Goal: Transaction & Acquisition: Purchase product/service

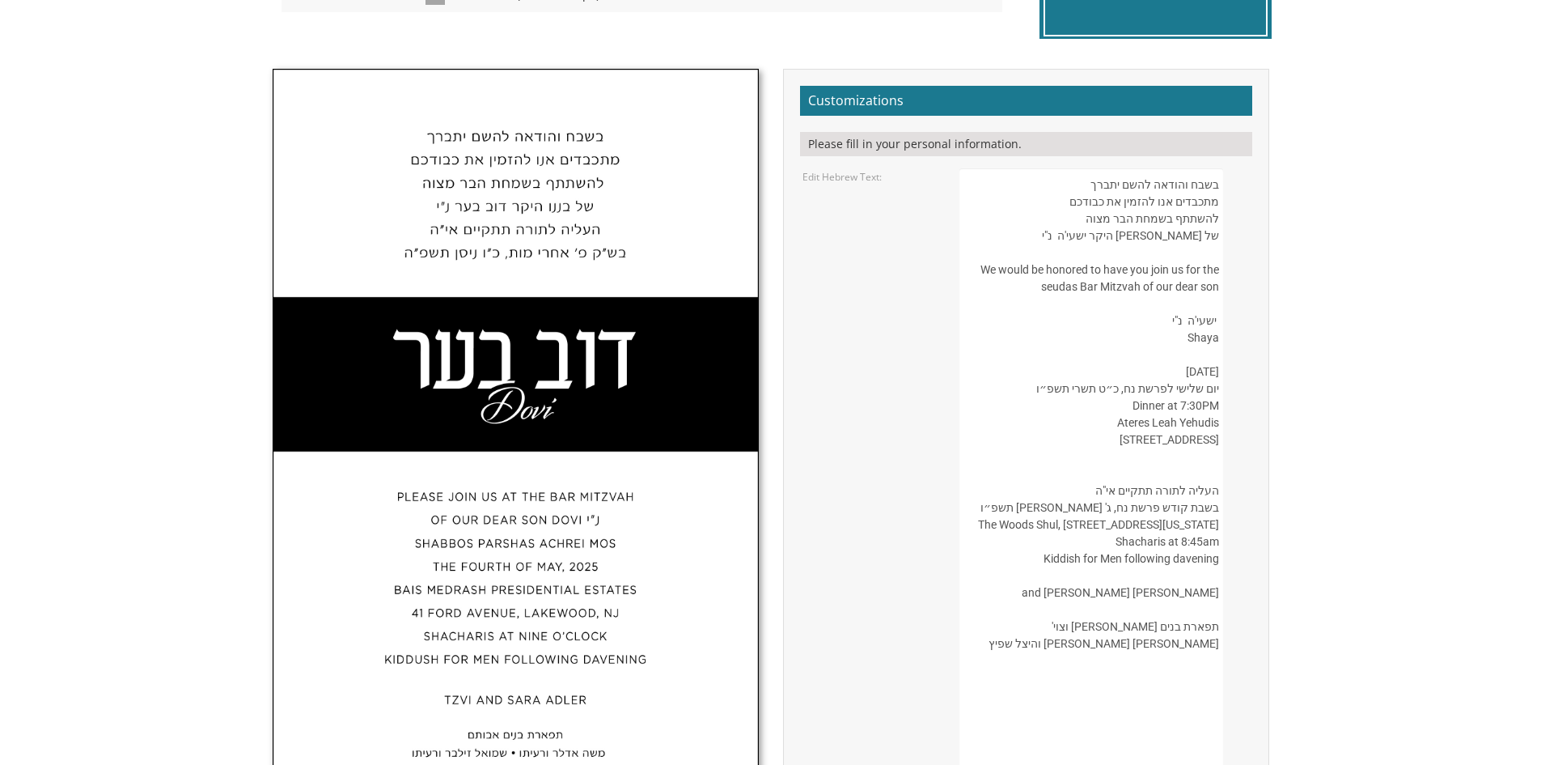
scroll to position [485, 0]
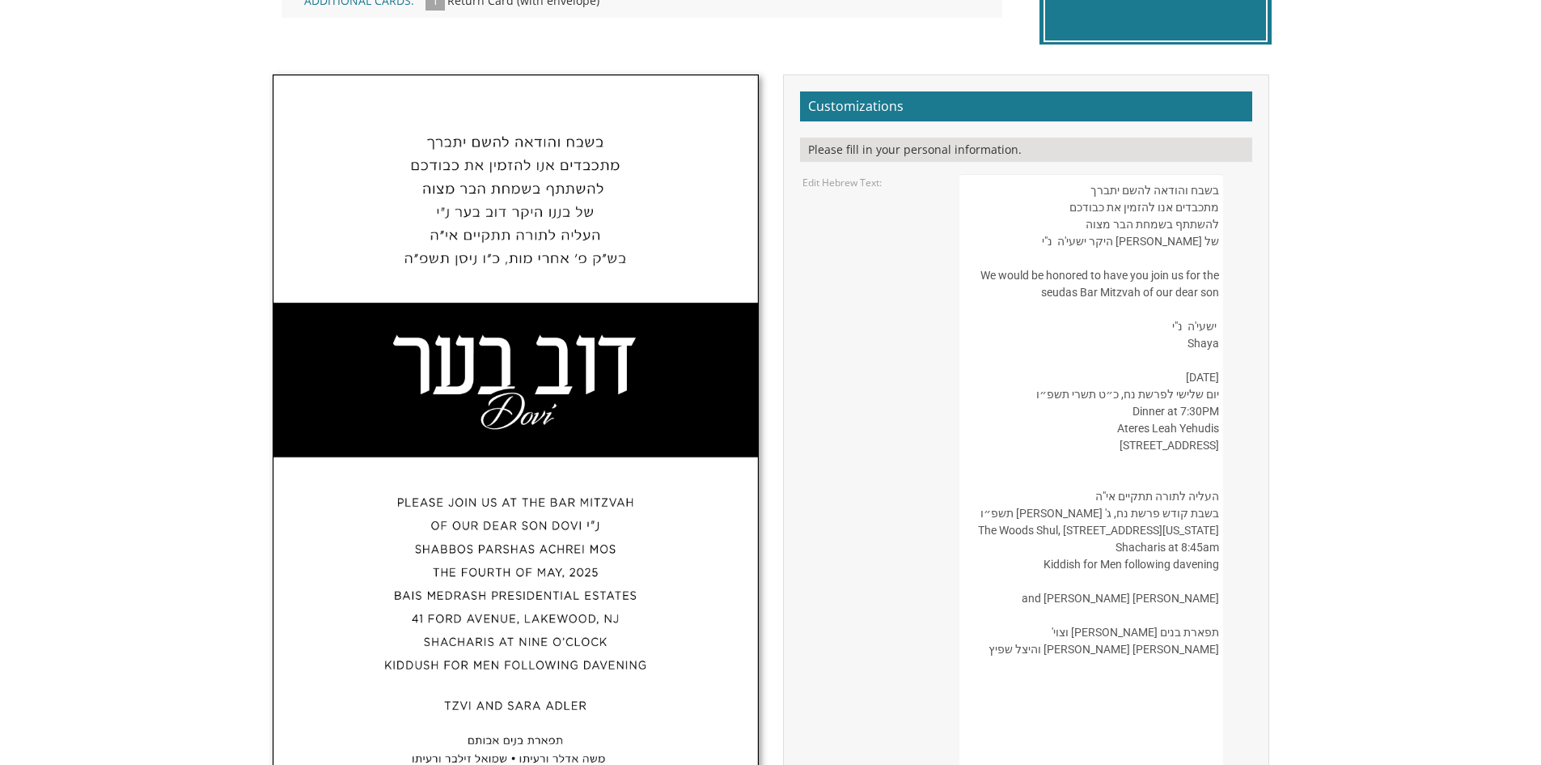
drag, startPoint x: 1180, startPoint y: 242, endPoint x: 1150, endPoint y: 245, distance: 30.1
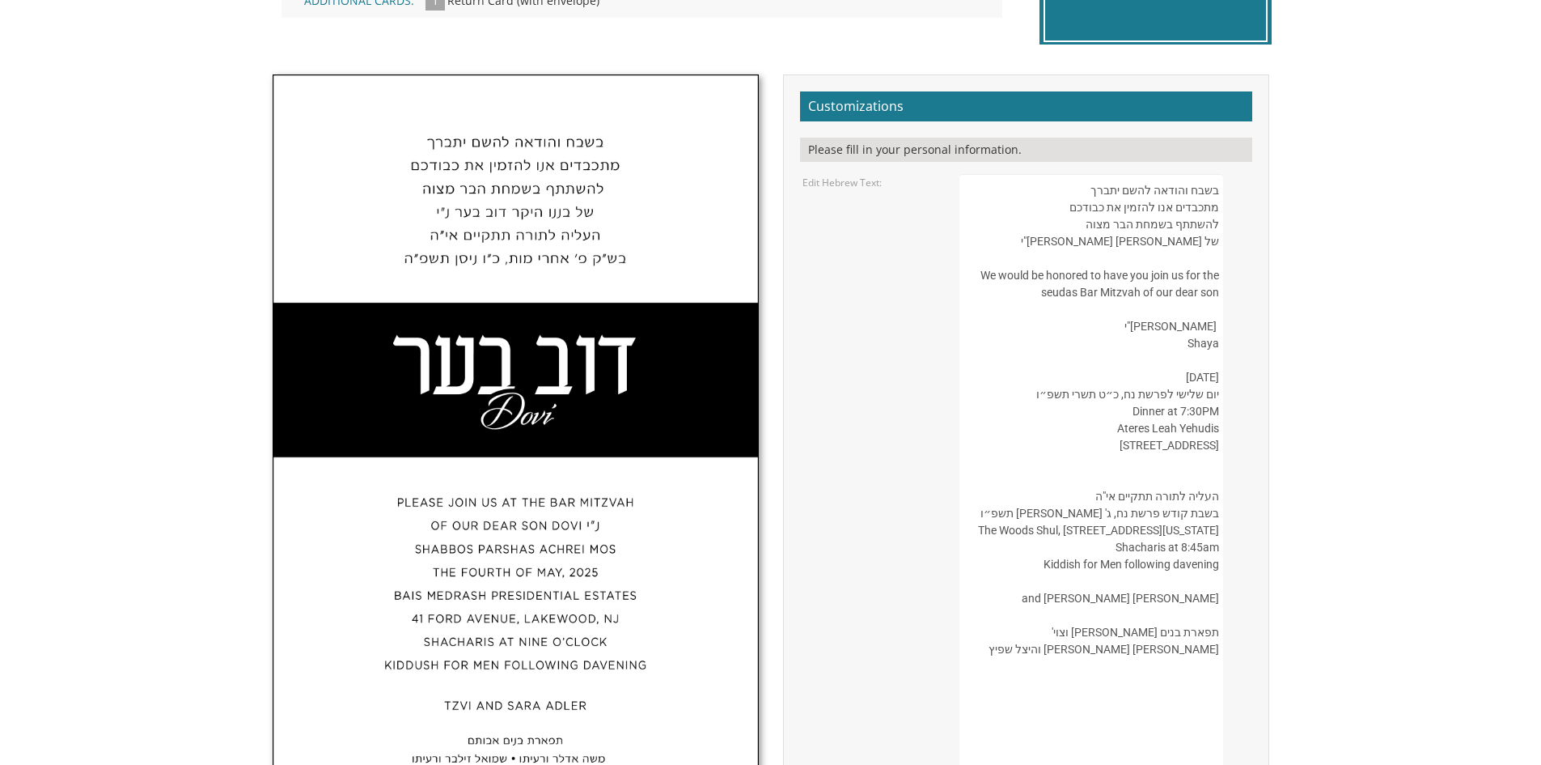
drag, startPoint x: 1180, startPoint y: 245, endPoint x: 1162, endPoint y: 248, distance: 18.1
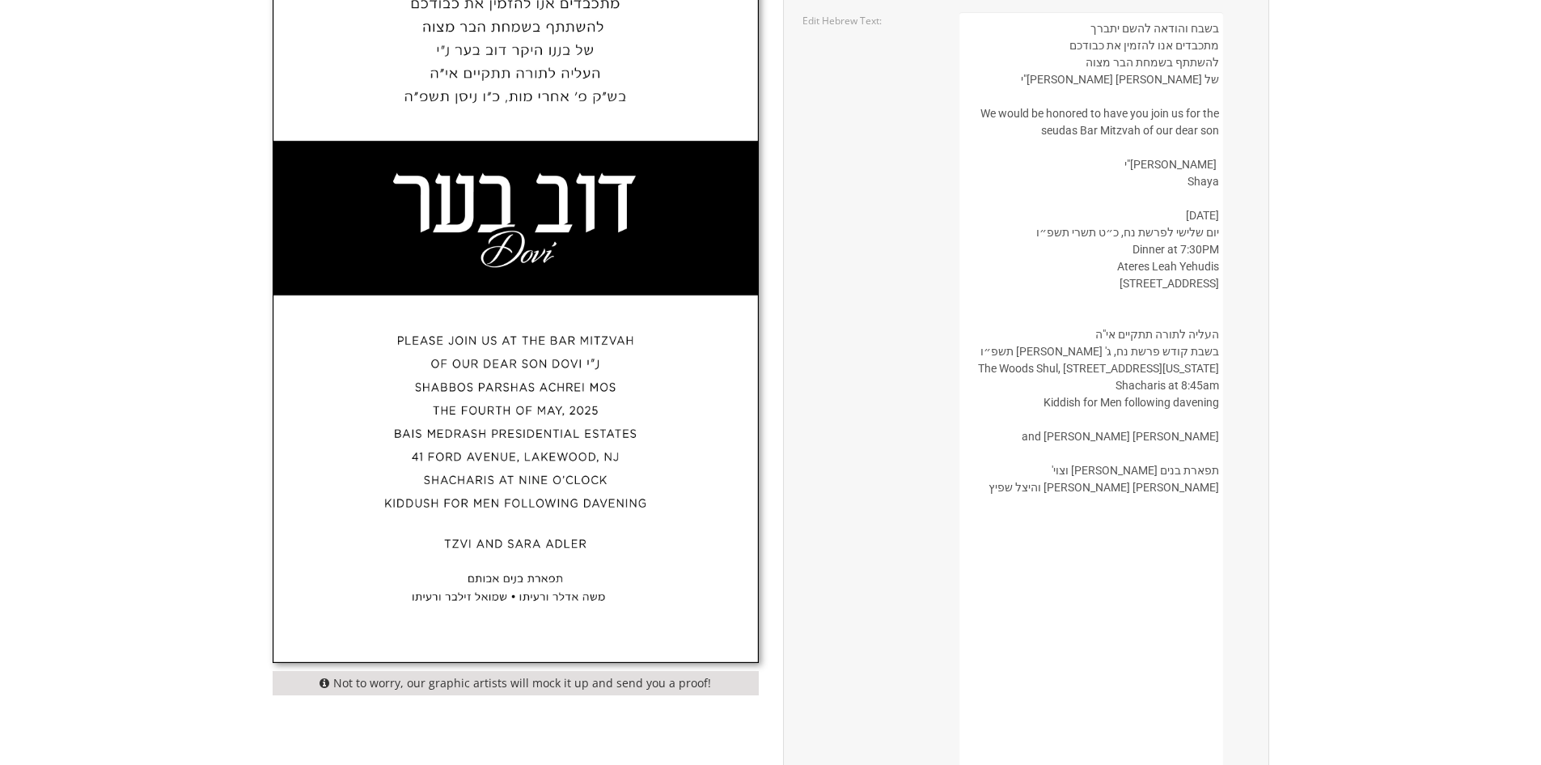
scroll to position [0, 0]
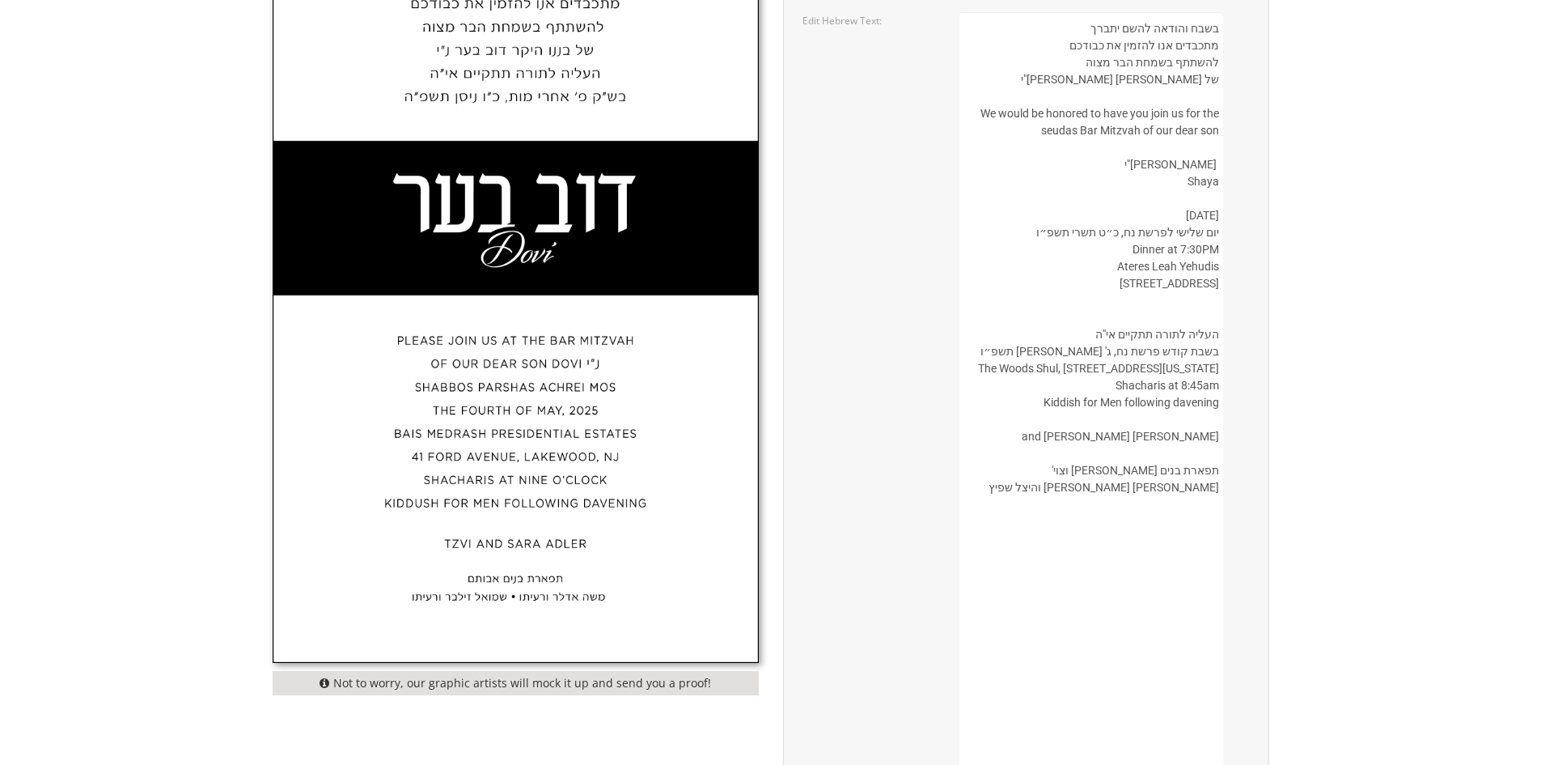
paste textarea
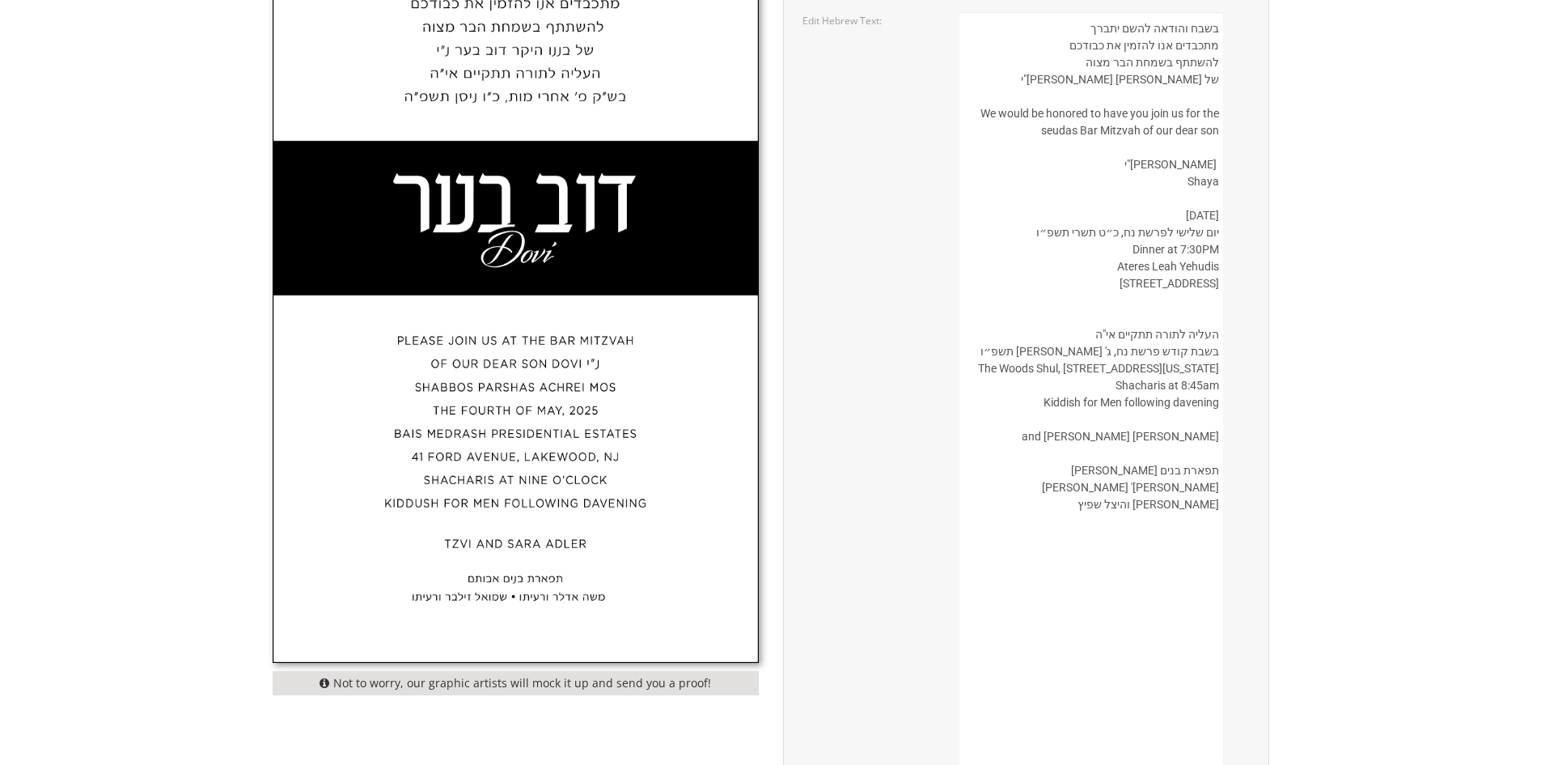
paste textarea "ה"
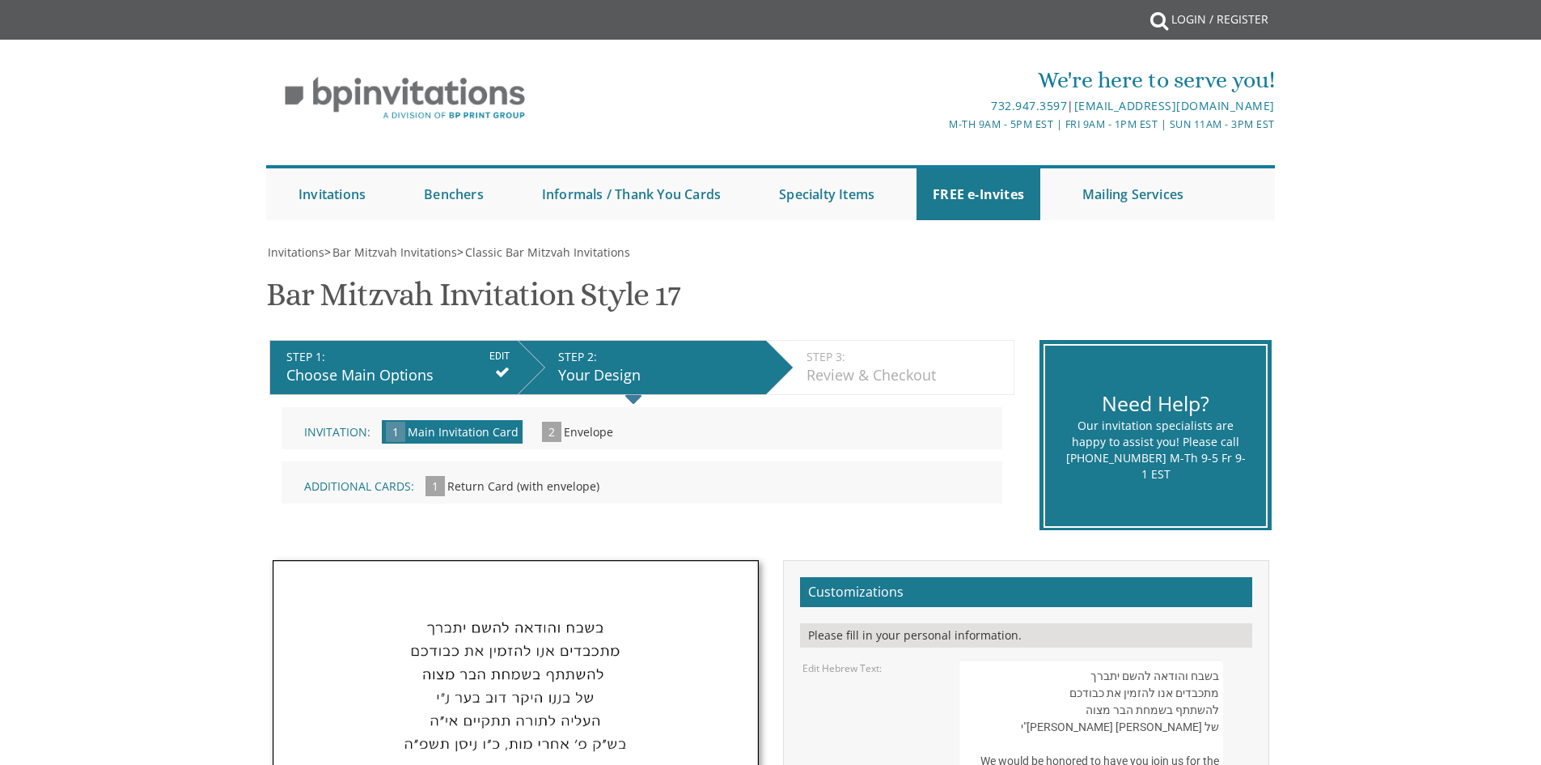
drag, startPoint x: 1113, startPoint y: 205, endPoint x: 1210, endPoint y: 680, distance: 485.4
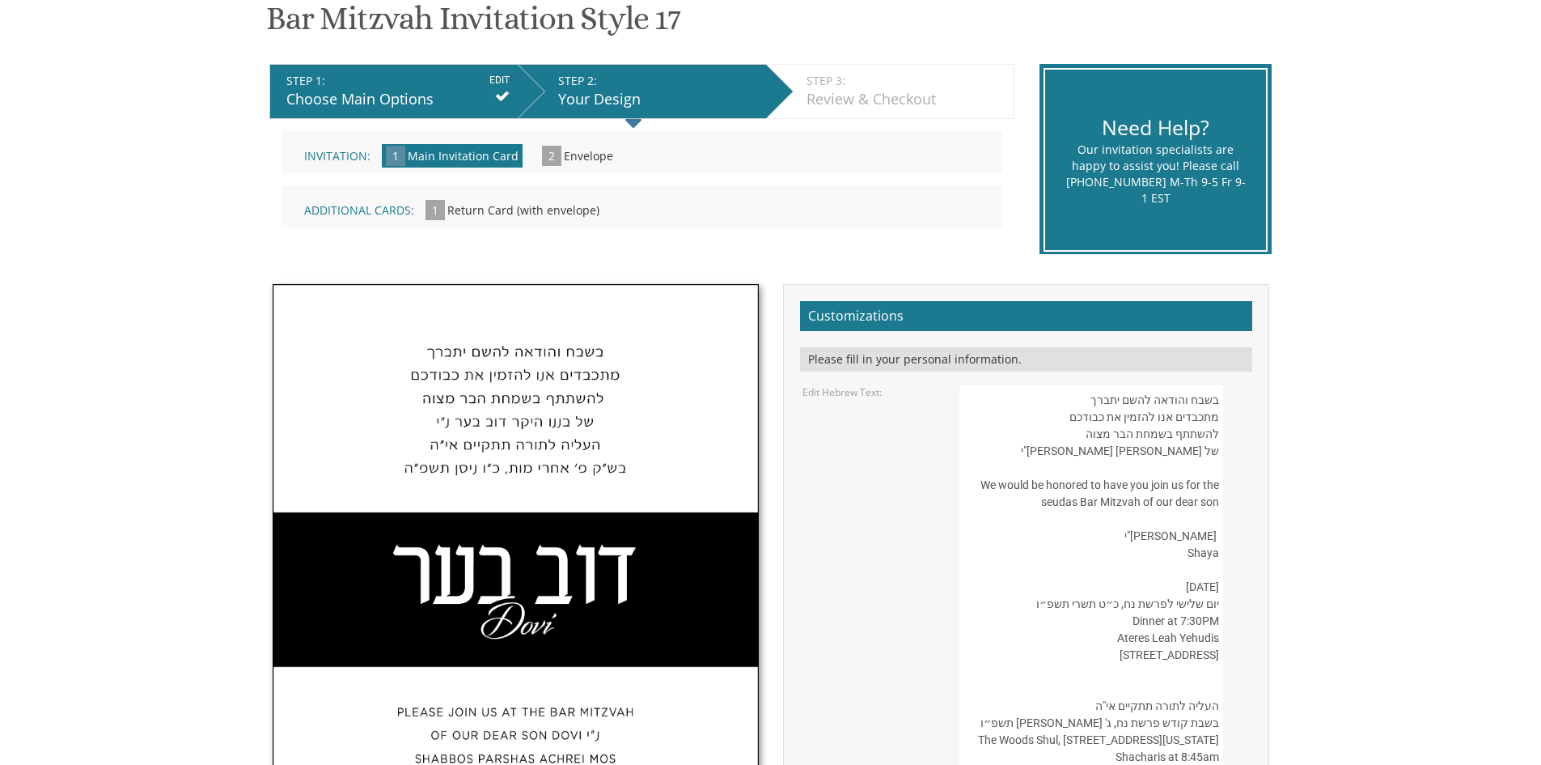
scroll to position [432, 0]
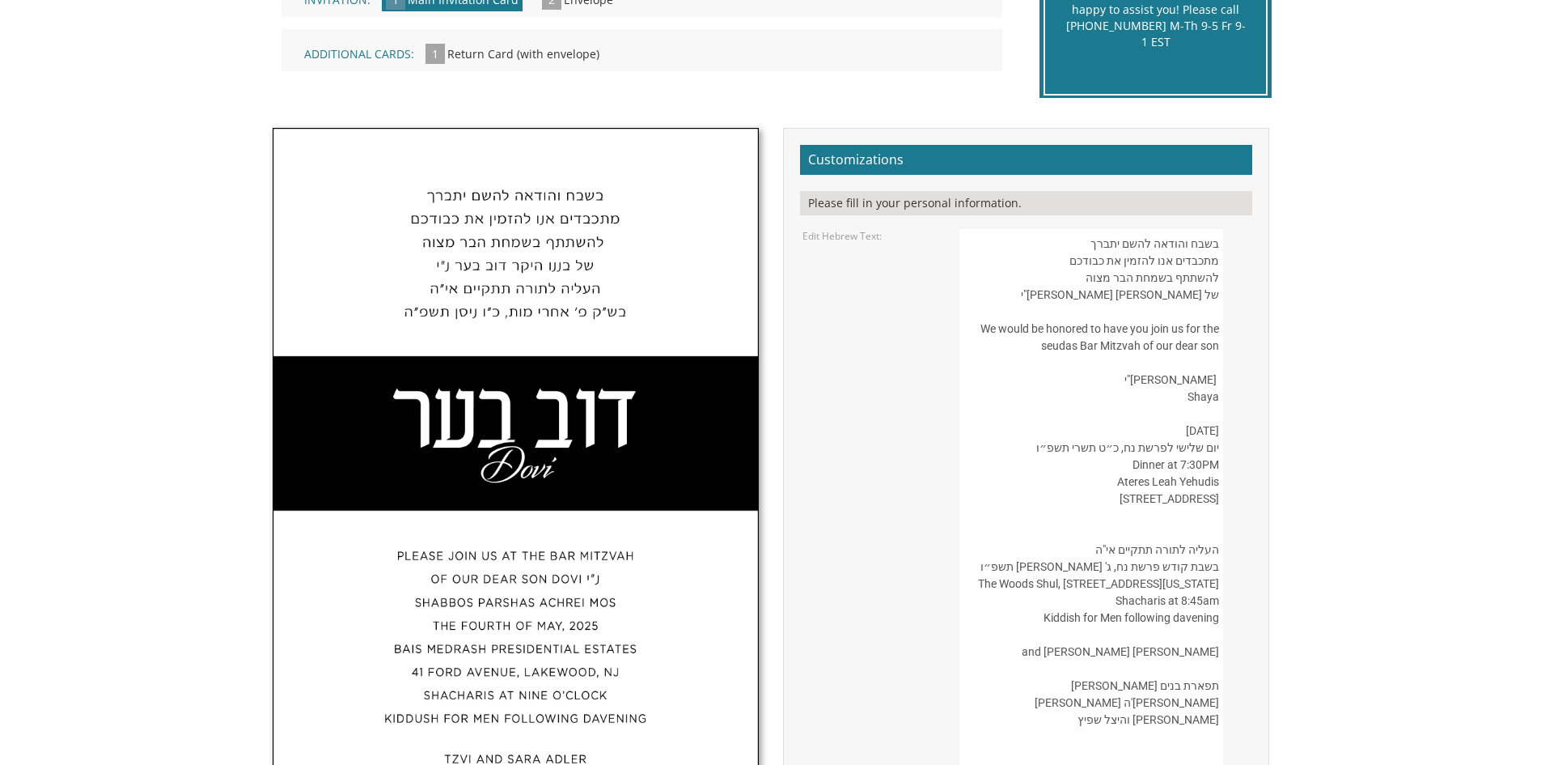
drag, startPoint x: 1217, startPoint y: 674, endPoint x: 1128, endPoint y: 504, distance: 191.8
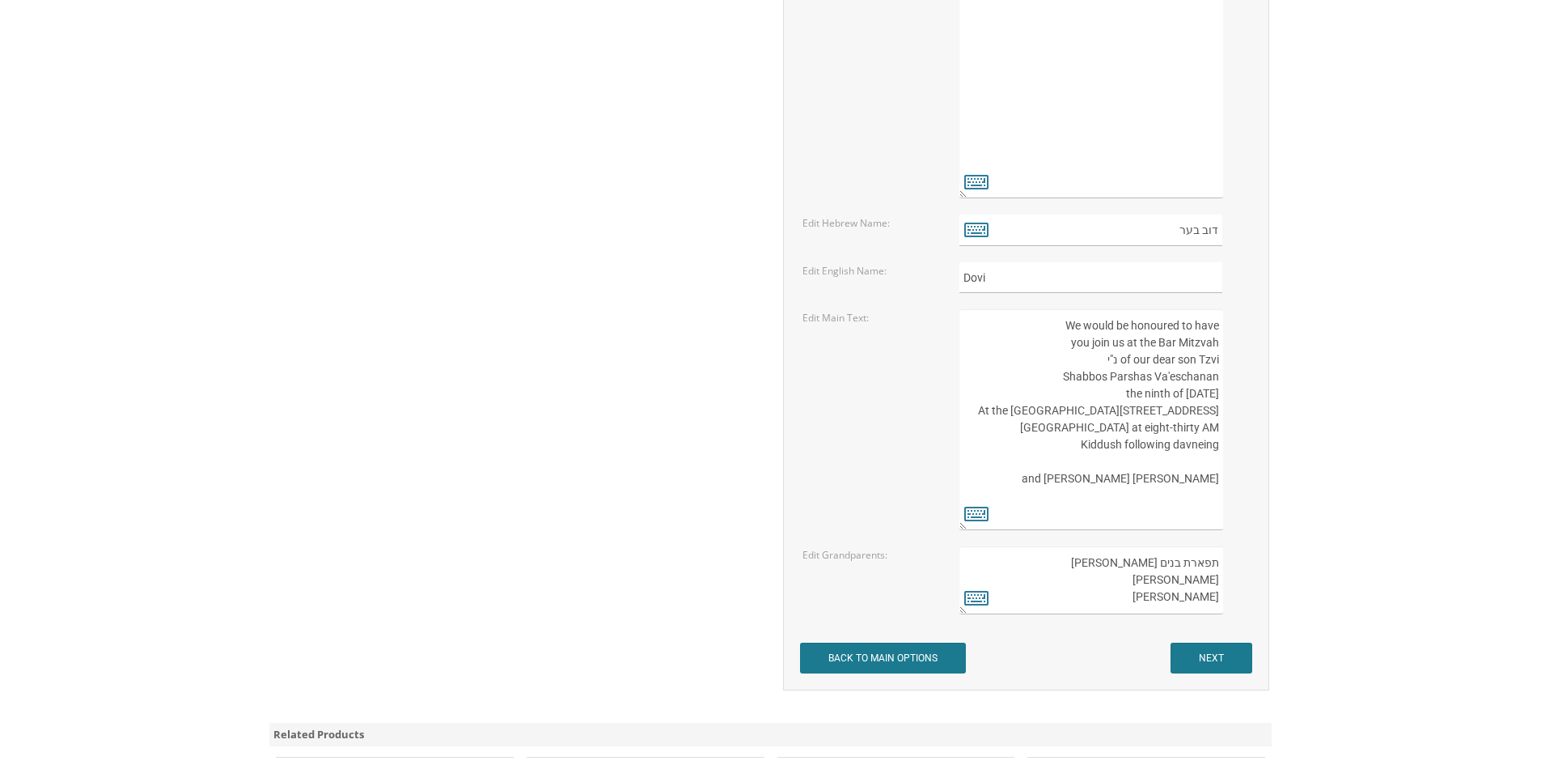
scroll to position [2131, 0]
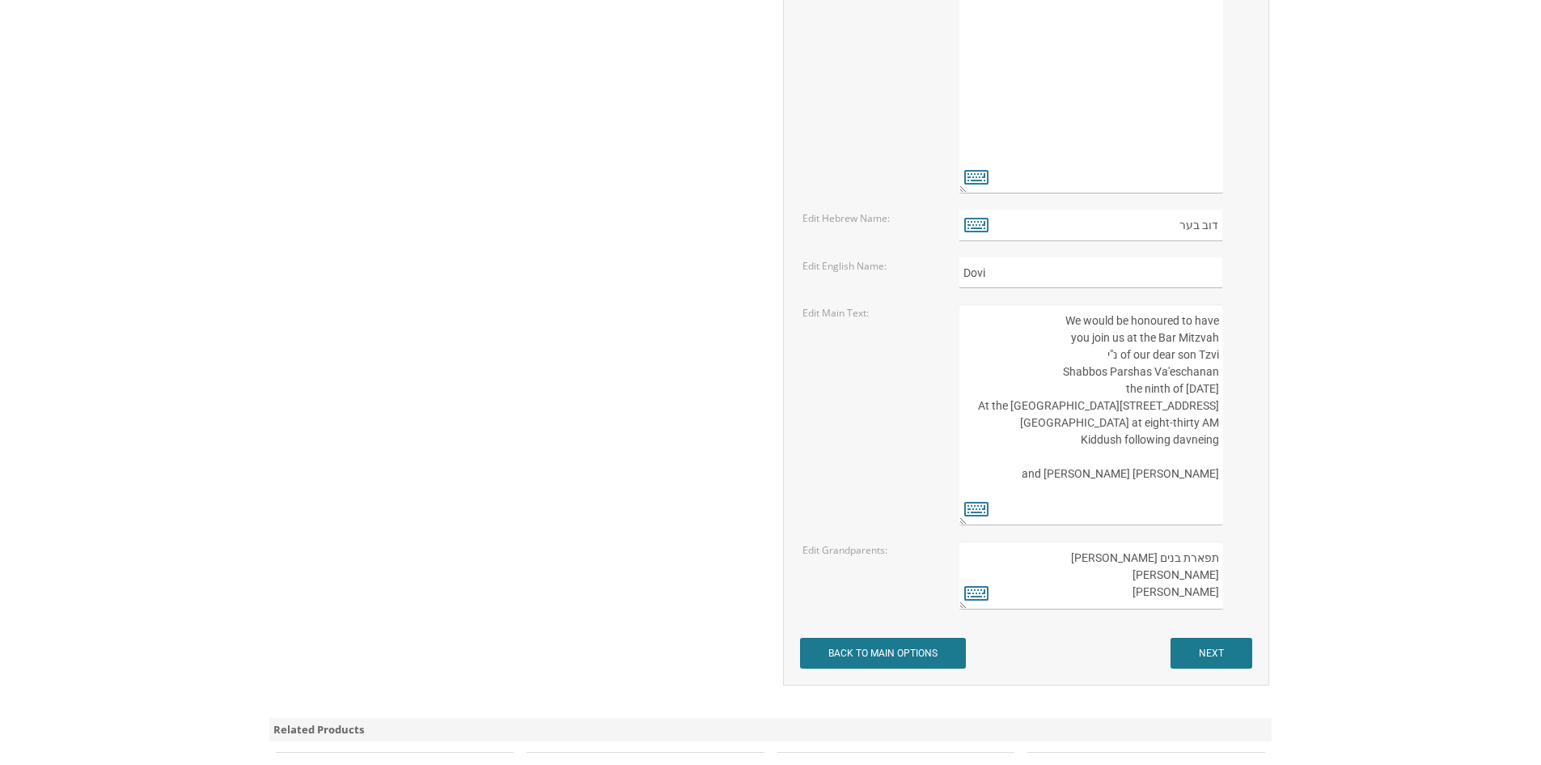
type textarea "בשבח והודאה להשם יתברך מתכבדים אנו להזמין את כבודכם להשתתף בשמחת הבר מצוה של בנ…"
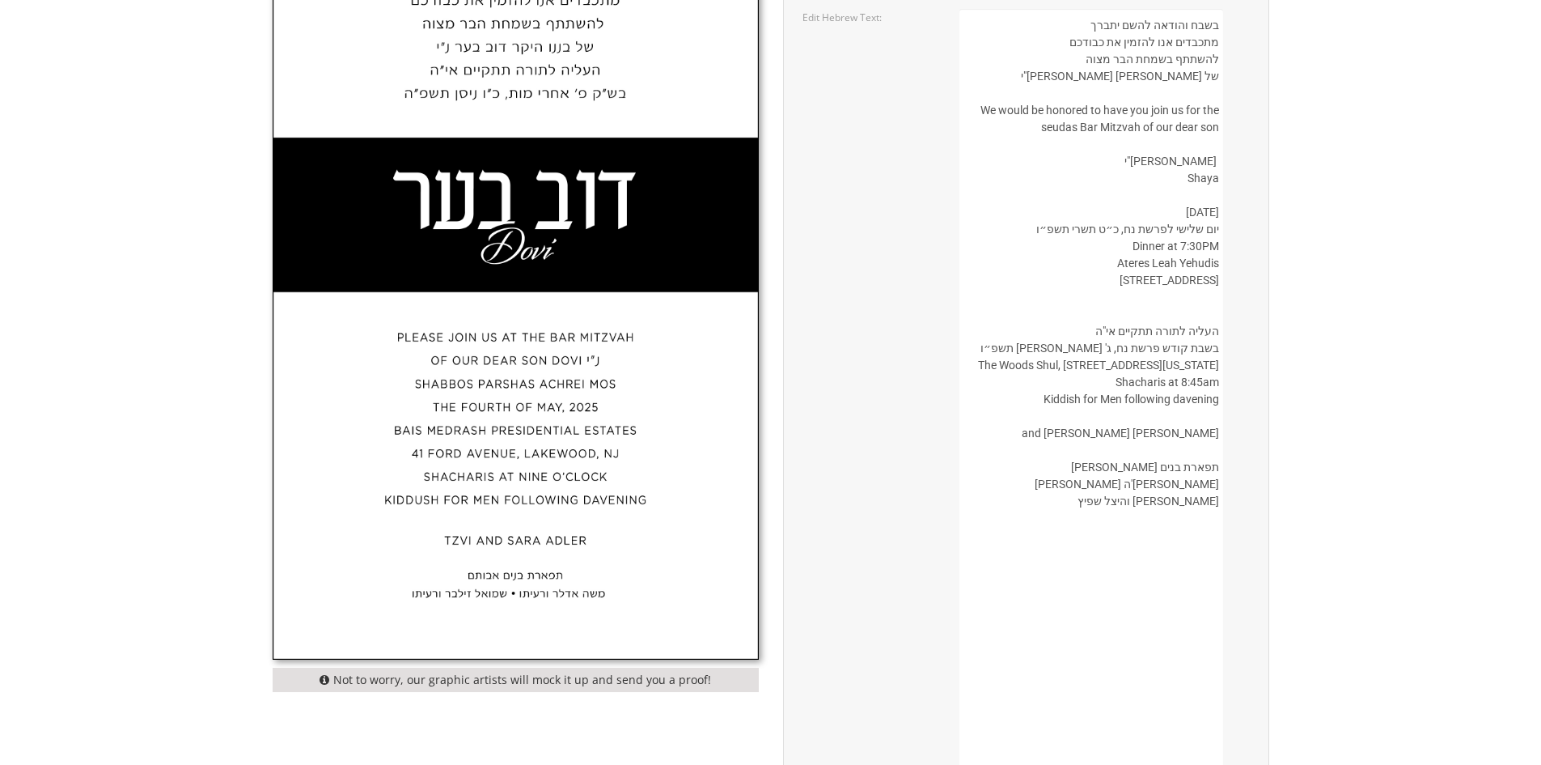
scroll to position [513, 0]
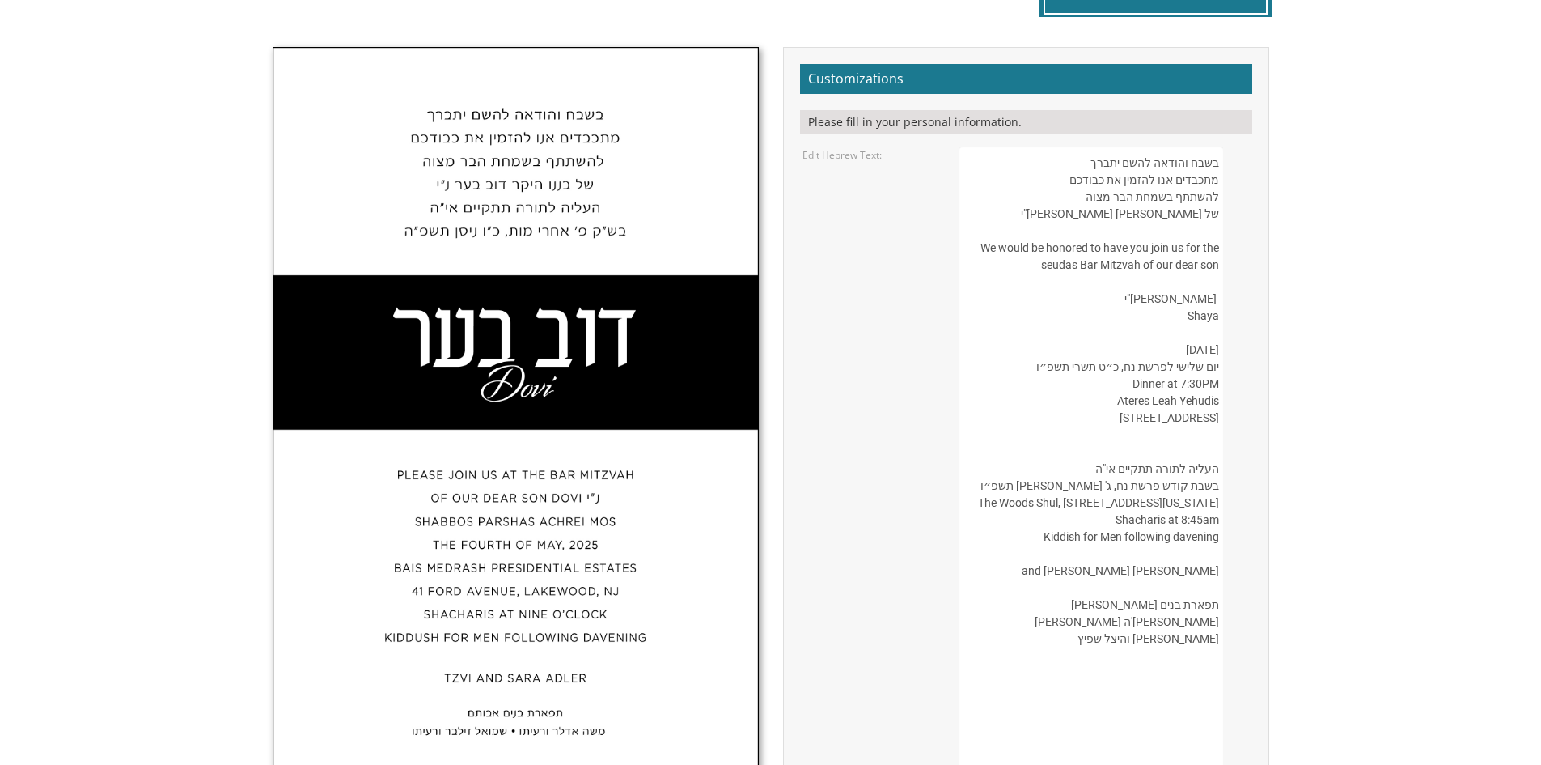
drag, startPoint x: 1186, startPoint y: 301, endPoint x: 1214, endPoint y: 301, distance: 27.5
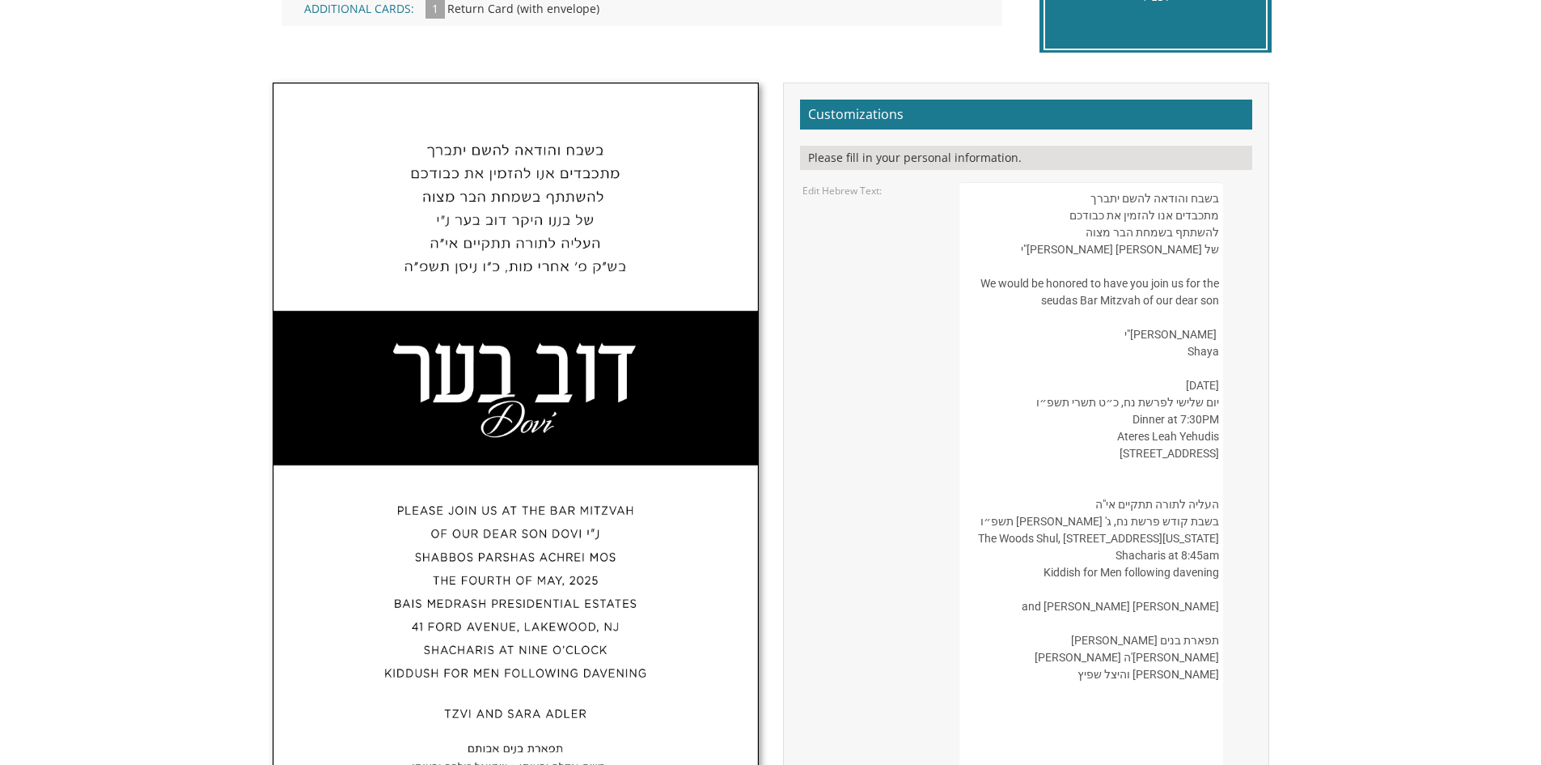
scroll to position [270, 0]
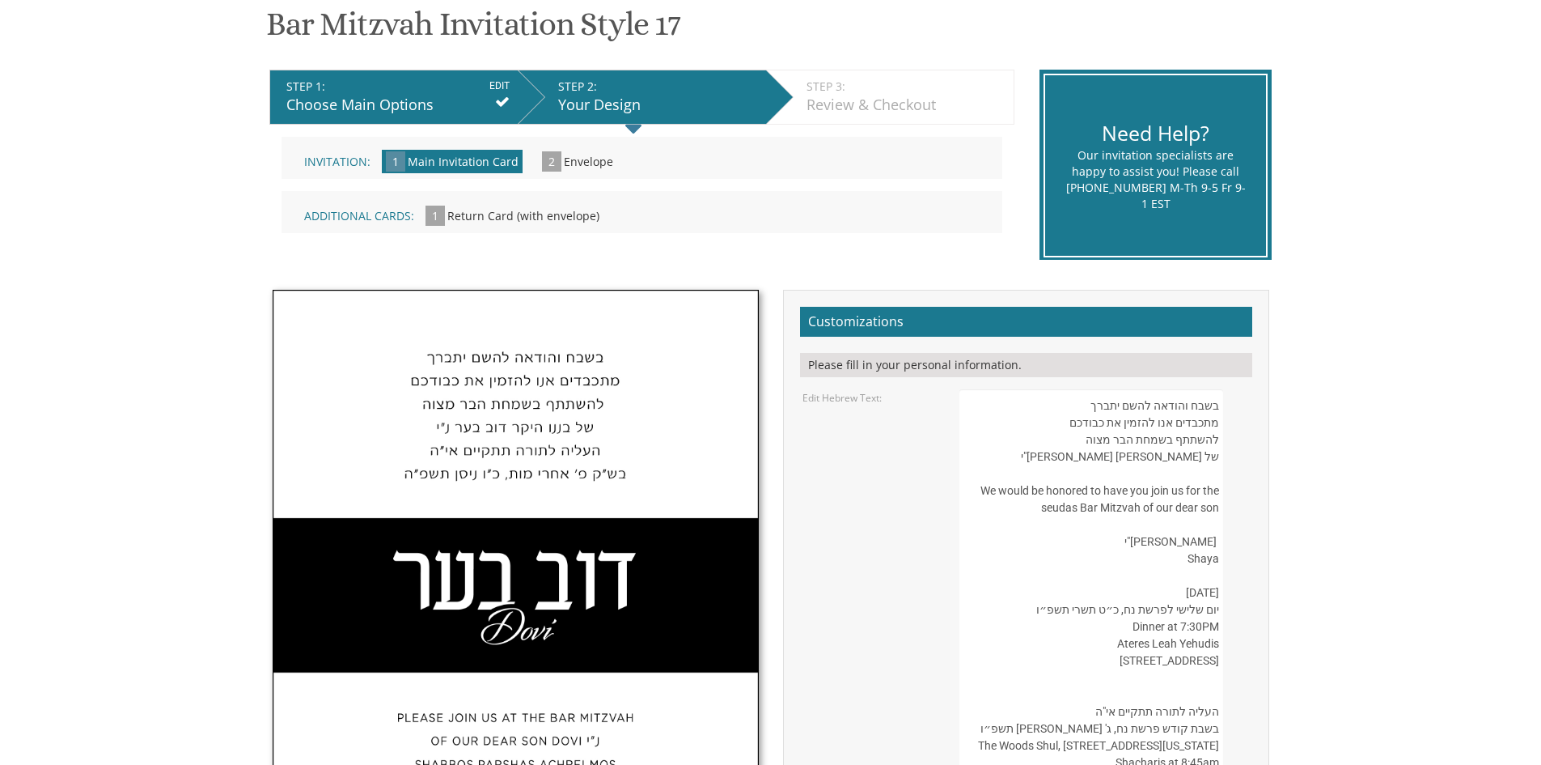
drag, startPoint x: 1187, startPoint y: 545, endPoint x: 1221, endPoint y: 543, distance: 34.0
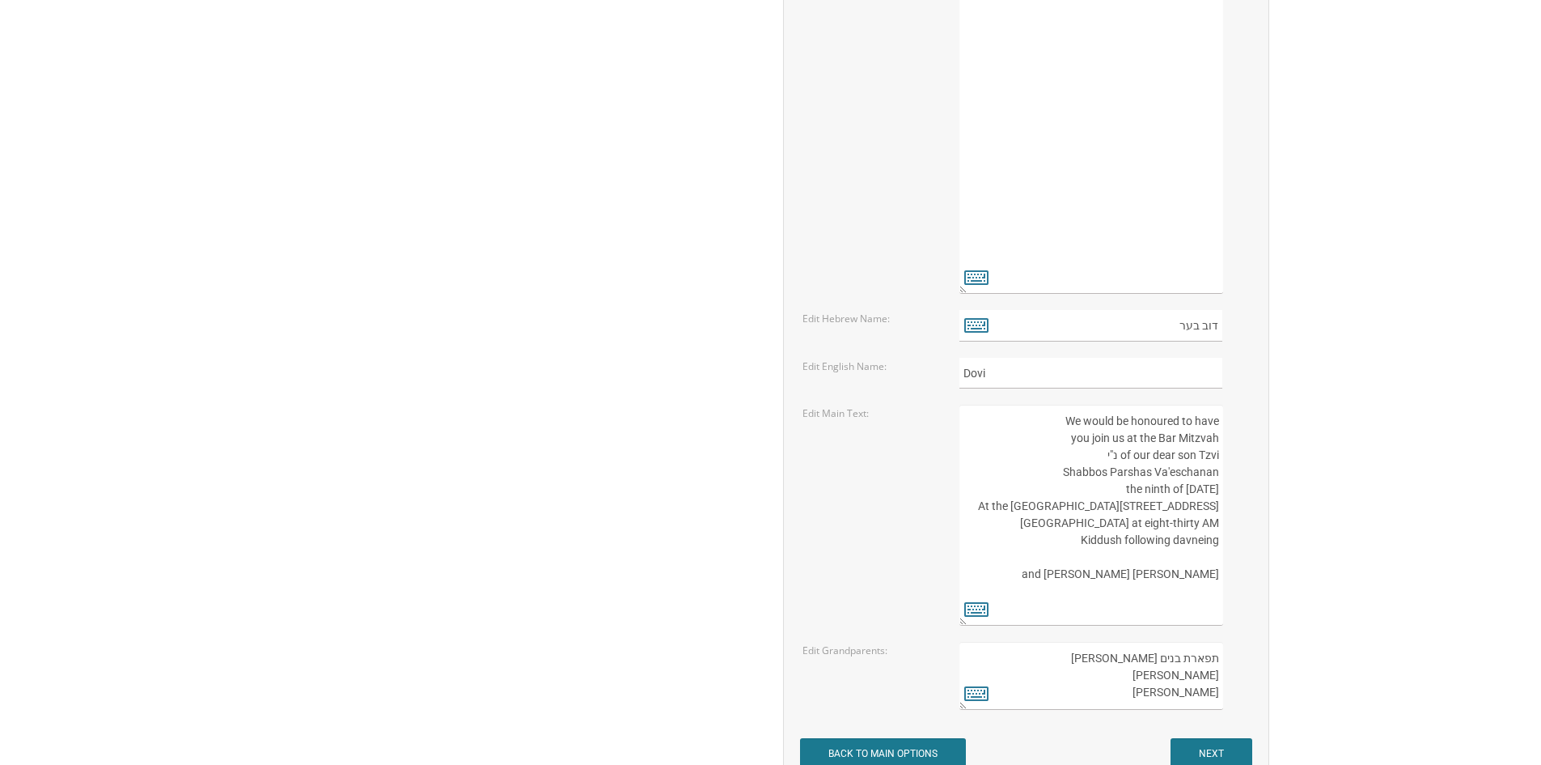
scroll to position [2050, 0]
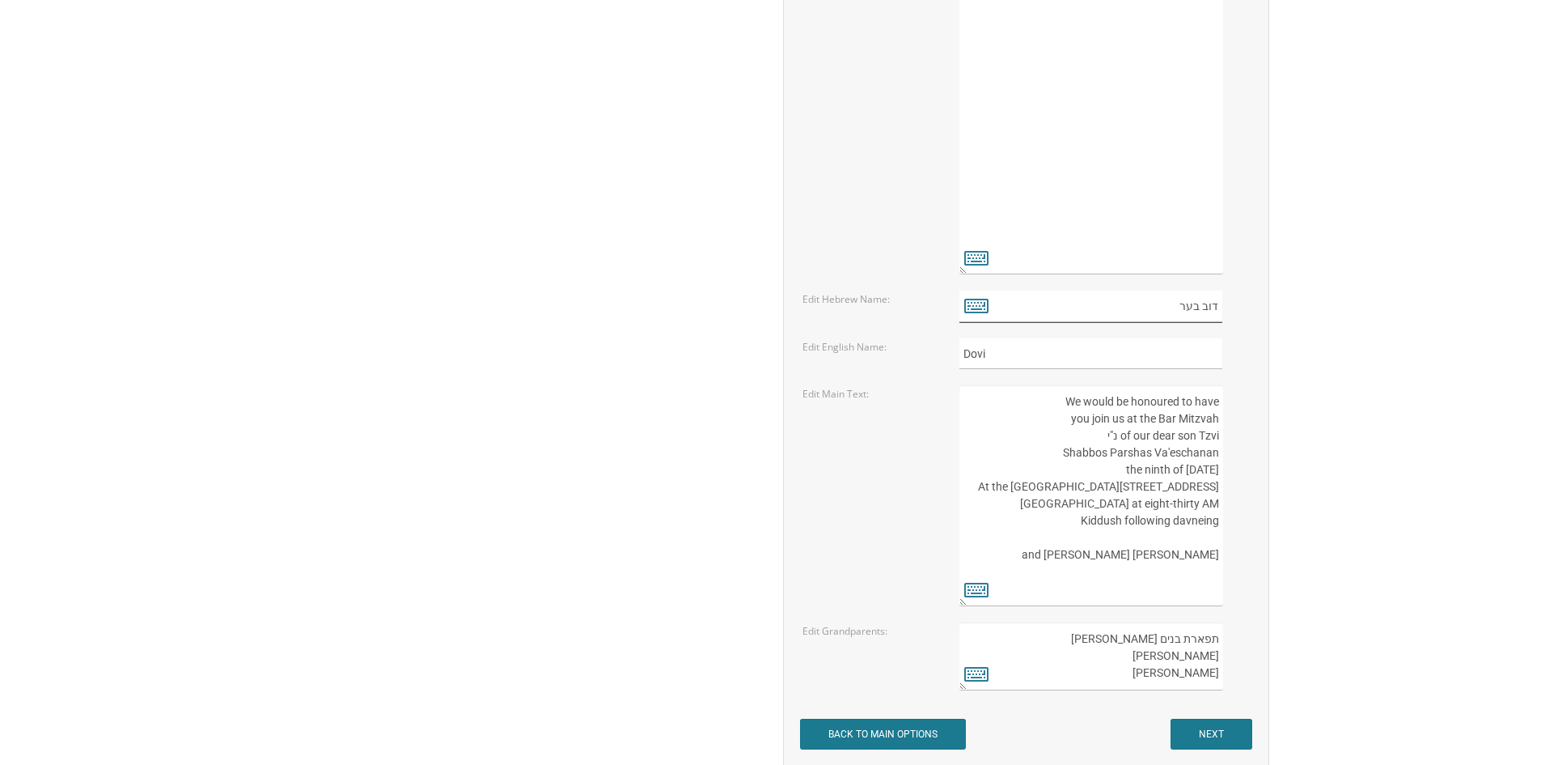
drag, startPoint x: 1150, startPoint y: 307, endPoint x: 1248, endPoint y: 312, distance: 98.0
click at [1248, 312] on div "דוב בער" at bounding box center [1105, 306] width 290 height 32
paste input "ישעיה"
type input "ישעיה"
drag, startPoint x: 1078, startPoint y: 351, endPoint x: 977, endPoint y: 350, distance: 100.3
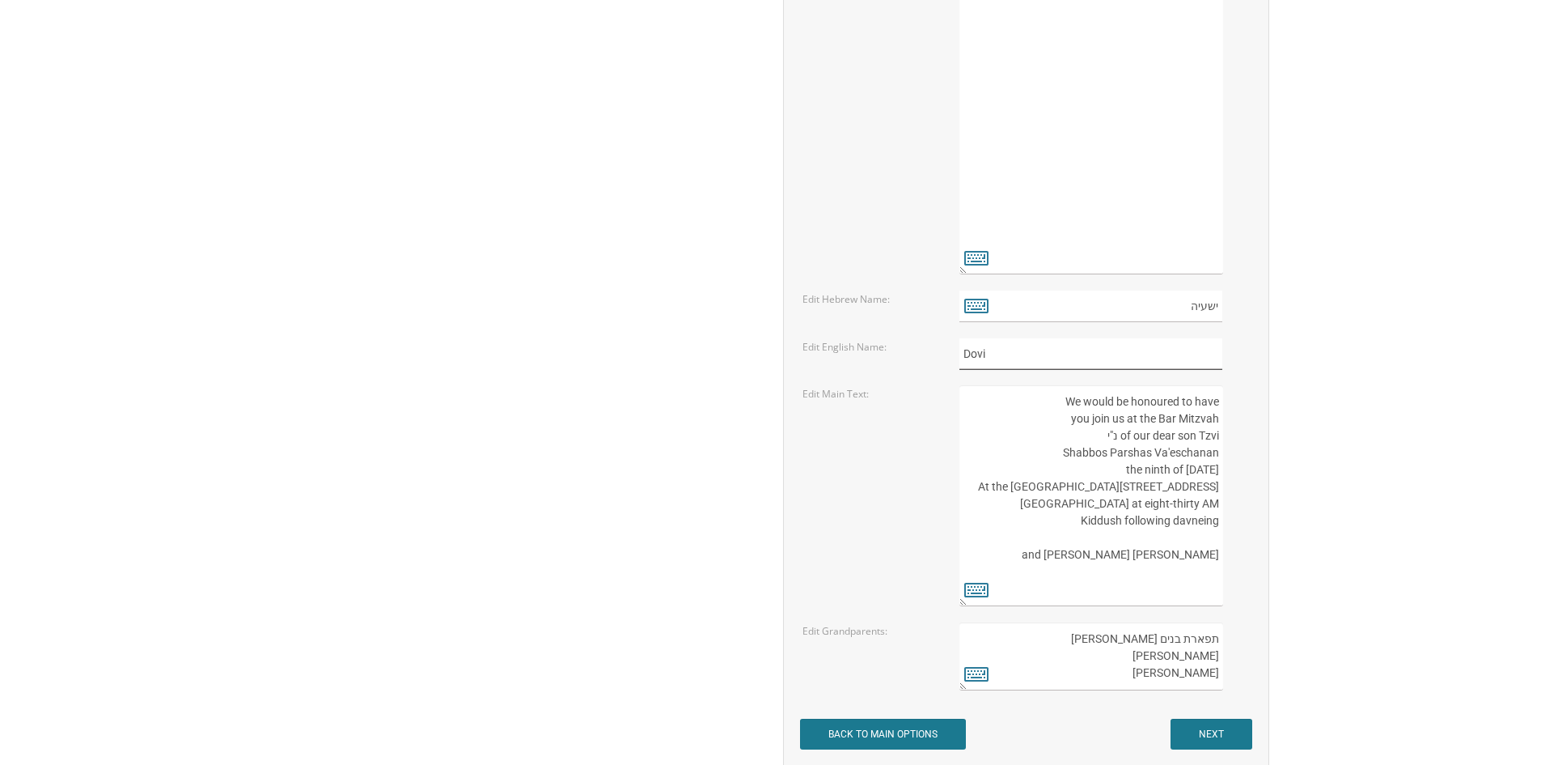
click at [983, 352] on input "Dovi" at bounding box center [1091, 354] width 263 height 32
type input "D"
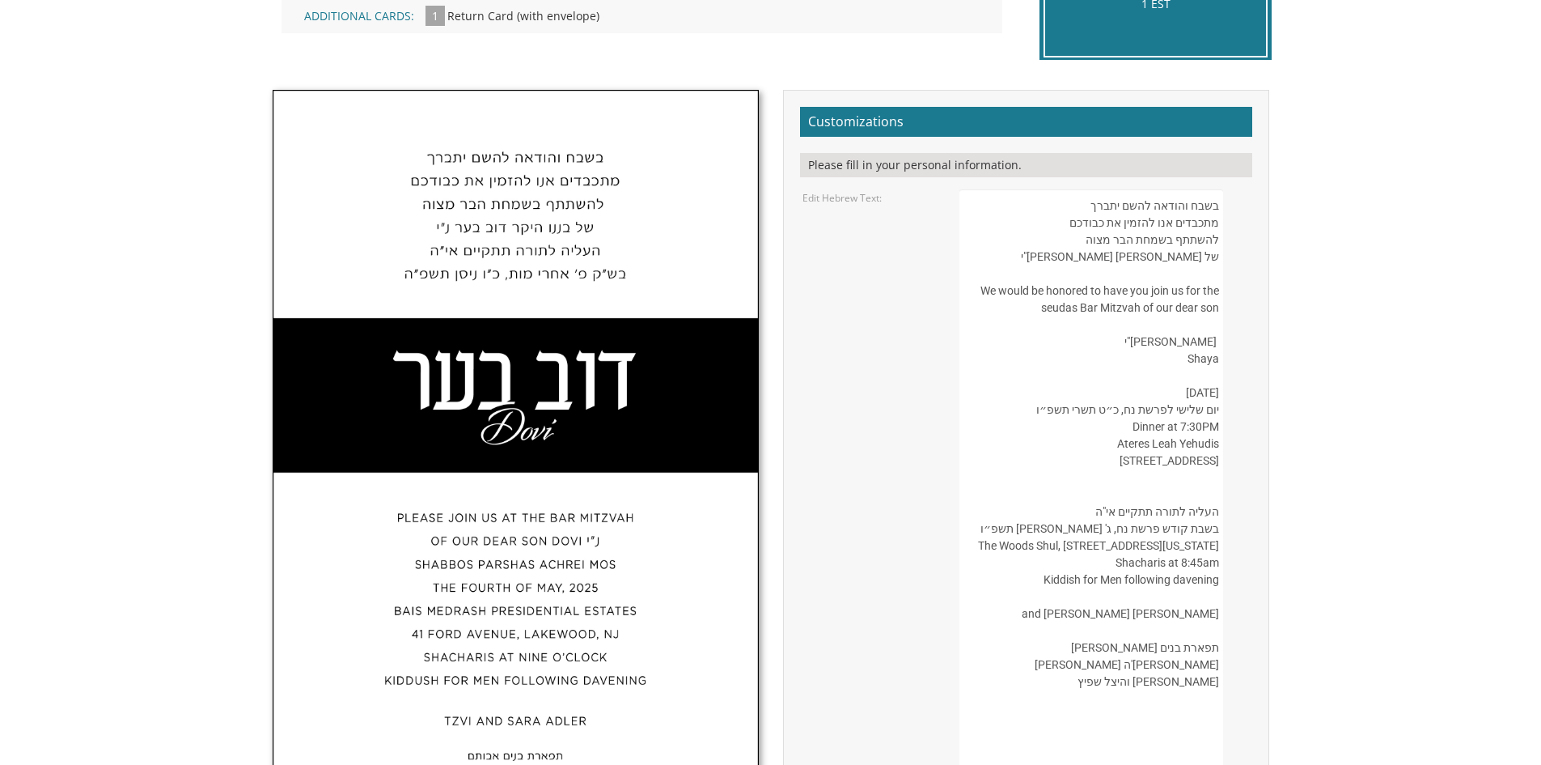
scroll to position [432, 0]
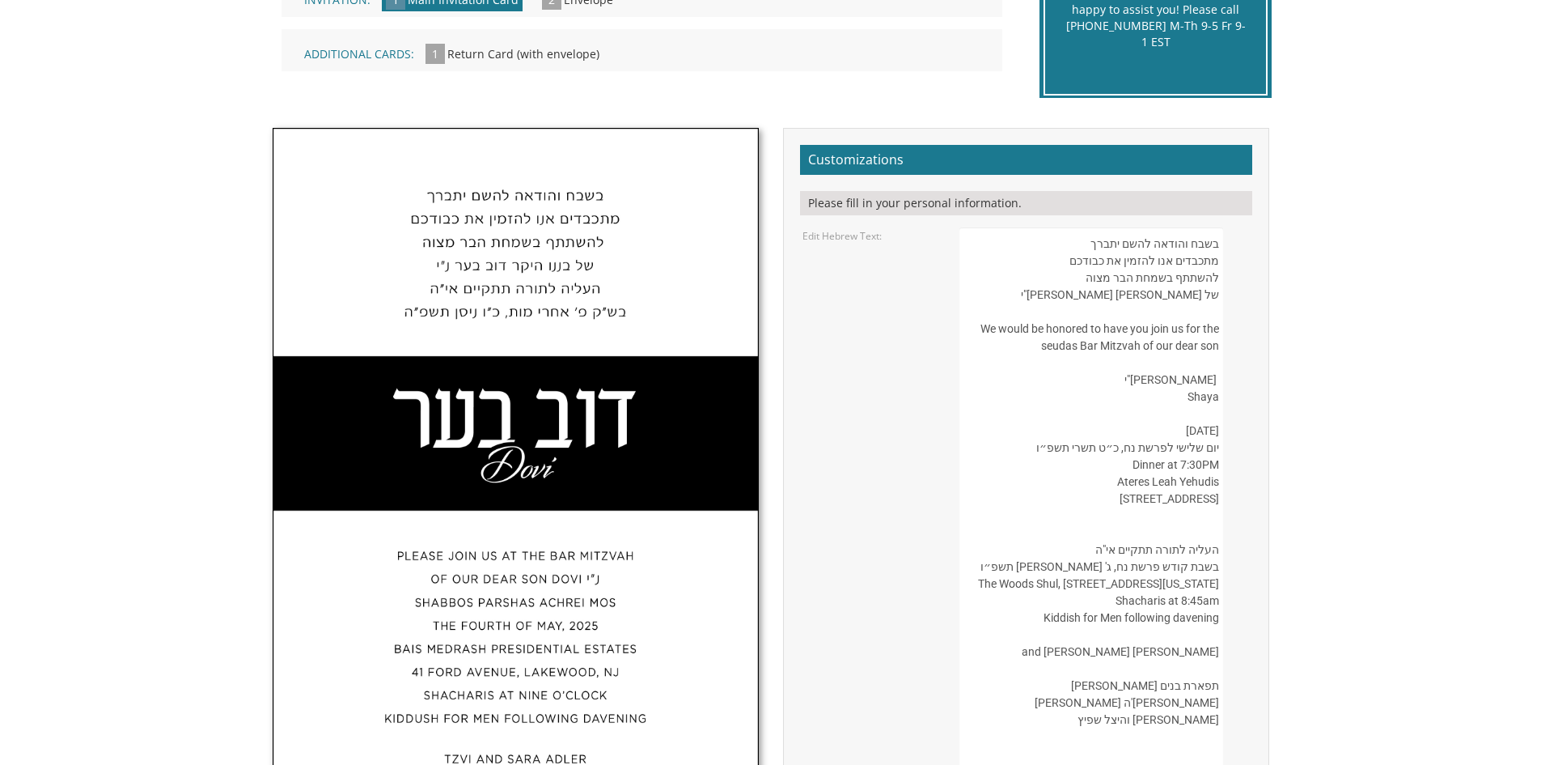
type input "Shaya"
drag, startPoint x: 990, startPoint y: 324, endPoint x: 1163, endPoint y: 434, distance: 204.7
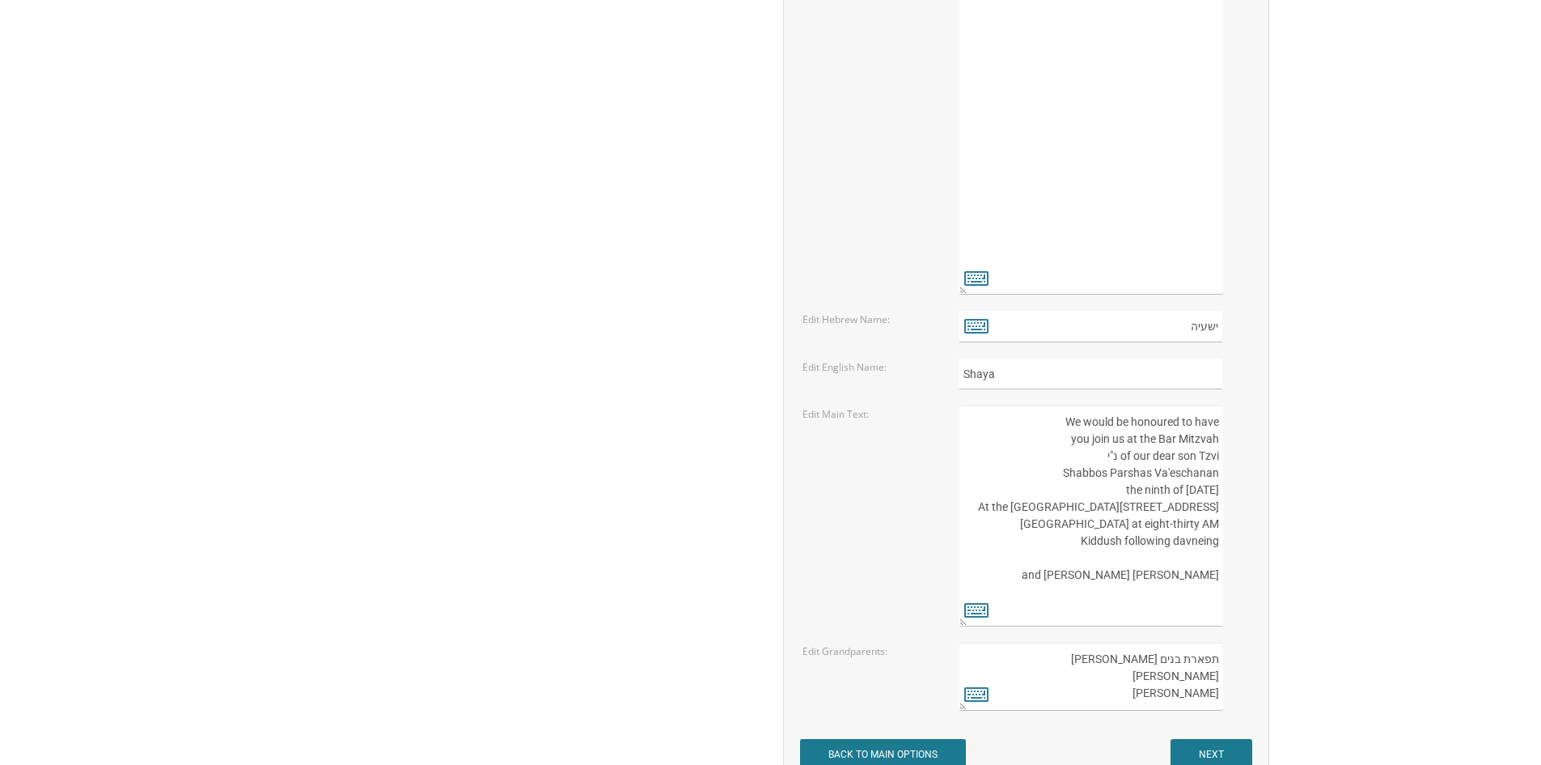
scroll to position [2050, 0]
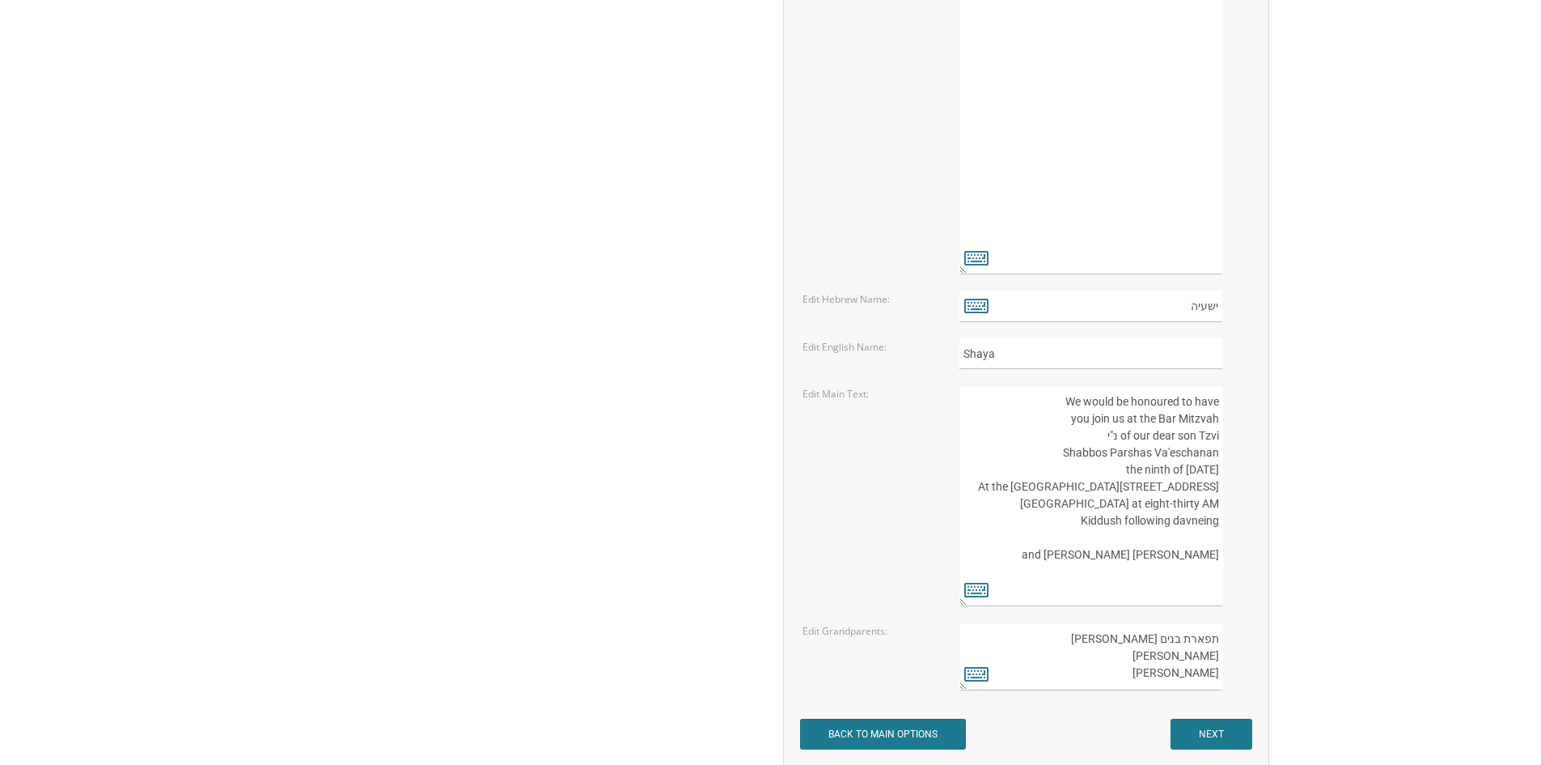
drag, startPoint x: 1118, startPoint y: 644, endPoint x: 1190, endPoint y: 678, distance: 79.6
click at [1190, 678] on textarea "תפארת בנים אבותם משה אדלר ורעיתו שמואל זילבר ורעיתו" at bounding box center [1091, 656] width 263 height 68
click at [1191, 674] on textarea "תפארת בנים אבותם משה אדלר ורעיתו שמואל זילבר ורעיתו" at bounding box center [1091, 656] width 263 height 68
drag, startPoint x: 1217, startPoint y: 671, endPoint x: 1136, endPoint y: 643, distance: 85.5
click at [1136, 643] on textarea "תפארת בנים אבותם משה אדלר ורעיתו שמואל זילבר ורעיתו" at bounding box center [1091, 656] width 263 height 68
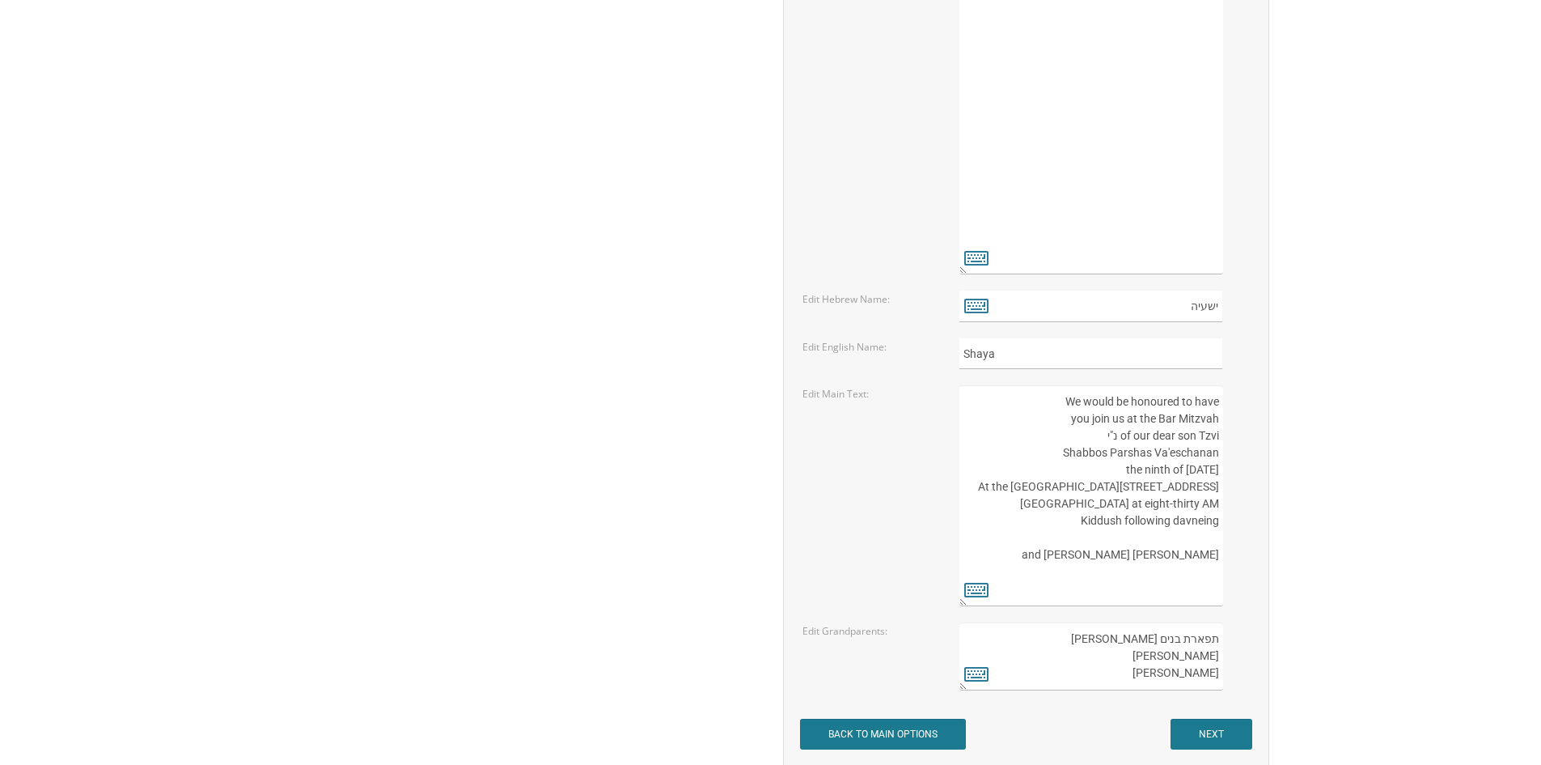
click at [1136, 643] on textarea "תפארת בנים אבותם משה אדלר ורעיתו שמואל זילבר ורעיתו" at bounding box center [1091, 656] width 263 height 68
click at [1136, 643] on textarea "תפארת בנים [PERSON_NAME] [PERSON_NAME] [PERSON_NAME]" at bounding box center [1091, 656] width 263 height 68
drag, startPoint x: 1131, startPoint y: 637, endPoint x: 1210, endPoint y: 640, distance: 79.4
click at [1210, 640] on textarea "תפארת בנים [PERSON_NAME] [PERSON_NAME] [PERSON_NAME]" at bounding box center [1091, 656] width 263 height 68
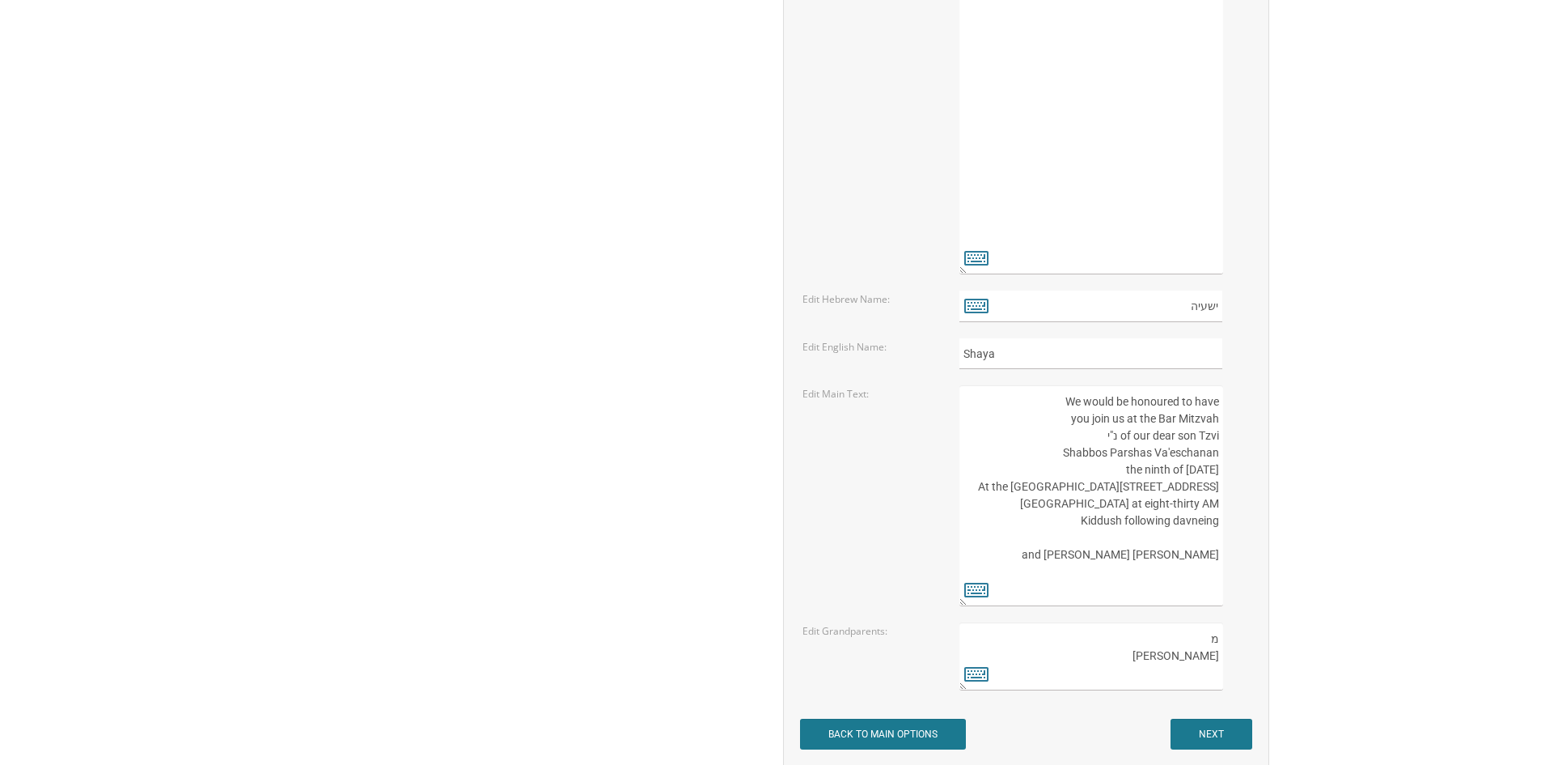
drag, startPoint x: 1191, startPoint y: 639, endPoint x: 1252, endPoint y: 656, distance: 63.0
click at [1252, 652] on div "תפארת בנים [PERSON_NAME] [PERSON_NAME] [PERSON_NAME]" at bounding box center [1104, 656] width 314 height 68
type textarea "משמואל זילבר ורעיתו"
click at [1207, 634] on textarea "תפארת בנים [PERSON_NAME] [PERSON_NAME] [PERSON_NAME]" at bounding box center [1091, 656] width 263 height 68
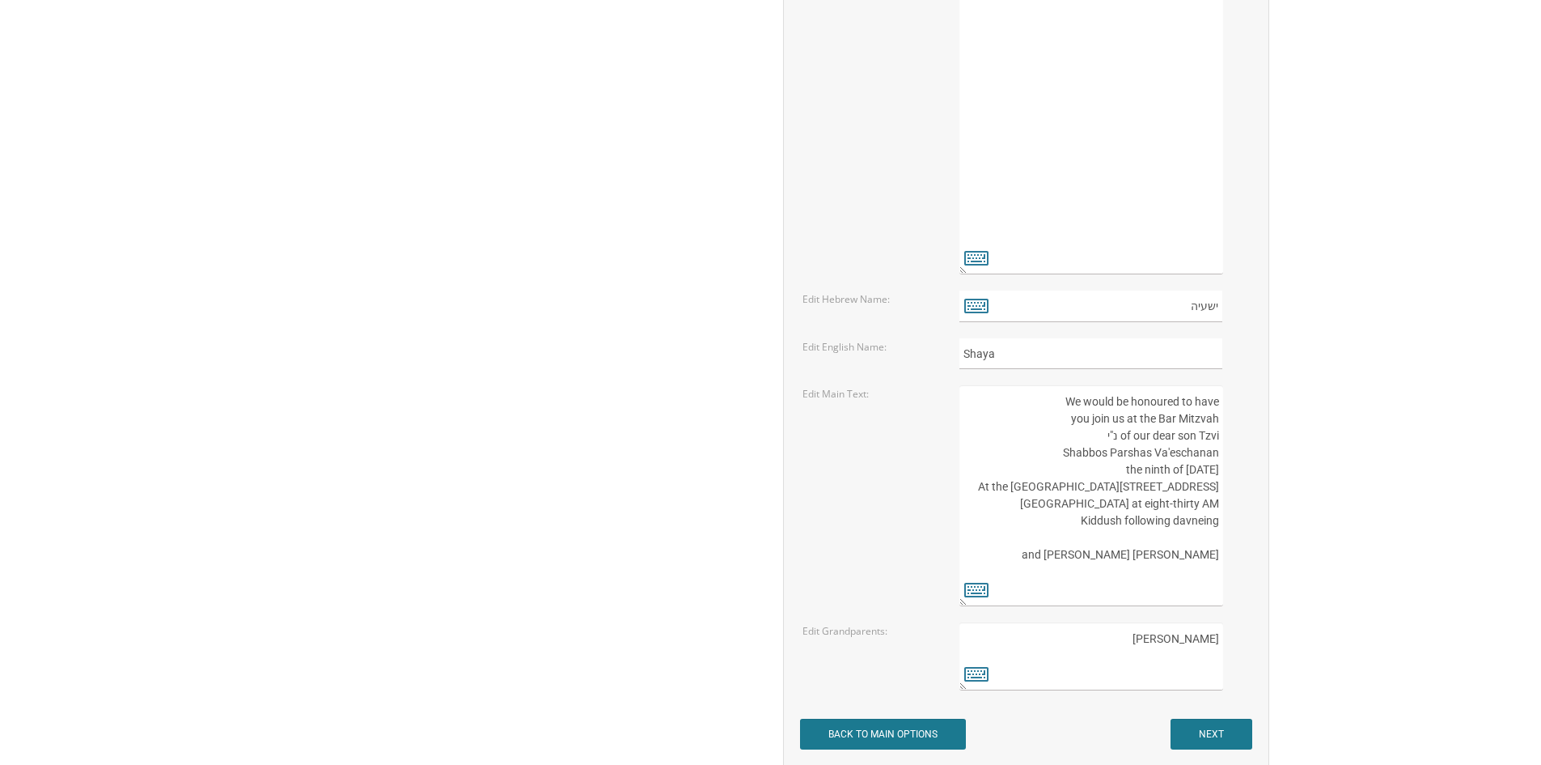
click at [1207, 634] on textarea "תפארת בנים [PERSON_NAME] [PERSON_NAME] [PERSON_NAME]" at bounding box center [1091, 656] width 263 height 68
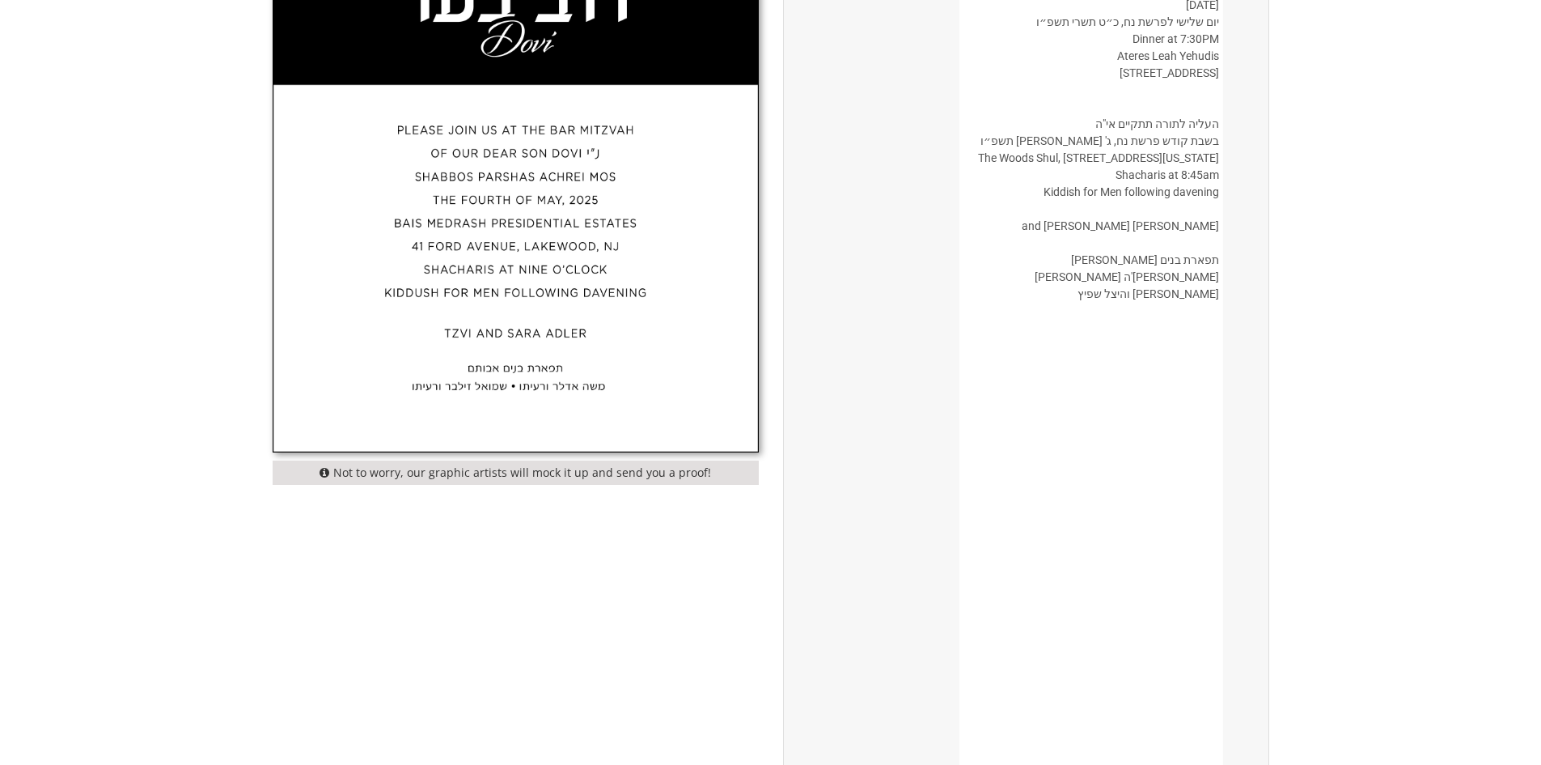
scroll to position [756, 0]
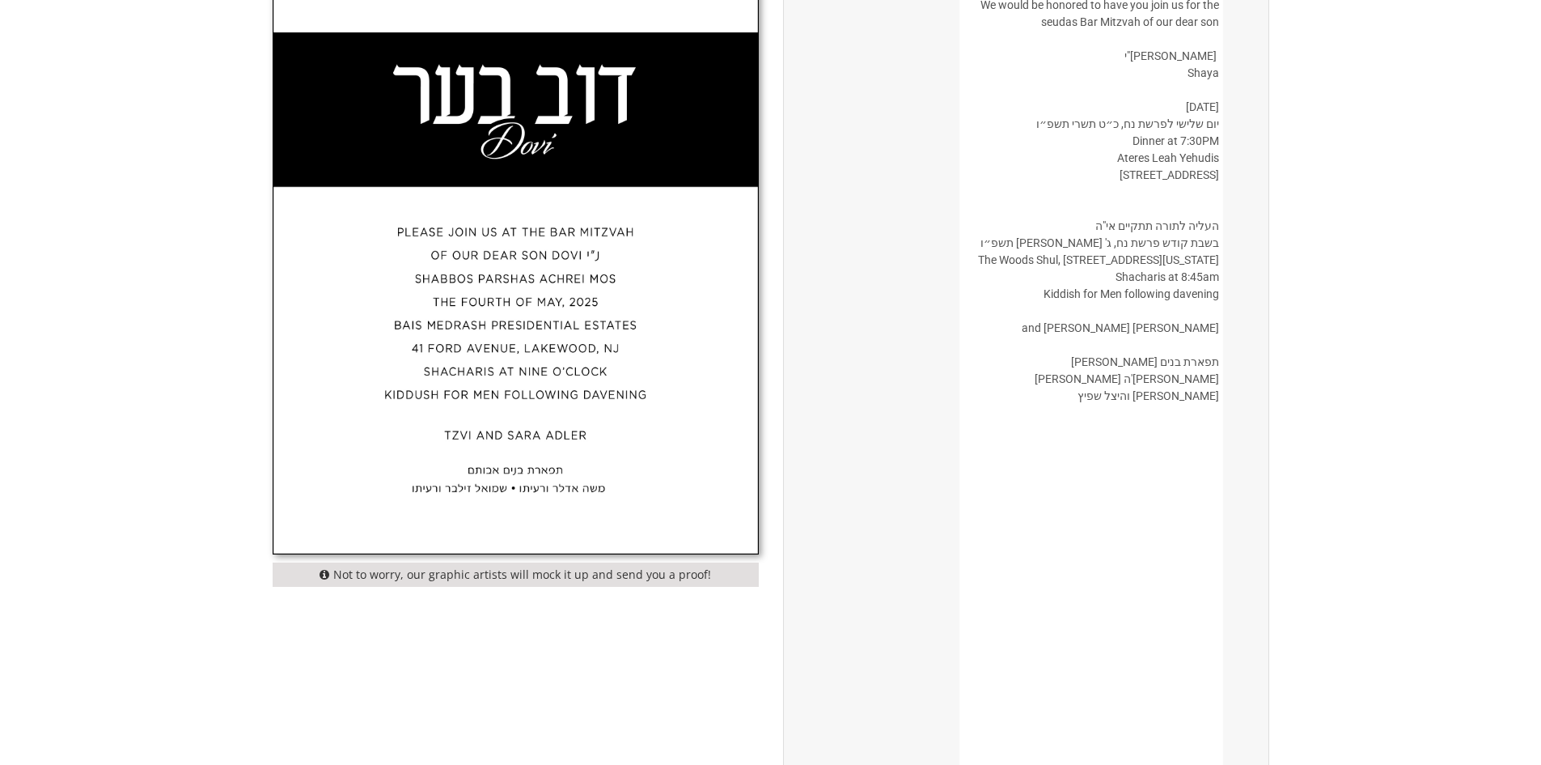
drag, startPoint x: 1217, startPoint y: 379, endPoint x: 1121, endPoint y: 418, distance: 103.4
click at [1121, 418] on textarea "בשבח והודאה להשם יתברך מתכבדים אנו להזמין את כבודכם להשתתף בשמחת הבר מצוה של בנ…" at bounding box center [1091, 736] width 263 height 1665
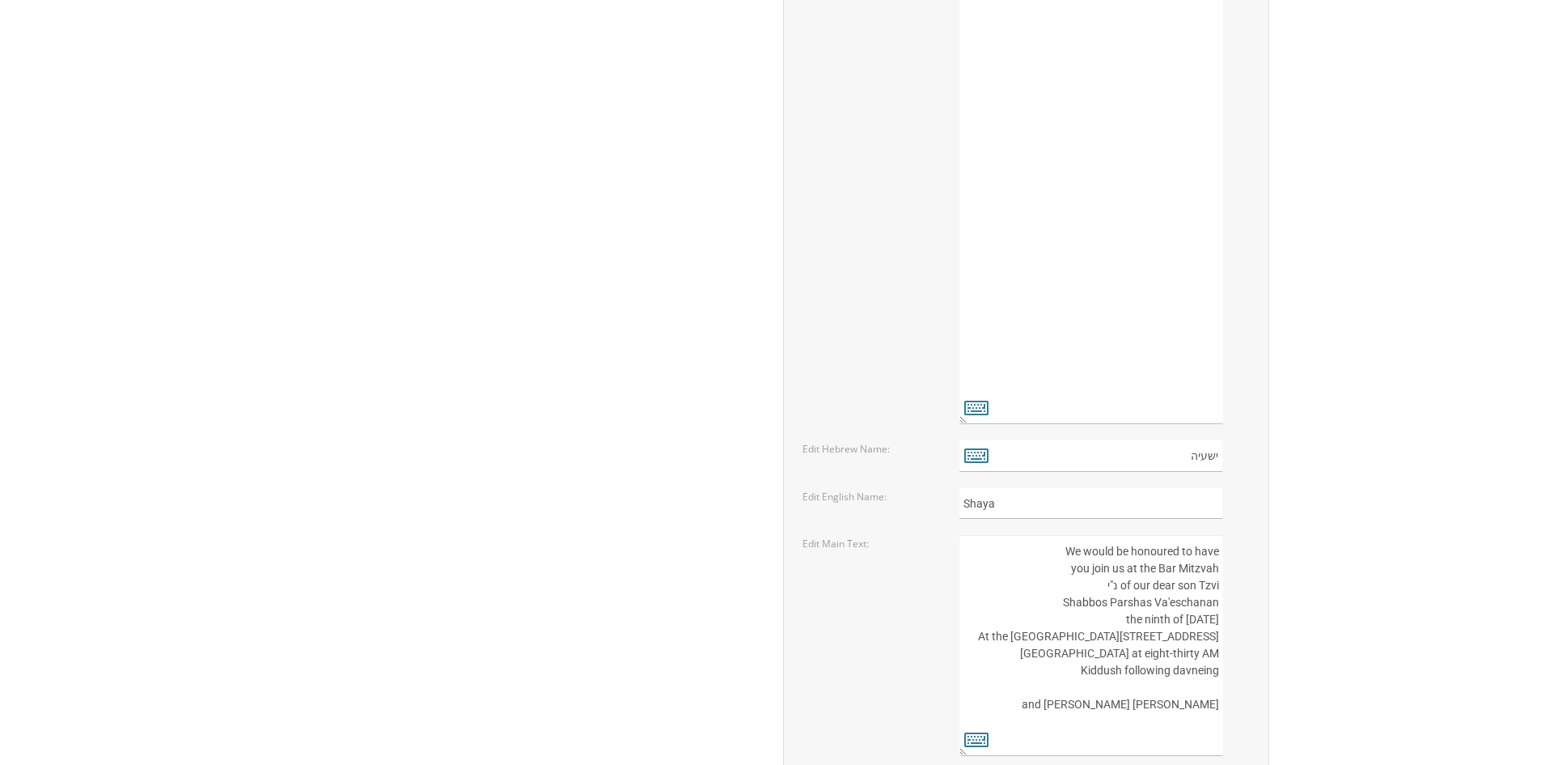
scroll to position [2212, 0]
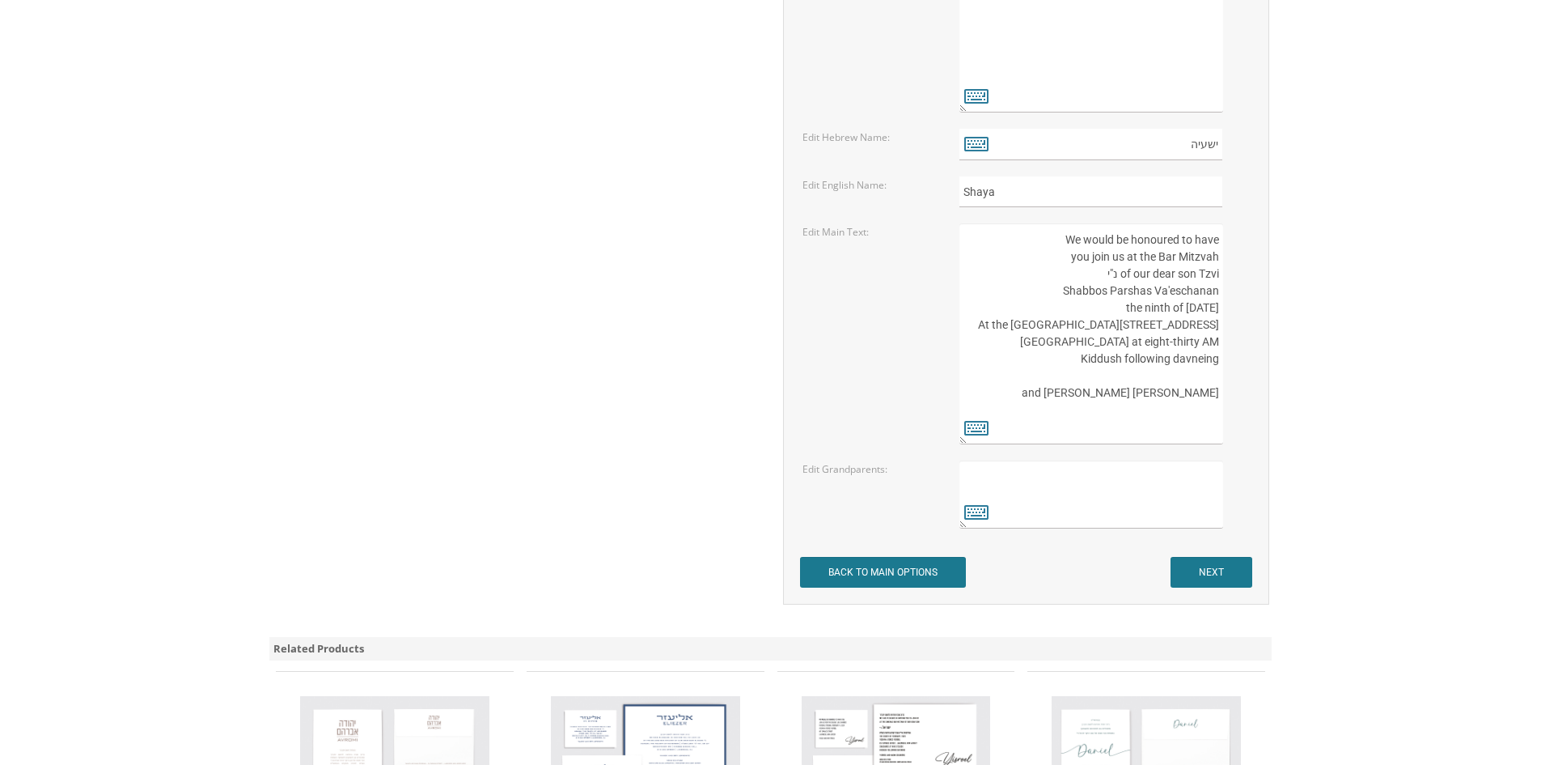
click at [1143, 498] on textarea "תפארת בנים [PERSON_NAME] [PERSON_NAME] [PERSON_NAME]" at bounding box center [1091, 494] width 263 height 68
paste textarea "תפארת בנים [PERSON_NAME] [PERSON_NAME]'ה [PERSON_NAME] [PERSON_NAME] והיצל שפיץ"
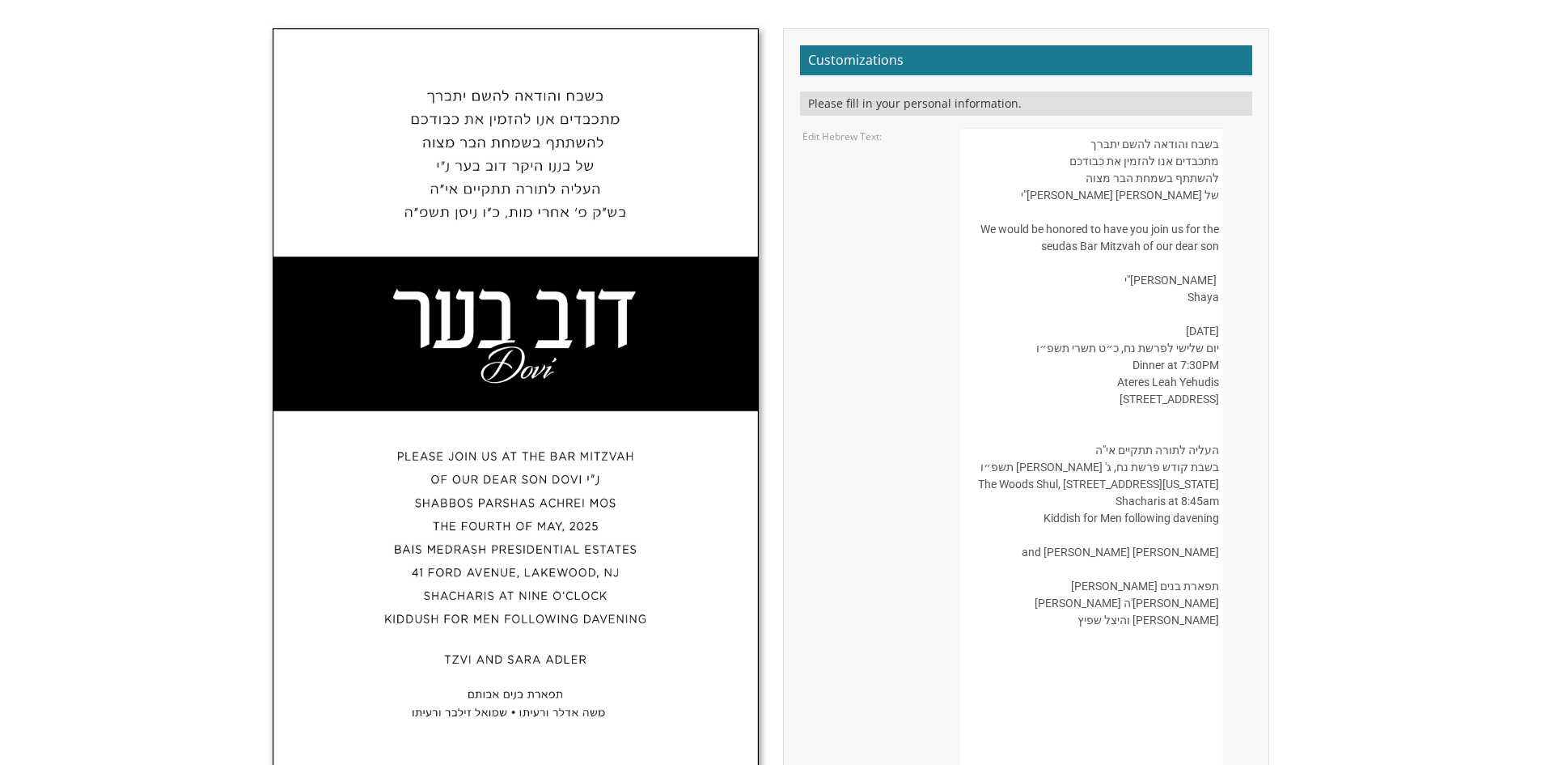
scroll to position [513, 0]
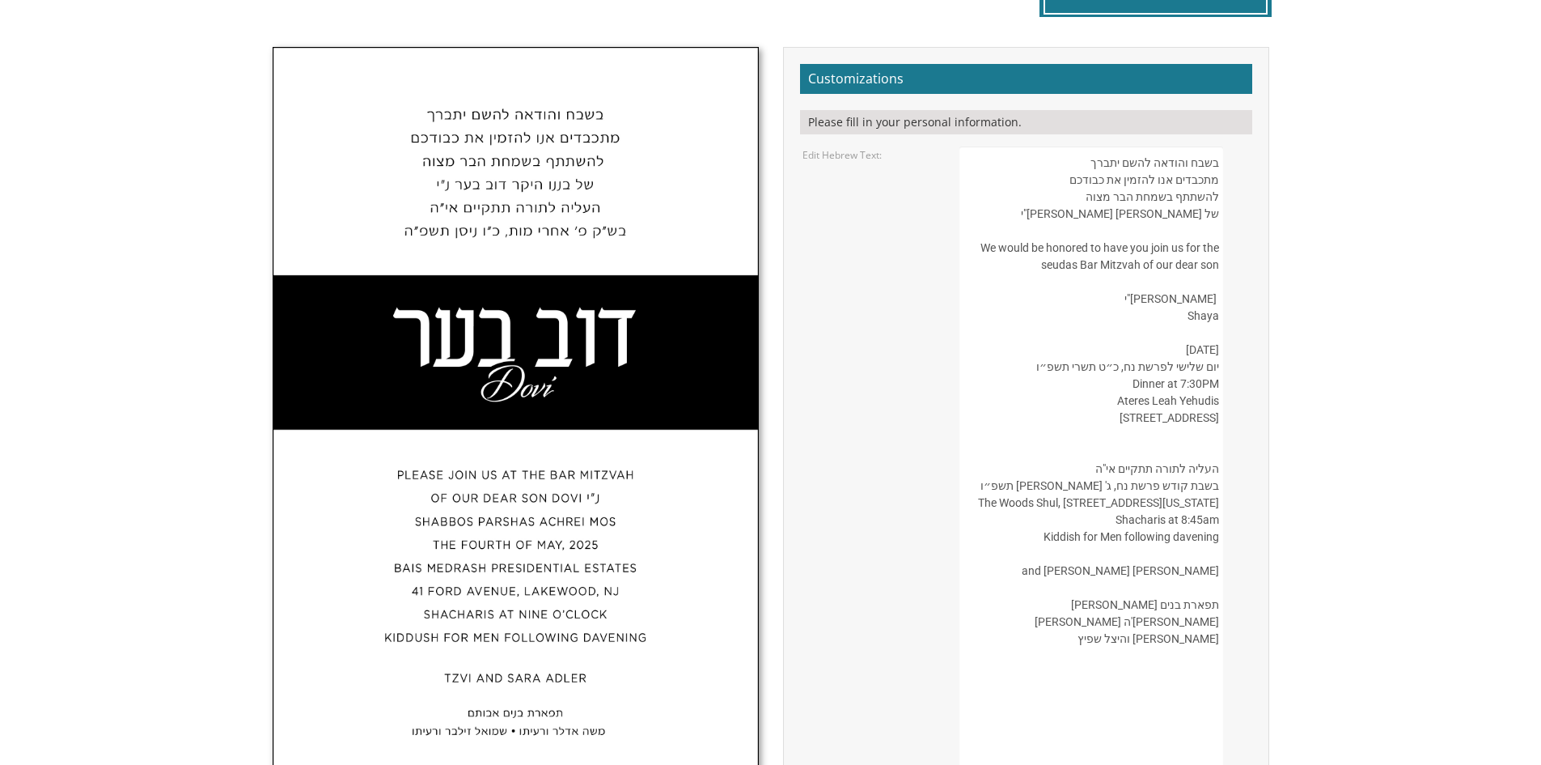
type textarea "תפארת בנים [PERSON_NAME] [PERSON_NAME]'ה [PERSON_NAME] [PERSON_NAME] והיצל שפיץ"
drag, startPoint x: 992, startPoint y: 246, endPoint x: 1128, endPoint y: 348, distance: 169.9
drag, startPoint x: 1215, startPoint y: 247, endPoint x: 1138, endPoint y: 254, distance: 78.0
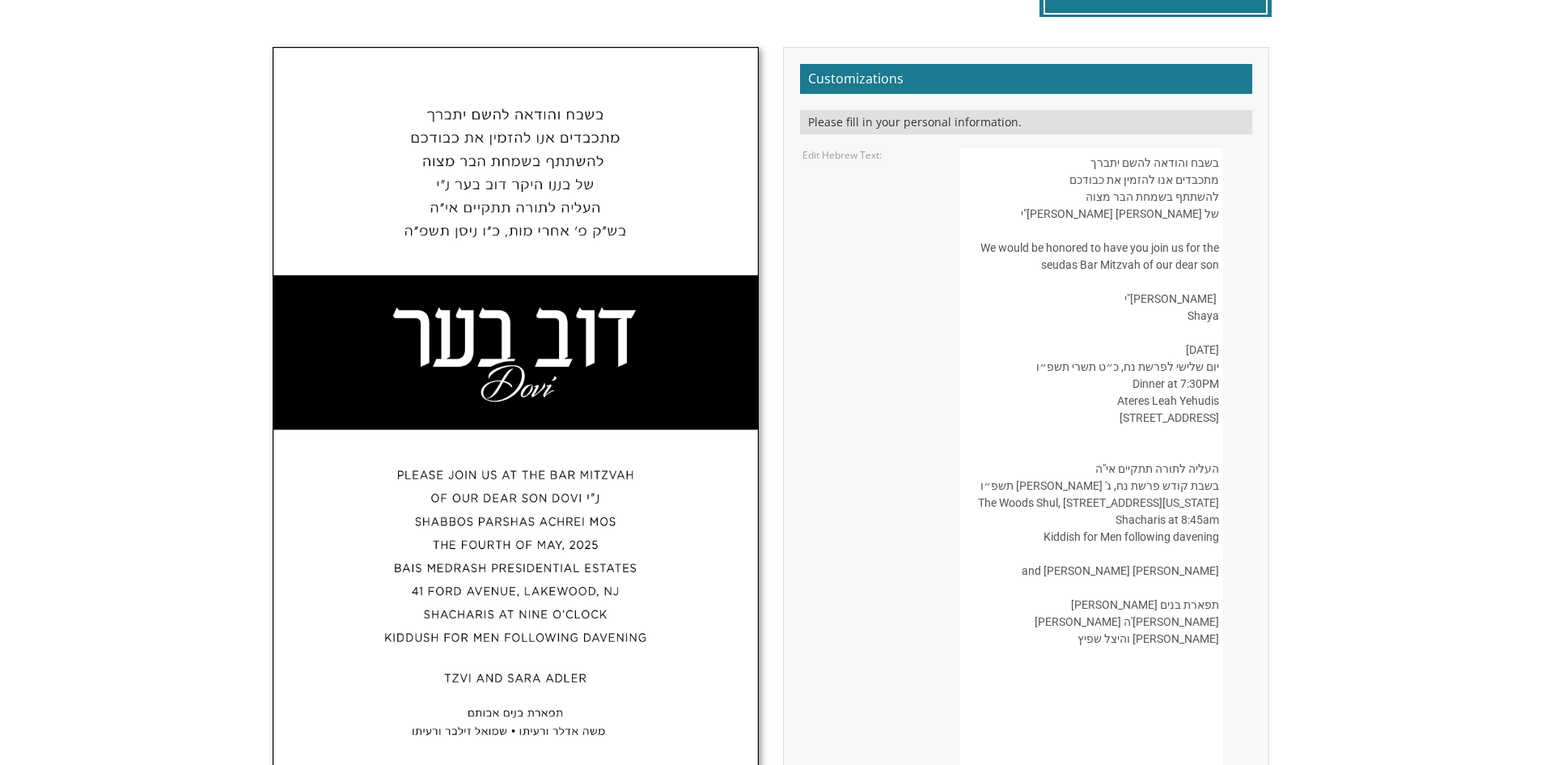
drag, startPoint x: 1219, startPoint y: 249, endPoint x: 1119, endPoint y: 439, distance: 215.0
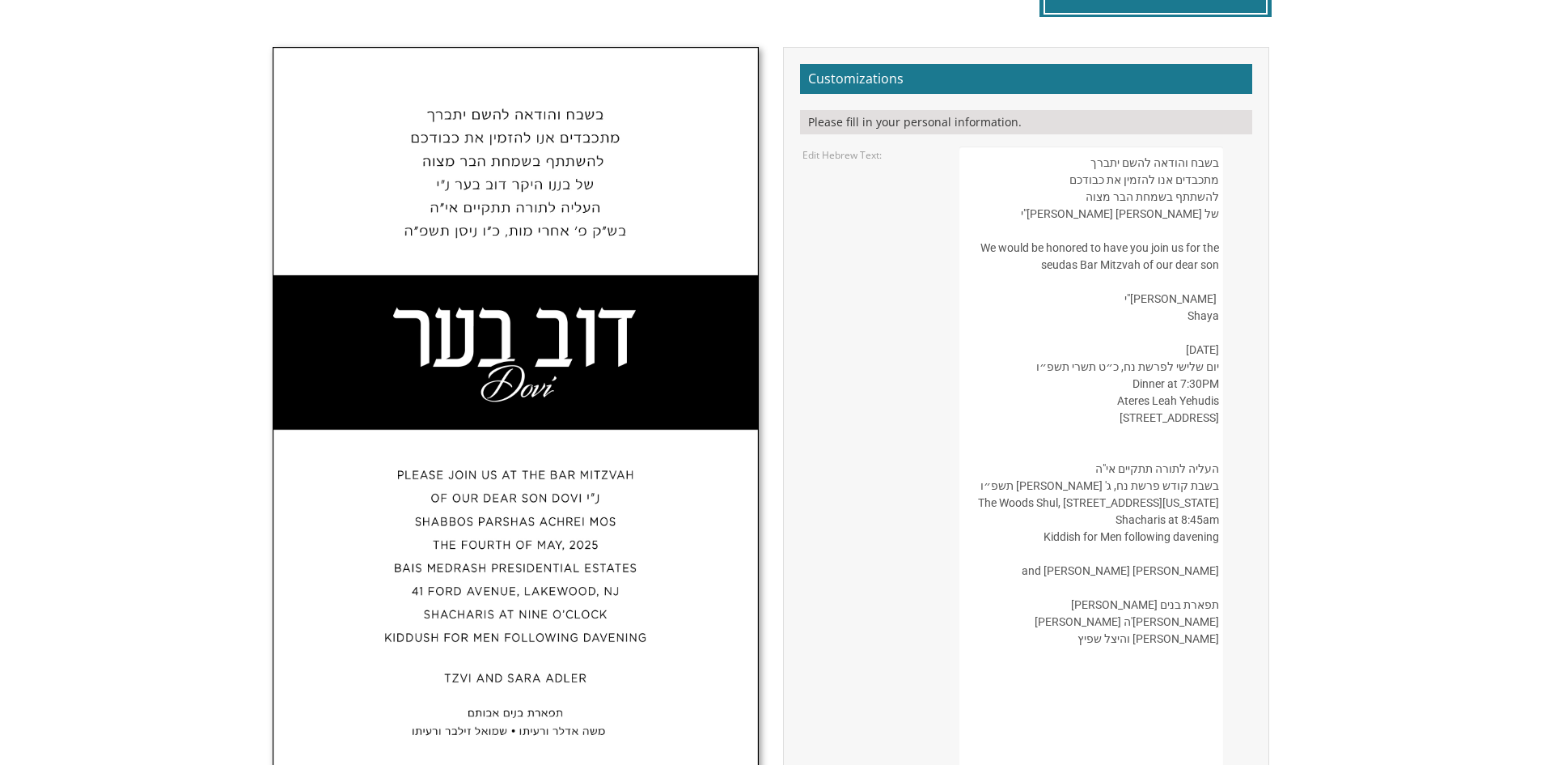
drag, startPoint x: 995, startPoint y: 247, endPoint x: 1207, endPoint y: 518, distance: 344.1
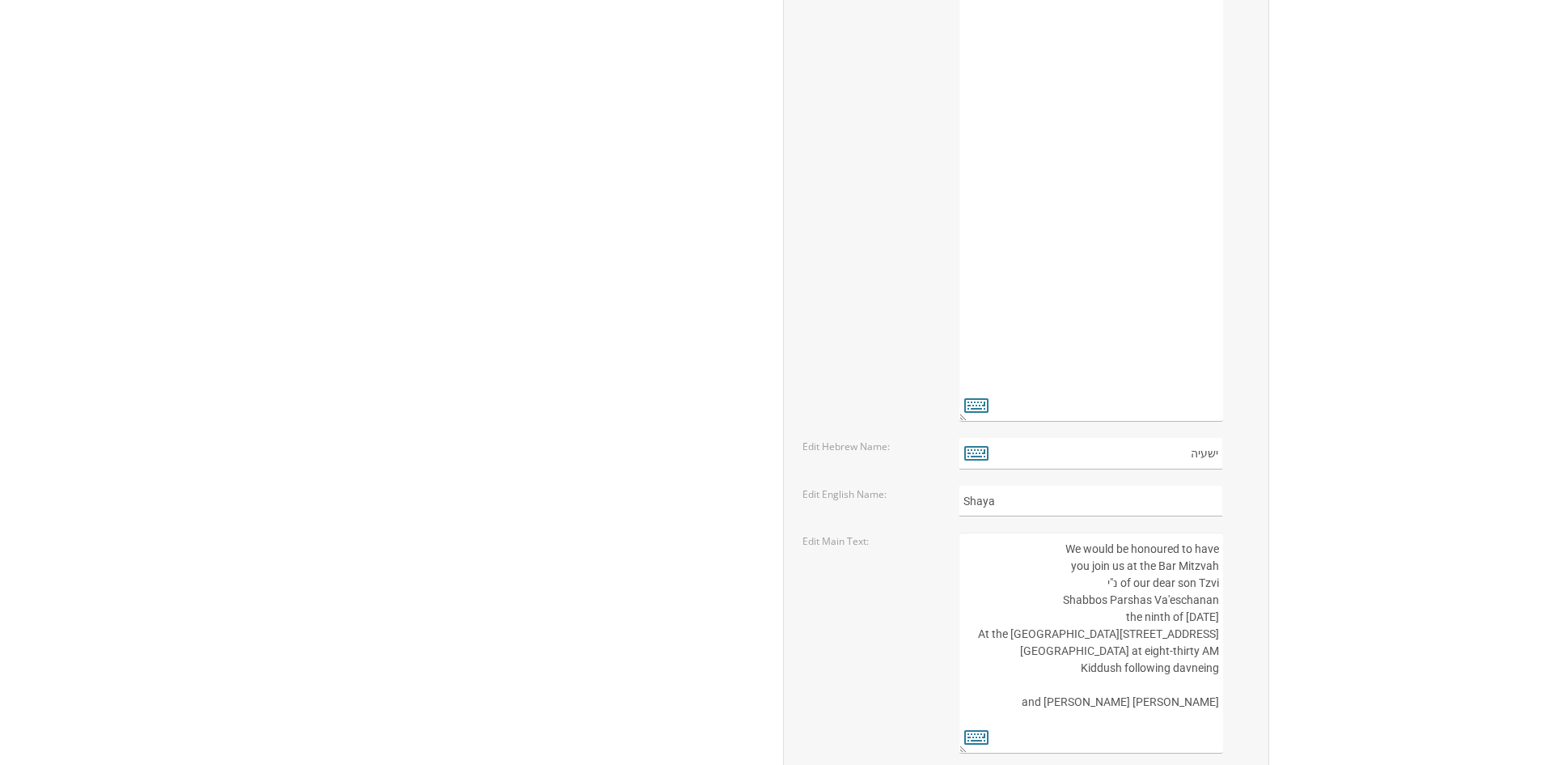
scroll to position [2050, 0]
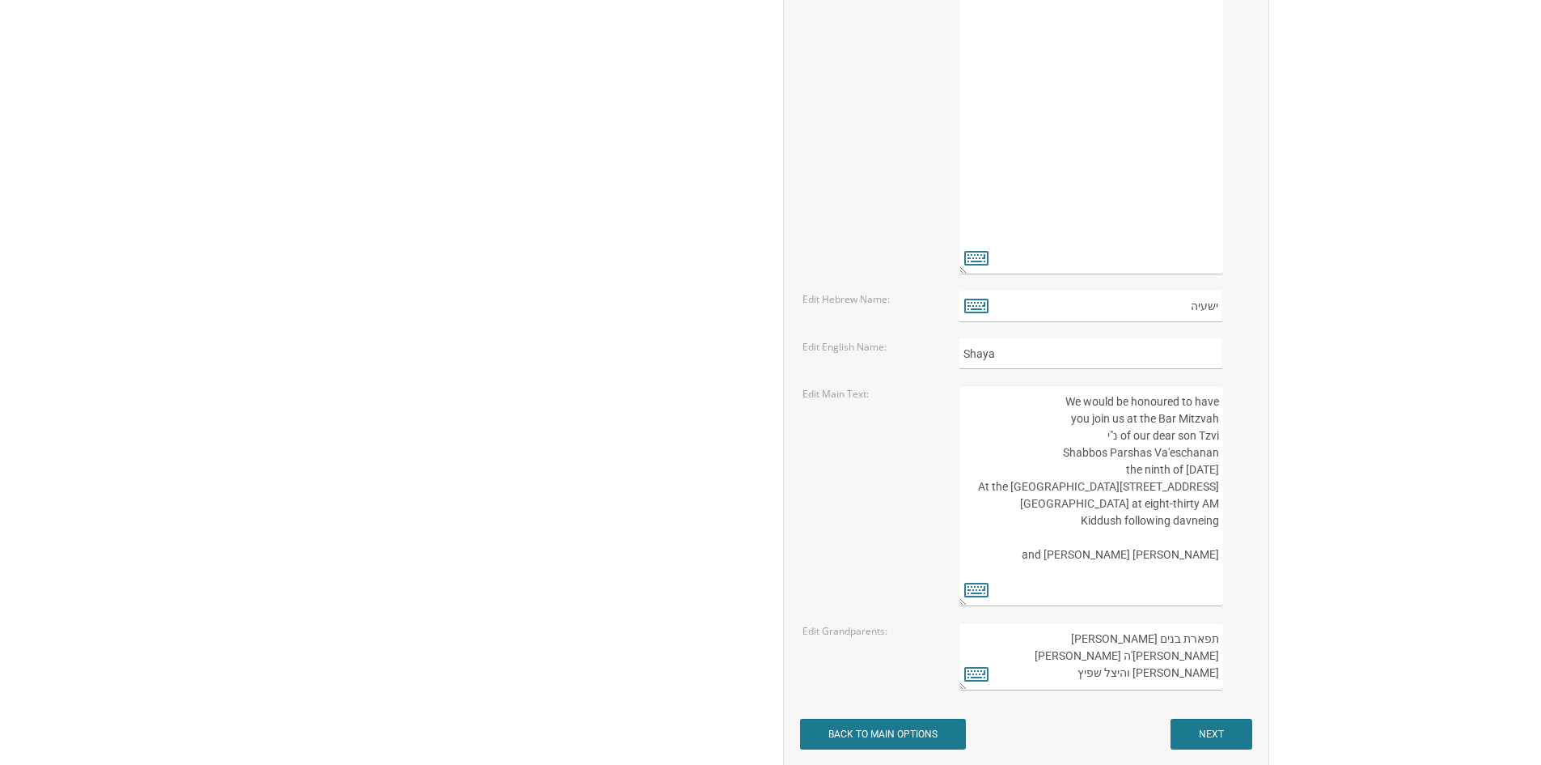
click at [1184, 485] on textarea "We would be honoured to have you join us at the Bar Mitzvah of our dear son Tzv…" at bounding box center [1091, 495] width 263 height 221
click at [1202, 546] on textarea "We would be honoured to have you join us at the Bar Mitzvah of our dear son Tzv…" at bounding box center [1091, 495] width 263 height 221
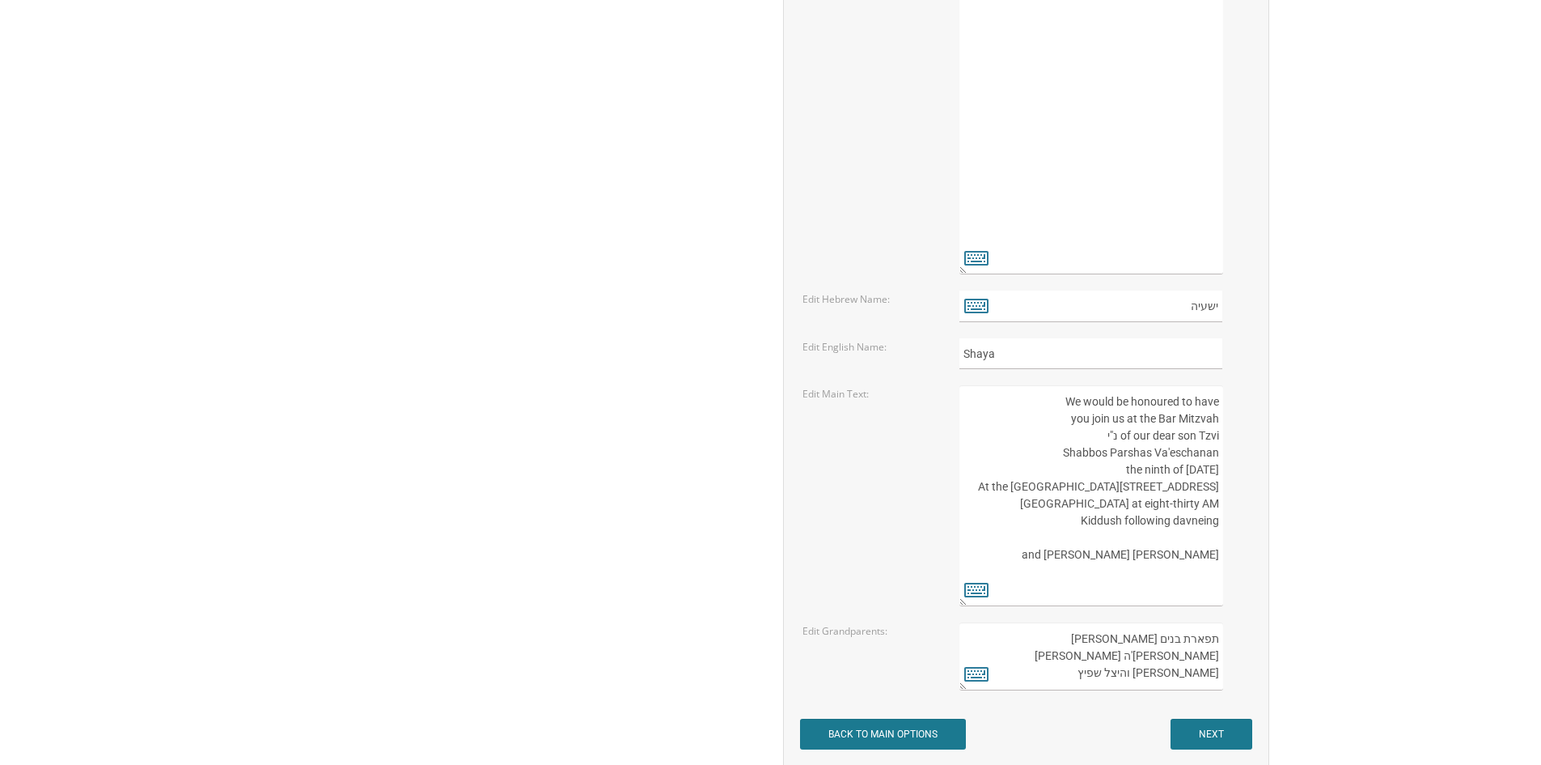
drag, startPoint x: 1217, startPoint y: 570, endPoint x: 1059, endPoint y: 396, distance: 235.4
click at [1059, 396] on textarea "We would be honoured to have you join us at the Bar Mitzvah of our dear son Tzv…" at bounding box center [1091, 495] width 263 height 221
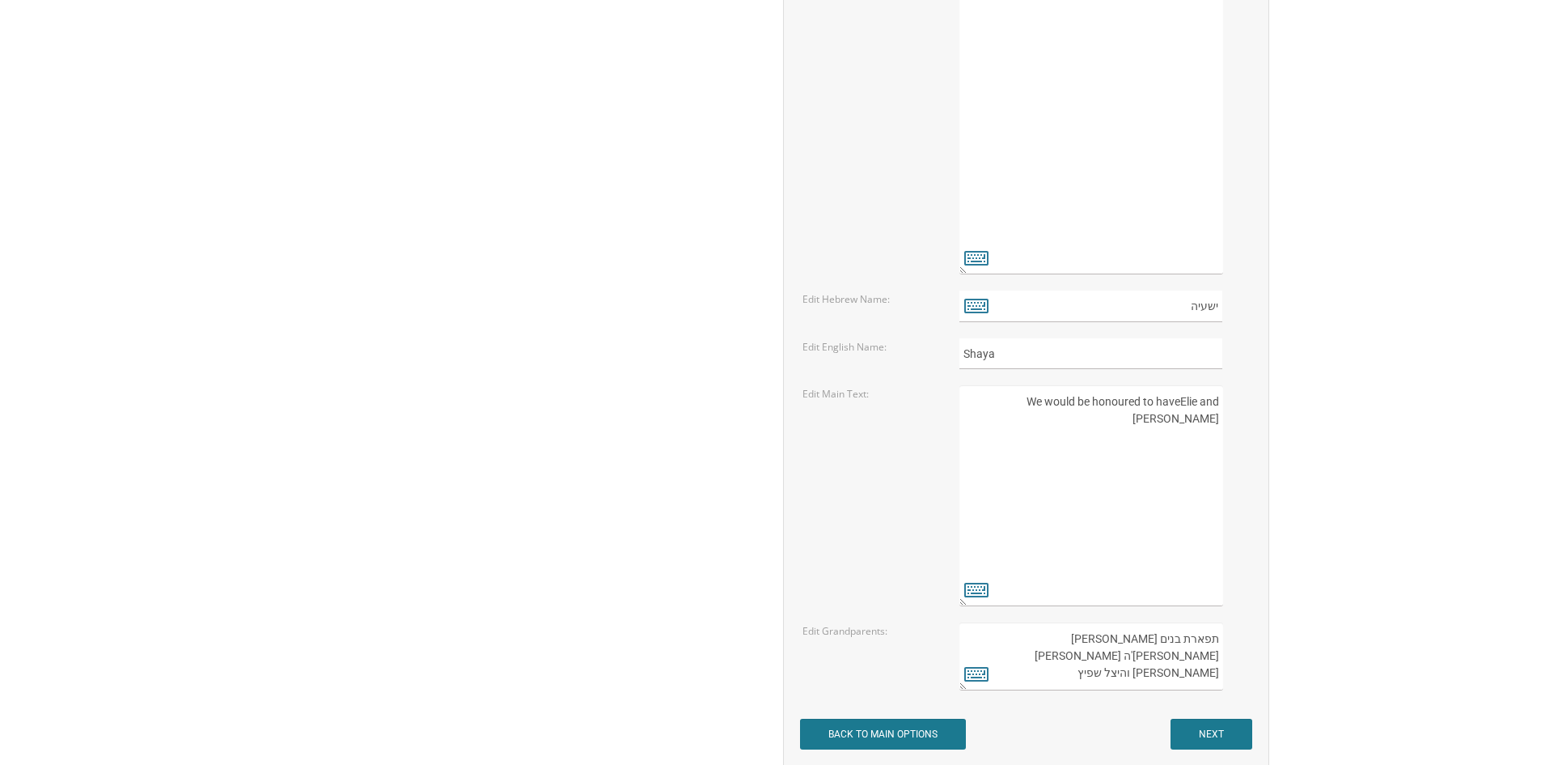
click at [994, 393] on textarea "We would be honoured to have you join us at the Bar Mitzvah of our dear son Tzv…" at bounding box center [1091, 495] width 263 height 221
type textarea "Markin"
click at [1201, 398] on textarea "We would be honoured to have you join us at the Bar Mitzvah of our dear son Tzv…" at bounding box center [1091, 495] width 263 height 221
click at [1201, 399] on textarea "We would be honoured to have you join us at the Bar Mitzvah of our dear son Tzv…" at bounding box center [1091, 495] width 263 height 221
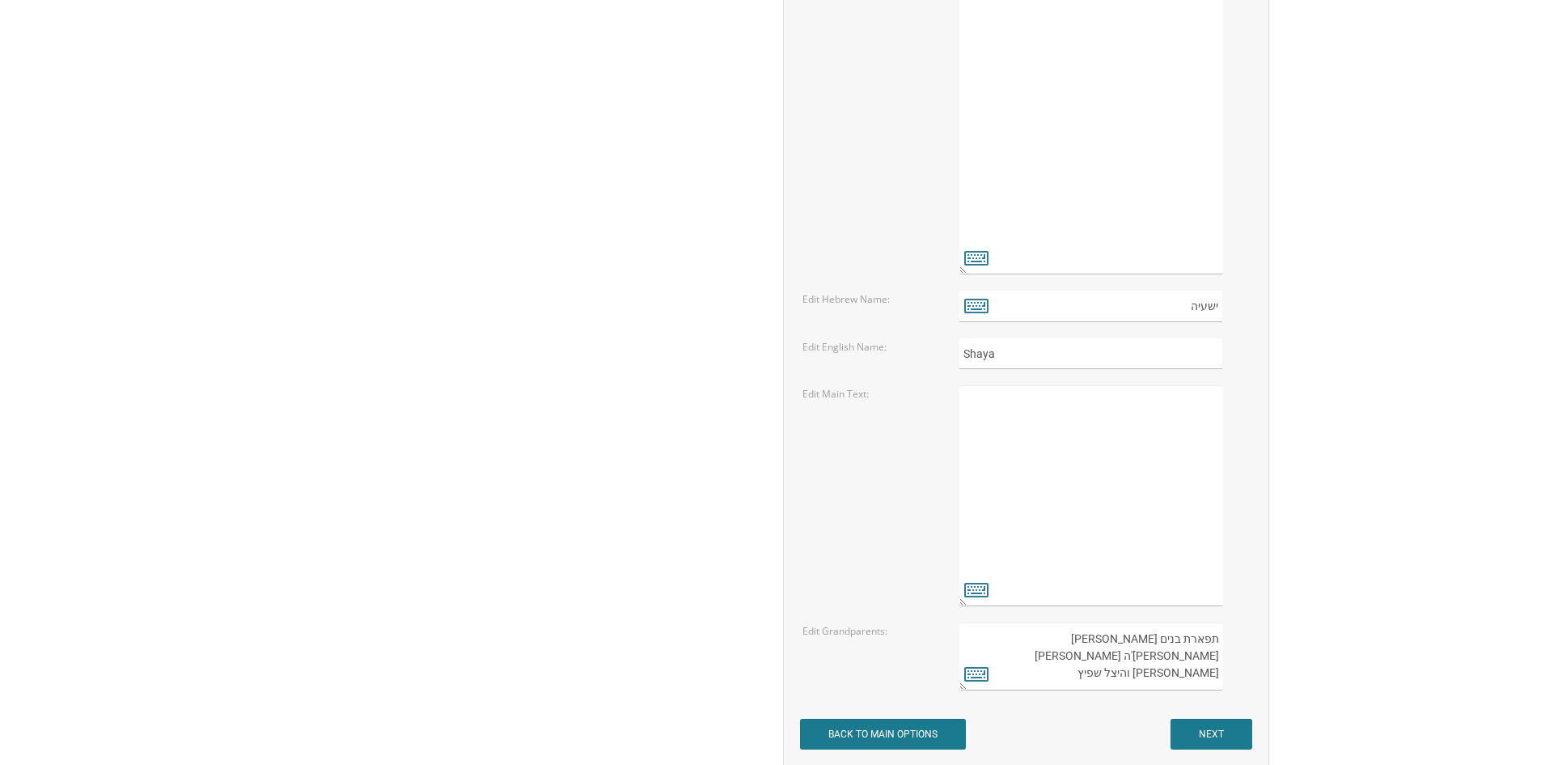
paste textarea "We would be honored to have you join us for the seudas Bar Mitzvah of our dear …"
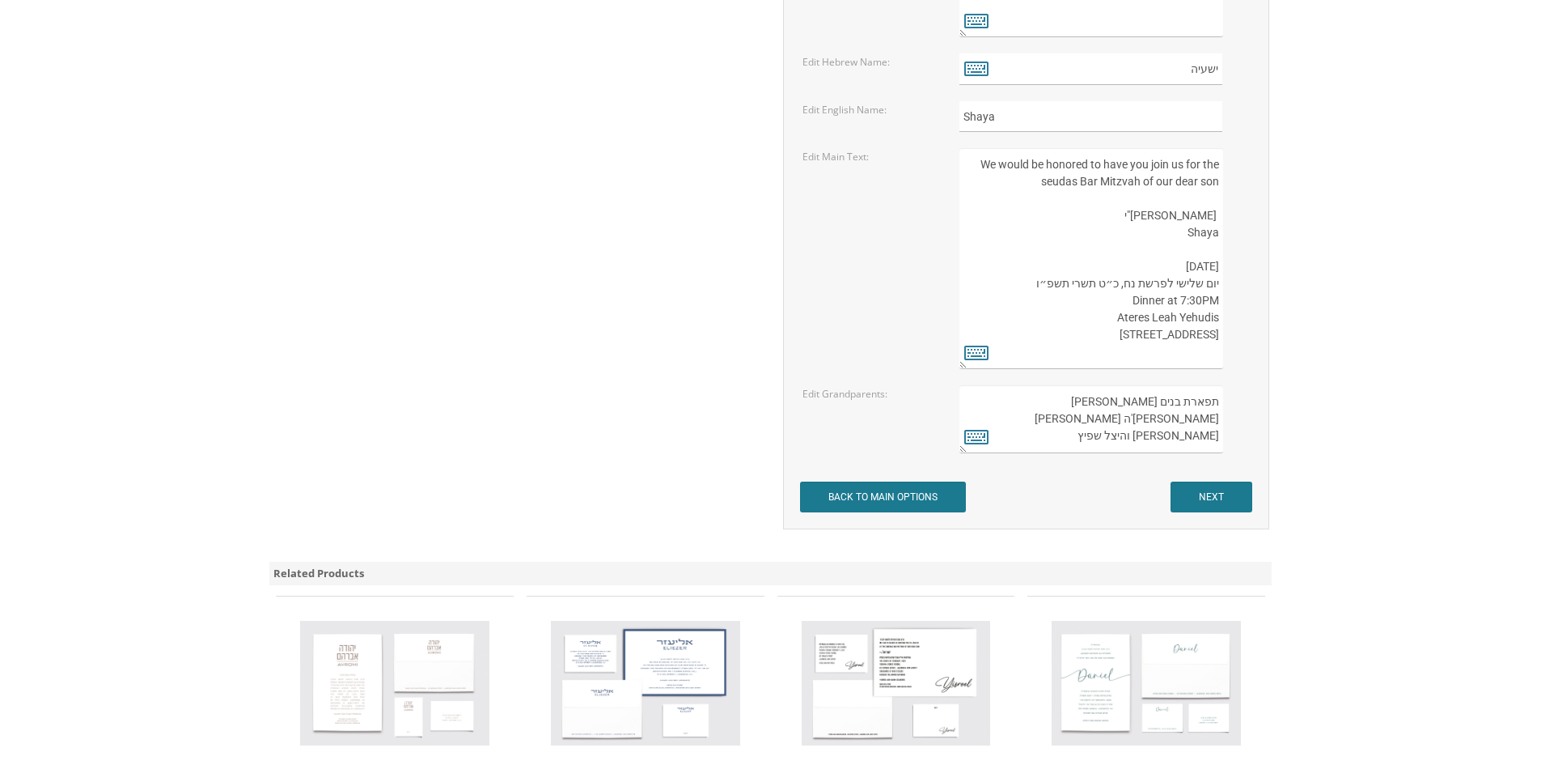
scroll to position [2374, 0]
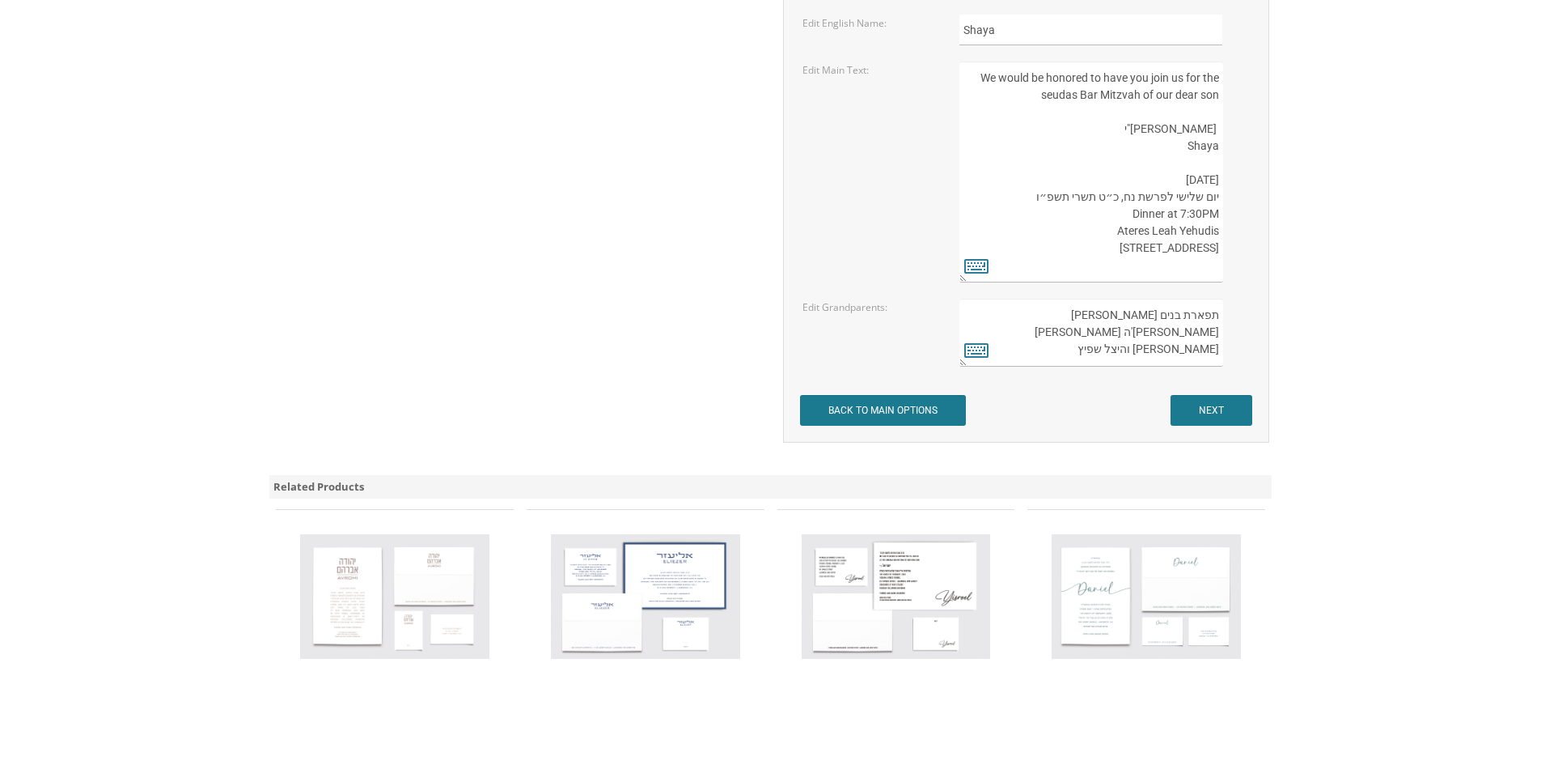
type textarea "We would be honored to have you join us for the seudas Bar Mitzvah of our dear …"
click at [1243, 416] on input "NEXT" at bounding box center [1212, 410] width 82 height 31
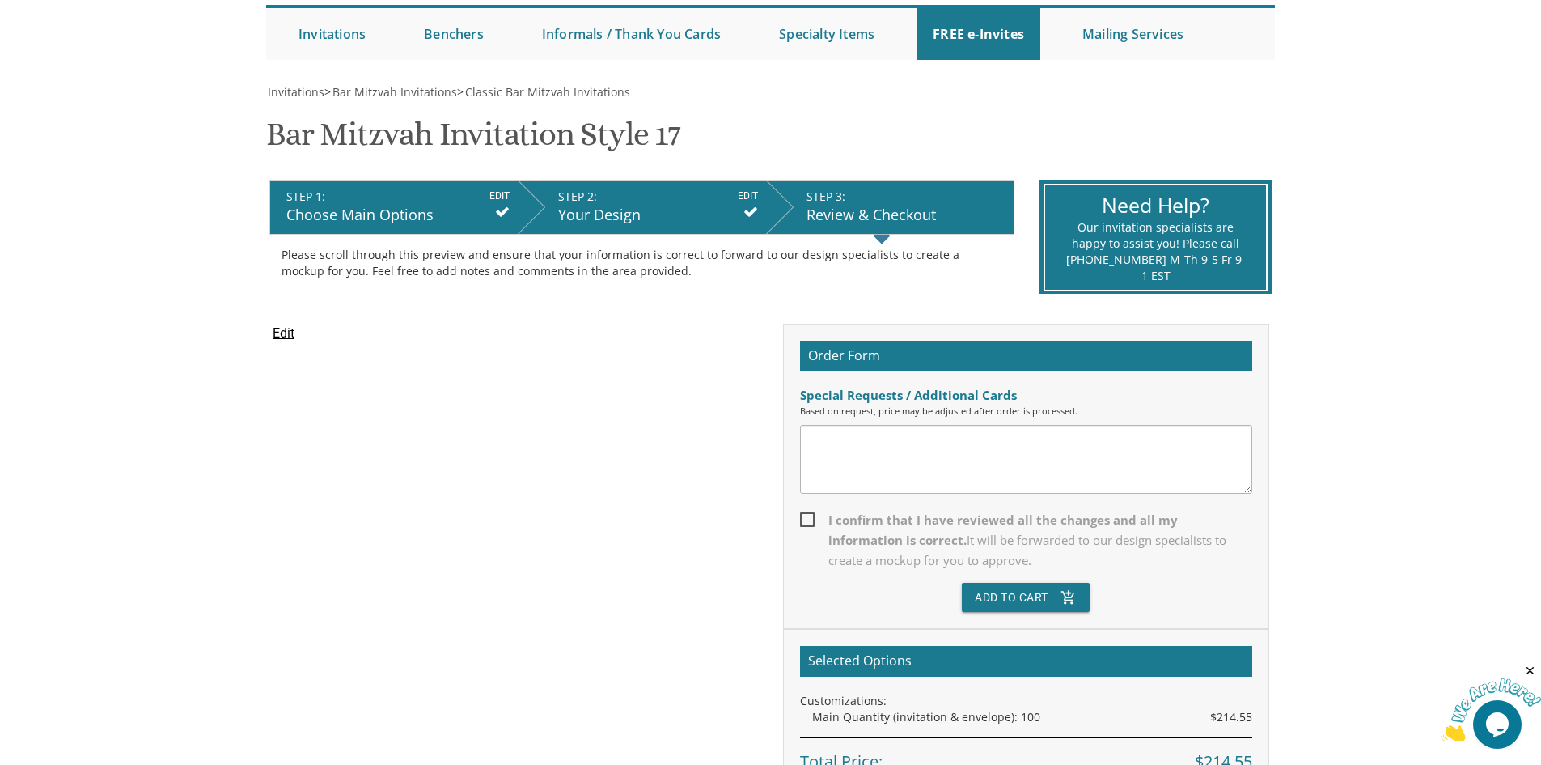
scroll to position [162, 0]
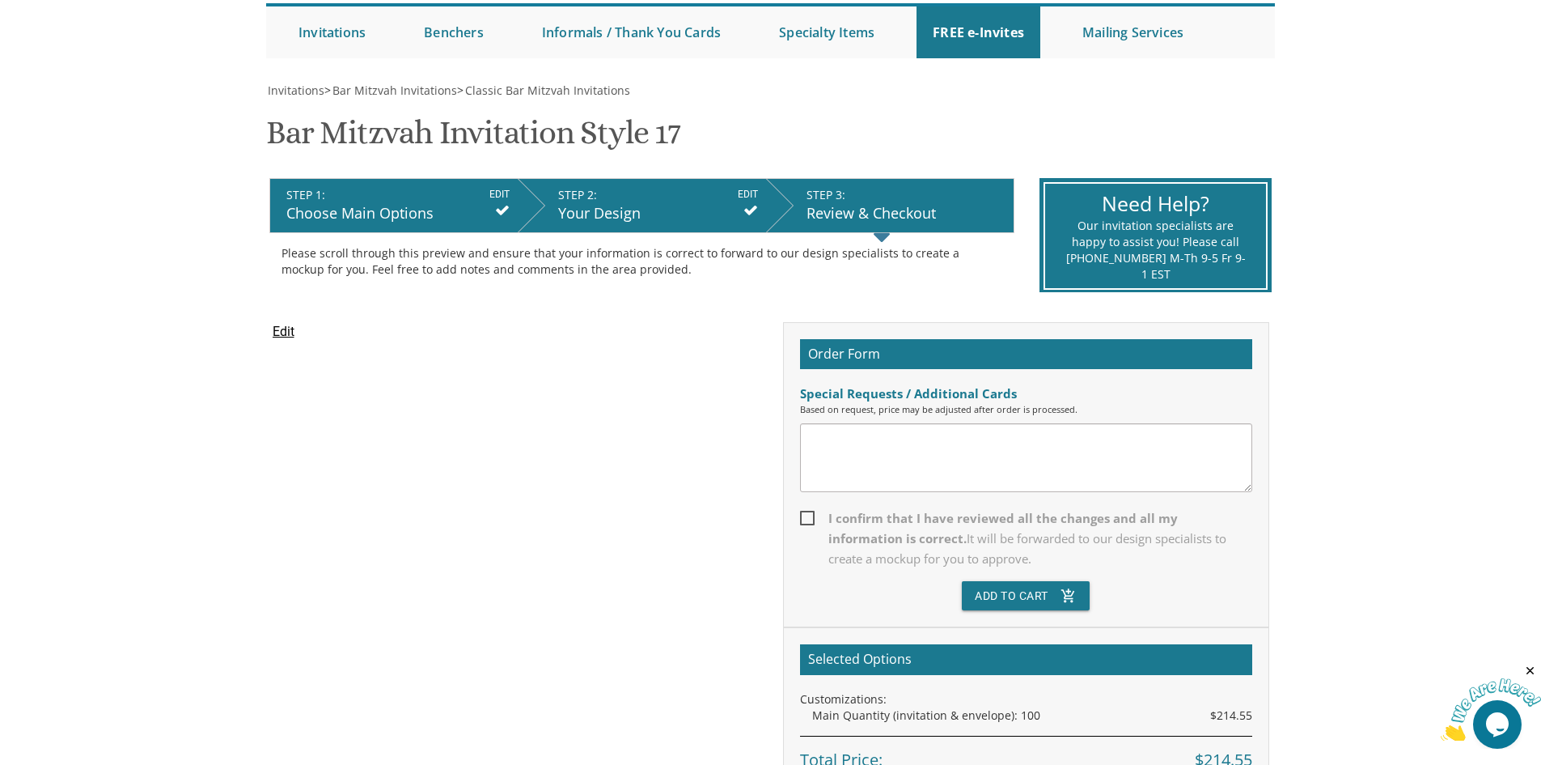
click at [969, 460] on textarea at bounding box center [1026, 457] width 452 height 69
type textarea "We will discuss quantity later. Can you send me a price quote for raised letter…"
click at [836, 516] on span "I confirm that I have reviewed all the changes and all my information is correc…" at bounding box center [1026, 538] width 452 height 61
click at [811, 516] on input "I confirm that I have reviewed all the changes and all my information is correc…" at bounding box center [805, 516] width 11 height 11
checkbox input "true"
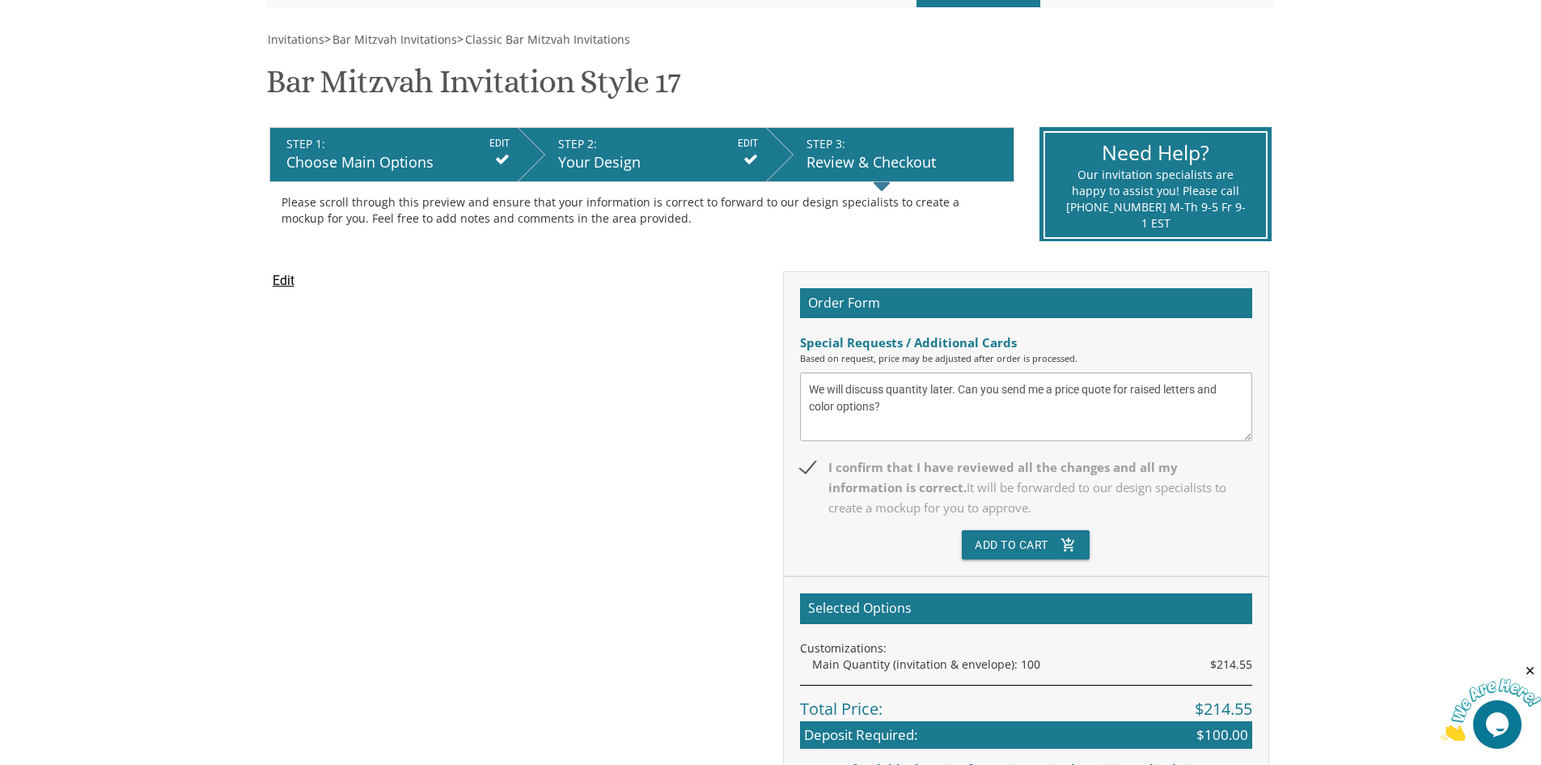
scroll to position [405, 0]
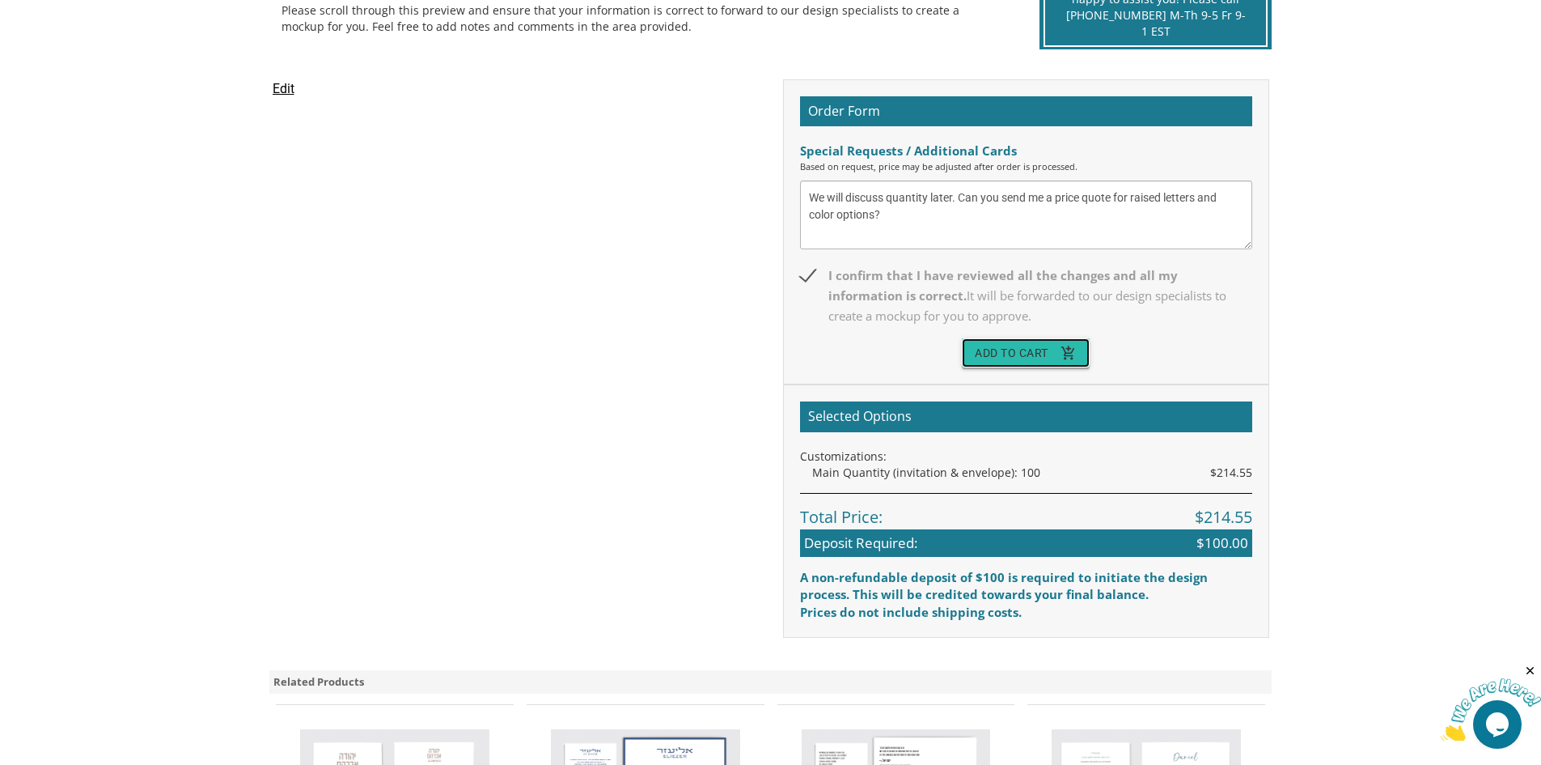
click at [1061, 358] on icon "add_shopping_cart" at bounding box center [1069, 352] width 16 height 29
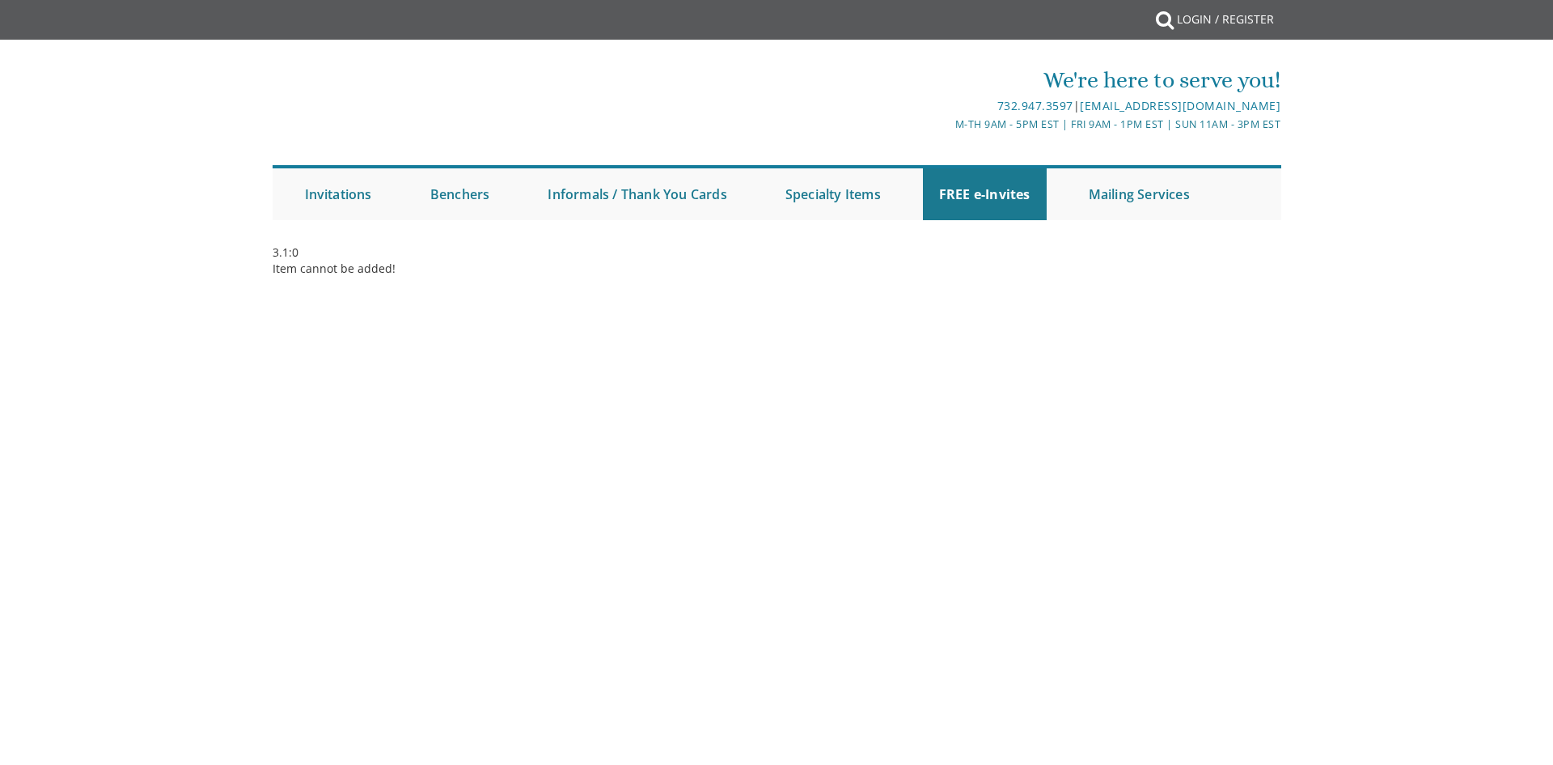
click at [948, 301] on div "3.1:0 Item cannot be added!" at bounding box center [777, 296] width 1036 height 105
click at [740, 446] on body "My Cart {{shoppingcart.totalQuantityDisplay}} Total: {{shoppingcart.subtotal}} …" at bounding box center [776, 382] width 1553 height 765
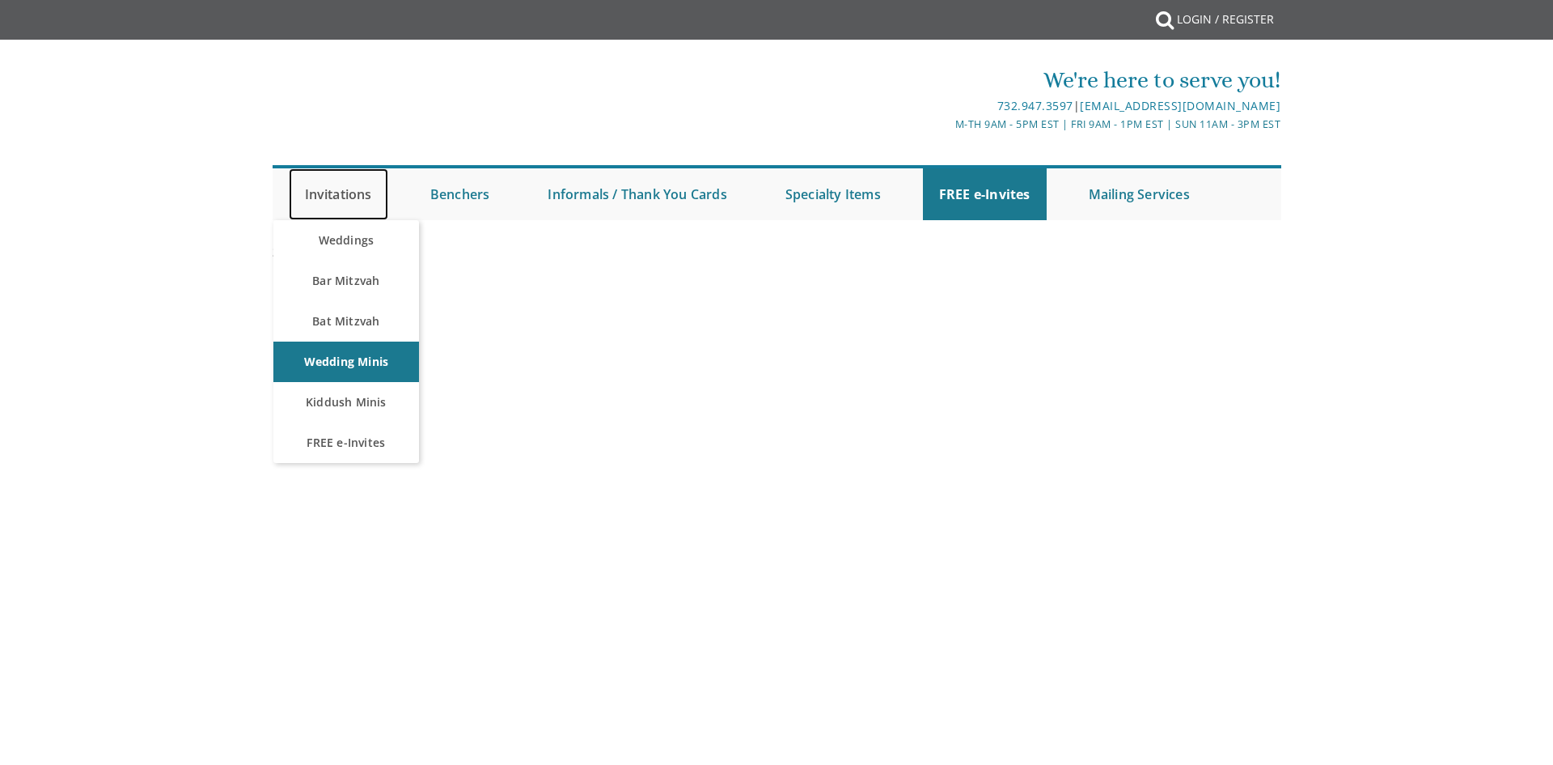
click at [362, 203] on link "Invitations" at bounding box center [339, 194] width 100 height 52
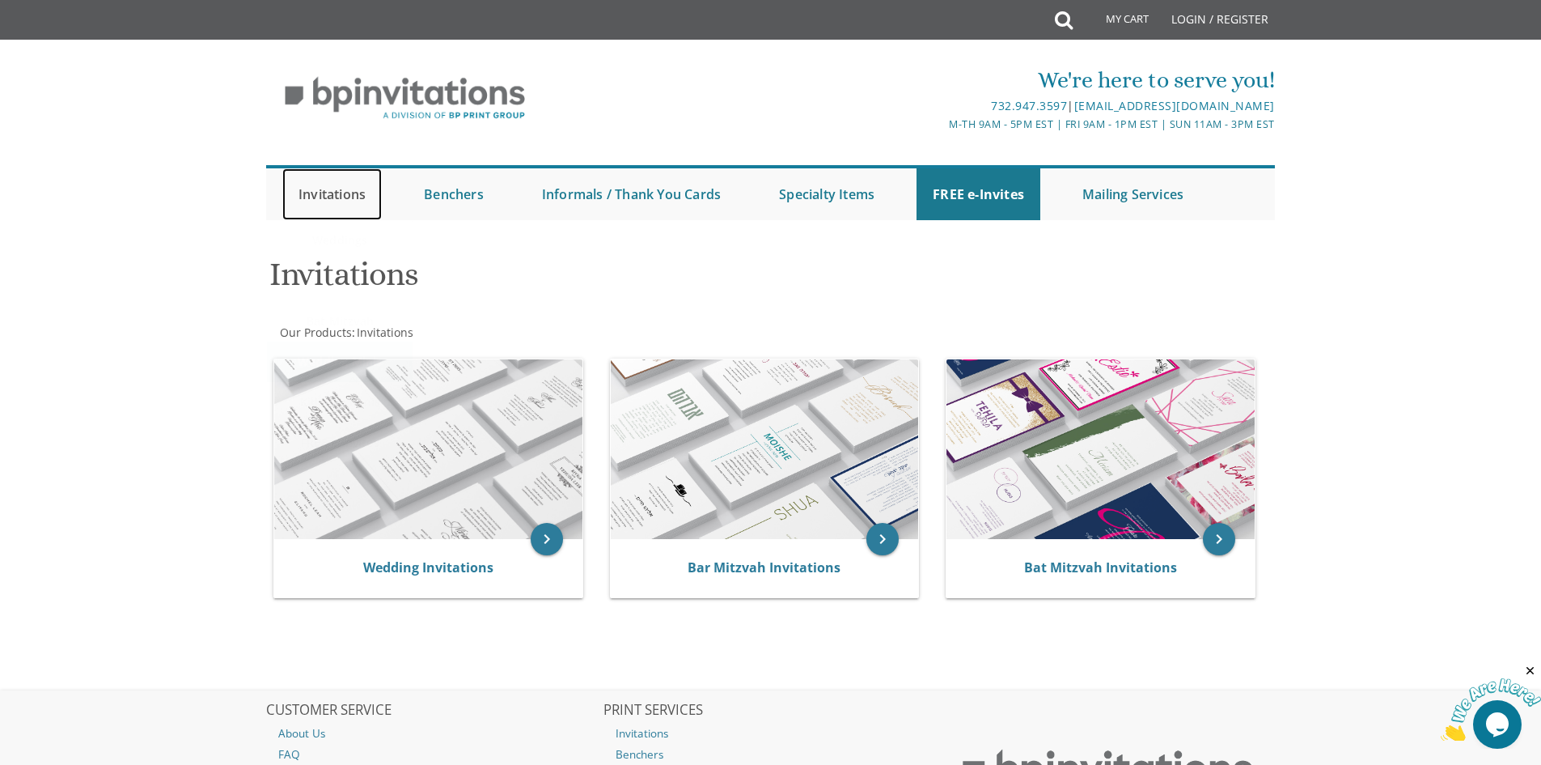
click at [349, 190] on link "Invitations" at bounding box center [332, 194] width 100 height 52
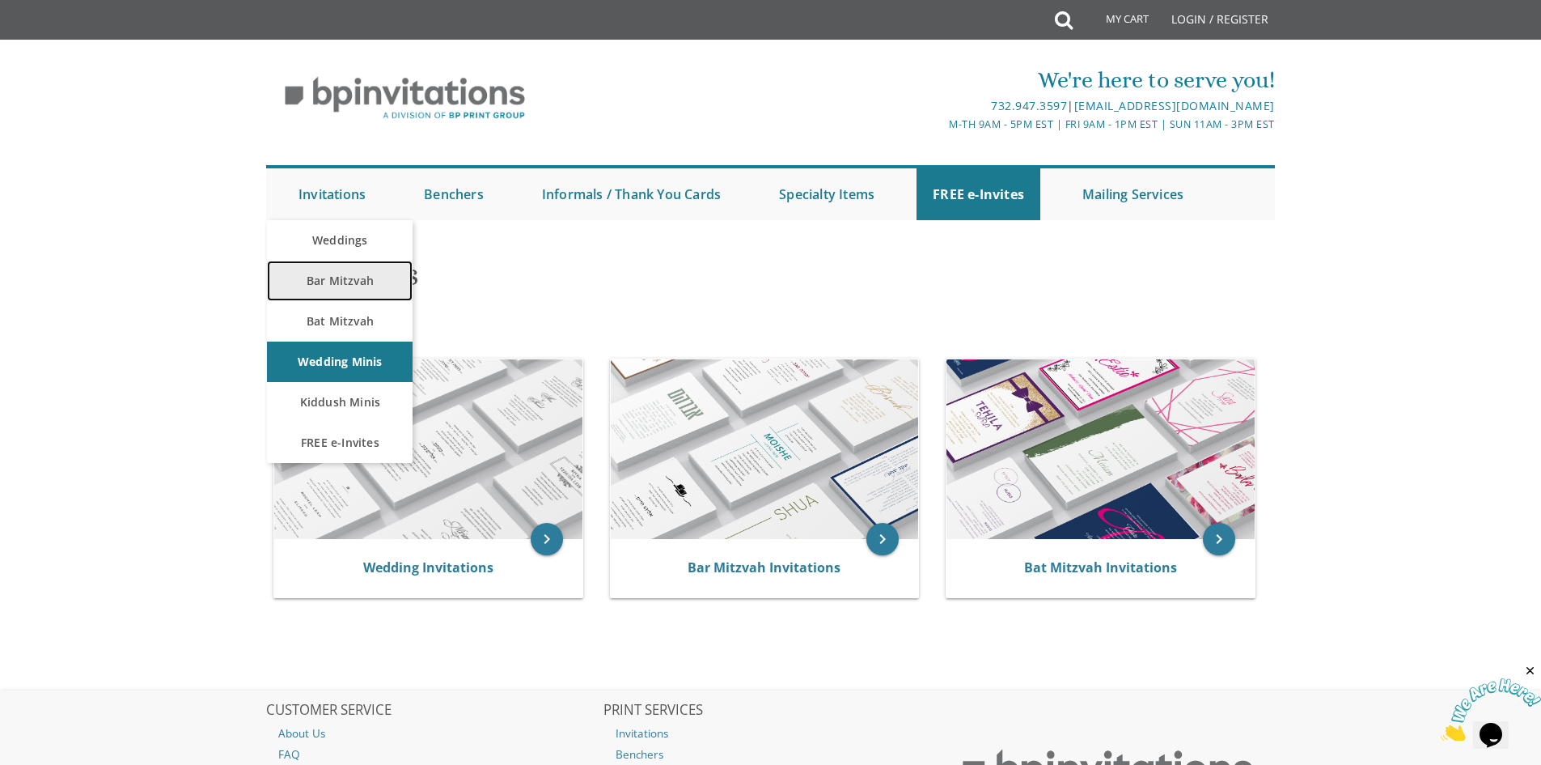
click at [335, 282] on link "Bar Mitzvah" at bounding box center [340, 281] width 146 height 40
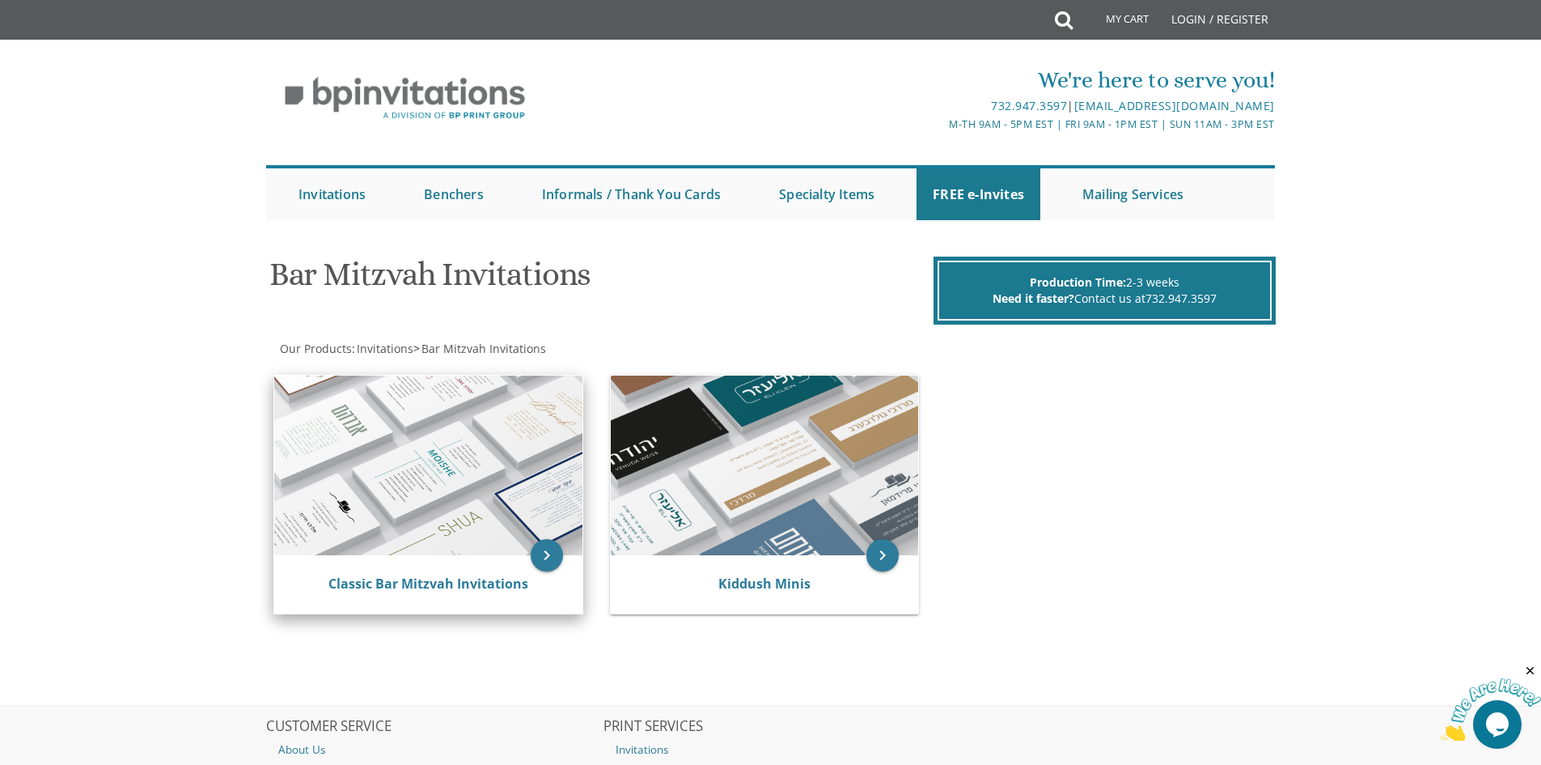
click at [439, 422] on img at bounding box center [428, 465] width 308 height 180
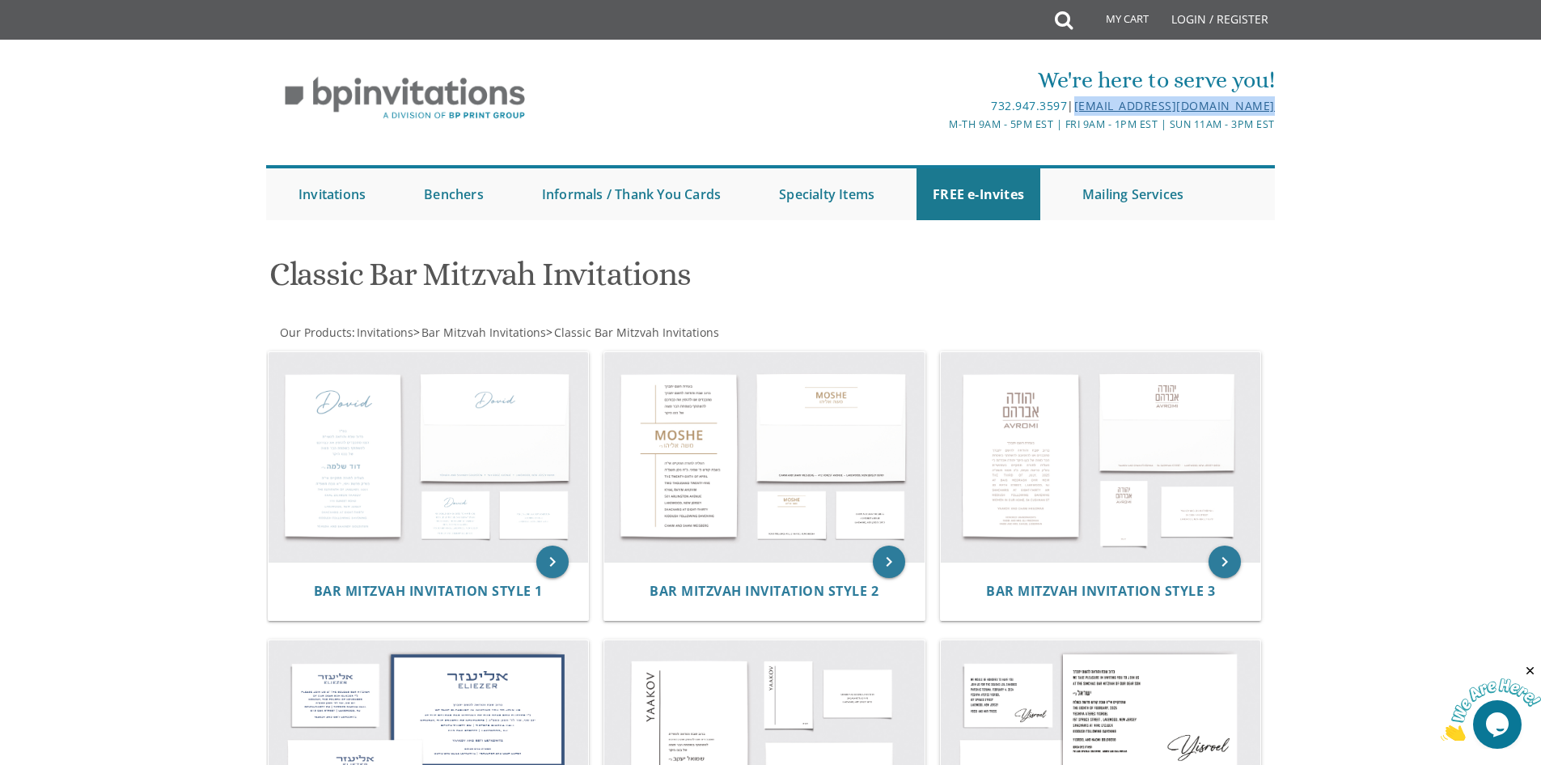
drag, startPoint x: 1292, startPoint y: 103, endPoint x: 1072, endPoint y: 108, distance: 220.1
click at [1072, 108] on div "We're here to serve you! 732.947.3597 | [EMAIL_ADDRESS][DOMAIN_NAME] M-Th 9am -…" at bounding box center [770, 138] width 1541 height 180
copy link "[EMAIL_ADDRESS][DOMAIN_NAME]"
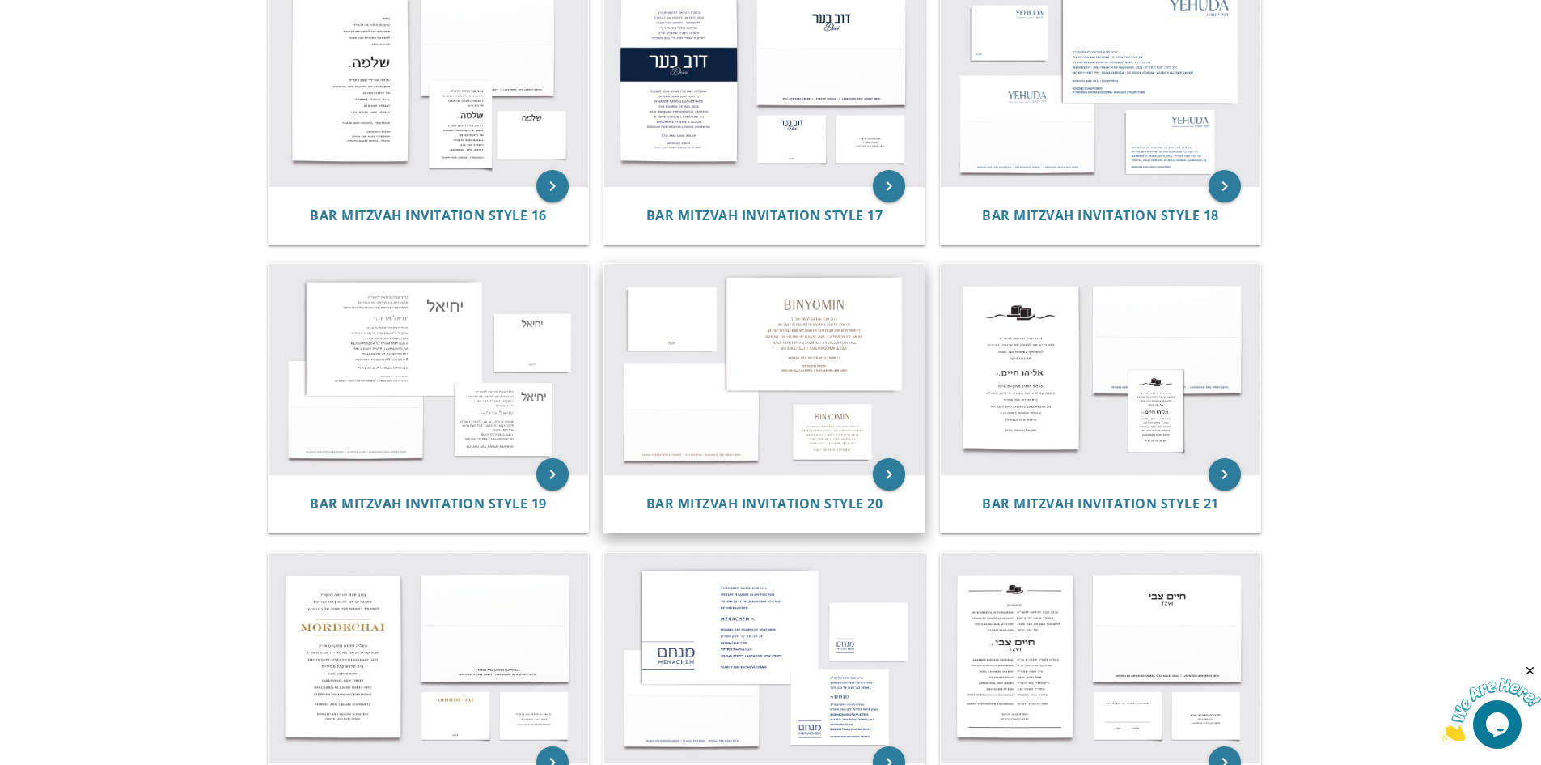
scroll to position [1861, 0]
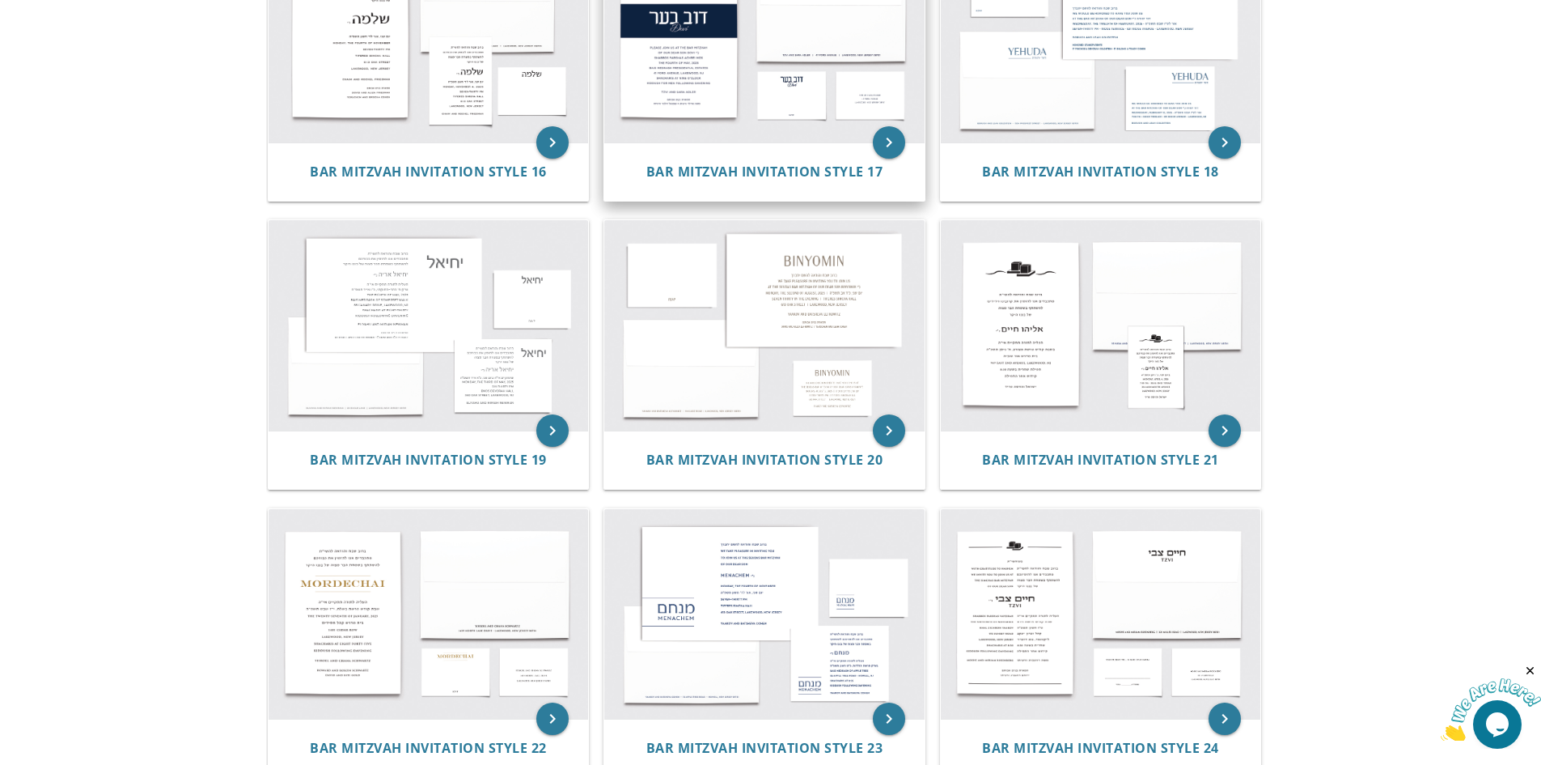
click at [822, 75] on img at bounding box center [764, 37] width 320 height 210
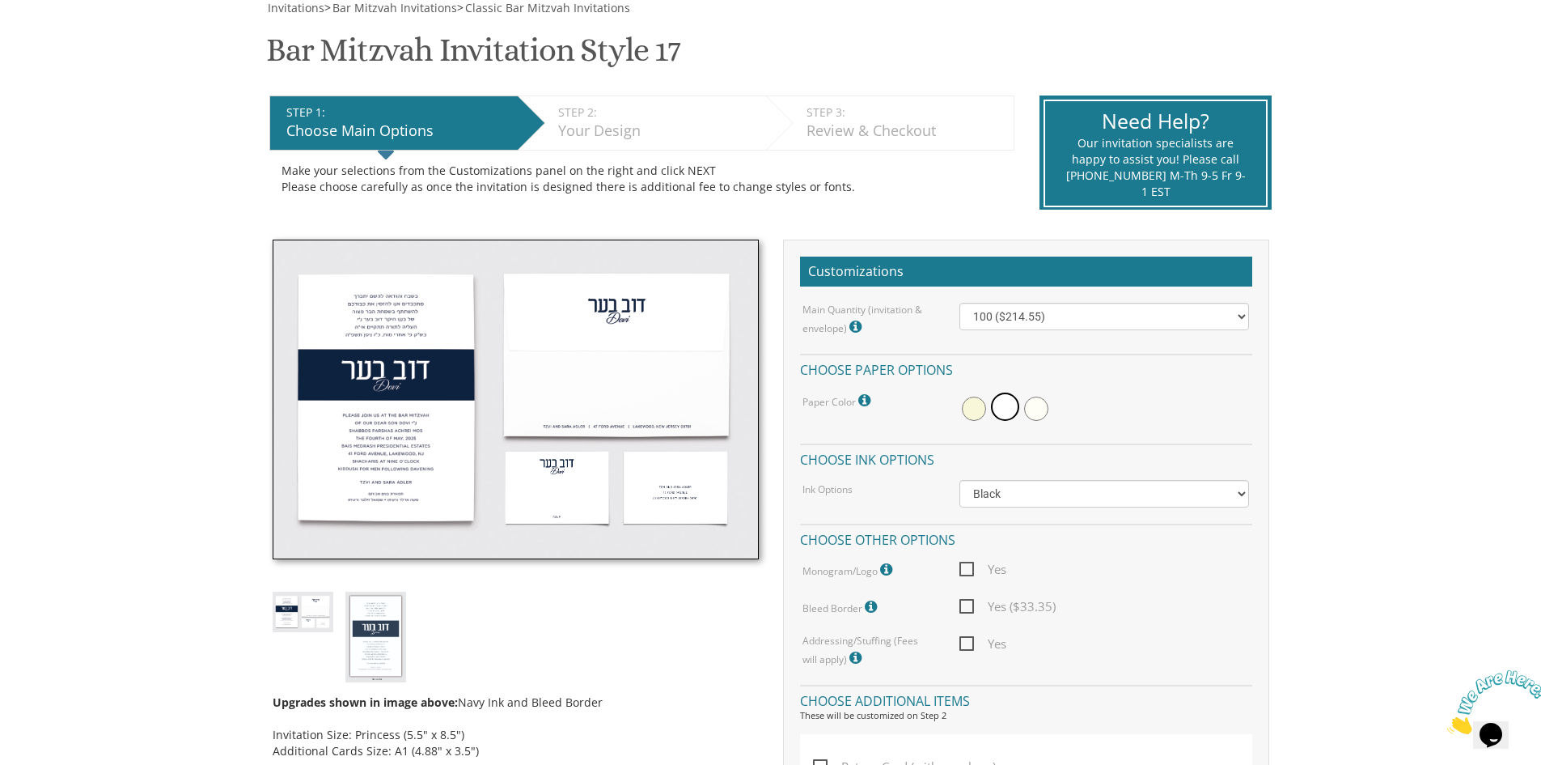
scroll to position [324, 0]
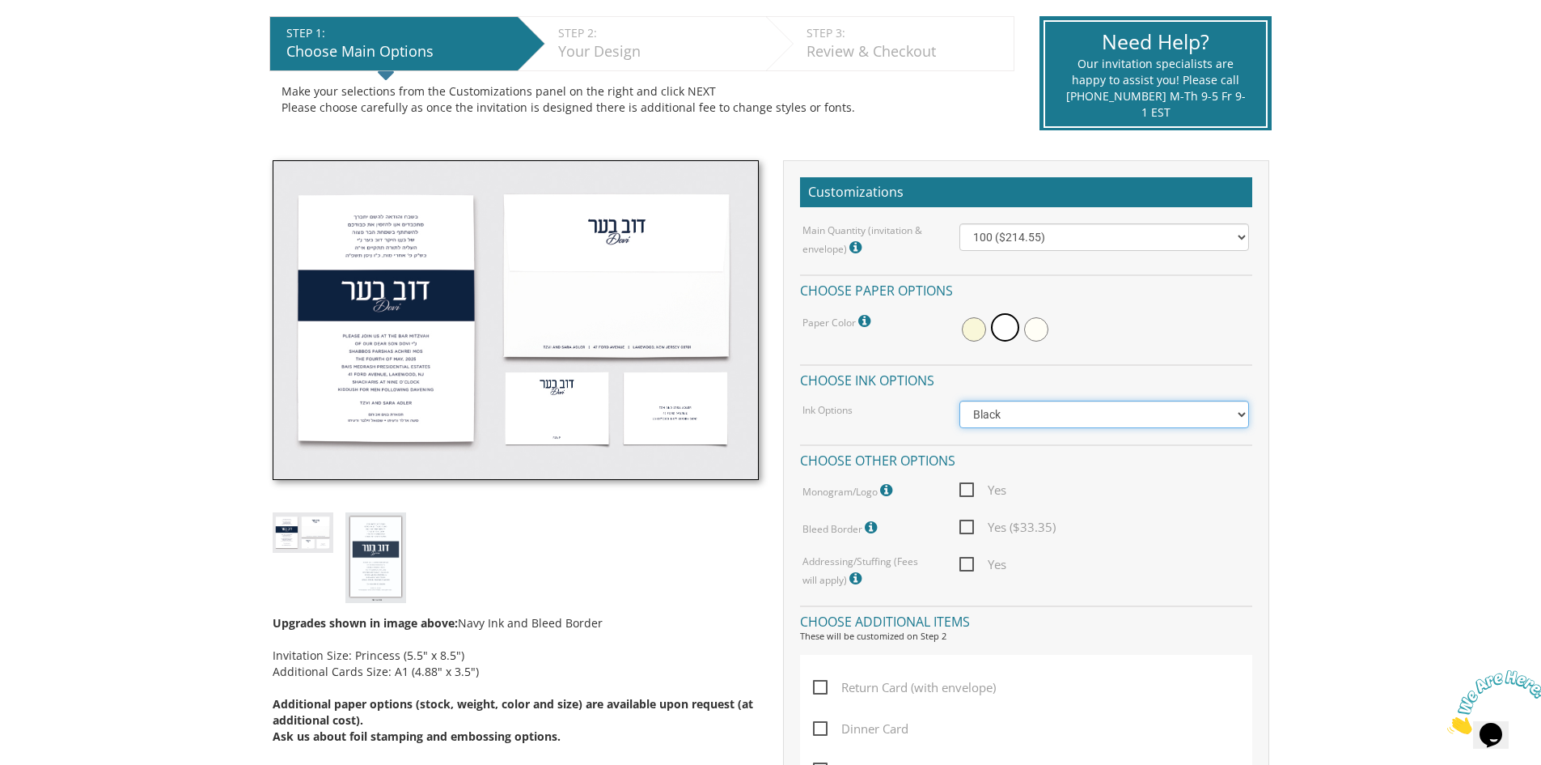
click at [998, 421] on select "Black Colored Ink ($65.00) Black + One Color ($100.00) Two Colors ($137.95)" at bounding box center [1105, 414] width 290 height 28
select select "Standard"
click at [960, 400] on select "Black Colored Ink ($65.00) Black + One Color ($100.00) Two Colors ($137.95)" at bounding box center [1105, 414] width 290 height 28
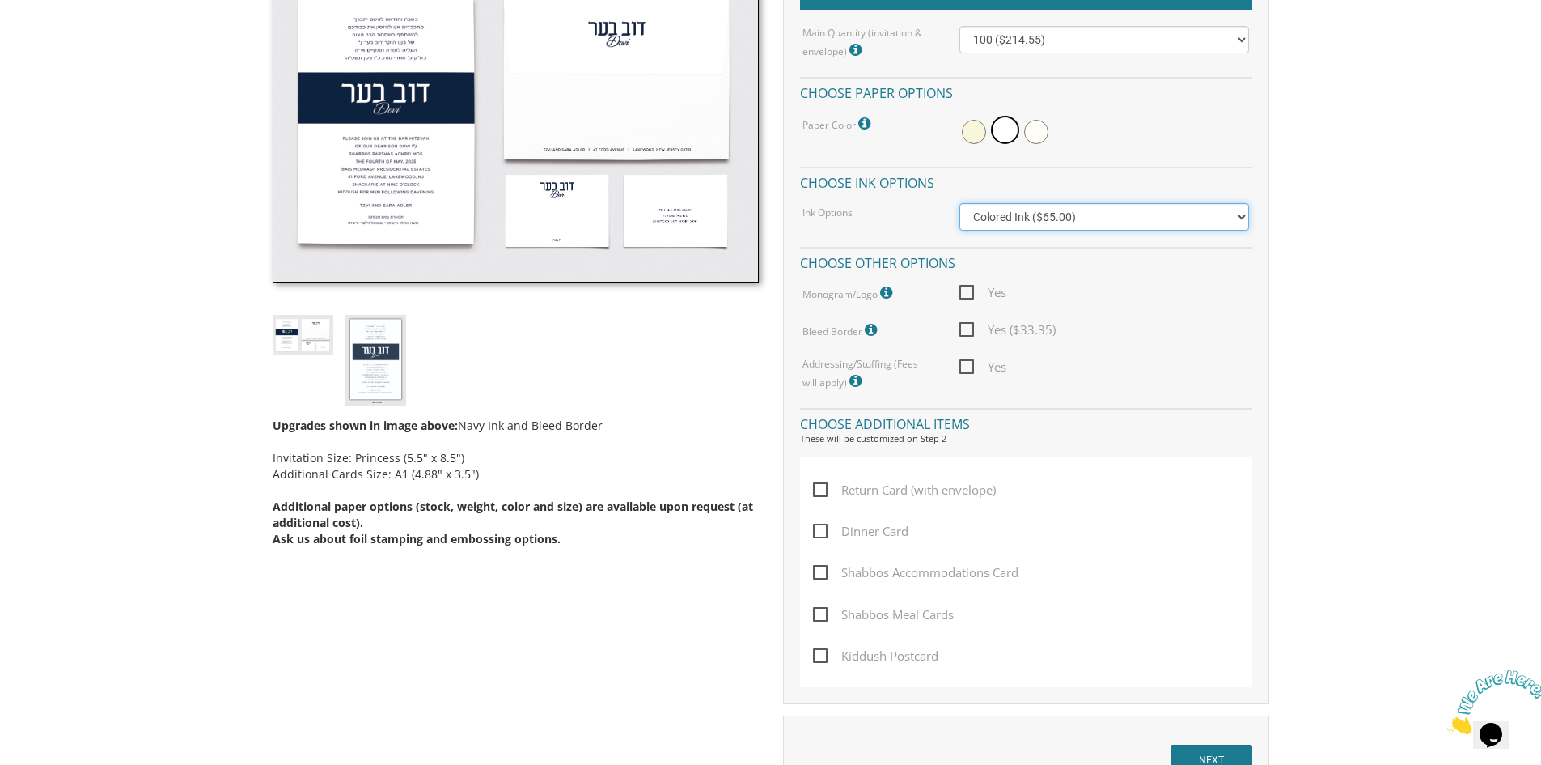
scroll to position [566, 0]
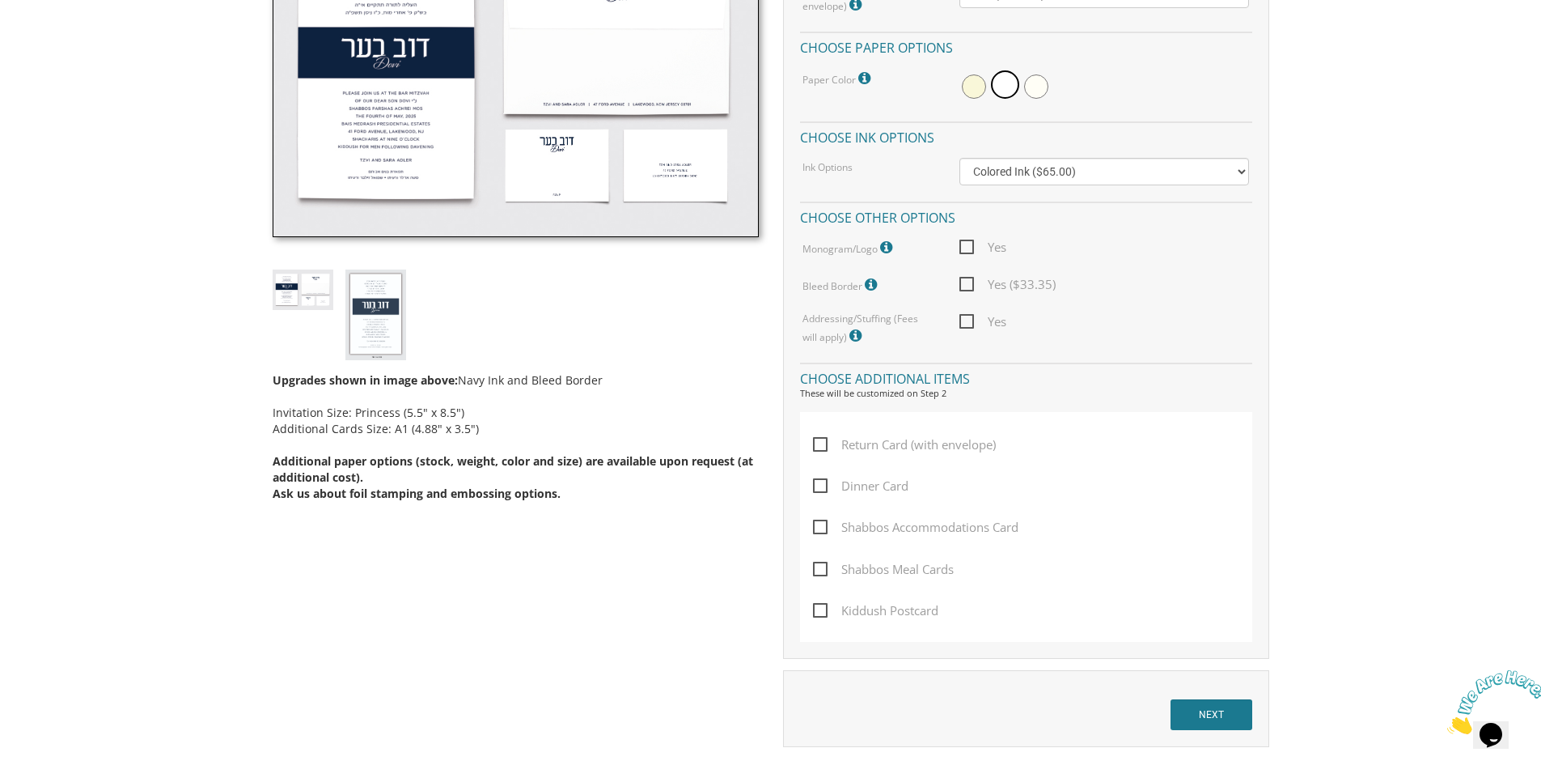
click at [973, 325] on span "Yes" at bounding box center [983, 321] width 47 height 20
click at [970, 325] on input "Yes" at bounding box center [965, 320] width 11 height 11
checkbox input "true"
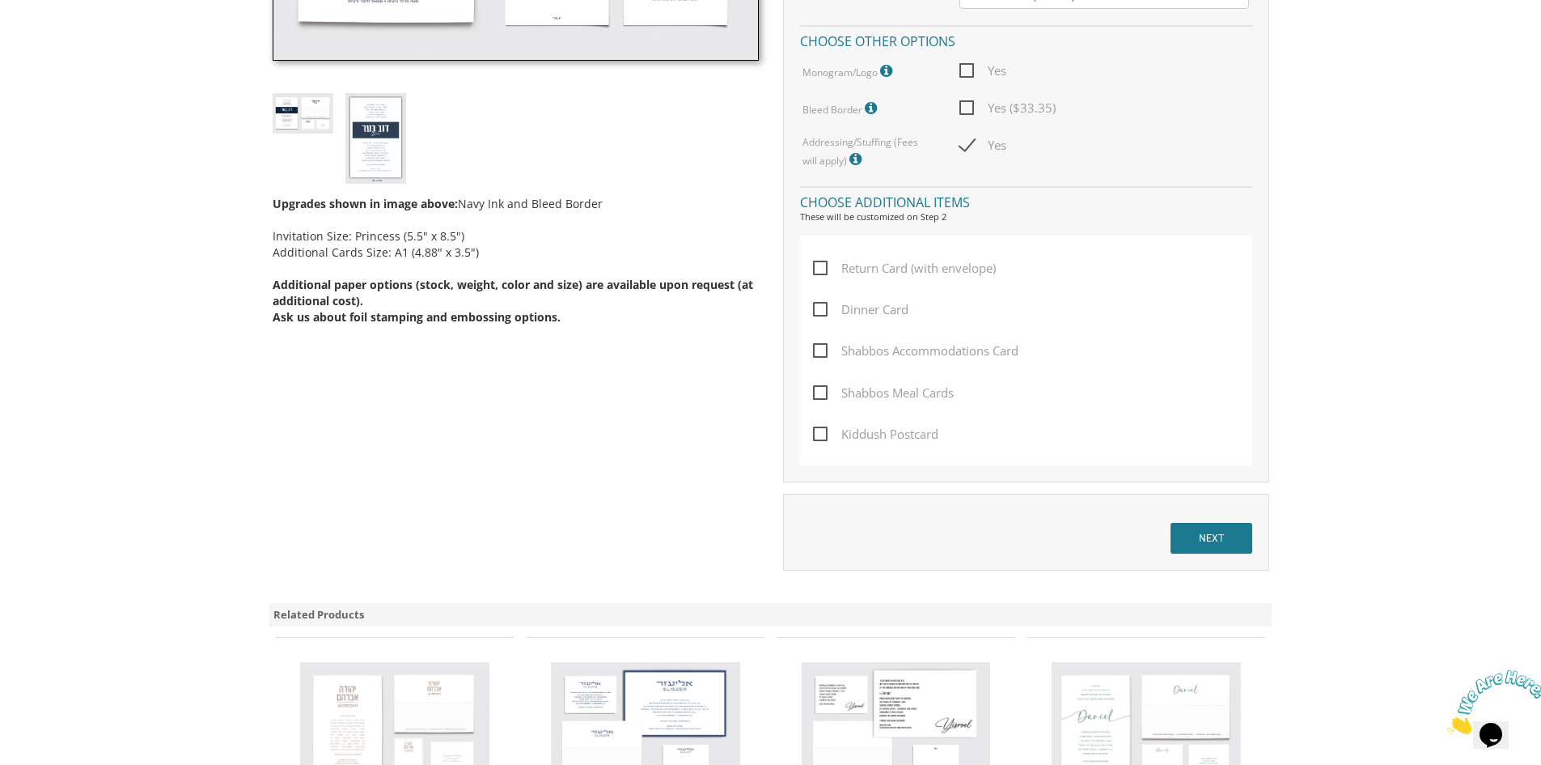
scroll to position [809, 0]
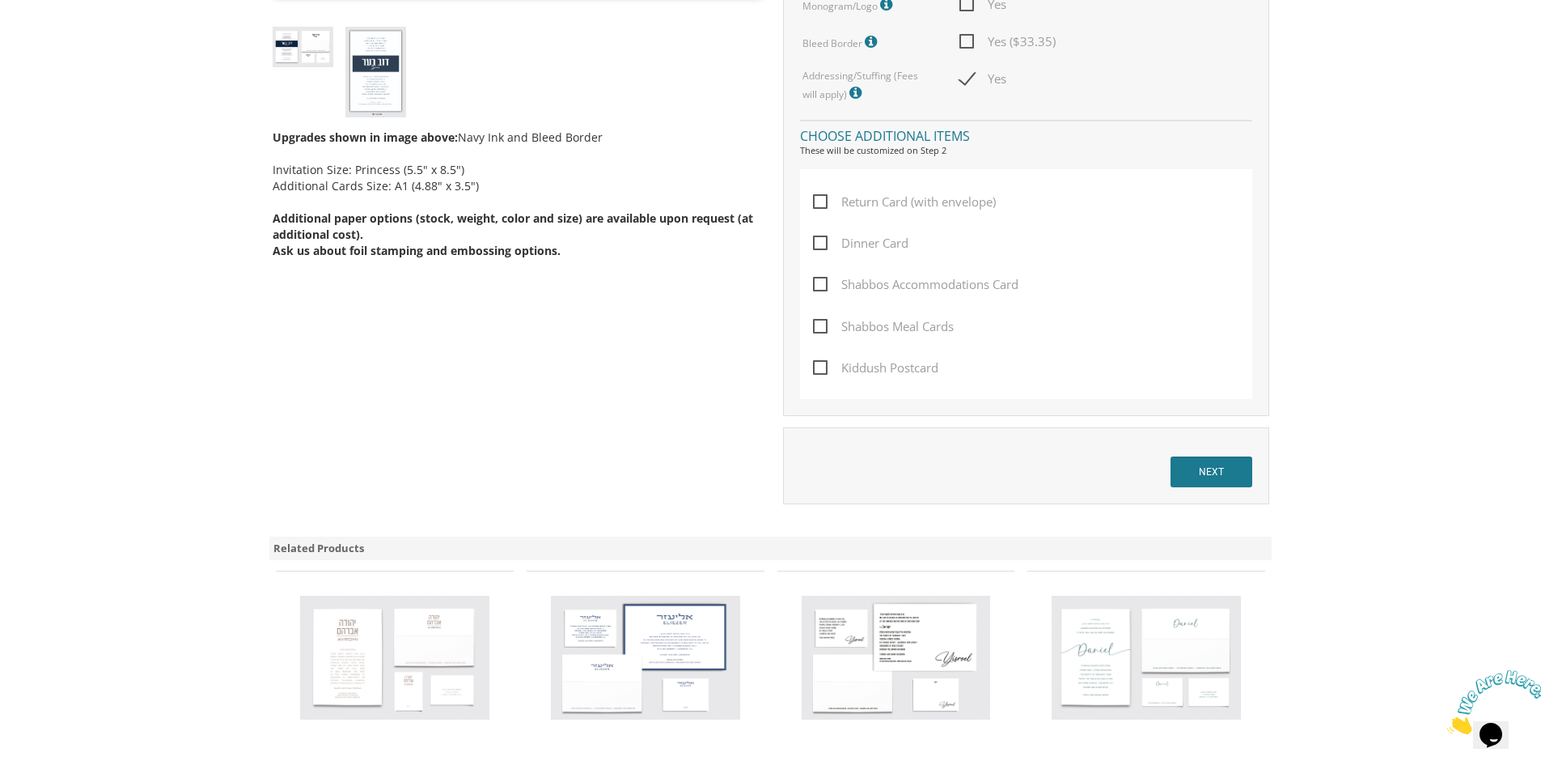
click at [871, 201] on span "Return Card (with envelope)" at bounding box center [904, 202] width 183 height 20
click at [824, 201] on input "Return Card (with envelope)" at bounding box center [818, 200] width 11 height 11
checkbox input "true"
click at [1205, 476] on input "NEXT" at bounding box center [1212, 471] width 82 height 31
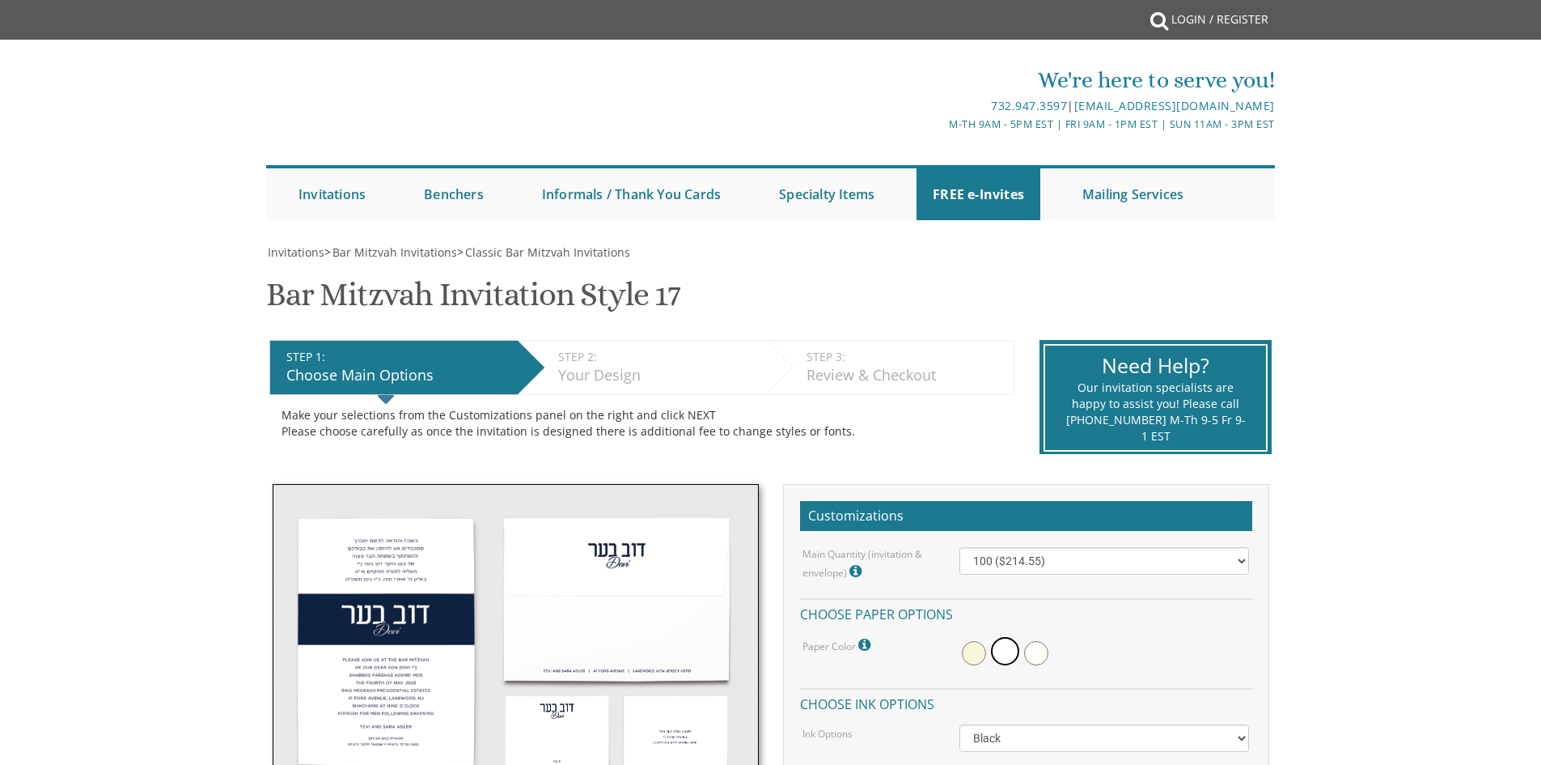
select select "Standard"
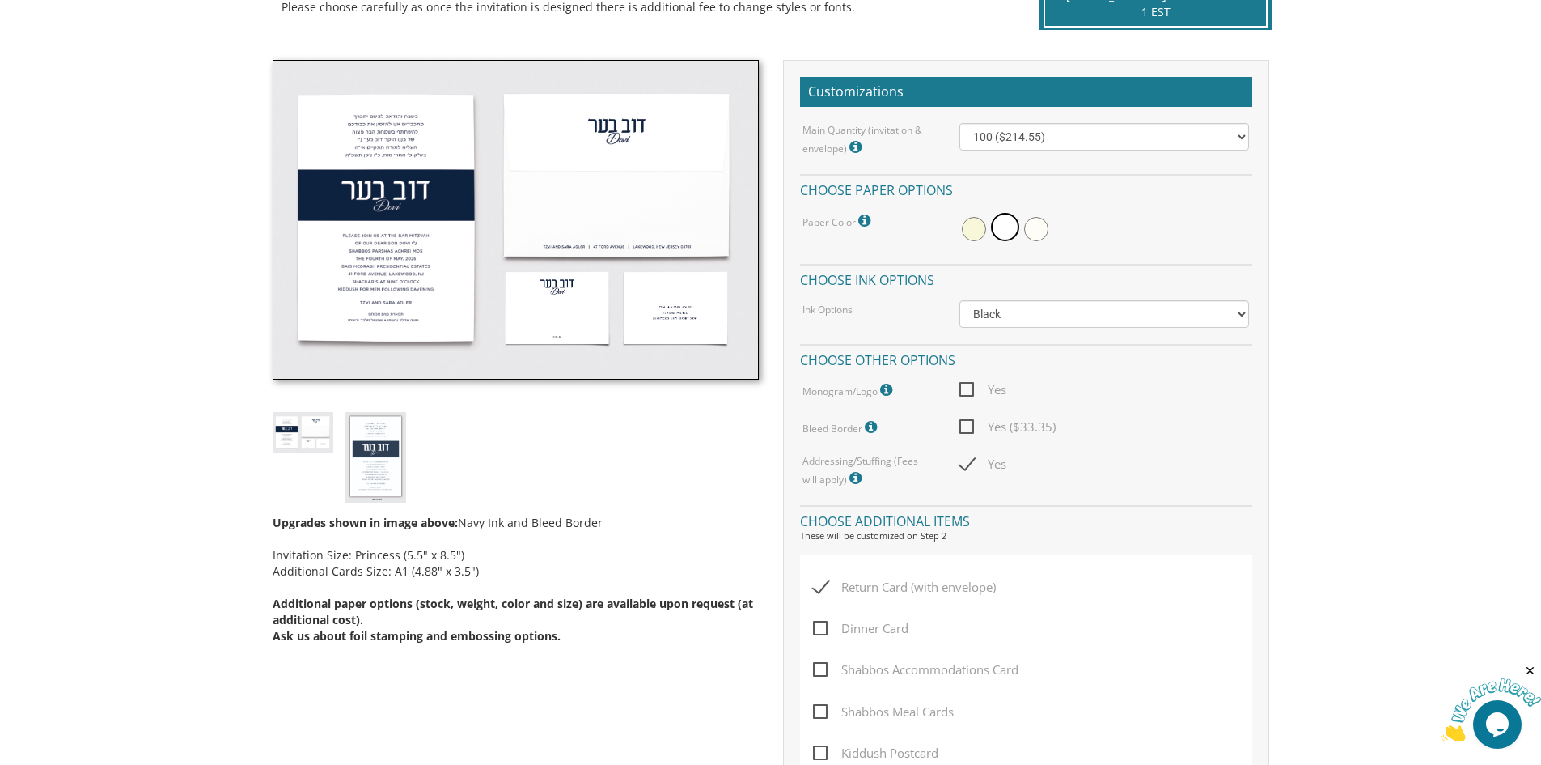
scroll to position [405, 0]
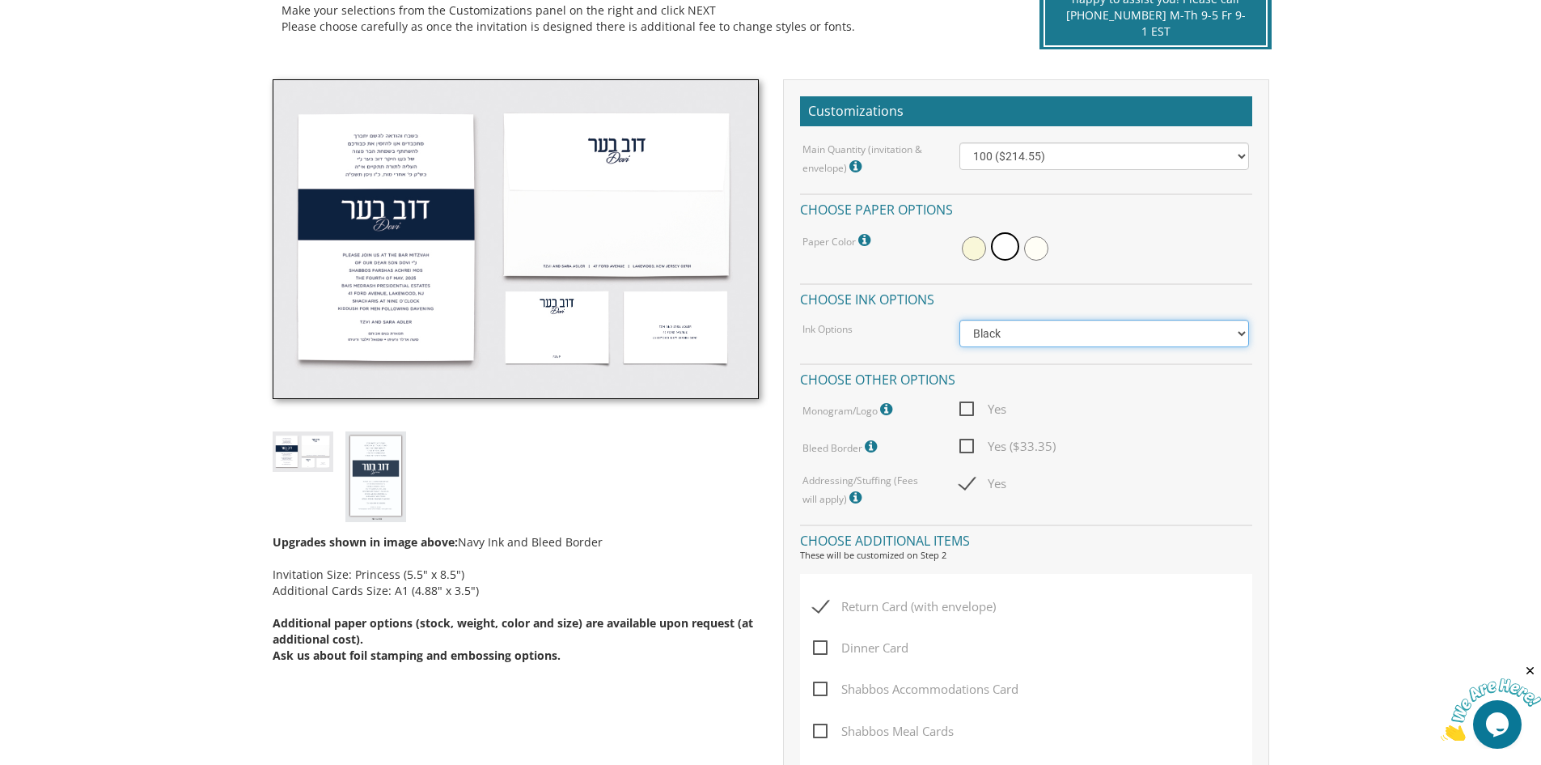
click at [998, 339] on select "Black Colored Ink ($65.00) Black + One Color ($100.00) Two Colors ($137.95)" at bounding box center [1105, 334] width 290 height 28
click at [960, 320] on select "Black Colored Ink ($65.00) Black + One Color ($100.00) Two Colors ($137.95)" at bounding box center [1105, 334] width 290 height 28
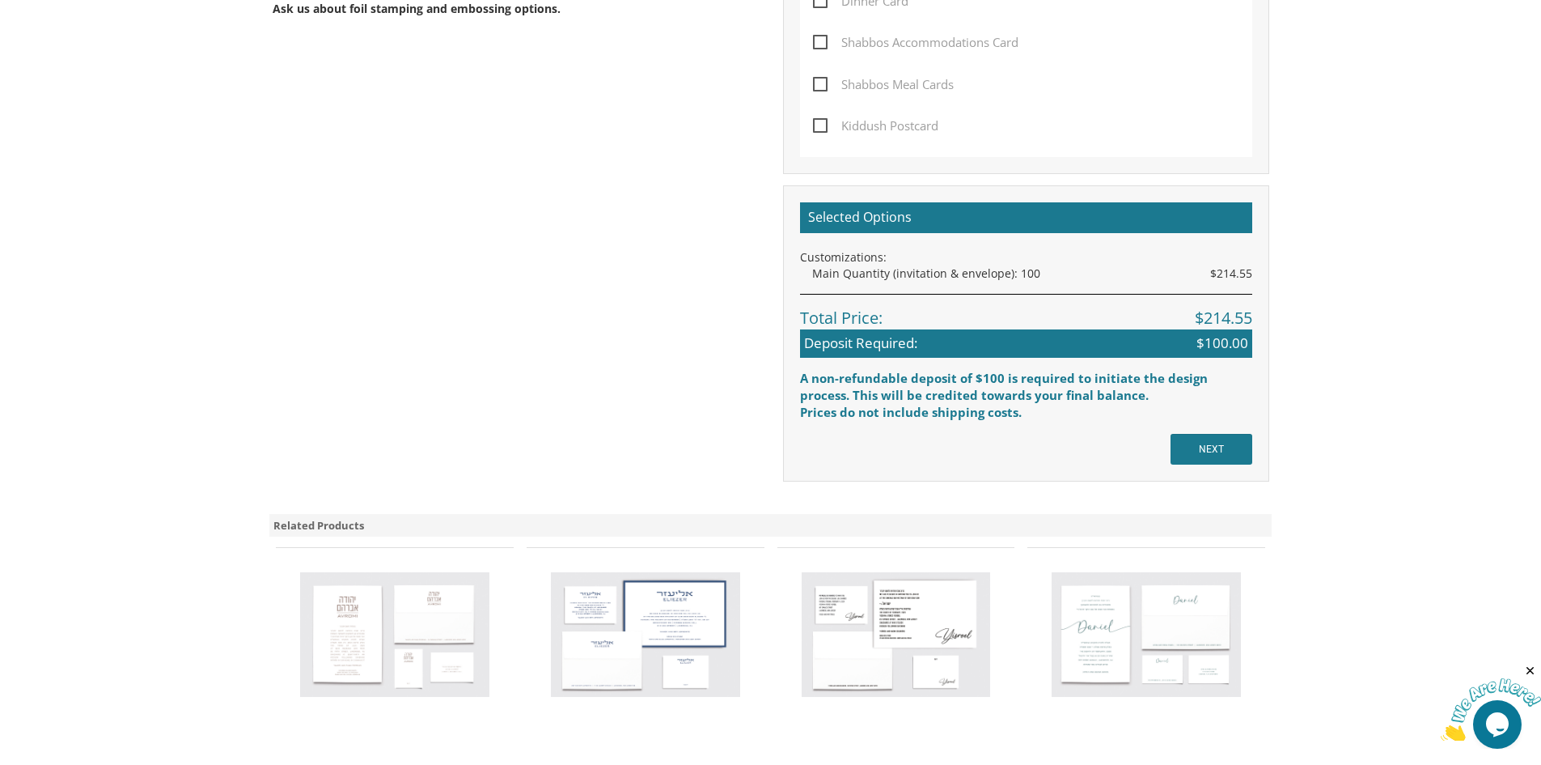
scroll to position [1052, 0]
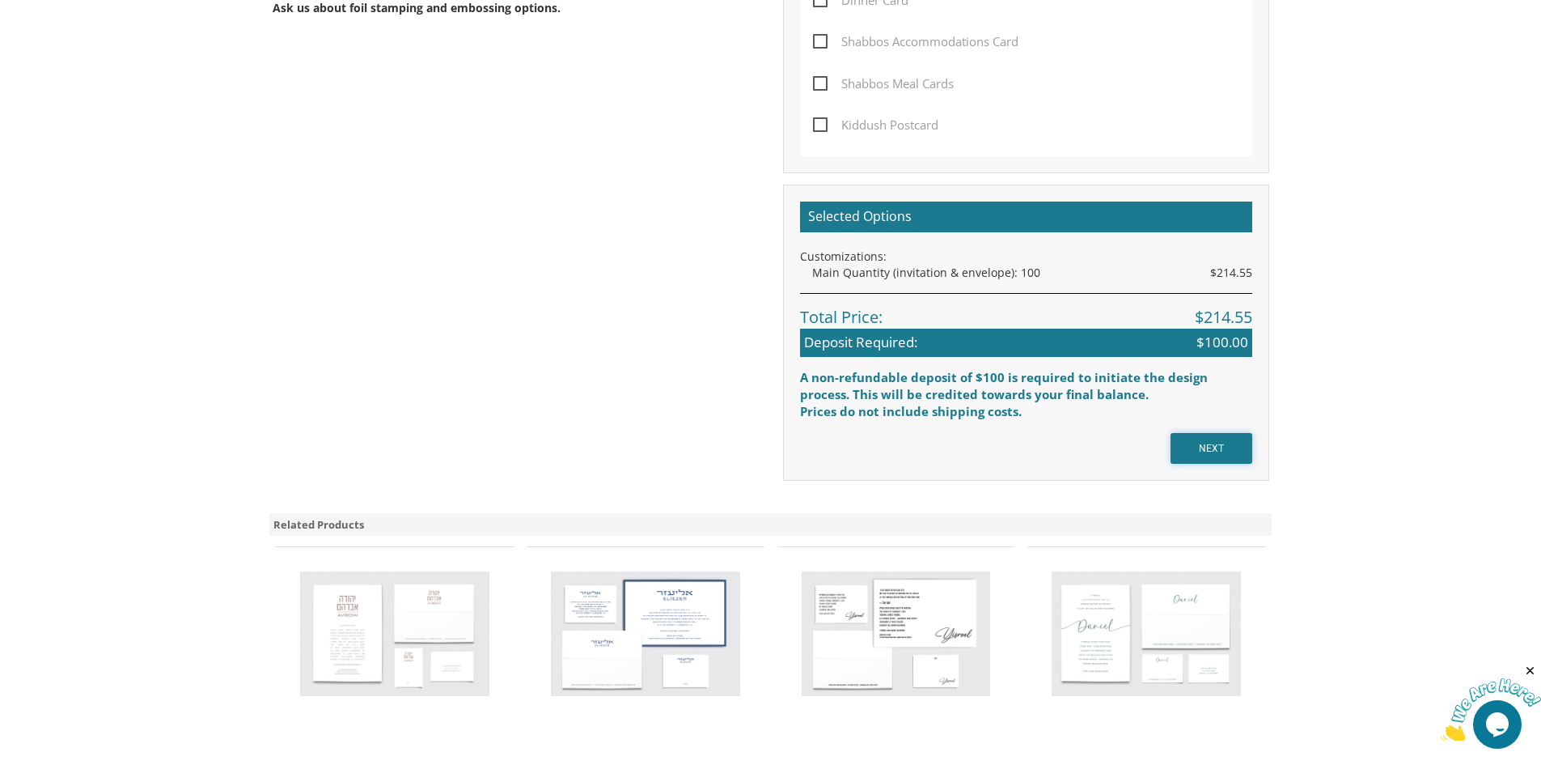
click at [1185, 437] on input "NEXT" at bounding box center [1212, 448] width 82 height 31
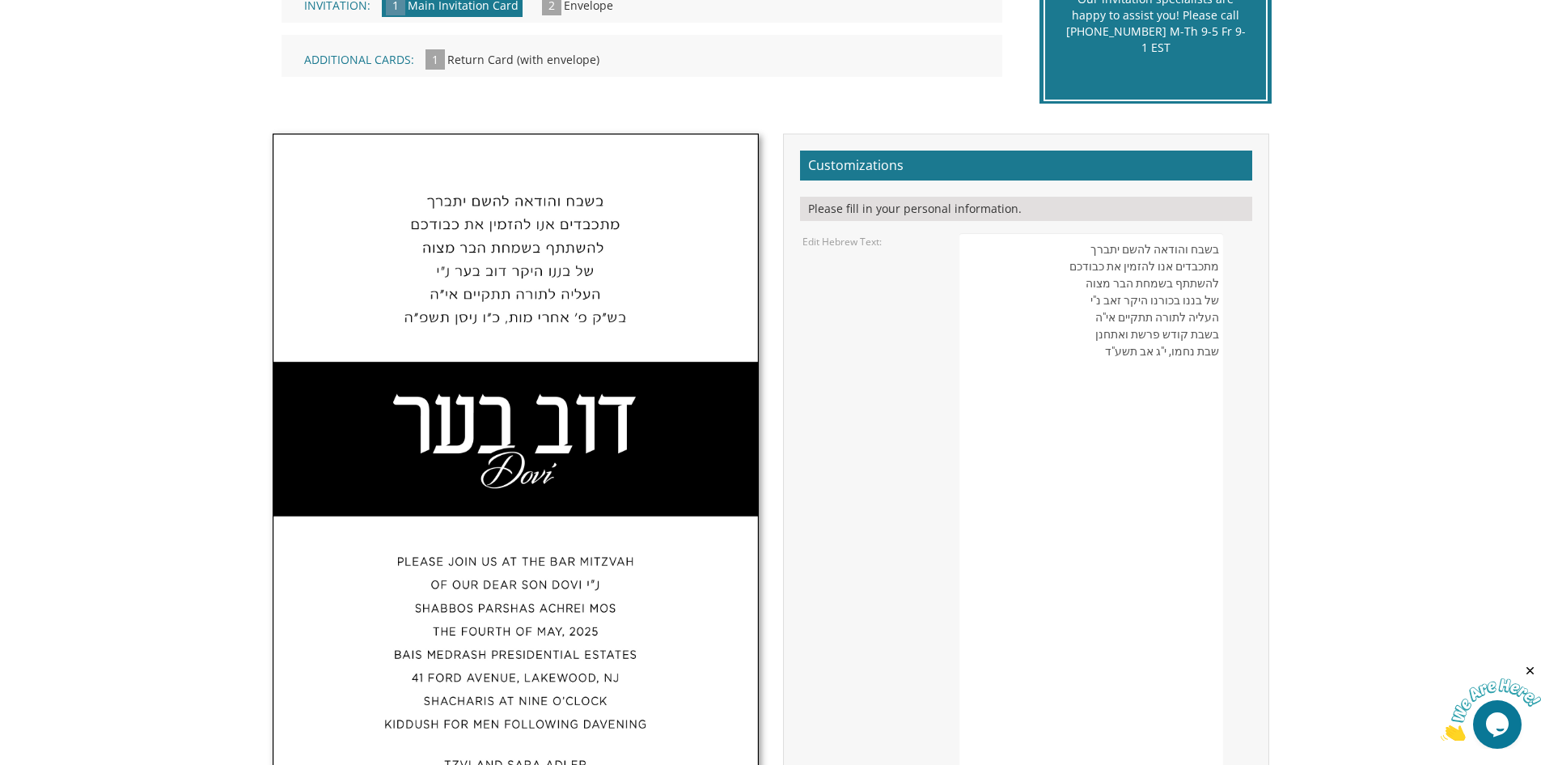
scroll to position [485, 0]
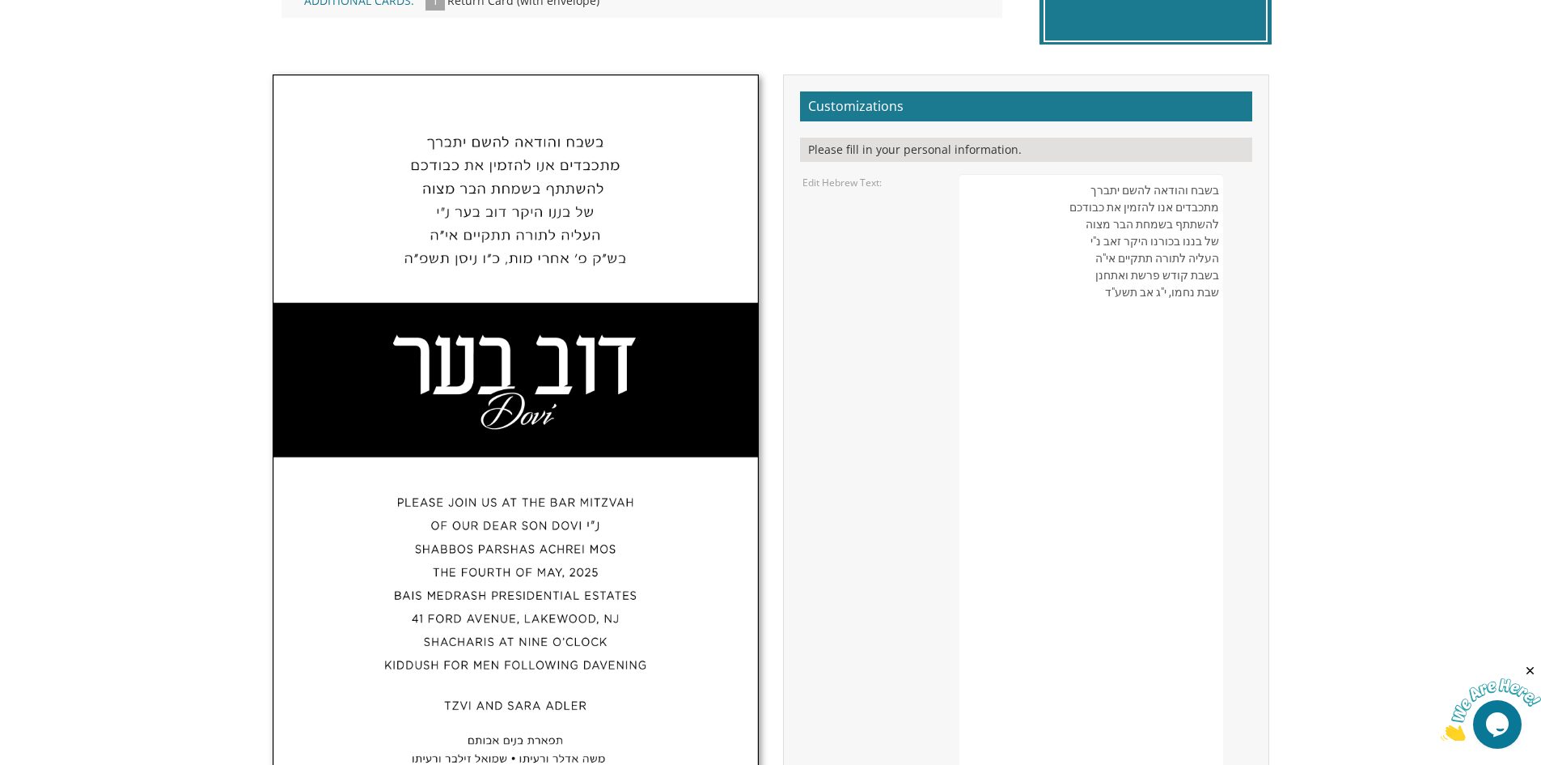
drag, startPoint x: 1067, startPoint y: 189, endPoint x: 1199, endPoint y: 303, distance: 174.9
type textarea "בשבח והודאה להשם יתברך"
drag, startPoint x: 1203, startPoint y: 235, endPoint x: 1017, endPoint y: 138, distance: 210.3
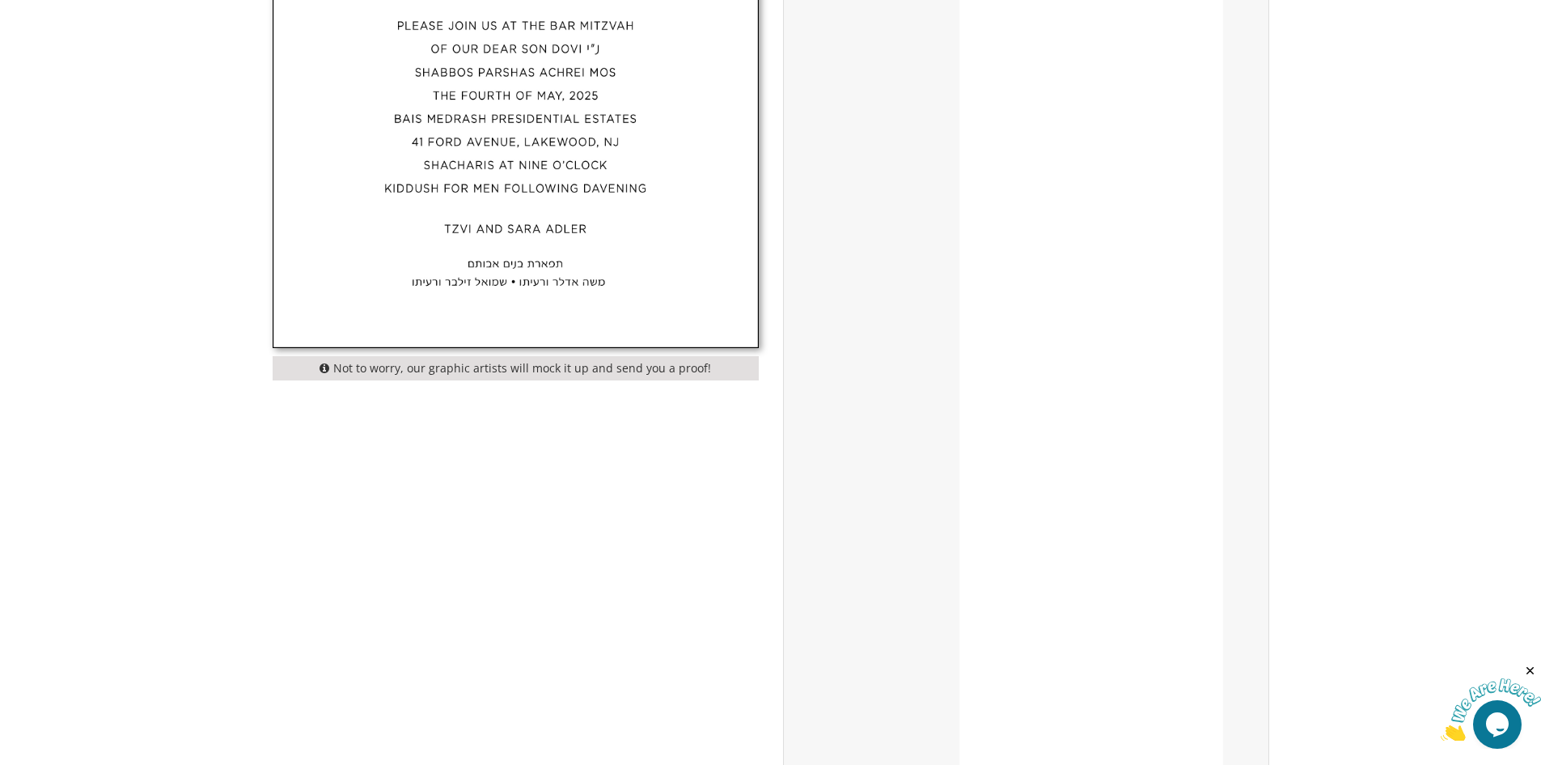
scroll to position [809, 0]
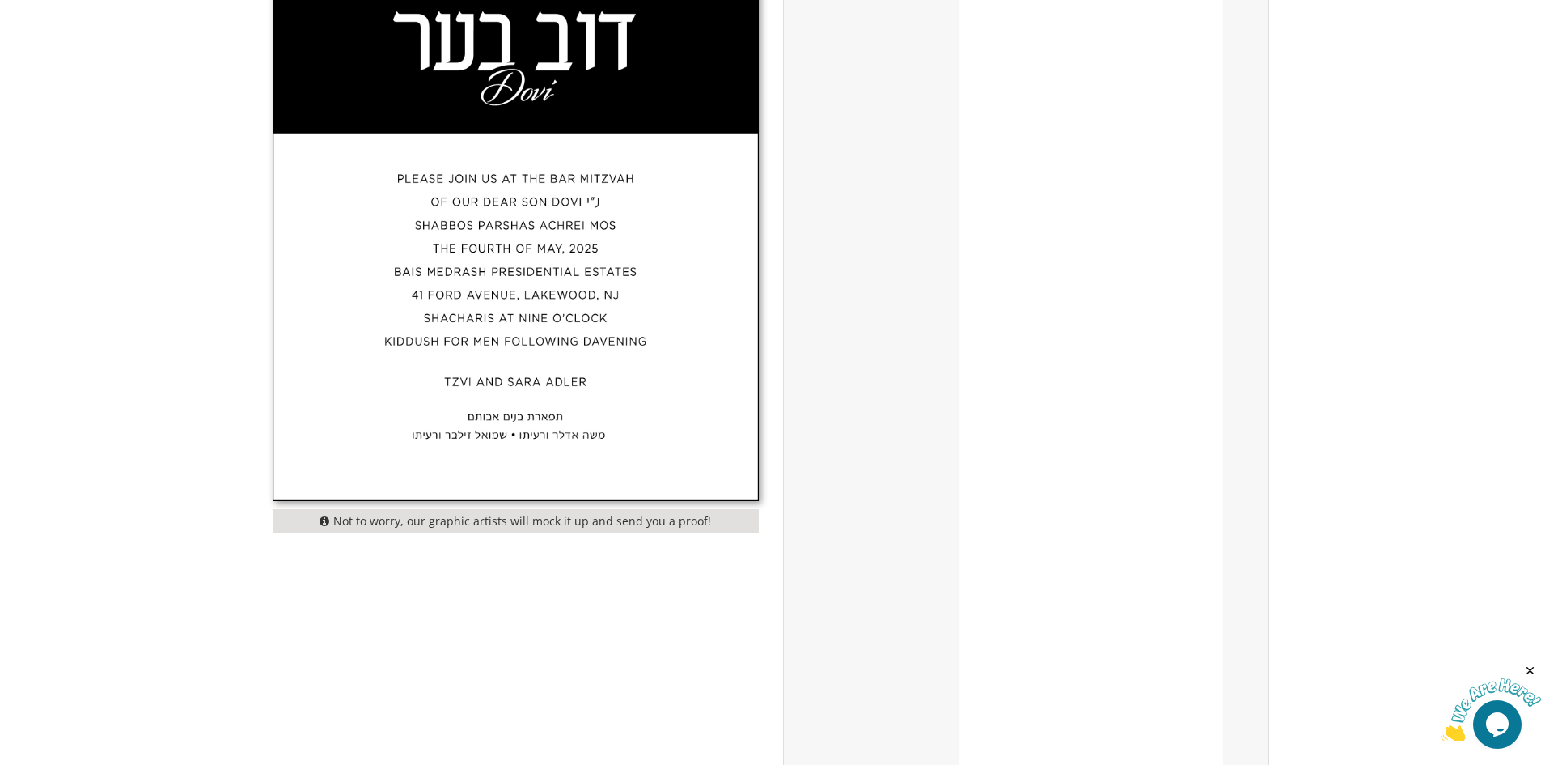
click at [1137, 197] on textarea "בשבח והודאה להשם יתברך מתכבדים אנו להזמין את כבודכם להשתתף בשמחת הבר מצוה של בנ…" at bounding box center [1091, 682] width 263 height 1665
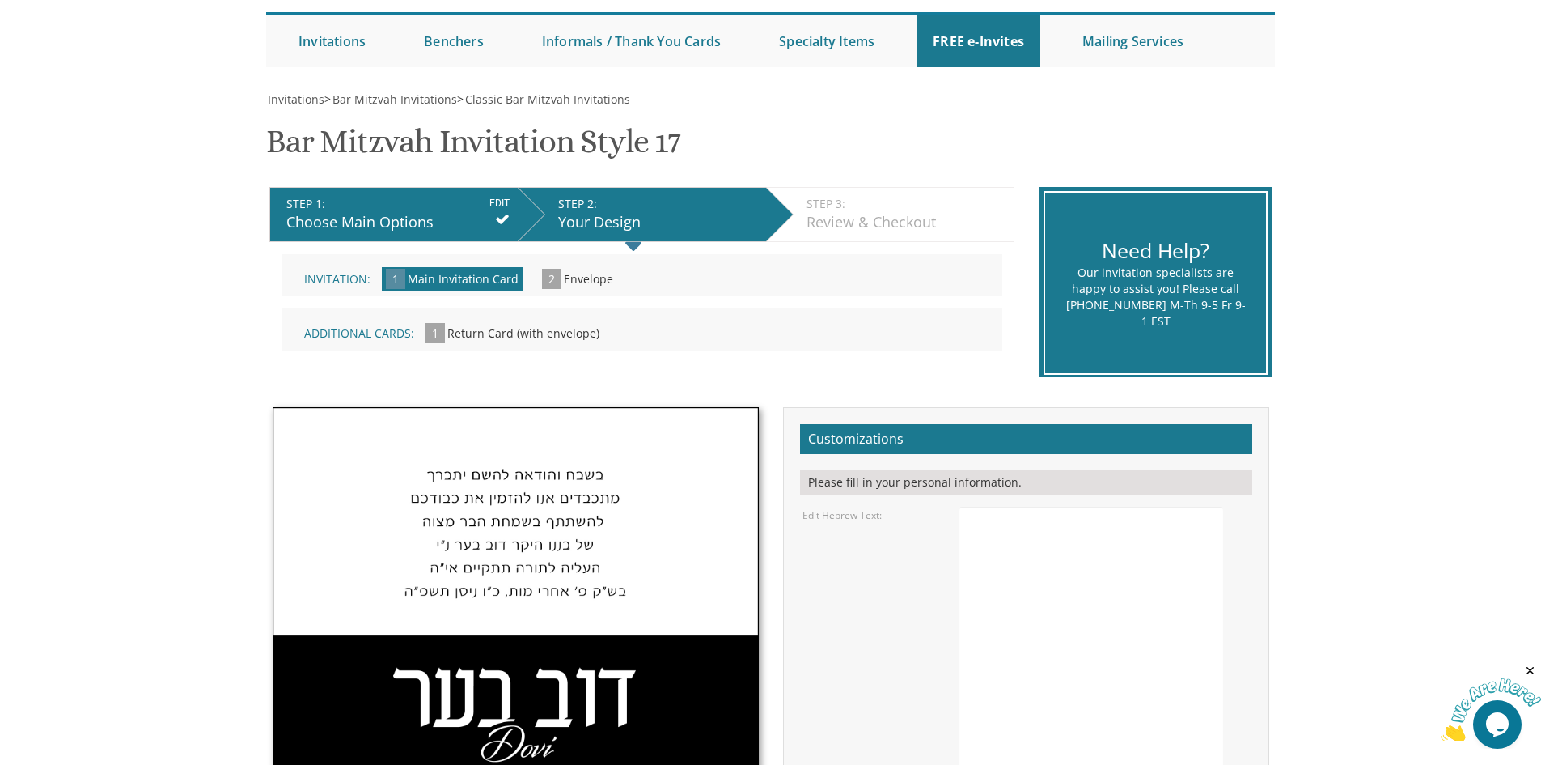
scroll to position [324, 0]
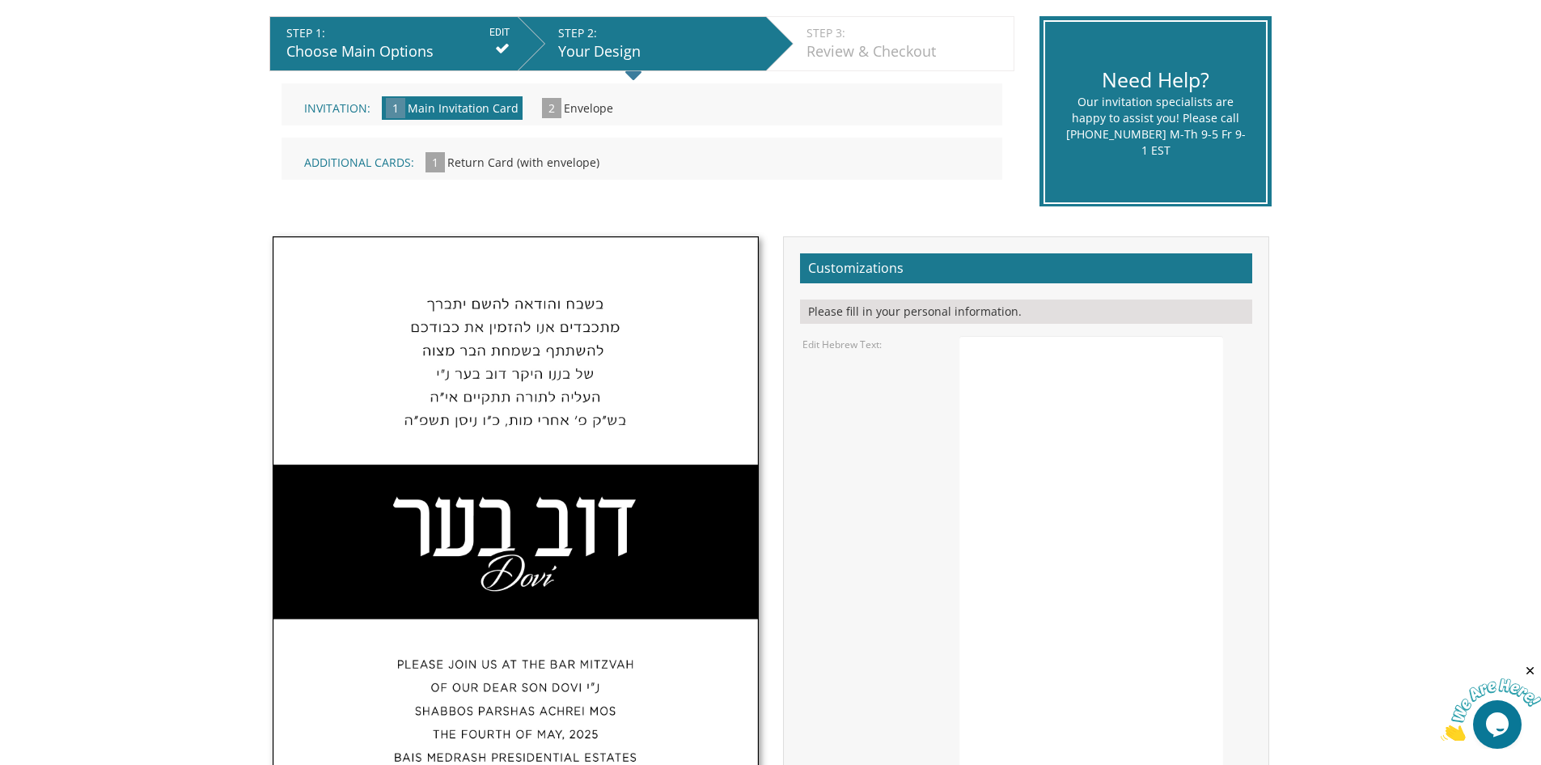
paste textarea "בשבח והודאה להשם יתברך מתכבדים אנו להזמין את כבודכם להשתתף בשמחת הבר מצוה של [P…"
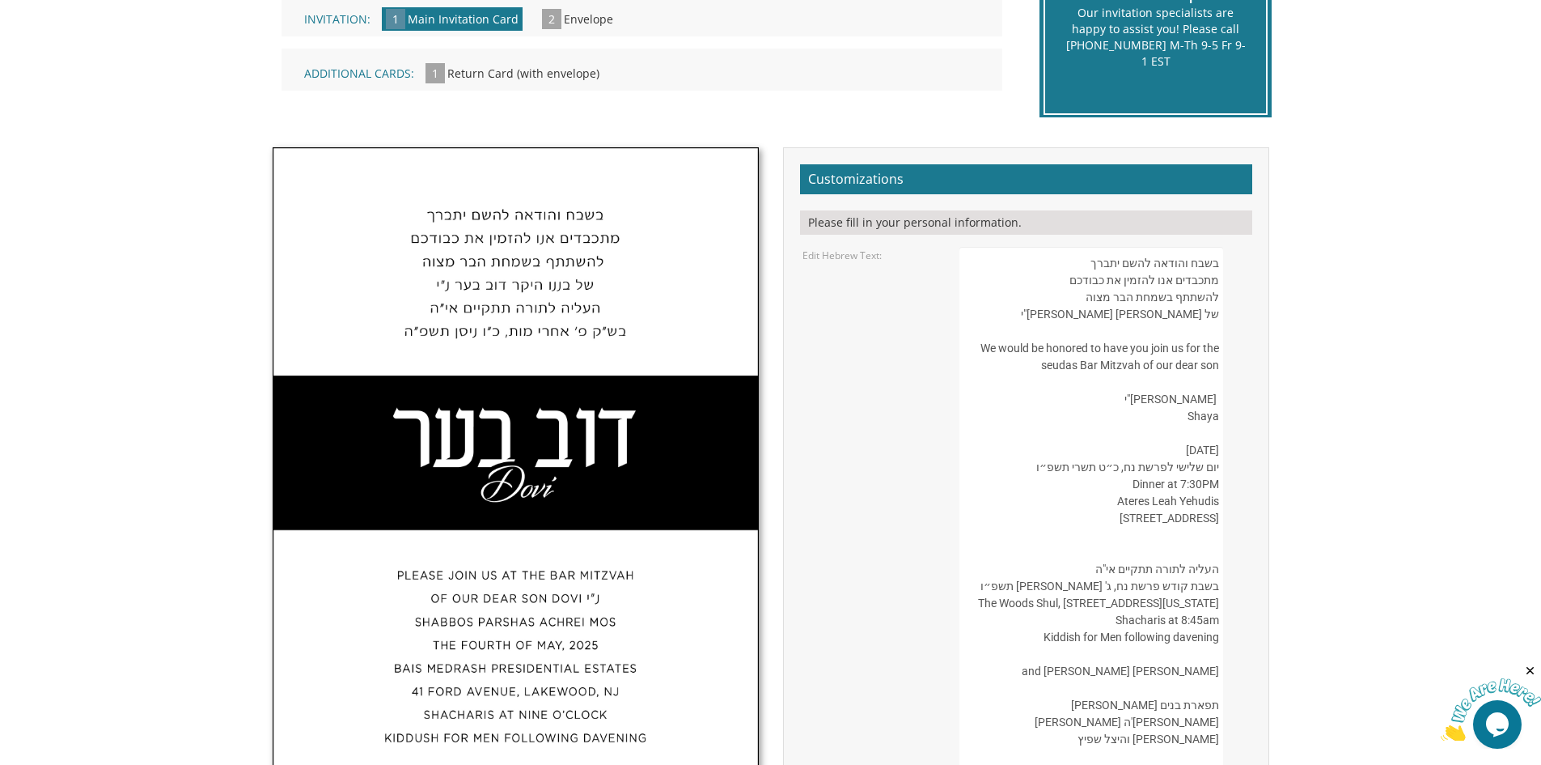
scroll to position [162, 0]
drag, startPoint x: 1200, startPoint y: 358, endPoint x: 1217, endPoint y: 358, distance: 17.0
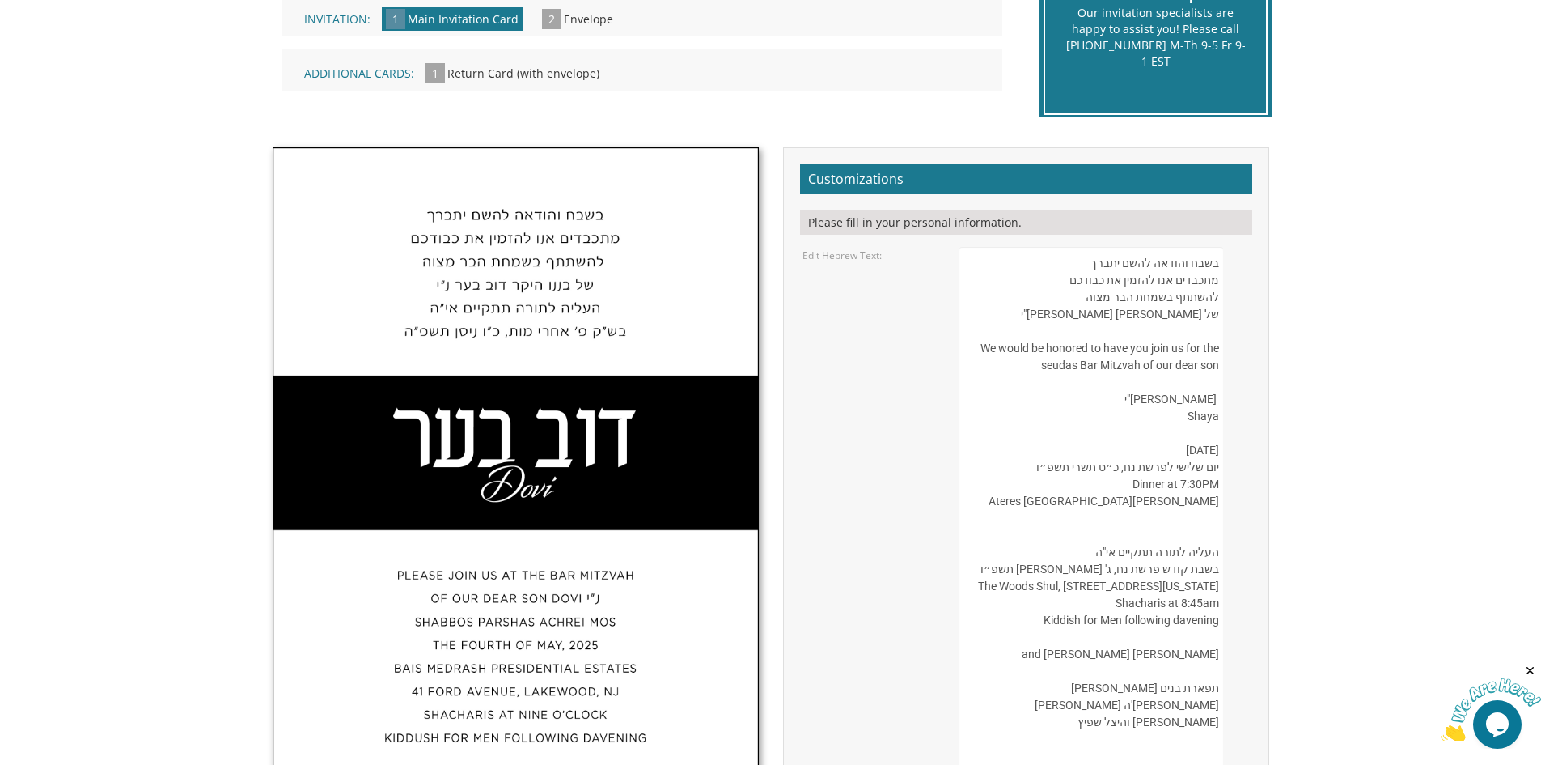
paste textarea "971"
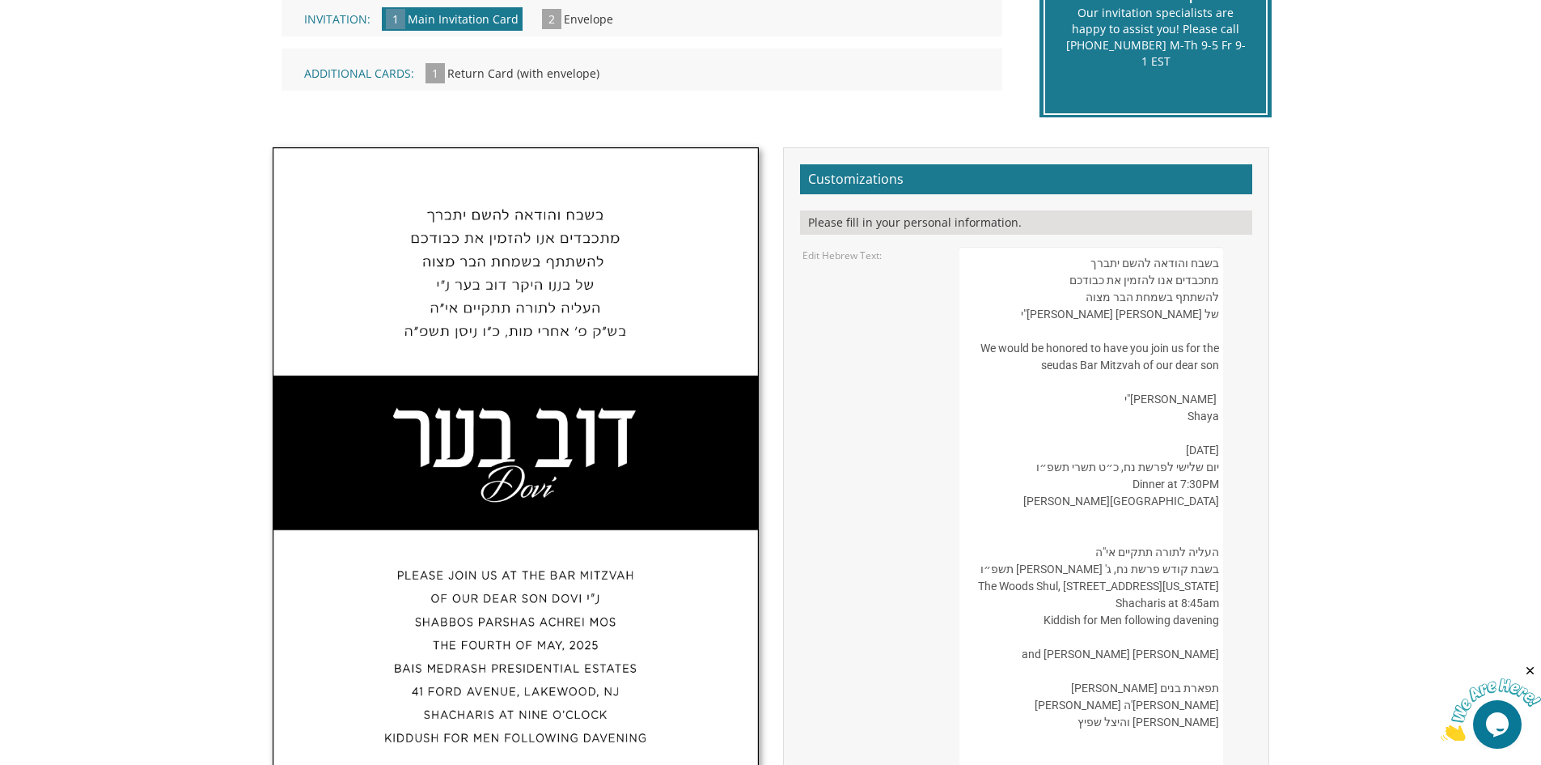
drag, startPoint x: 1216, startPoint y: 352, endPoint x: 1198, endPoint y: 359, distance: 19.2
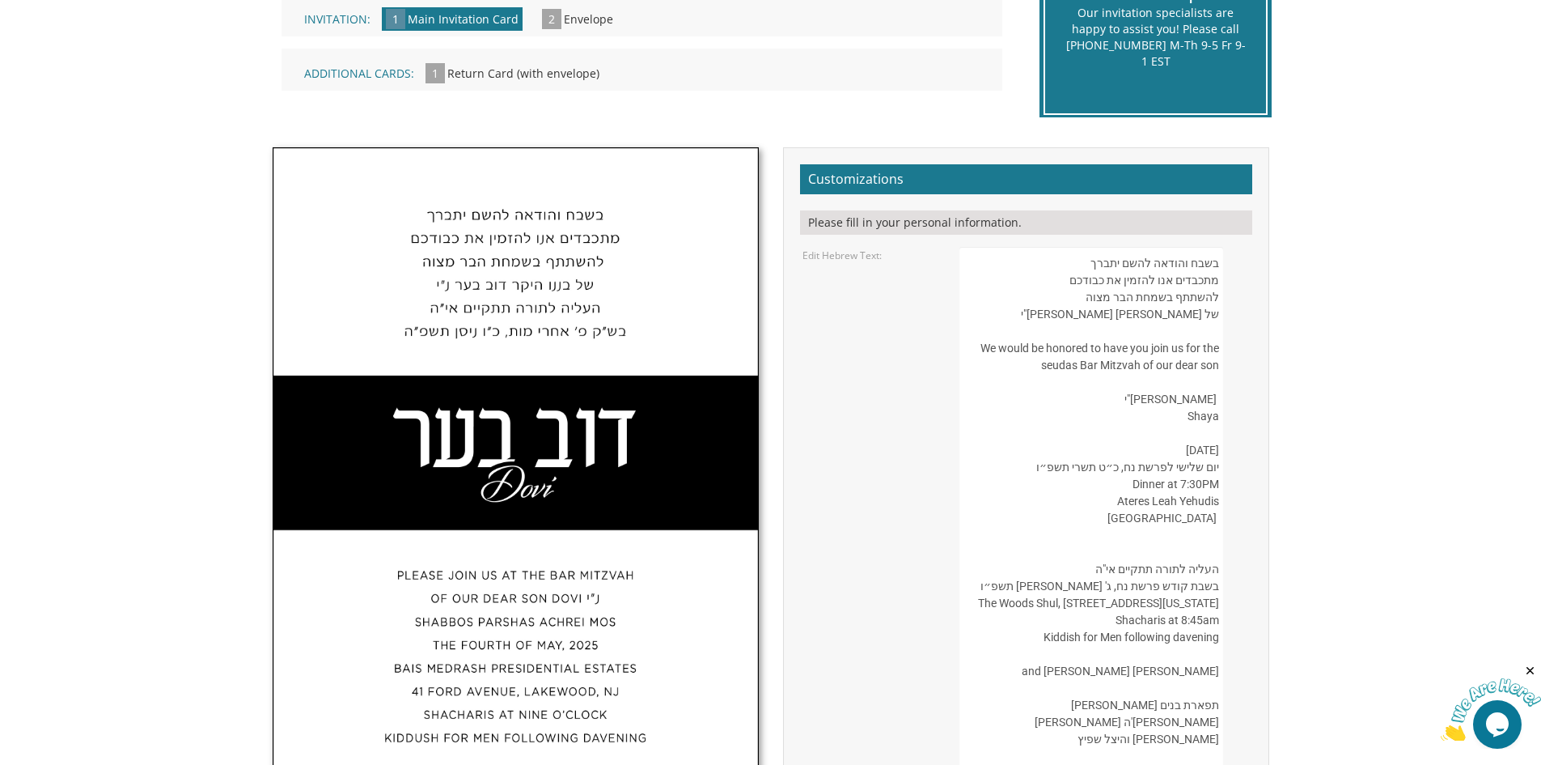
paste textarea "971"
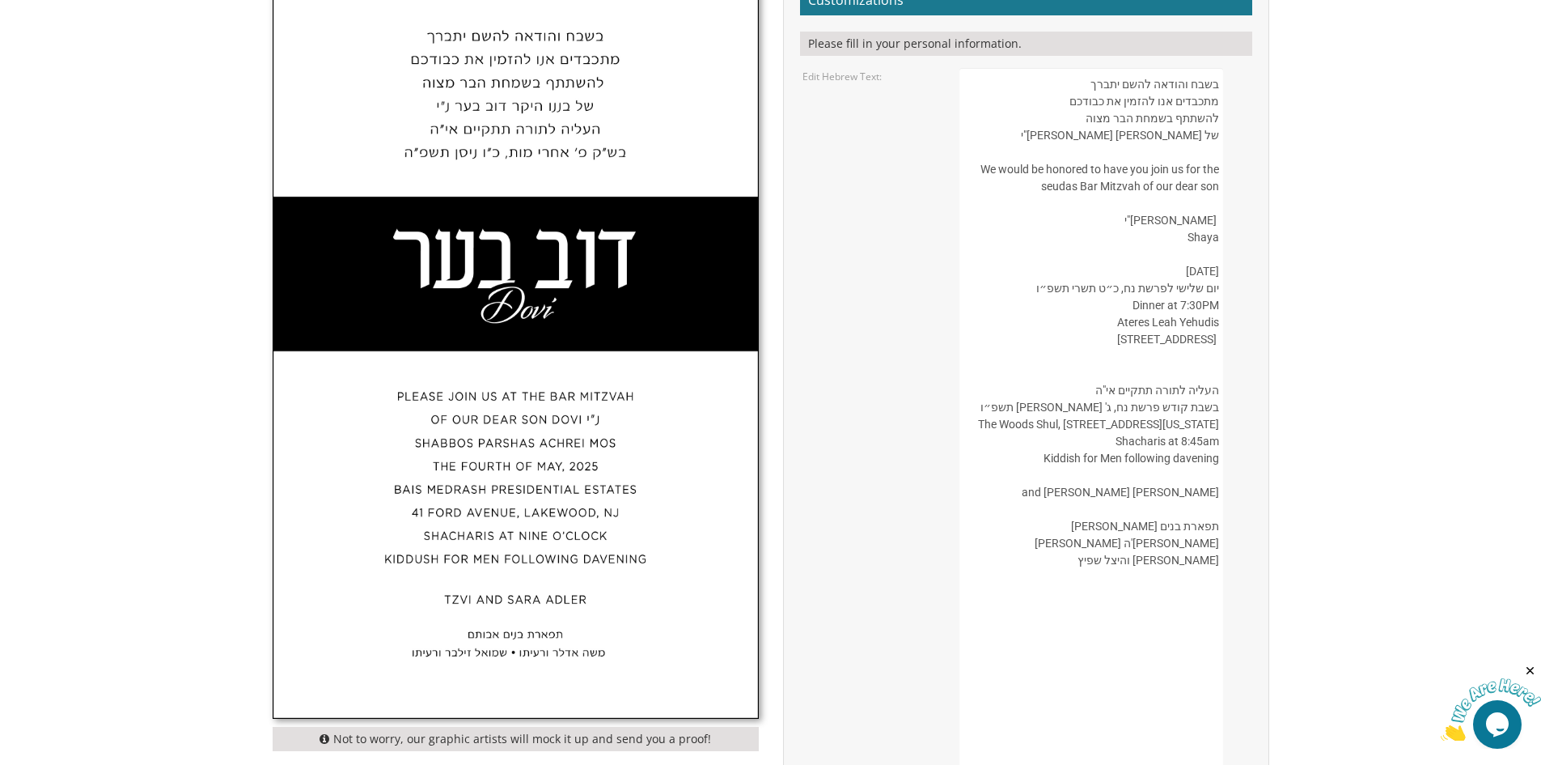
scroll to position [574, 0]
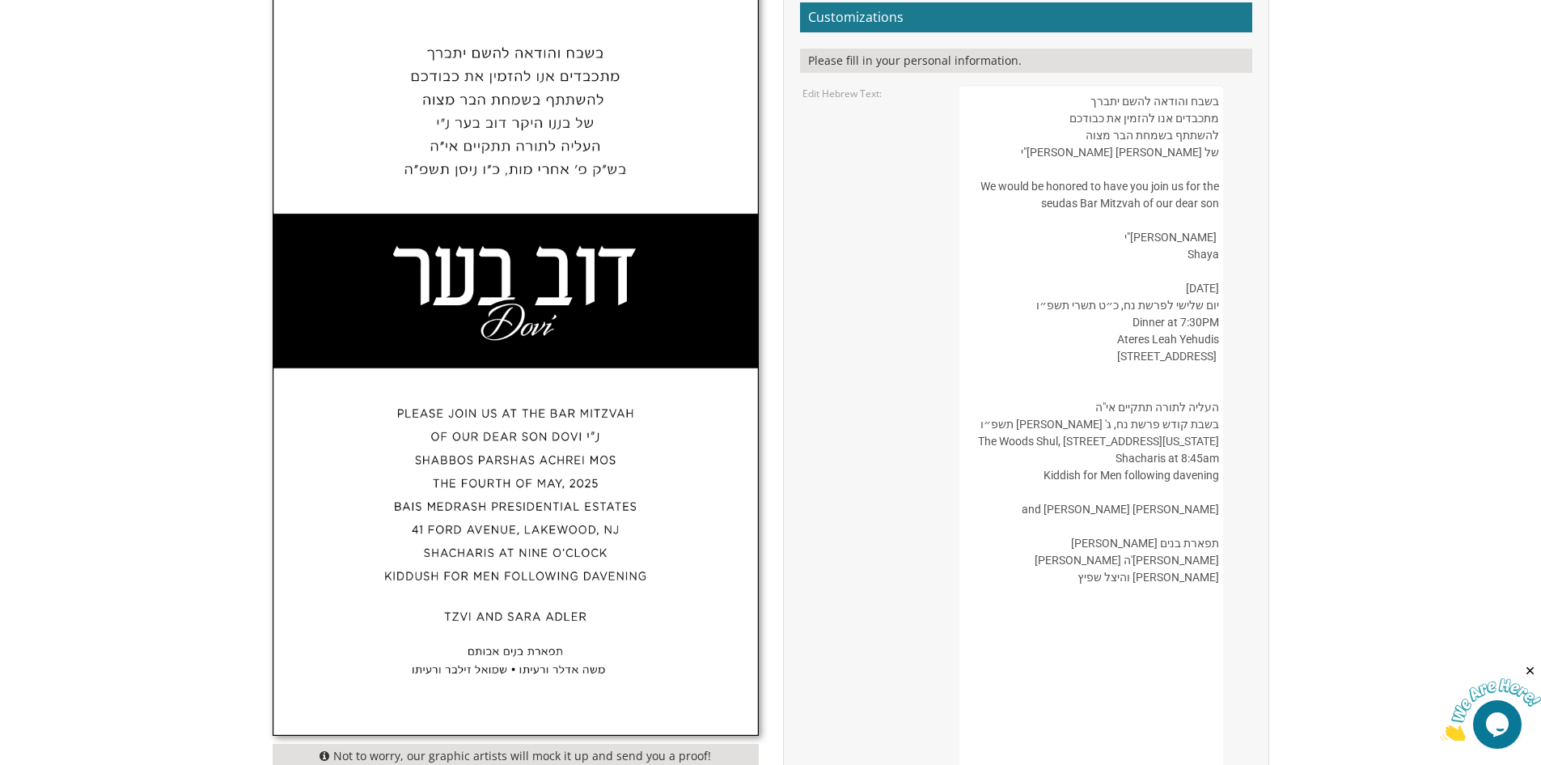
drag, startPoint x: 1113, startPoint y: 236, endPoint x: 1205, endPoint y: 248, distance: 92.2
drag, startPoint x: 1217, startPoint y: 237, endPoint x: 1116, endPoint y: 268, distance: 105.7
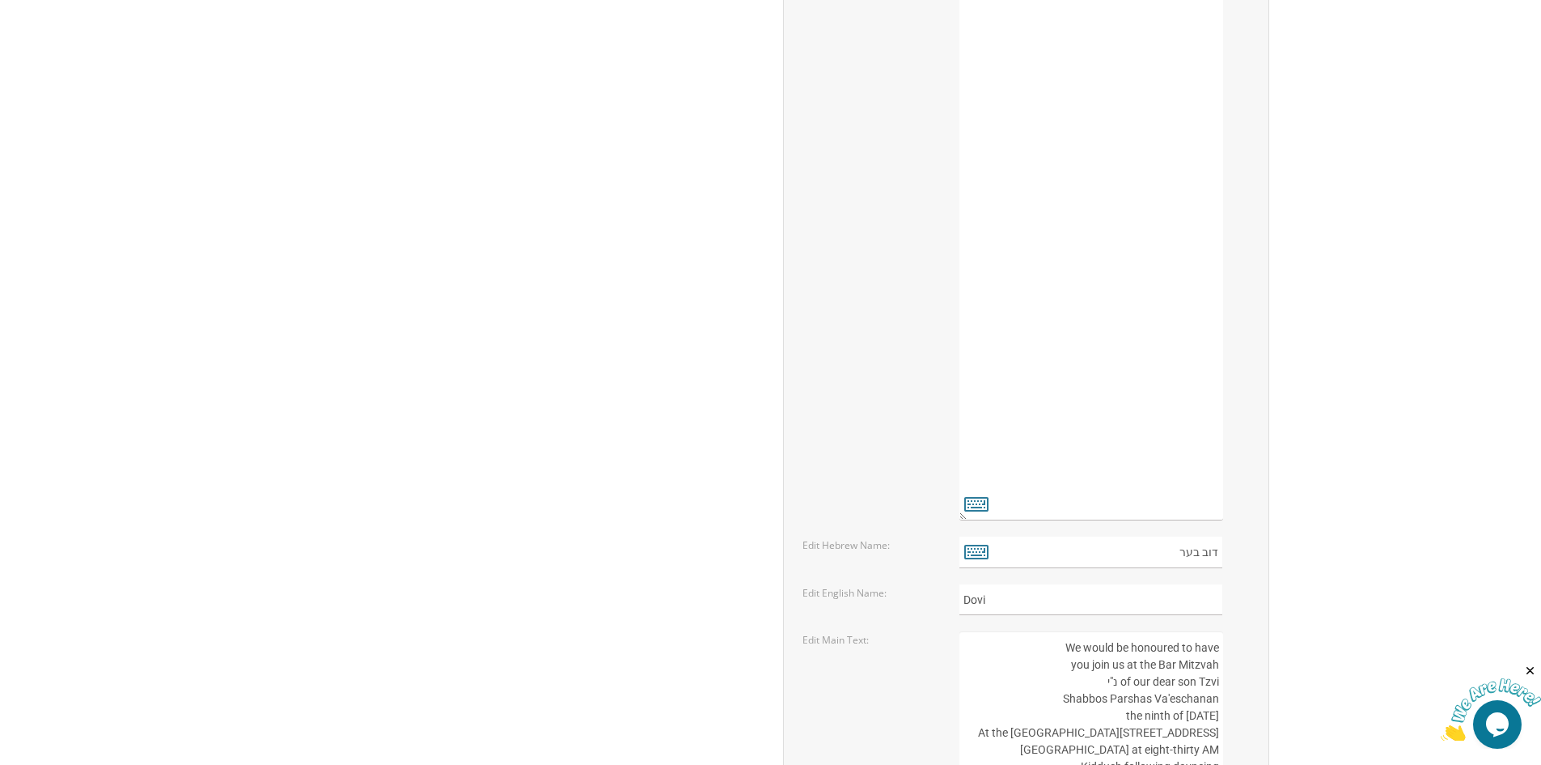
scroll to position [2031, 0]
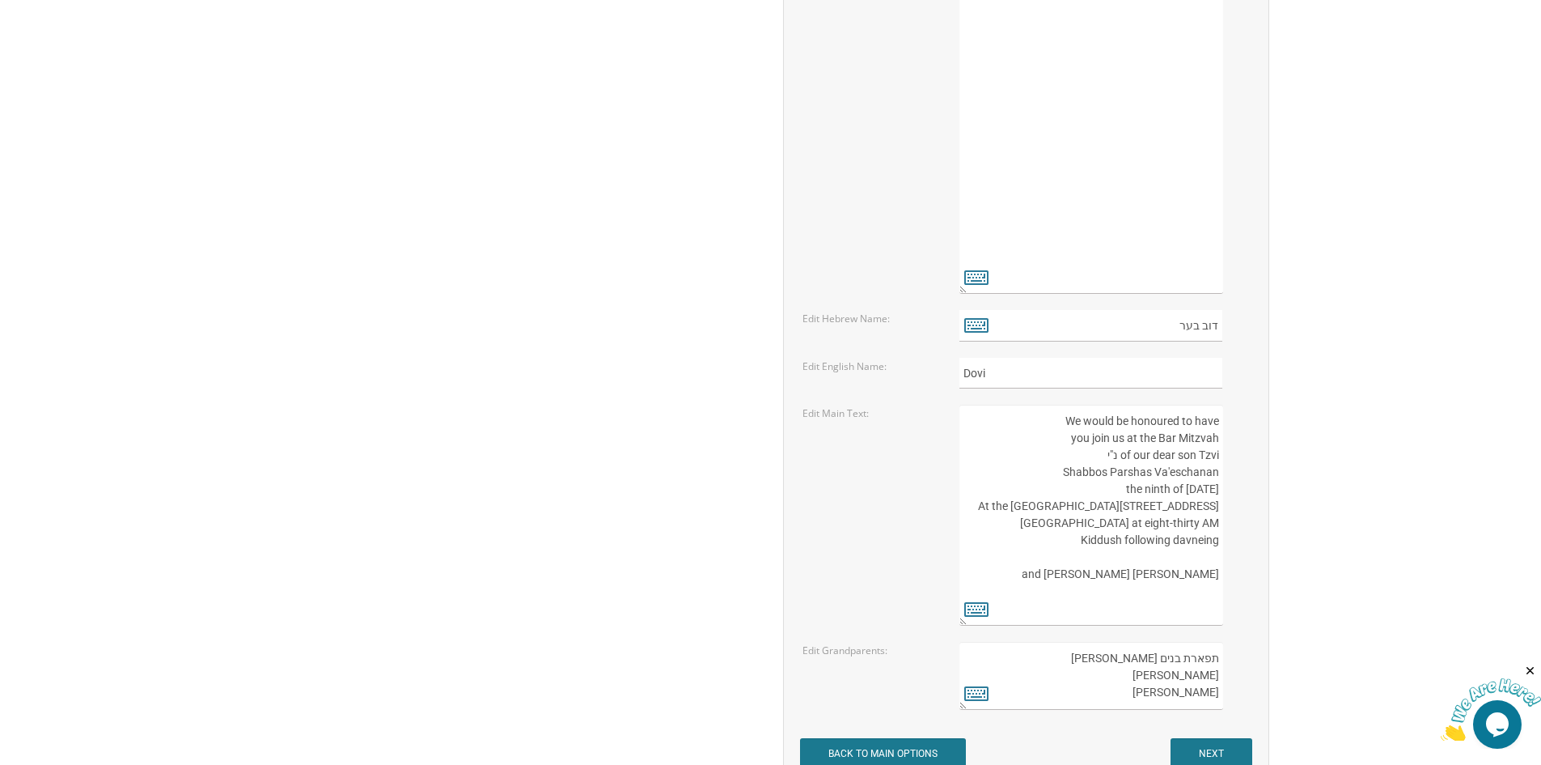
type textarea "בשבח והודאה להשם יתברך מתכבדים אנו להזמין את כבודכם להשתתף בשמחת הבר מצוה של בנ…"
drag, startPoint x: 1218, startPoint y: 691, endPoint x: 1103, endPoint y: 650, distance: 122.6
click at [1103, 650] on textarea "תפארת בנים אבותם משה אדלר ורעיתו שמואל זילבר ורעיתו" at bounding box center [1091, 676] width 263 height 68
click at [1130, 659] on textarea "תפארת בנים אבותם משה אדלר ורעיתו שמואל זילבר ורעיתו" at bounding box center [1091, 676] width 263 height 68
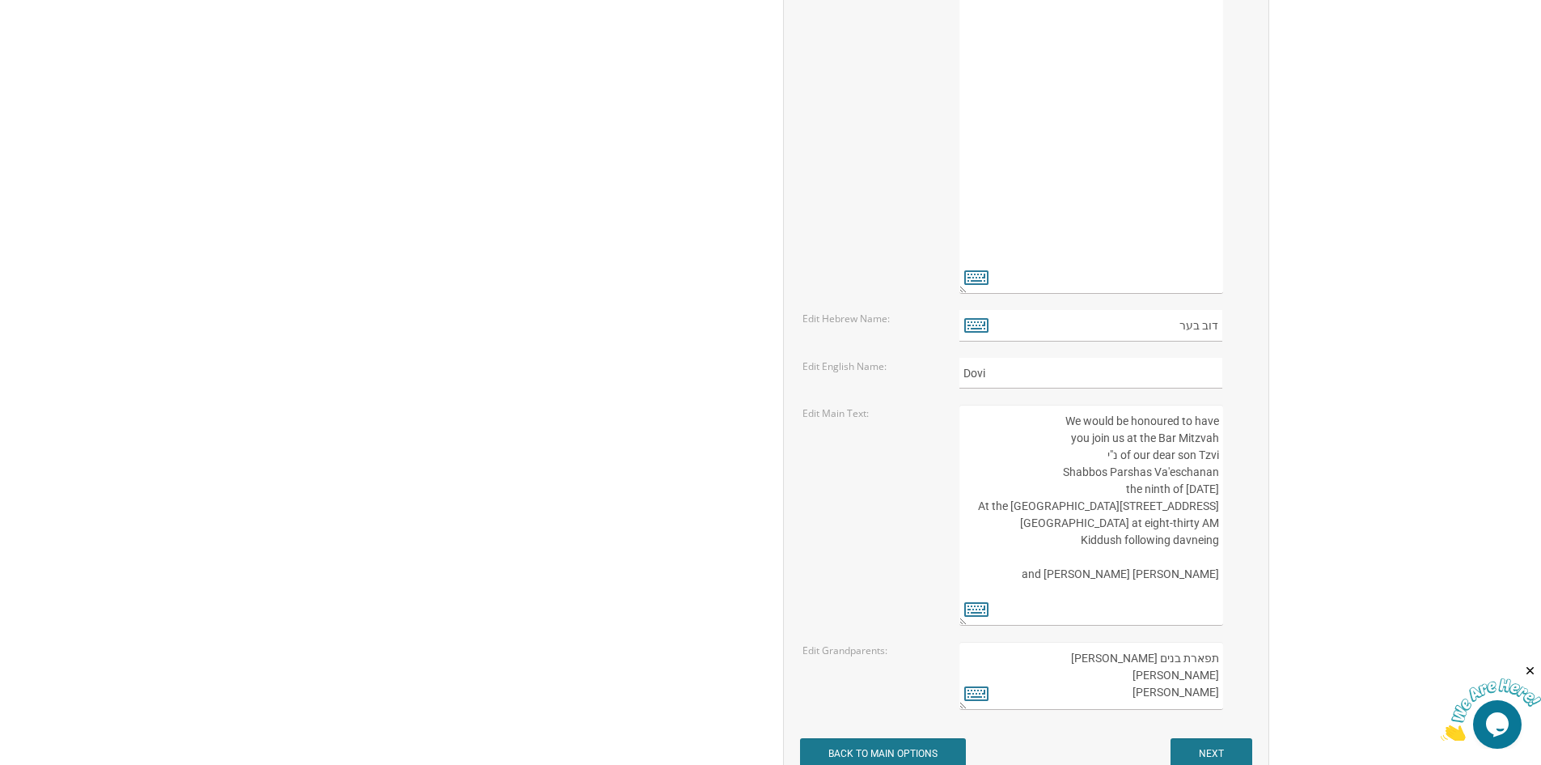
click at [1131, 659] on textarea "תפארת בנים אבותם משה אדלר ורעיתו שמואל זילבר ורעיתו" at bounding box center [1091, 676] width 263 height 68
click at [1131, 658] on textarea "תפארת בנים אבותם משה אדלר ורעיתו שמואל זילבר ורעיתו" at bounding box center [1091, 676] width 263 height 68
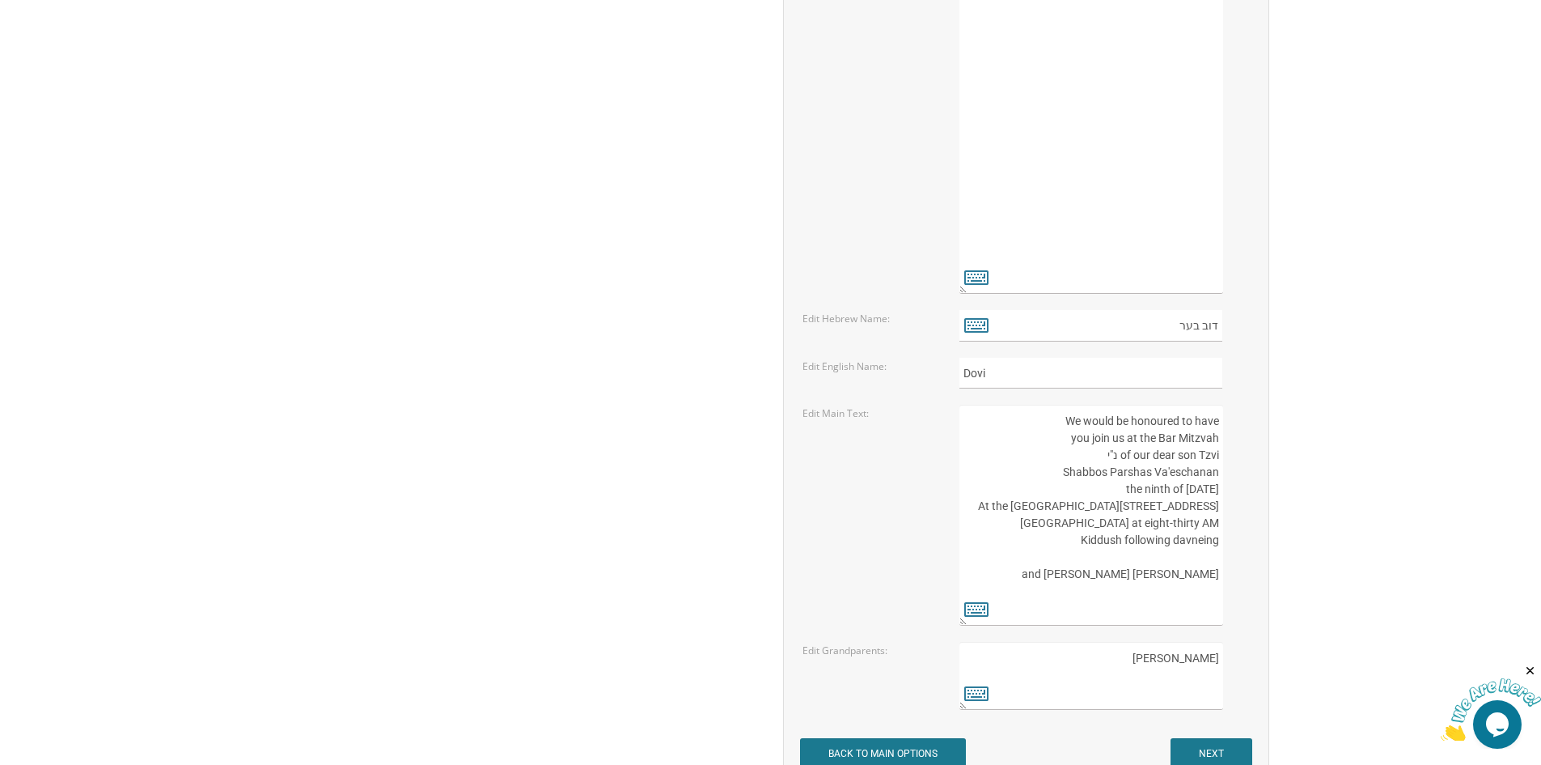
click at [1162, 656] on textarea "תפארת בנים אבותם משה אדלר ורעיתו שמואל זילבר ורעיתו" at bounding box center [1091, 676] width 263 height 68
paste textarea "פארת בנים אבותם מאיר וצבי'ה ווינטער חיים דוד והיצל שפיץ"
type textarea "שמואל זילבר ורעיתו"
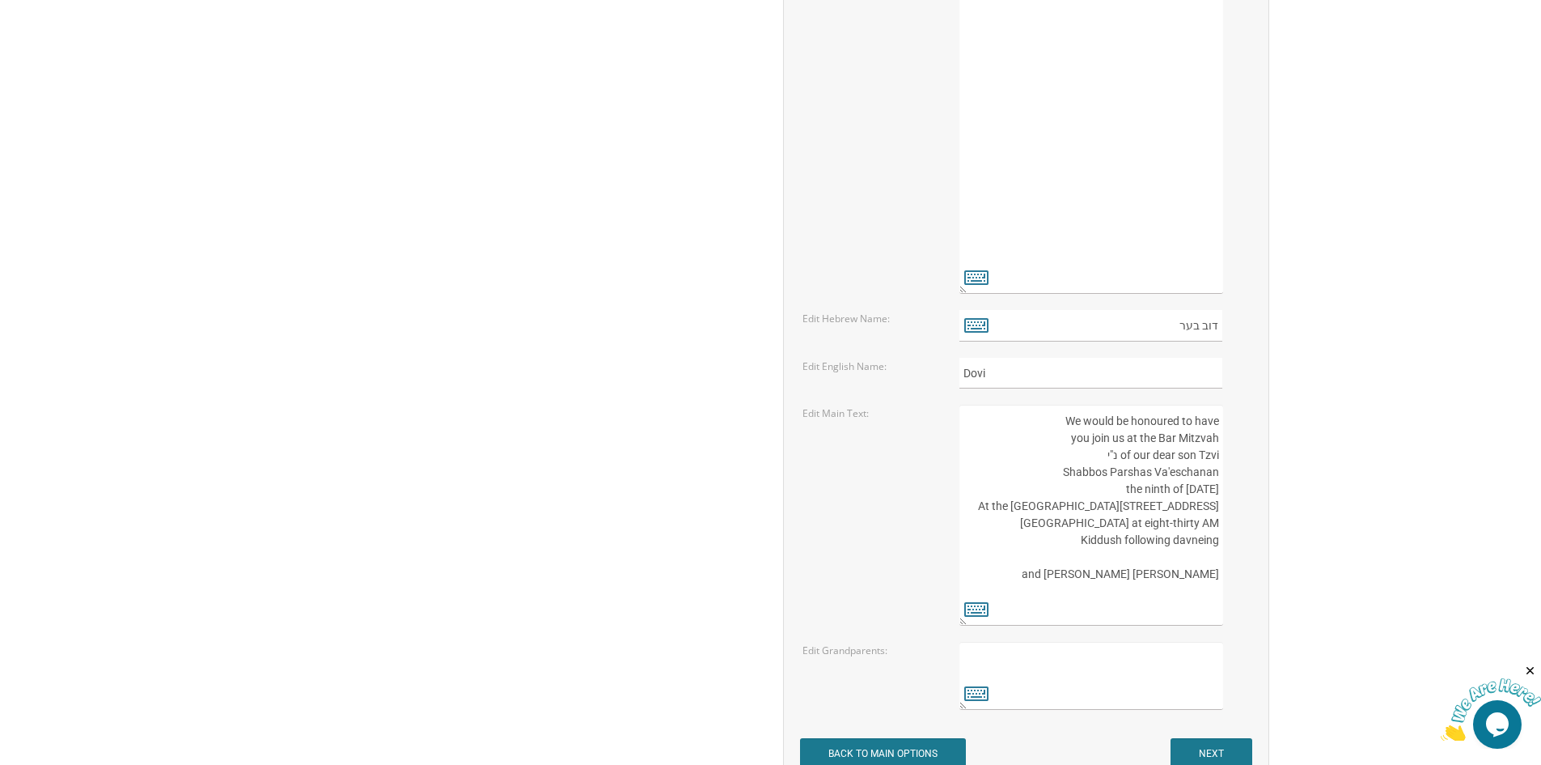
paste textarea "תפארת בנים אבותם מאיר וצבי'ה ווינטער חיים דוד והיצל שפיץ"
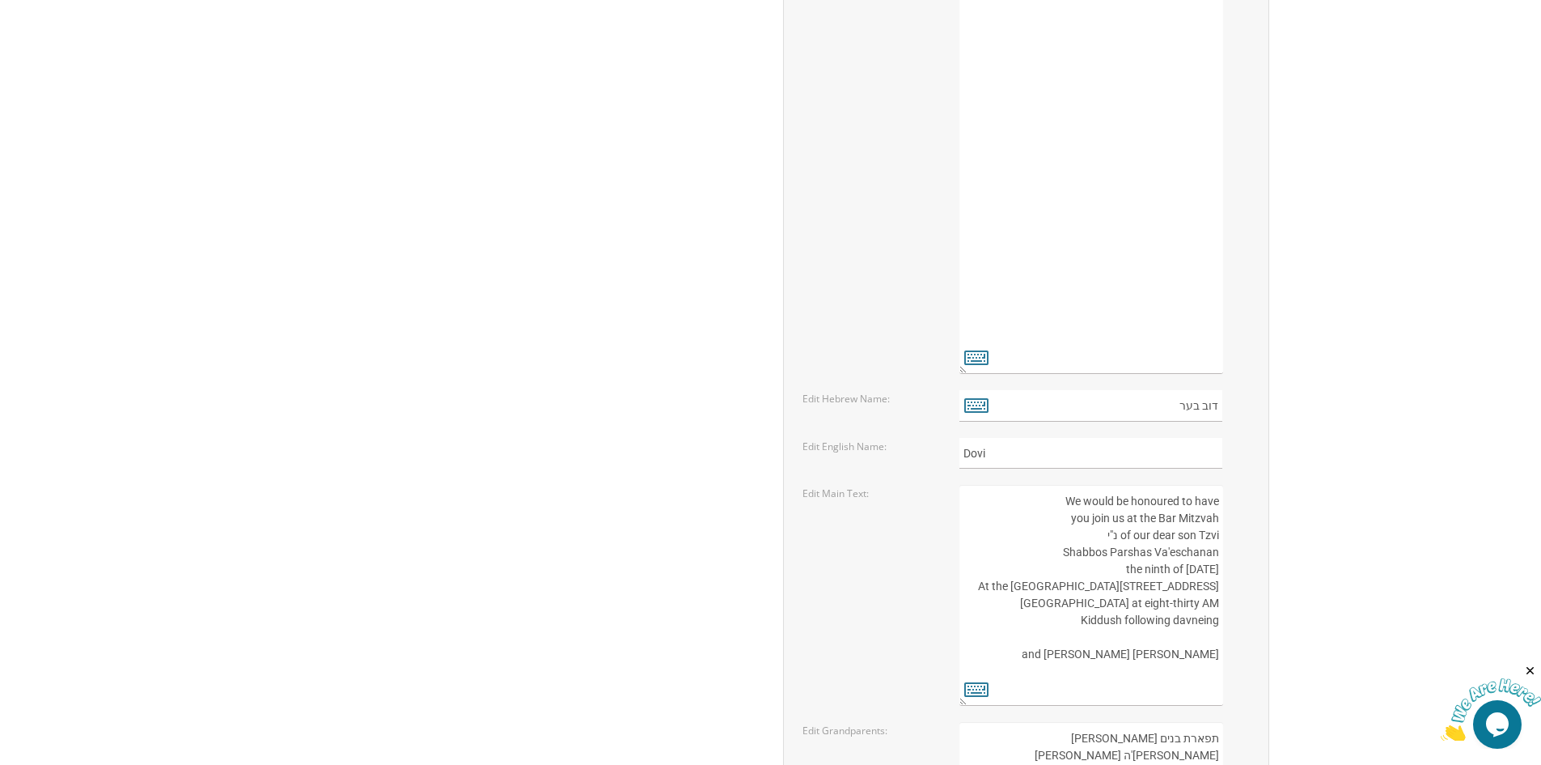
scroll to position [1950, 0]
type textarea "תפארת בנים אבותם מאיר וצבי'ה ווינטער חיים דוד והיצל שפיץ"
drag, startPoint x: 1011, startPoint y: 452, endPoint x: 922, endPoint y: 448, distance: 89.9
click at [923, 449] on div "Edit English Name: Dovi" at bounding box center [1025, 455] width 471 height 32
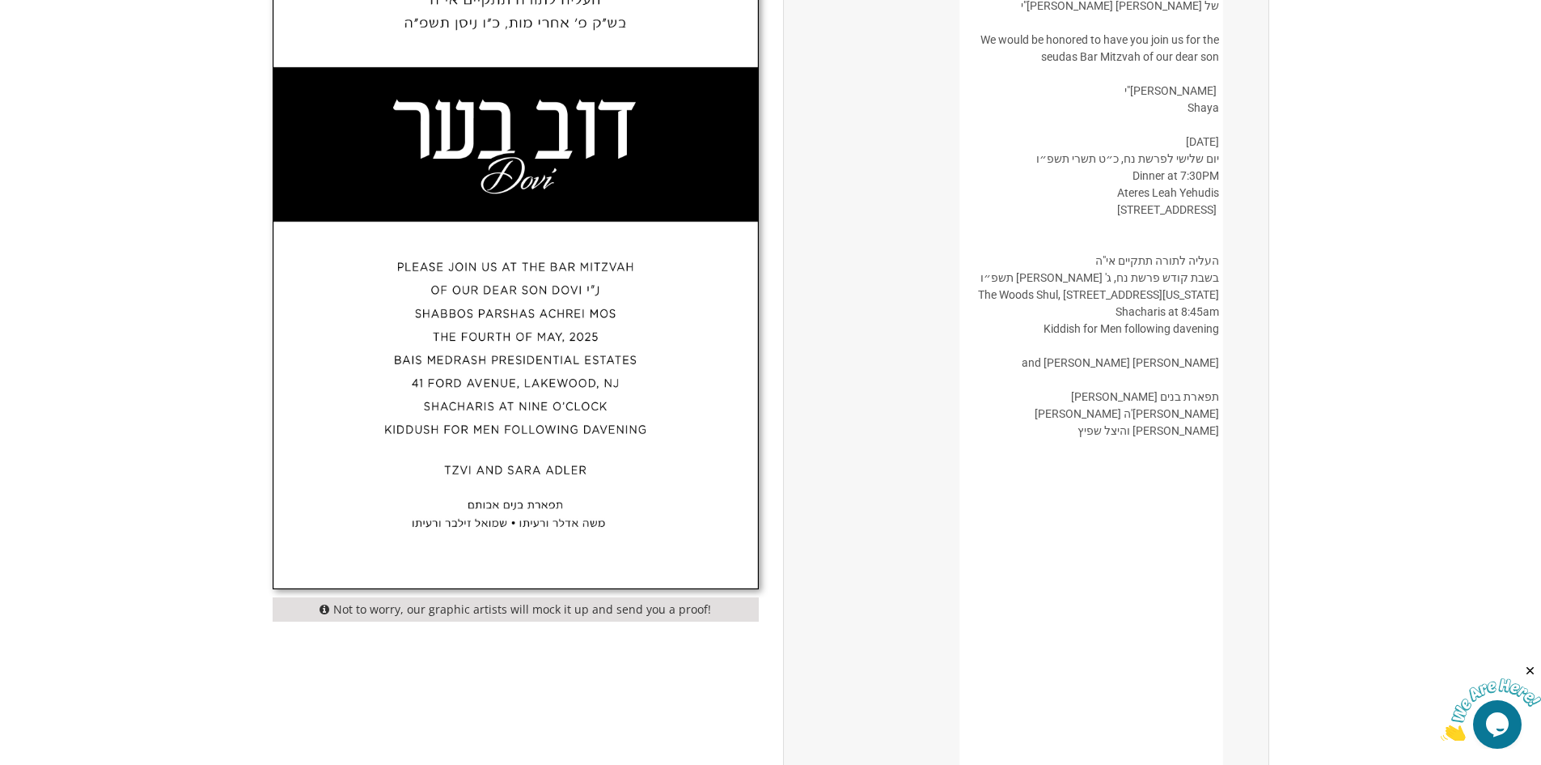
scroll to position [494, 0]
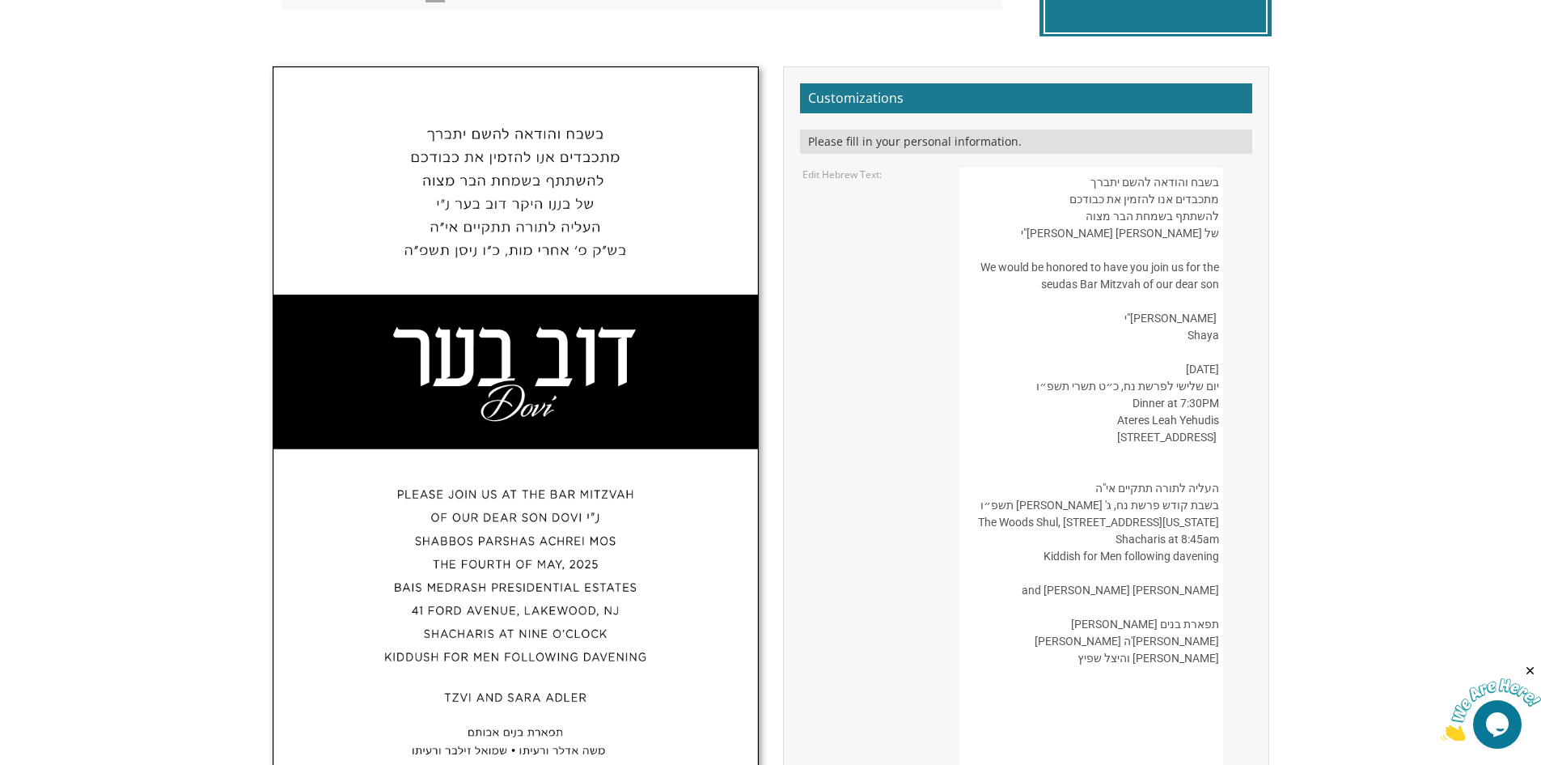
type input "Shaya"
drag, startPoint x: 1187, startPoint y: 322, endPoint x: 1214, endPoint y: 321, distance: 27.5
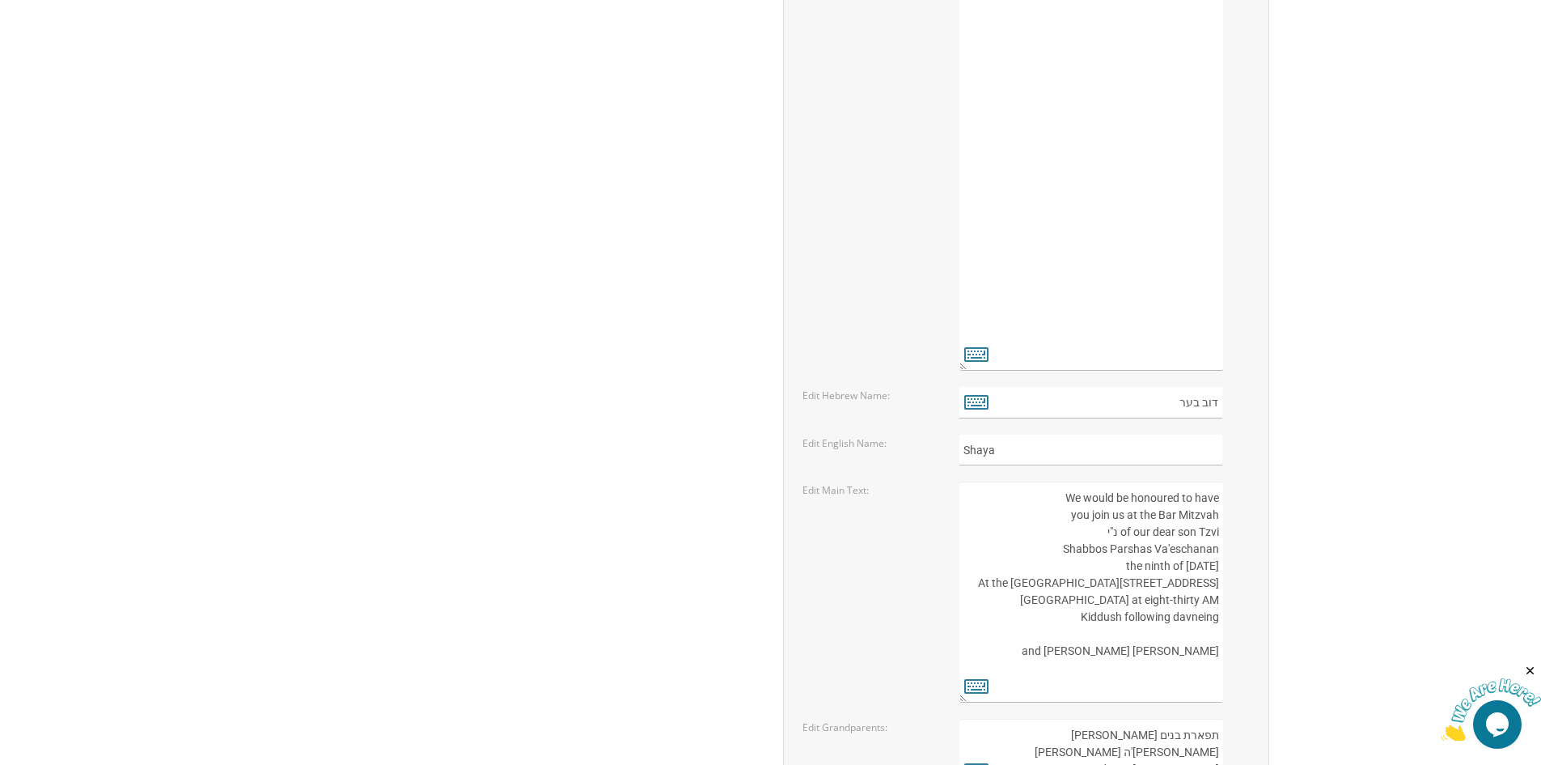
scroll to position [2112, 0]
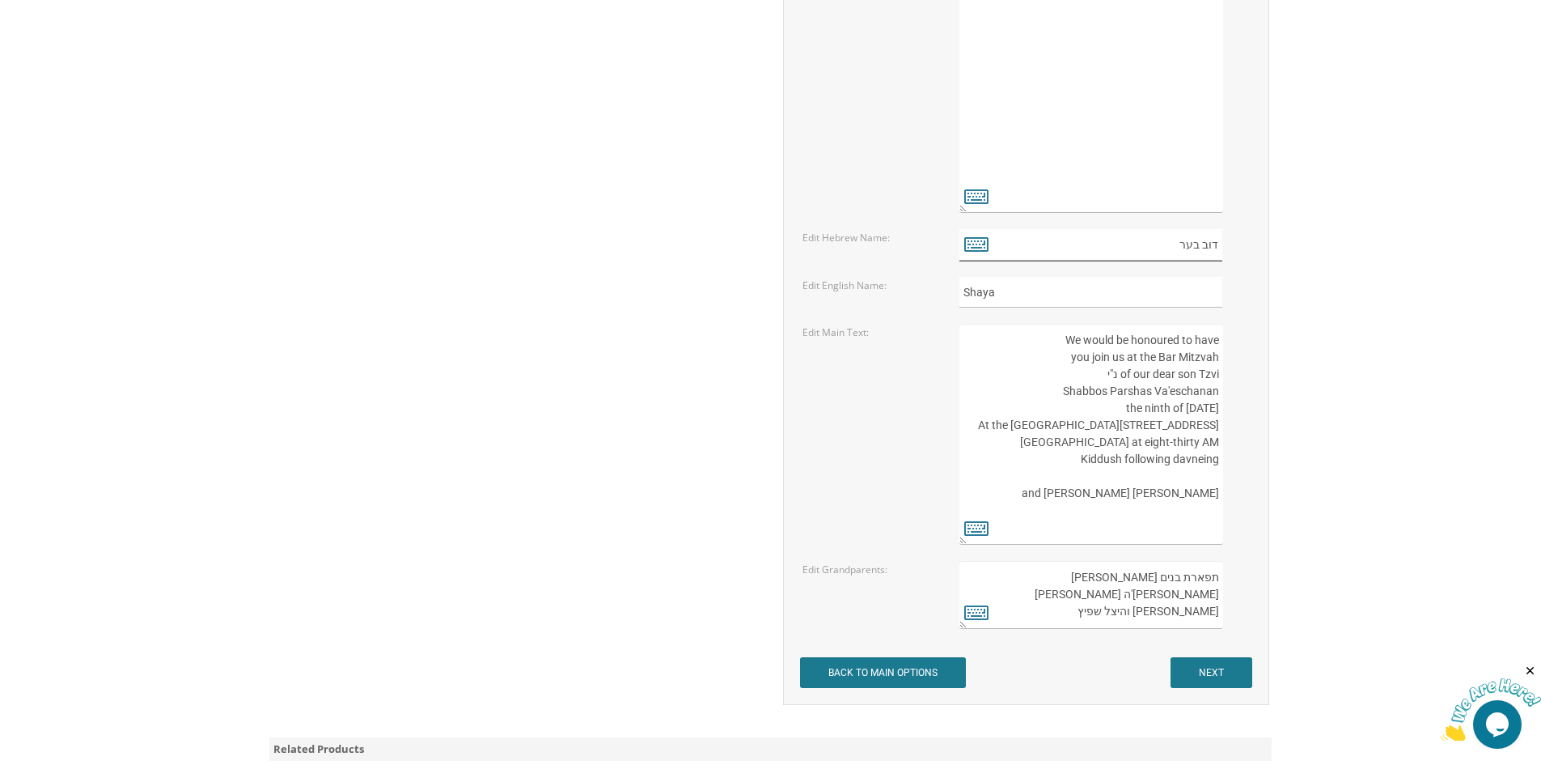
drag, startPoint x: 1167, startPoint y: 248, endPoint x: 1269, endPoint y: 252, distance: 101.2
paste input "שעיה"
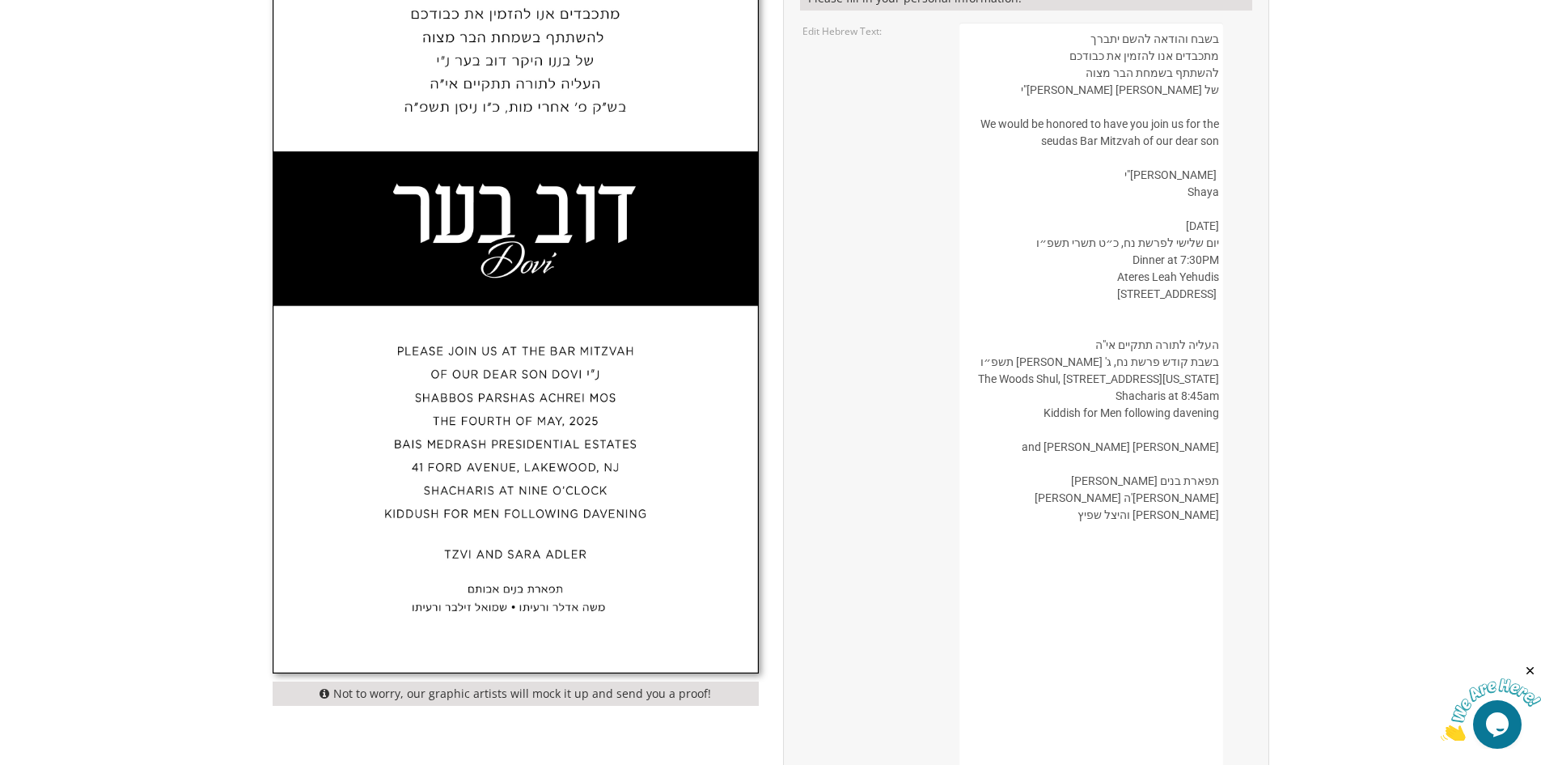
scroll to position [494, 0]
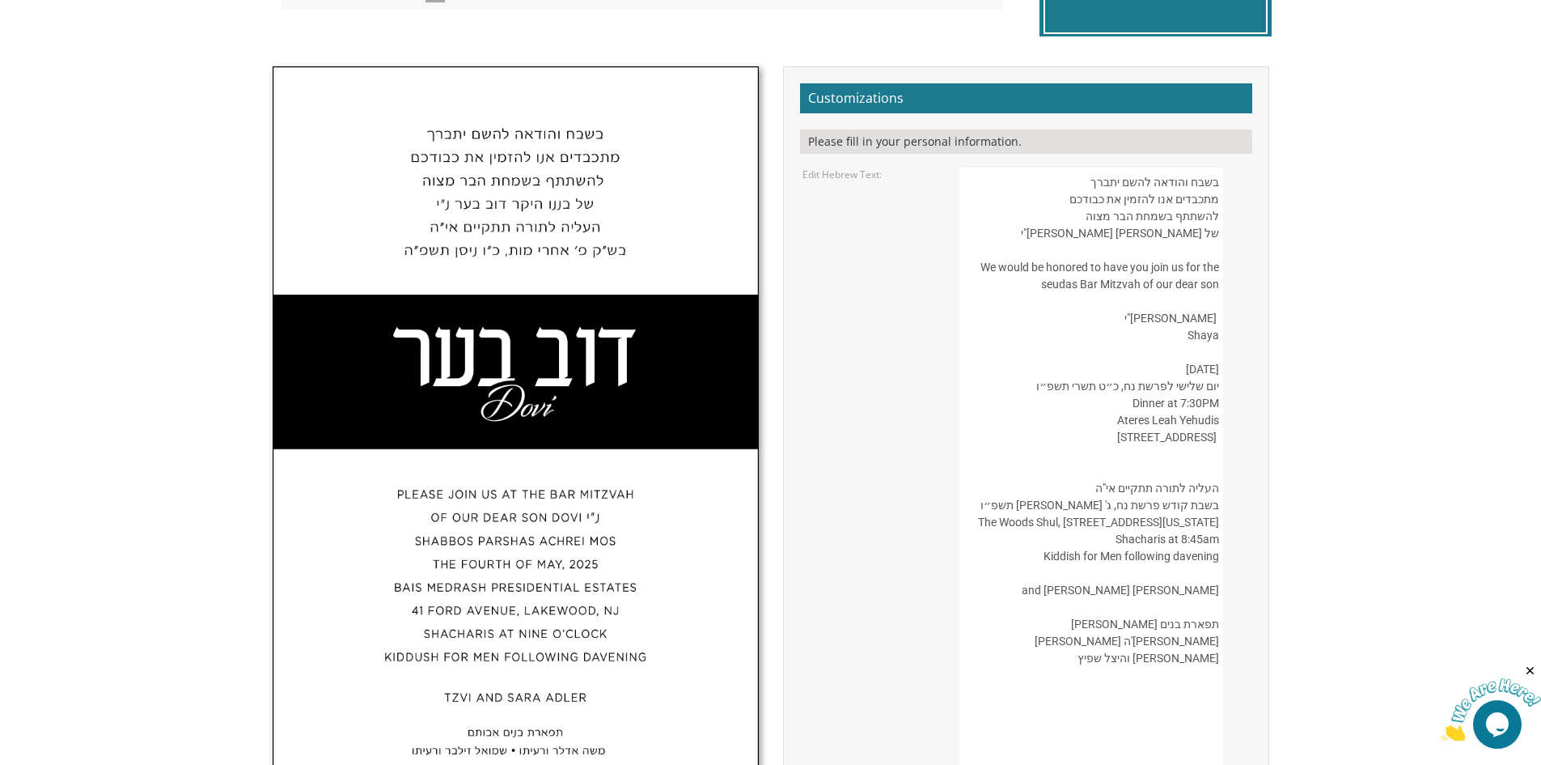
type input "ישעיה"
drag, startPoint x: 994, startPoint y: 266, endPoint x: 1152, endPoint y: 692, distance: 454.2
drag, startPoint x: 989, startPoint y: 266, endPoint x: 1046, endPoint y: 387, distance: 133.2
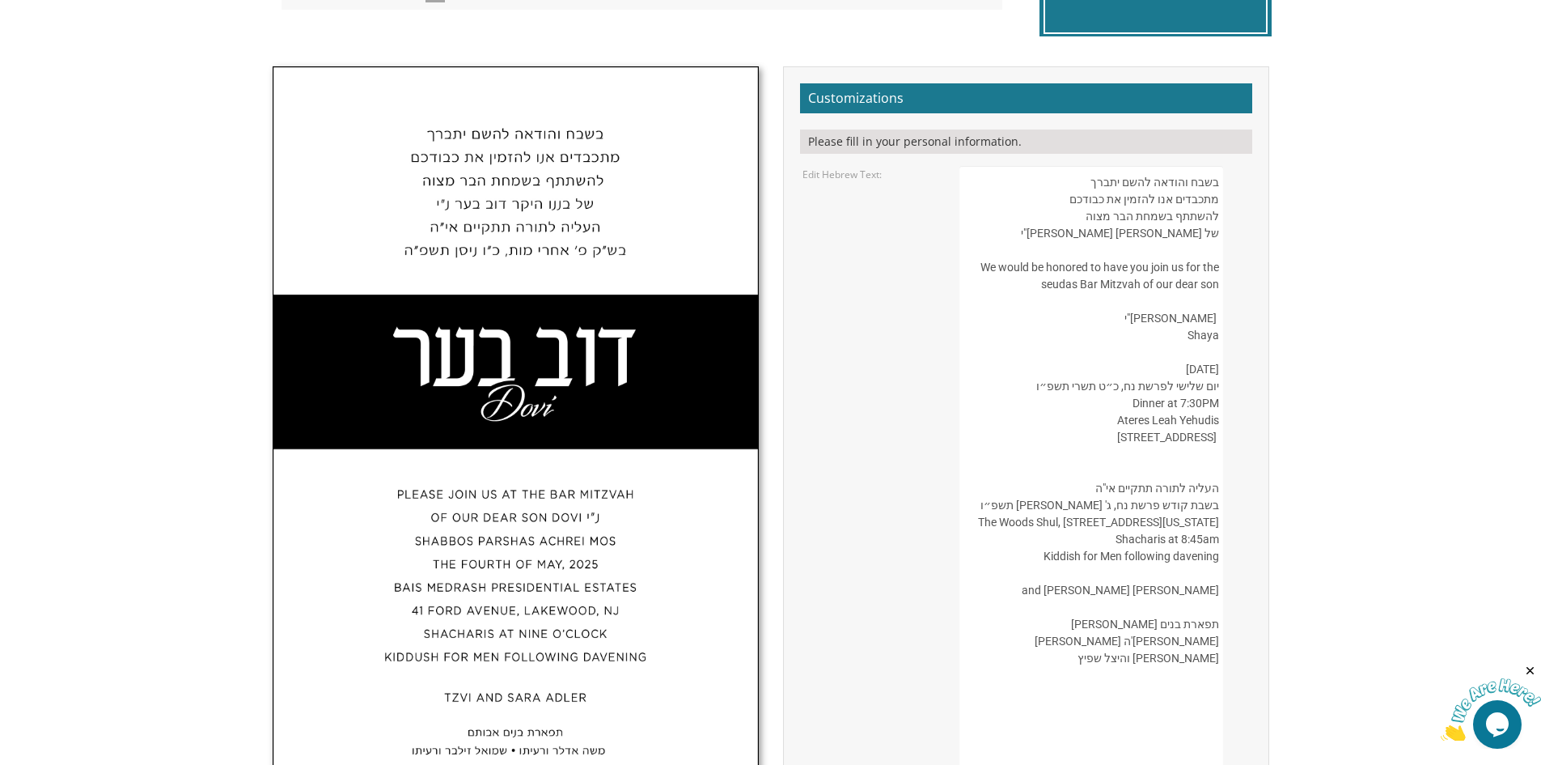
drag, startPoint x: 994, startPoint y: 267, endPoint x: 1234, endPoint y: 627, distance: 432.4
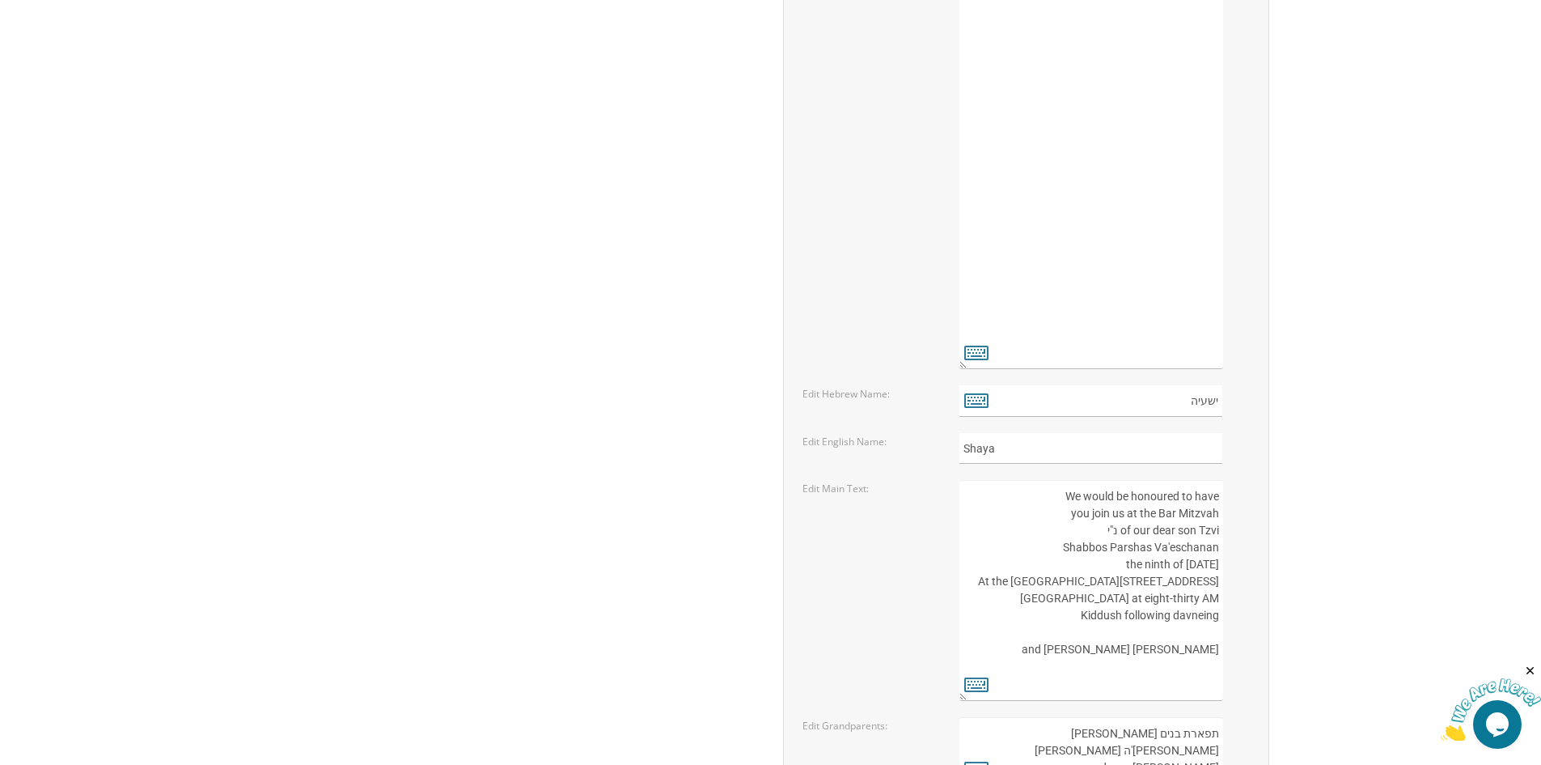
scroll to position [2112, 0]
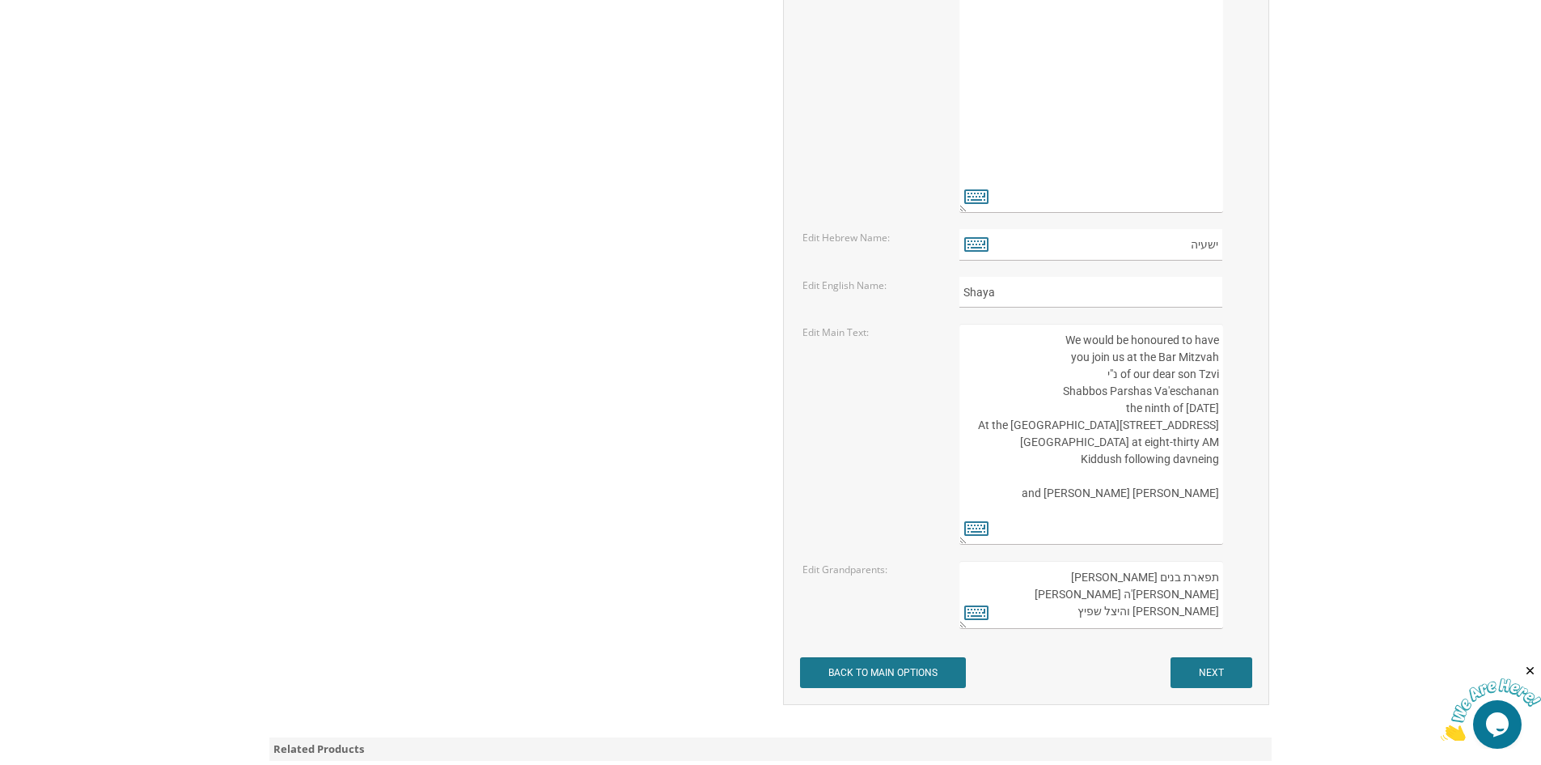
drag, startPoint x: 1040, startPoint y: 335, endPoint x: 1175, endPoint y: 529, distance: 236.6
click at [1175, 529] on textarea "We would be honoured to have you join us at the Bar Mitzvah of our dear son Tzv…" at bounding box center [1091, 434] width 263 height 221
type textarea "We would be honoured to have"
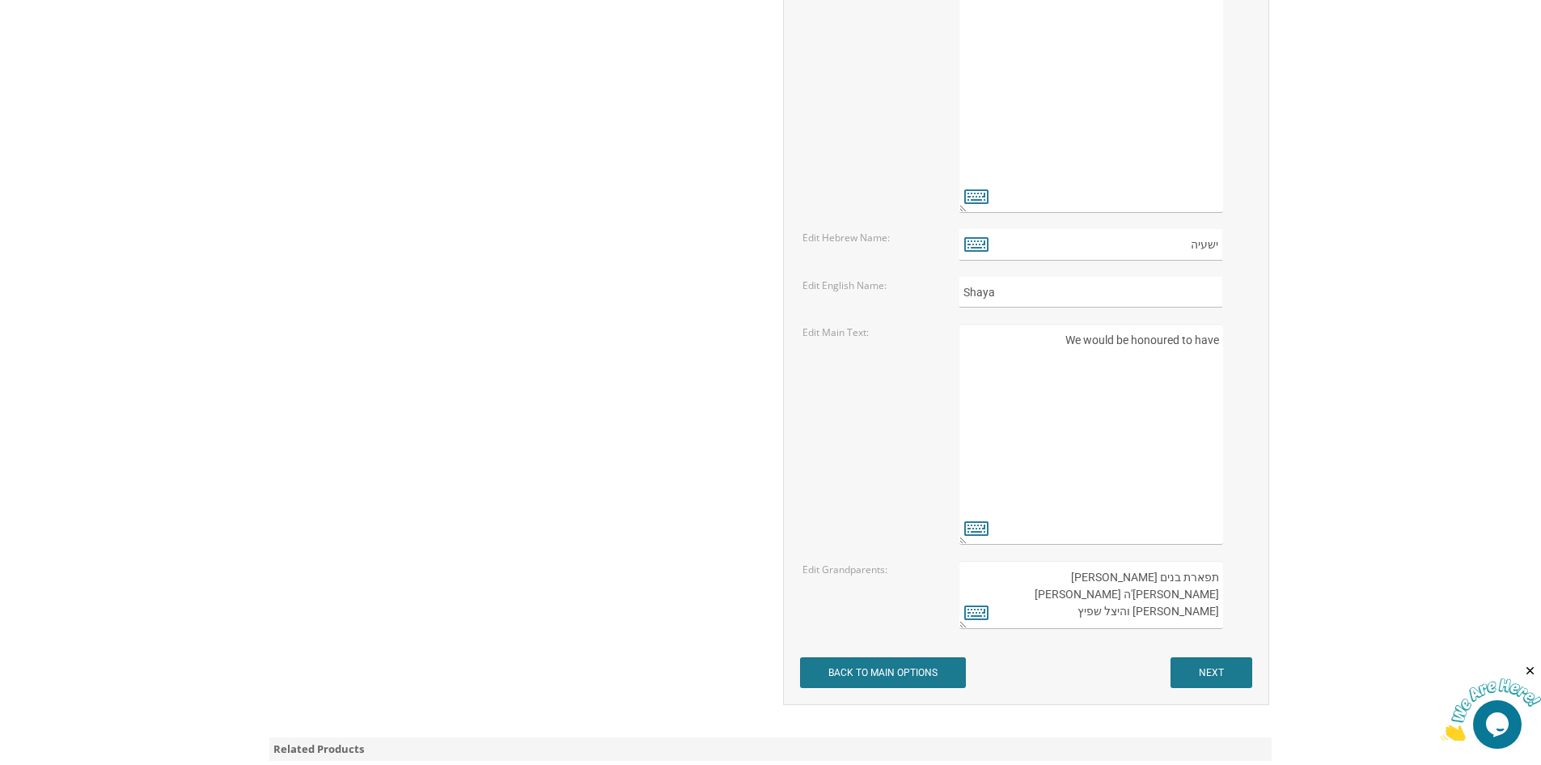
click at [1167, 343] on textarea "We would be honoured to have you join us at the Bar Mitzvah of our dear son Tzv…" at bounding box center [1091, 434] width 263 height 221
paste textarea "We would be honored to have you join us for the seudas Bar Mitzvah of our dear …"
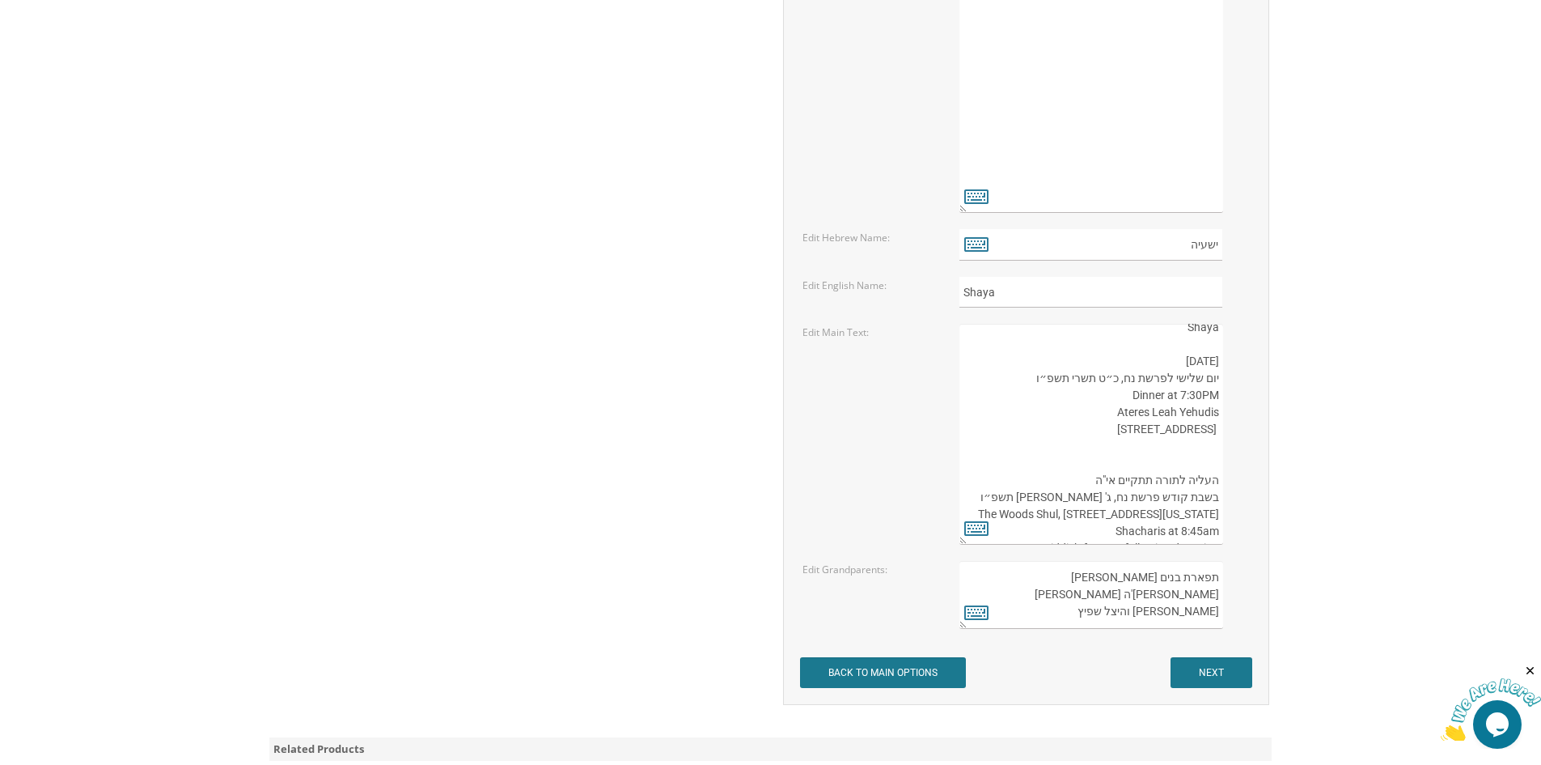
scroll to position [0, 0]
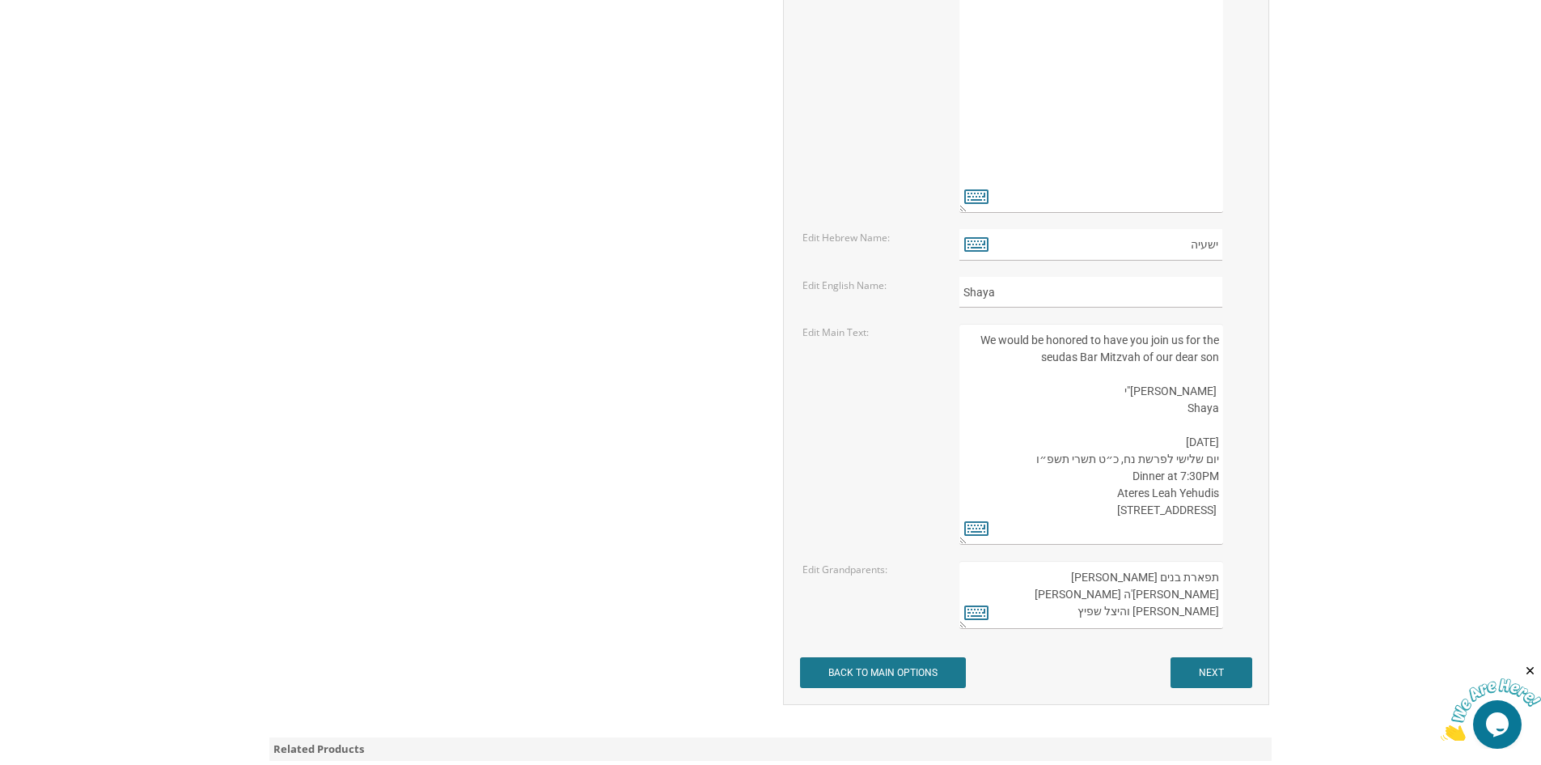
type textarea "We would be honored to have you join us for the seudas Bar Mitzvah of our dear …"
click at [1222, 670] on input "NEXT" at bounding box center [1212, 672] width 82 height 31
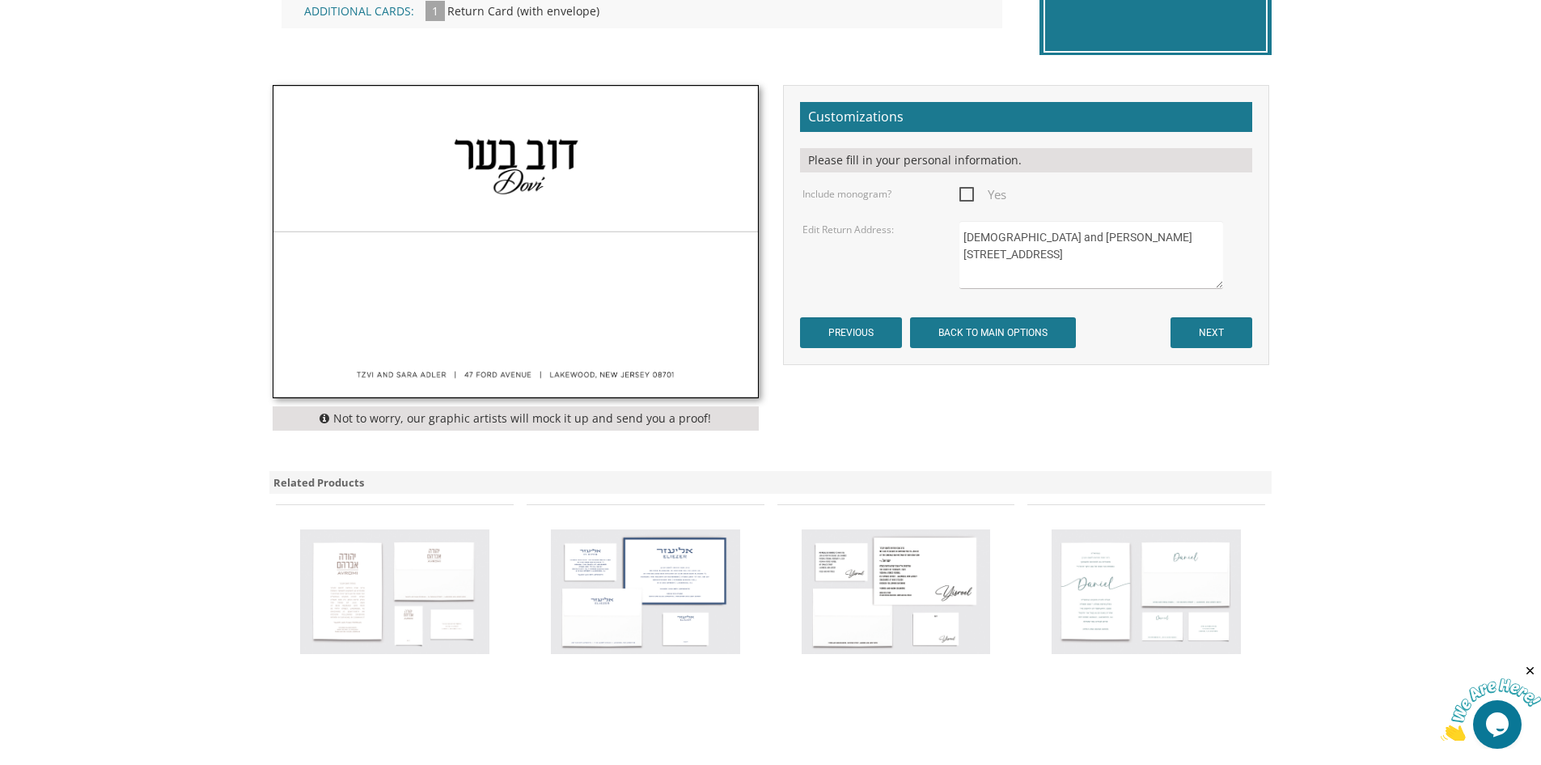
scroll to position [566, 0]
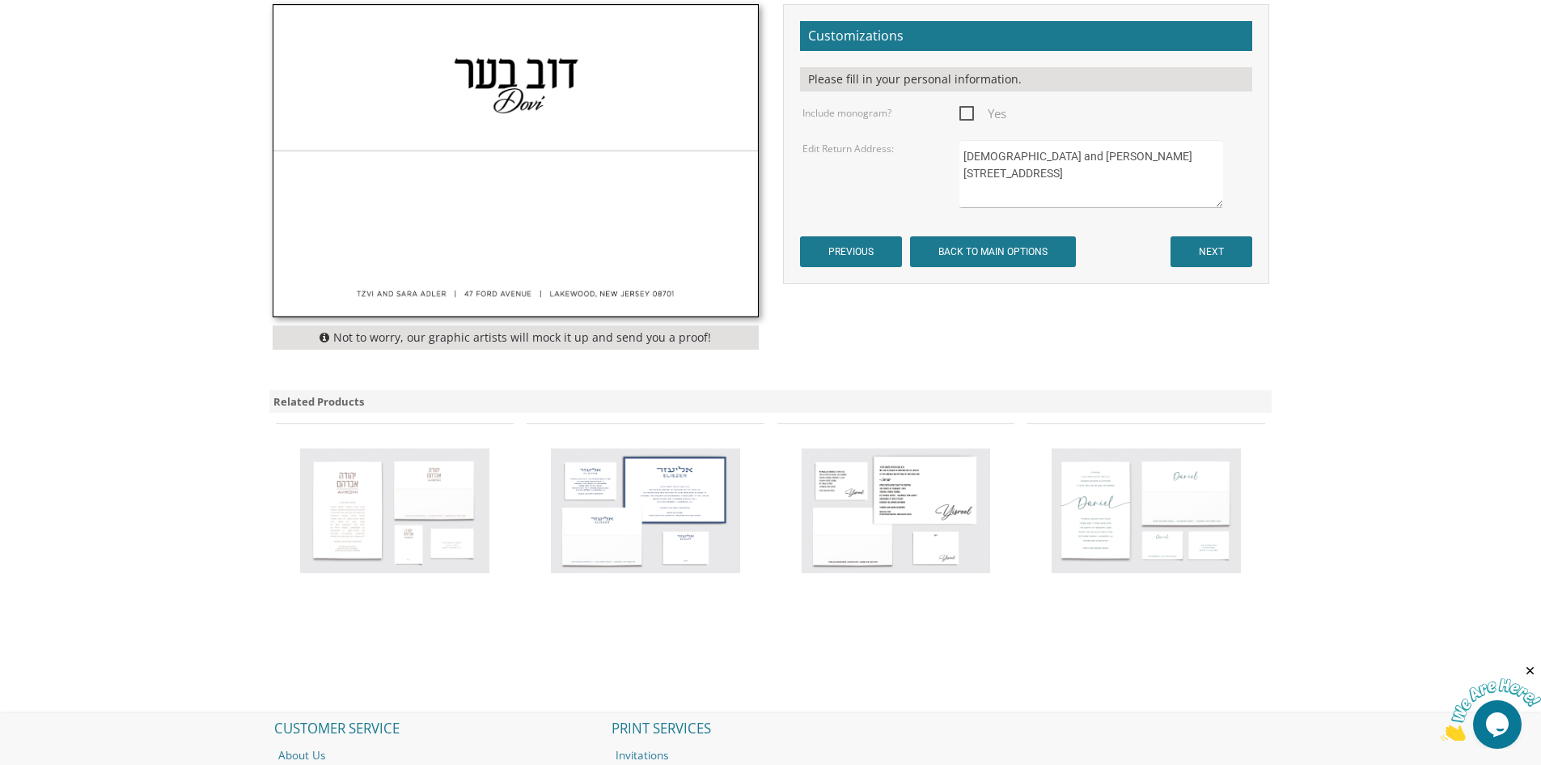
drag, startPoint x: 1091, startPoint y: 197, endPoint x: 956, endPoint y: 155, distance: 140.7
click at [956, 155] on div "Rabbi and Mrs. Boruch Kohn 583 Ridge Avenue Lakewood, NJ 08701" at bounding box center [1104, 174] width 314 height 68
click at [1006, 163] on textarea "Rabbi and Mrs. Boruch Kohn 583 Ridge Avenue Lakewood, NJ 08701" at bounding box center [1091, 174] width 263 height 68
drag, startPoint x: 1111, startPoint y: 156, endPoint x: 941, endPoint y: 158, distance: 169.9
click at [941, 158] on div "Edit Return Address: Rabbi and Mrs. Boruch Kohn 583 Ridge Avenue Lakewood, NJ 0…" at bounding box center [1025, 174] width 471 height 68
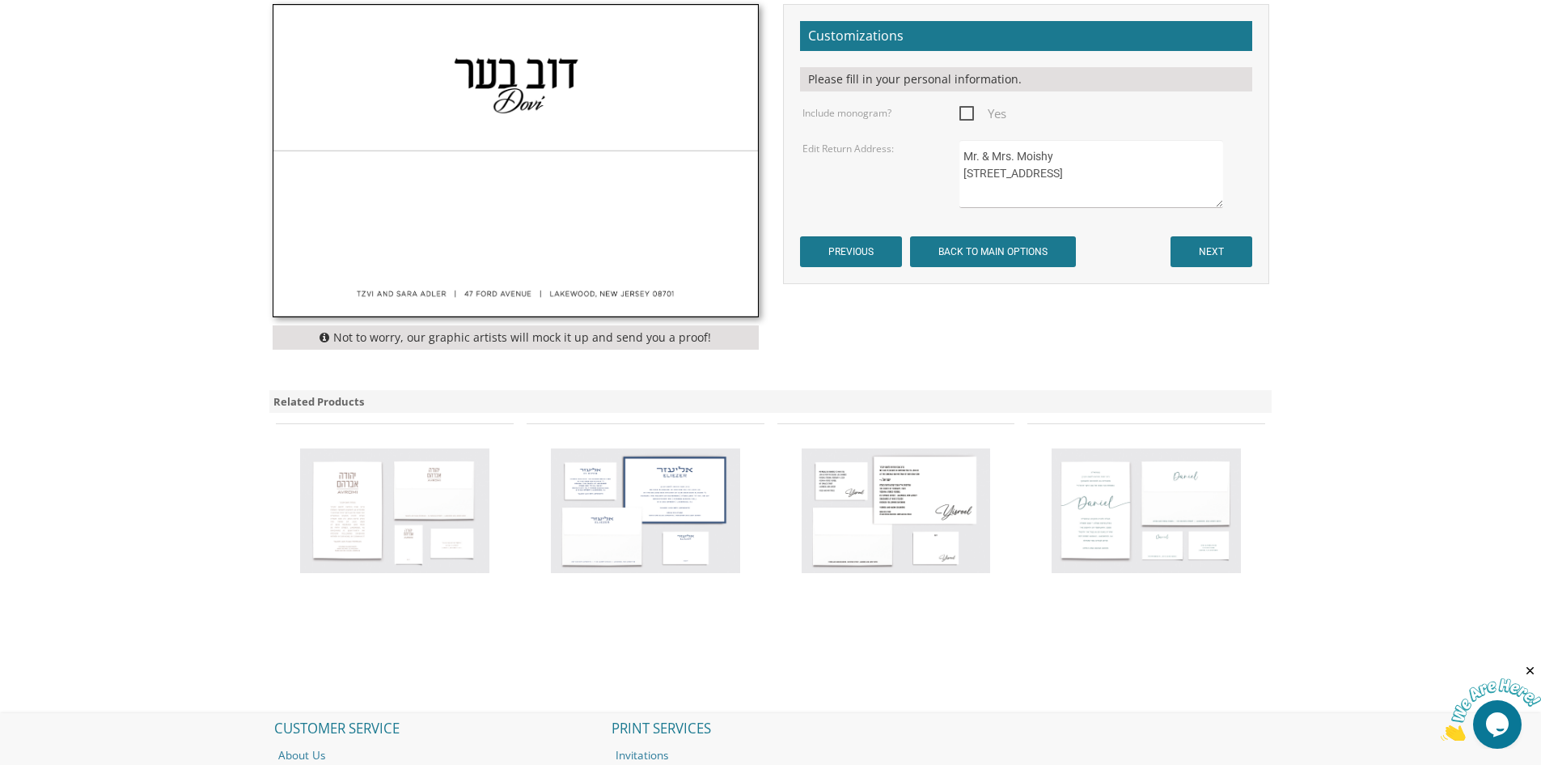
drag, startPoint x: 1073, startPoint y: 193, endPoint x: 955, endPoint y: 156, distance: 123.6
click at [956, 156] on div "Rabbi and Mrs. Boruch Kohn 583 Ridge Avenue Lakewood, NJ 08701" at bounding box center [1104, 174] width 314 height 68
type textarea "Moishy & Mindy Spitz 2 Shenandoah Drive Lakewood NJ 08701"
click at [1206, 247] on input "NEXT" at bounding box center [1212, 251] width 82 height 31
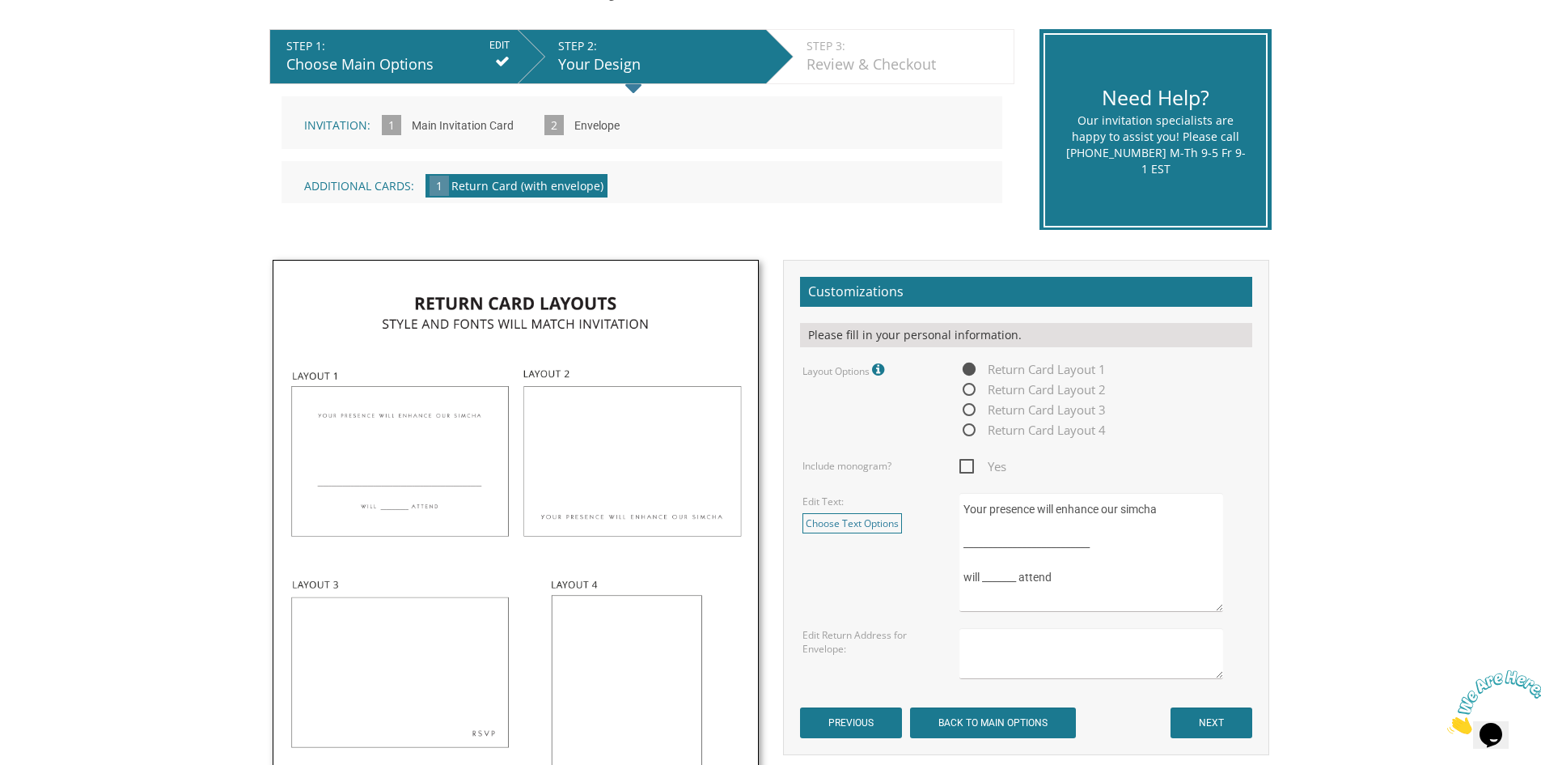
scroll to position [405, 0]
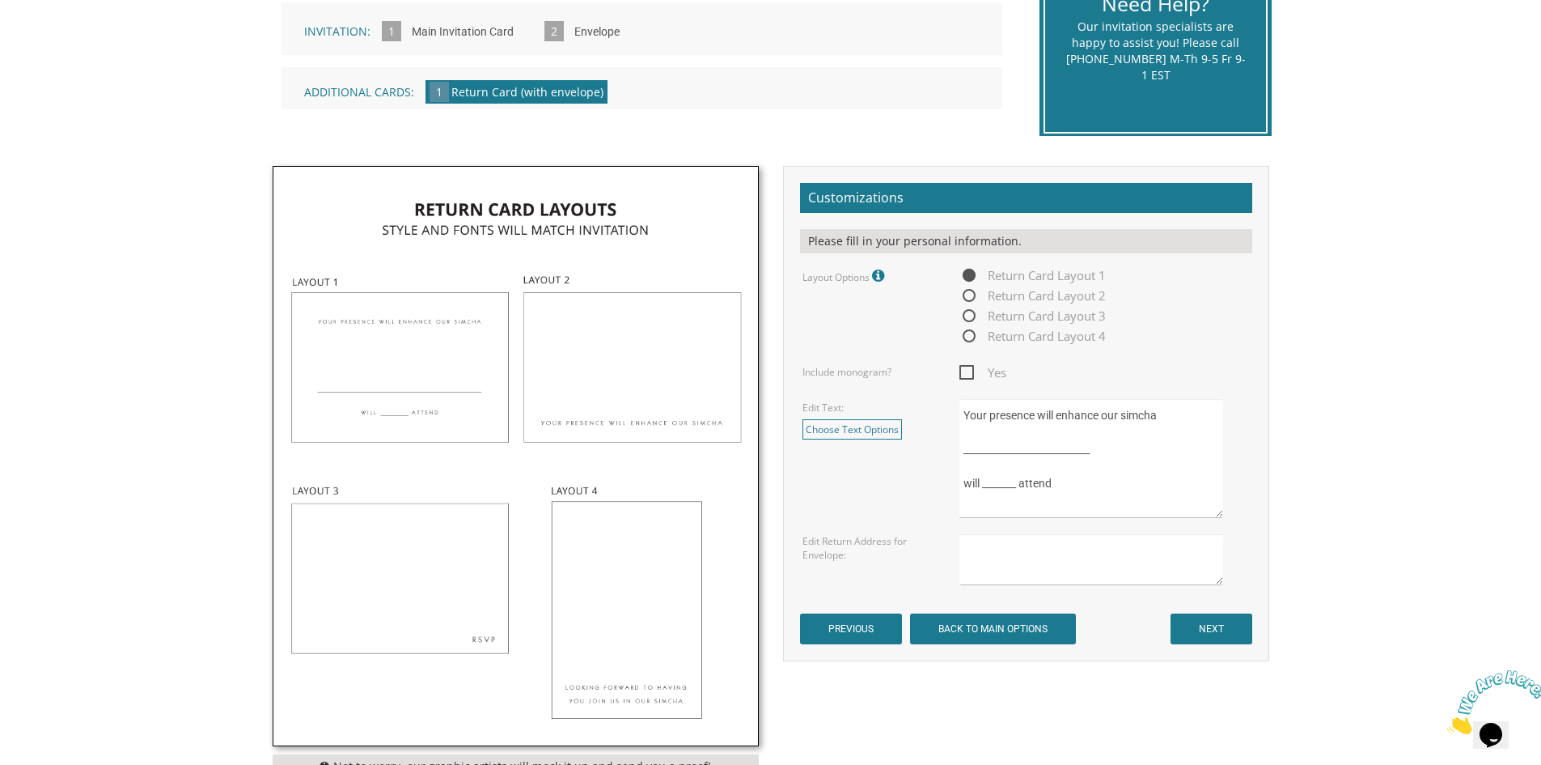
click at [399, 371] on img at bounding box center [515, 456] width 485 height 578
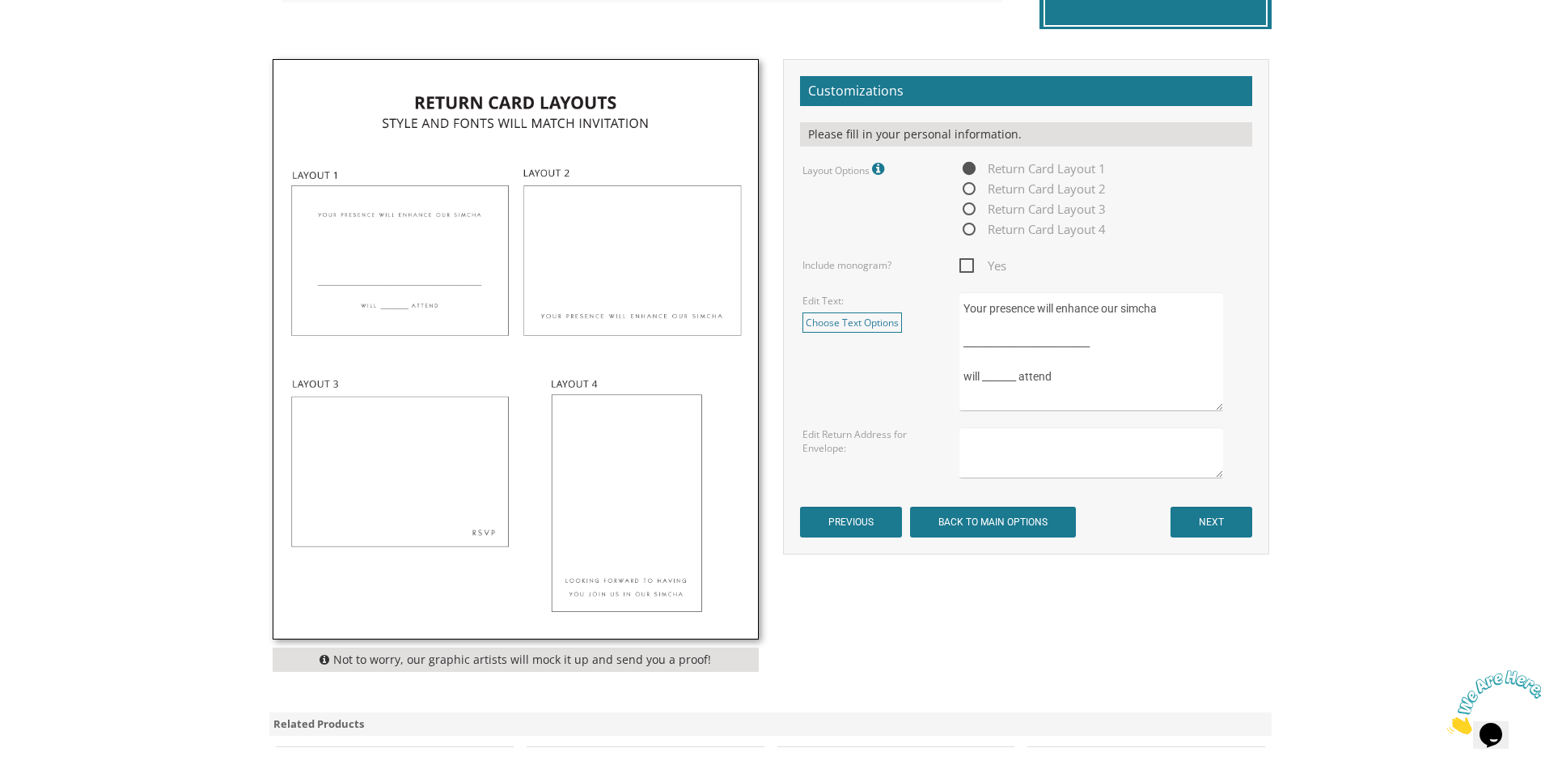
scroll to position [485, 0]
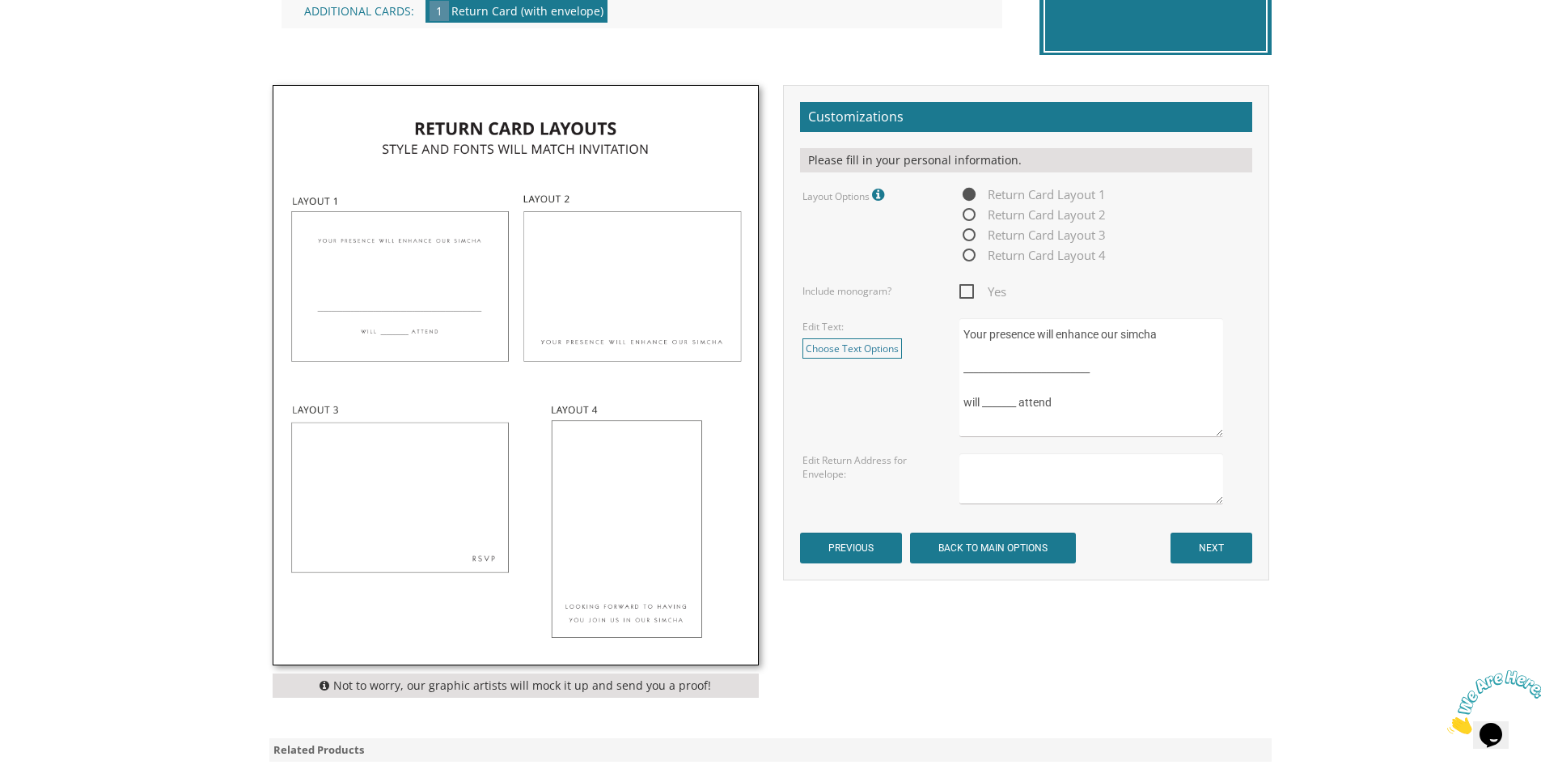
click at [594, 302] on img at bounding box center [515, 375] width 485 height 578
click at [473, 285] on img at bounding box center [515, 375] width 485 height 578
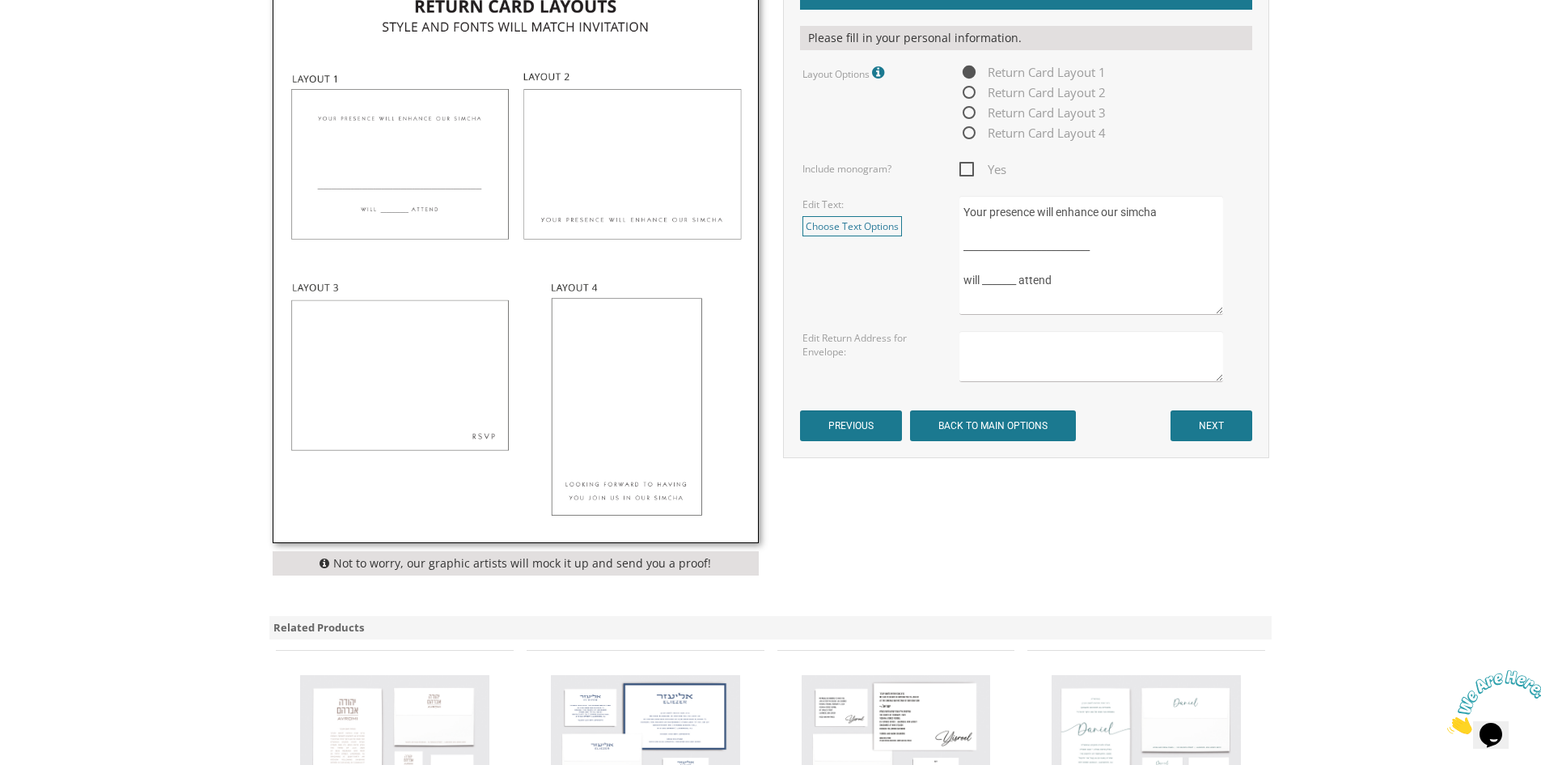
scroll to position [647, 0]
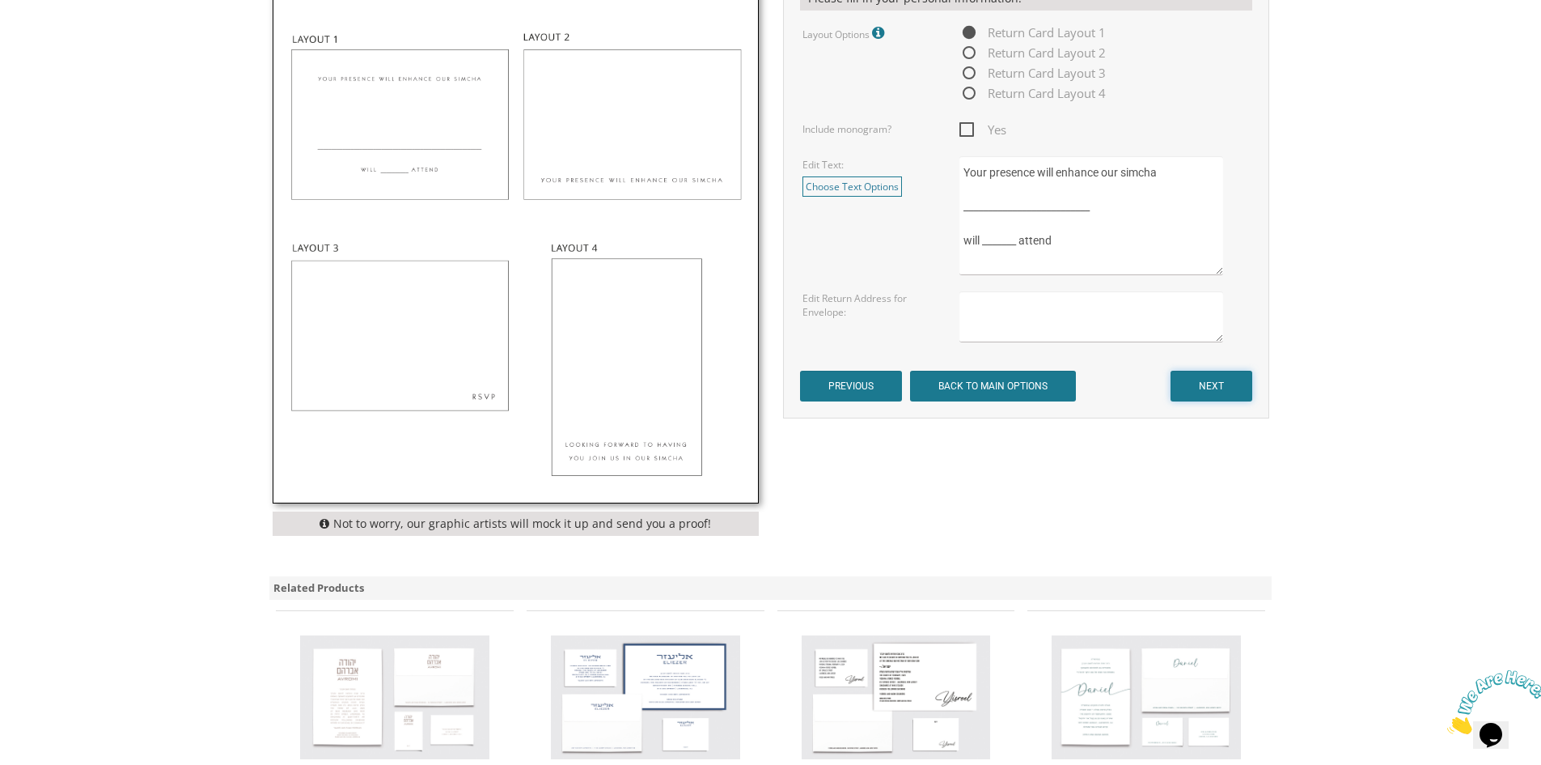
click at [1219, 382] on input "NEXT" at bounding box center [1212, 386] width 82 height 31
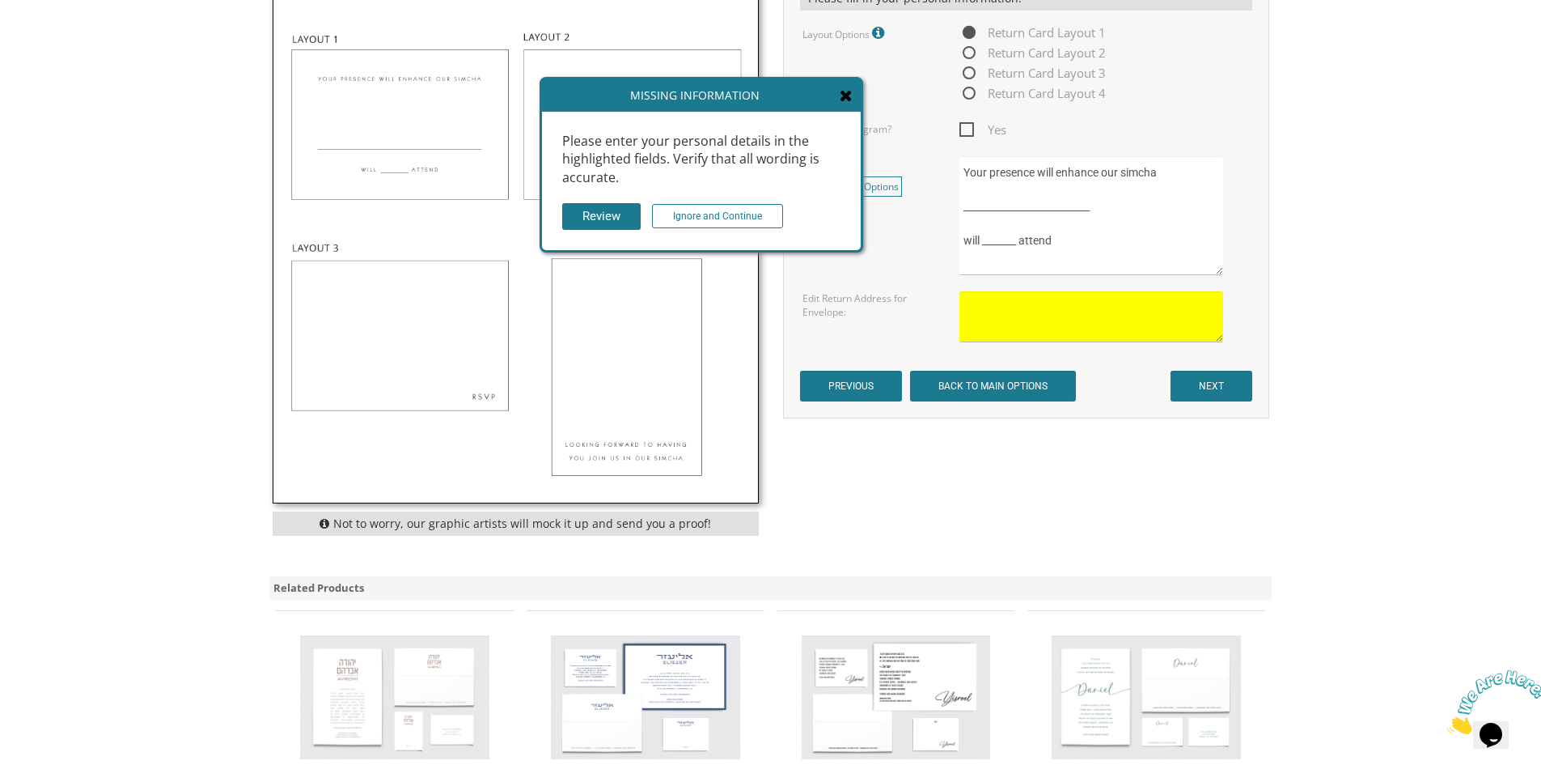
click at [841, 90] on icon at bounding box center [846, 95] width 13 height 16
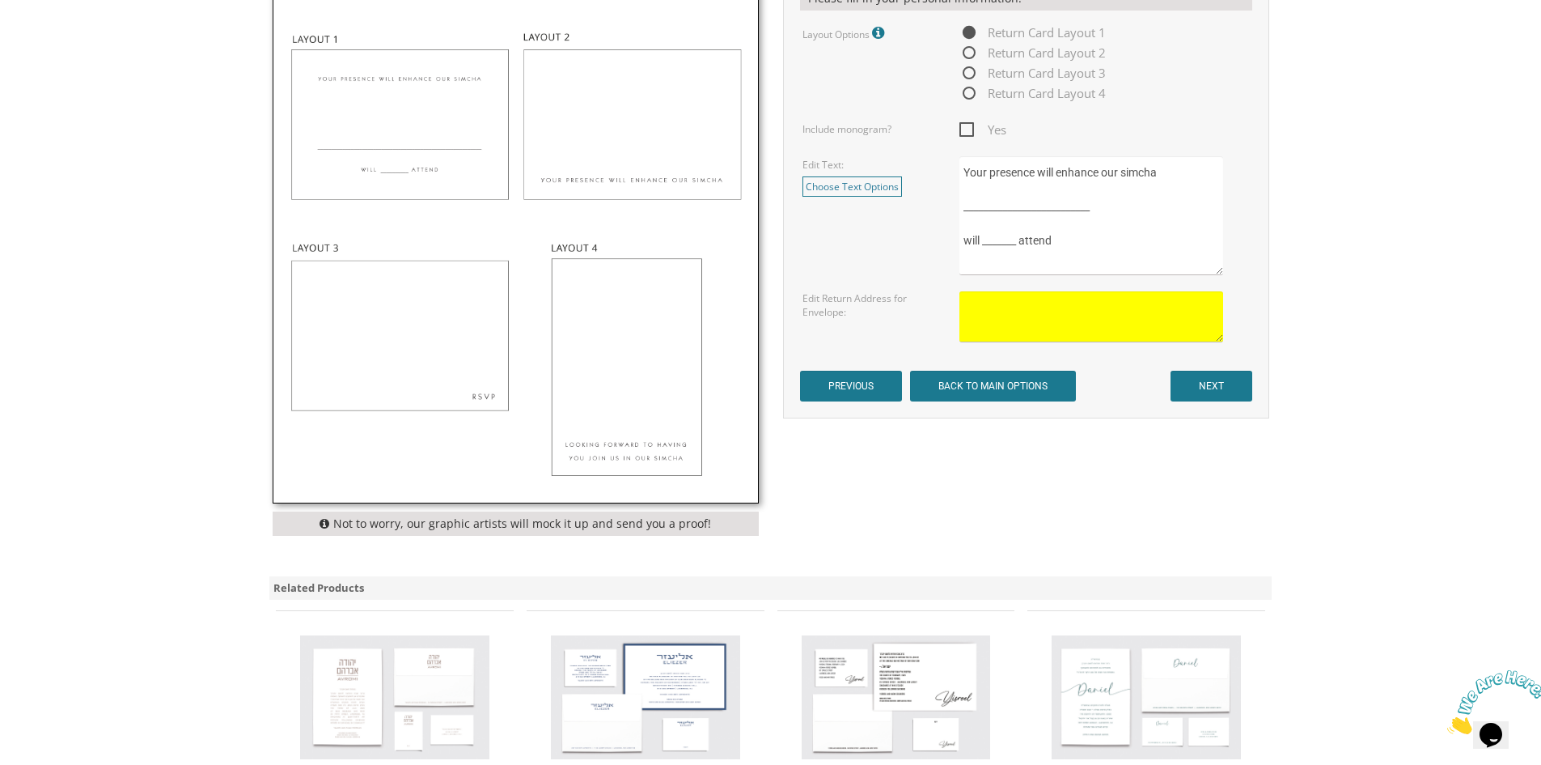
click at [1015, 309] on textarea at bounding box center [1091, 316] width 263 height 51
click at [1017, 299] on textarea at bounding box center [1091, 316] width 263 height 51
type textarea "Moishy & [PERSON_NAME] [STREET_ADDRESS]"
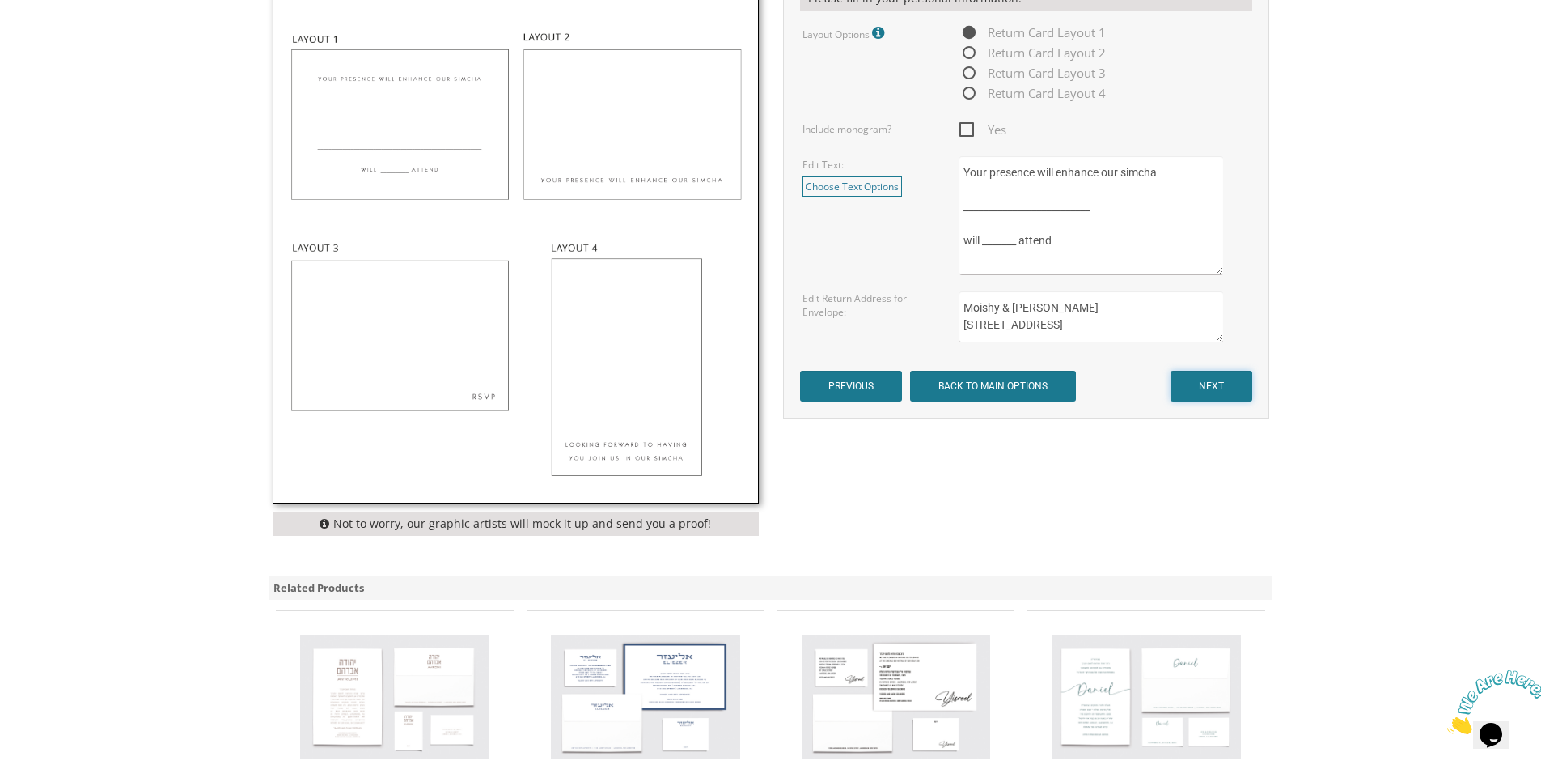
click at [1190, 383] on input "NEXT" at bounding box center [1212, 386] width 82 height 31
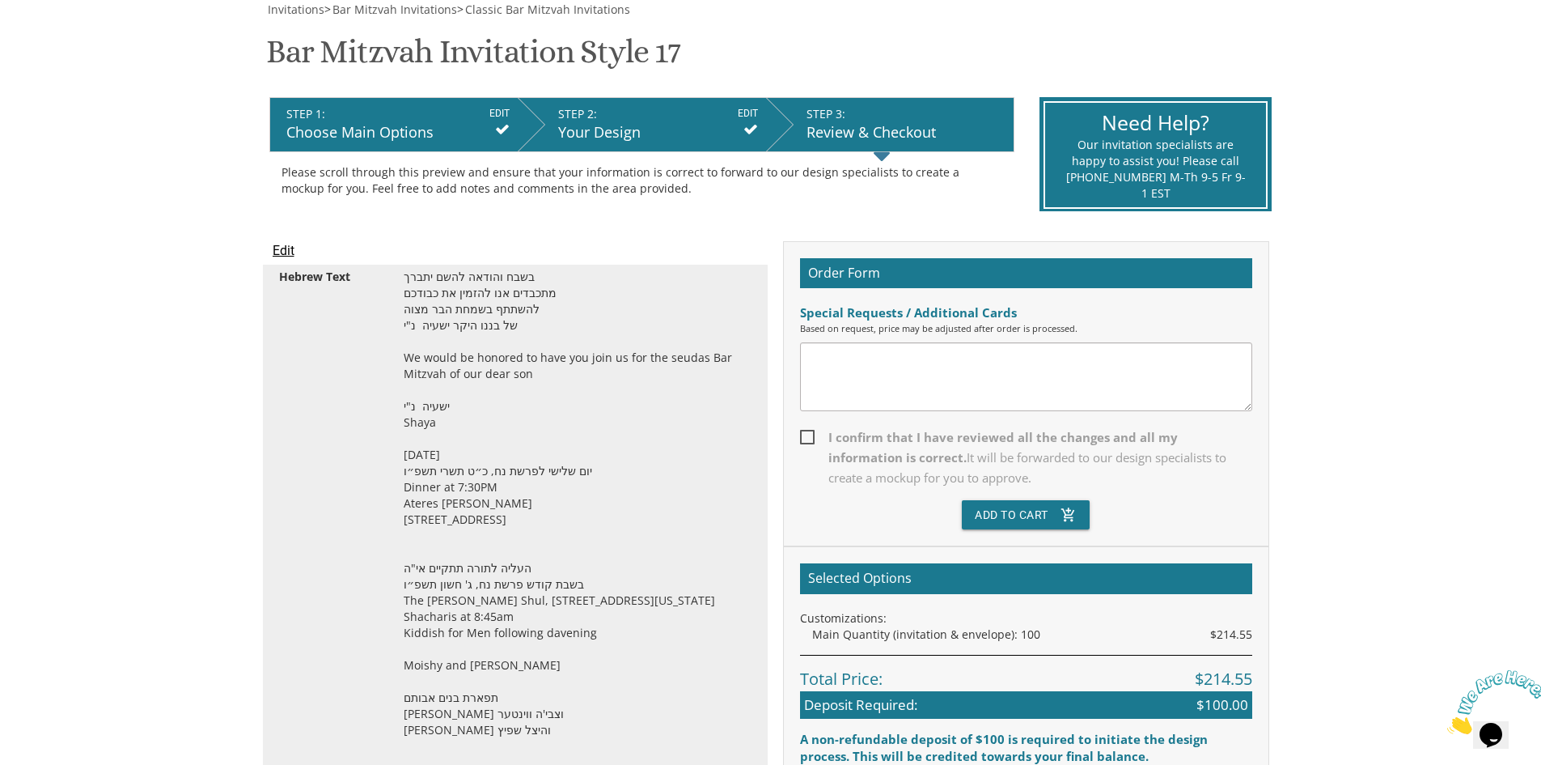
scroll to position [324, 0]
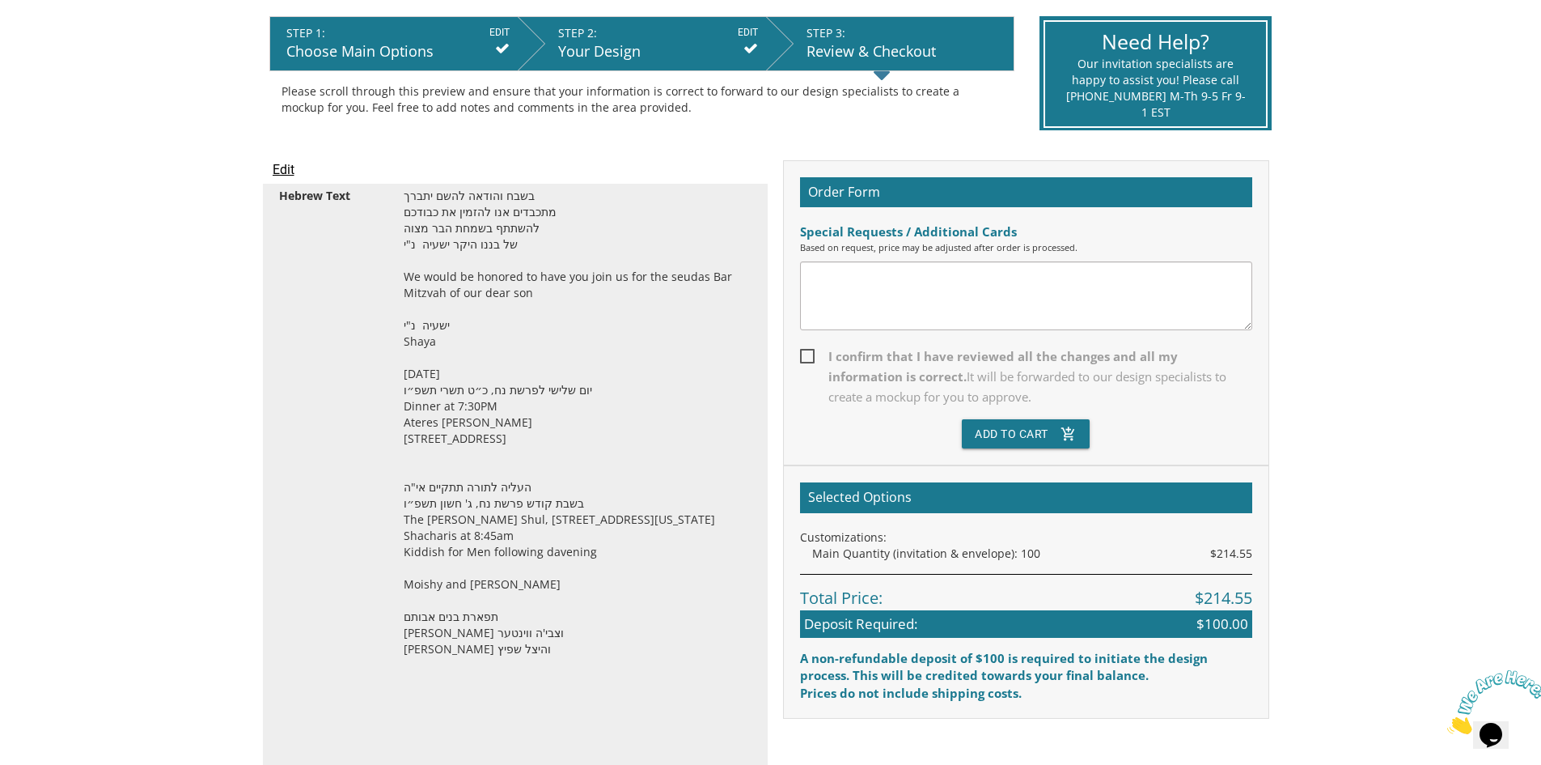
click at [1044, 298] on textarea at bounding box center [1026, 295] width 452 height 69
type textarea "Please provide a quote for different color and raised lettering and a quote for…"
click at [807, 362] on span "I confirm that I have reviewed all the changes and all my information is correc…" at bounding box center [1026, 376] width 452 height 61
click at [807, 360] on input "I confirm that I have reviewed all the changes and all my information is correc…" at bounding box center [805, 355] width 11 height 11
checkbox input "true"
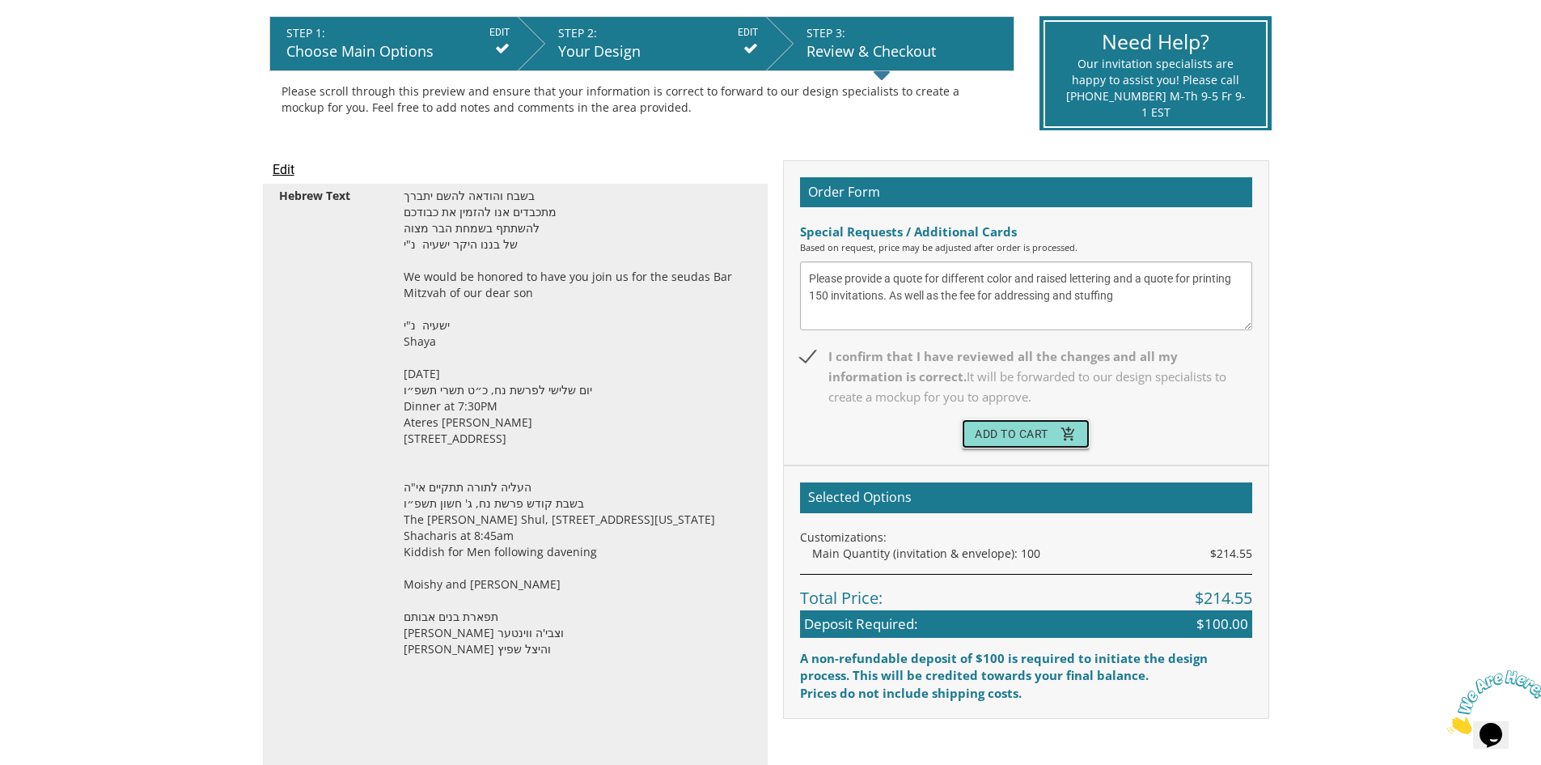
click at [1024, 440] on button "Add To Cart add_shopping_cart" at bounding box center [1026, 433] width 128 height 29
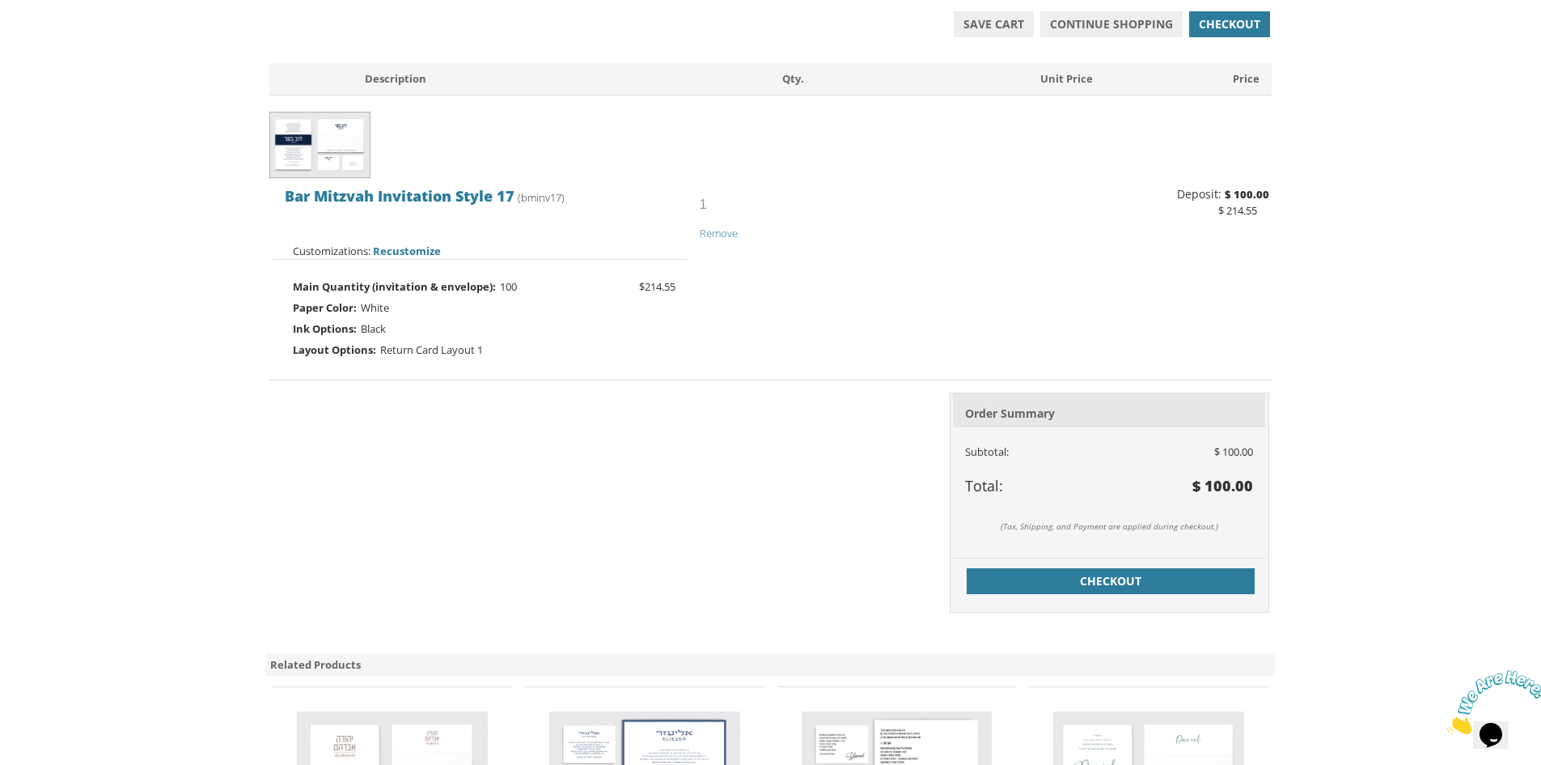
scroll to position [324, 0]
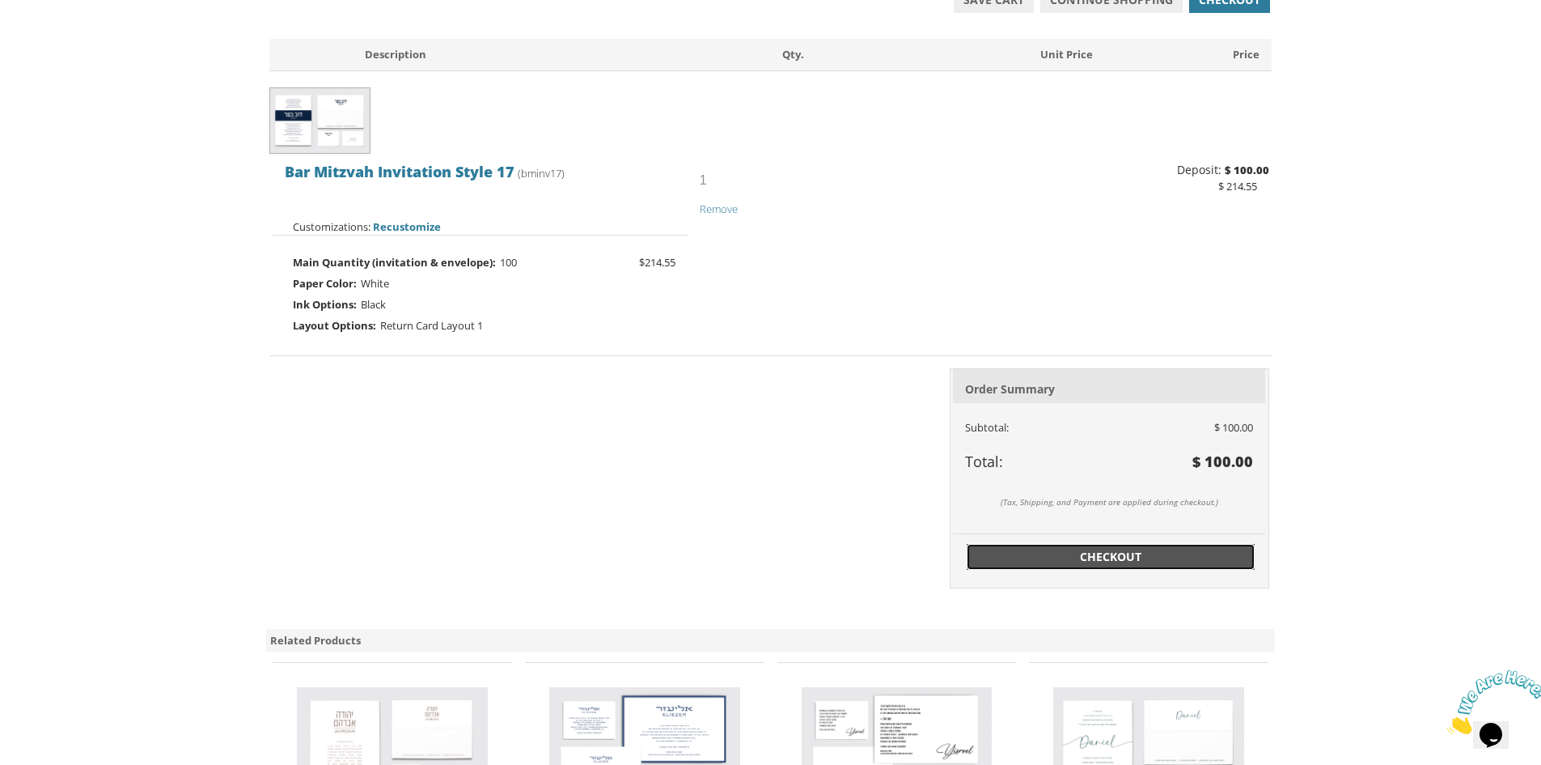
click at [1126, 559] on span "Checkout" at bounding box center [1111, 557] width 269 height 16
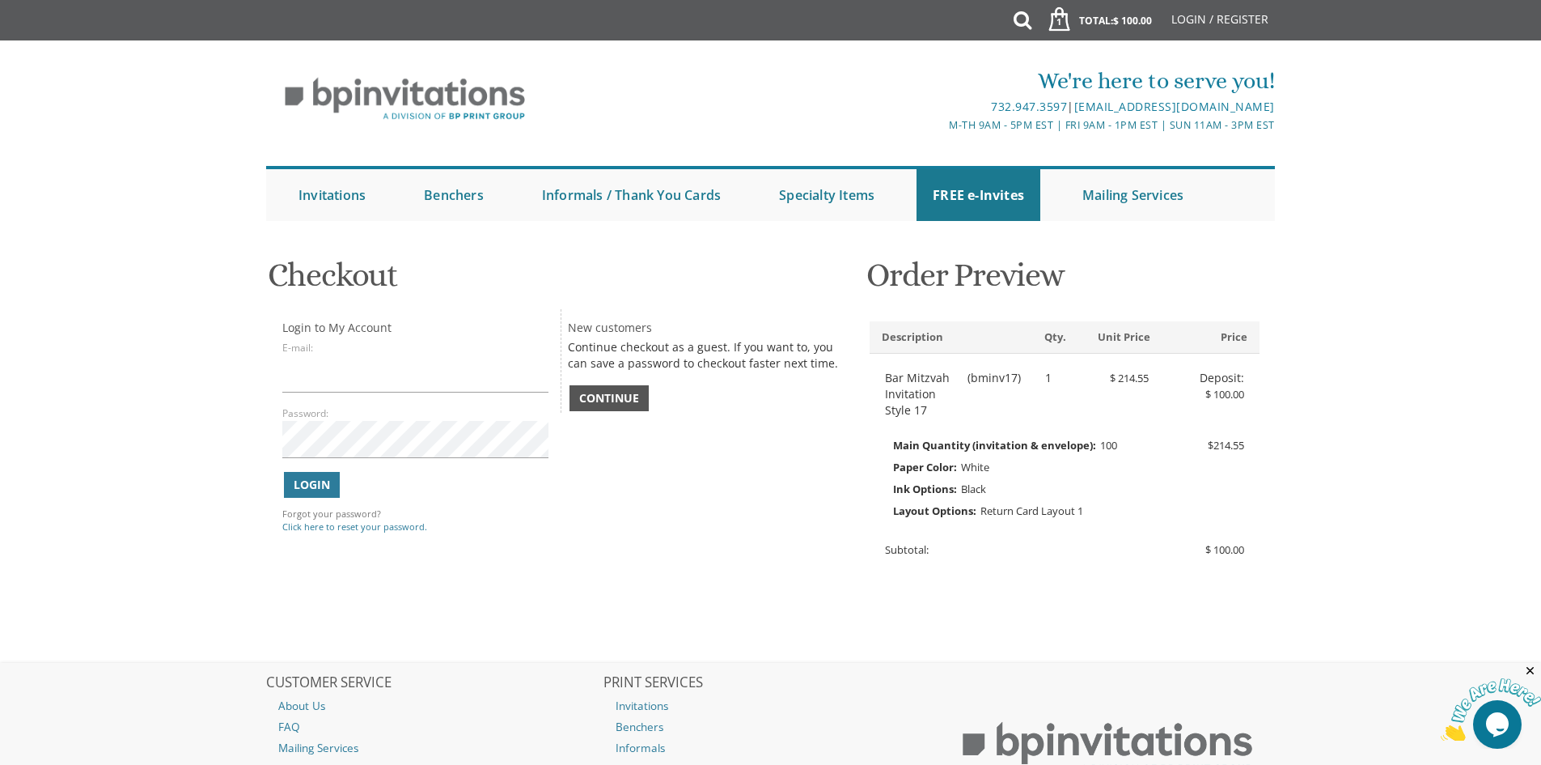
click at [629, 397] on span "Continue" at bounding box center [609, 398] width 60 height 16
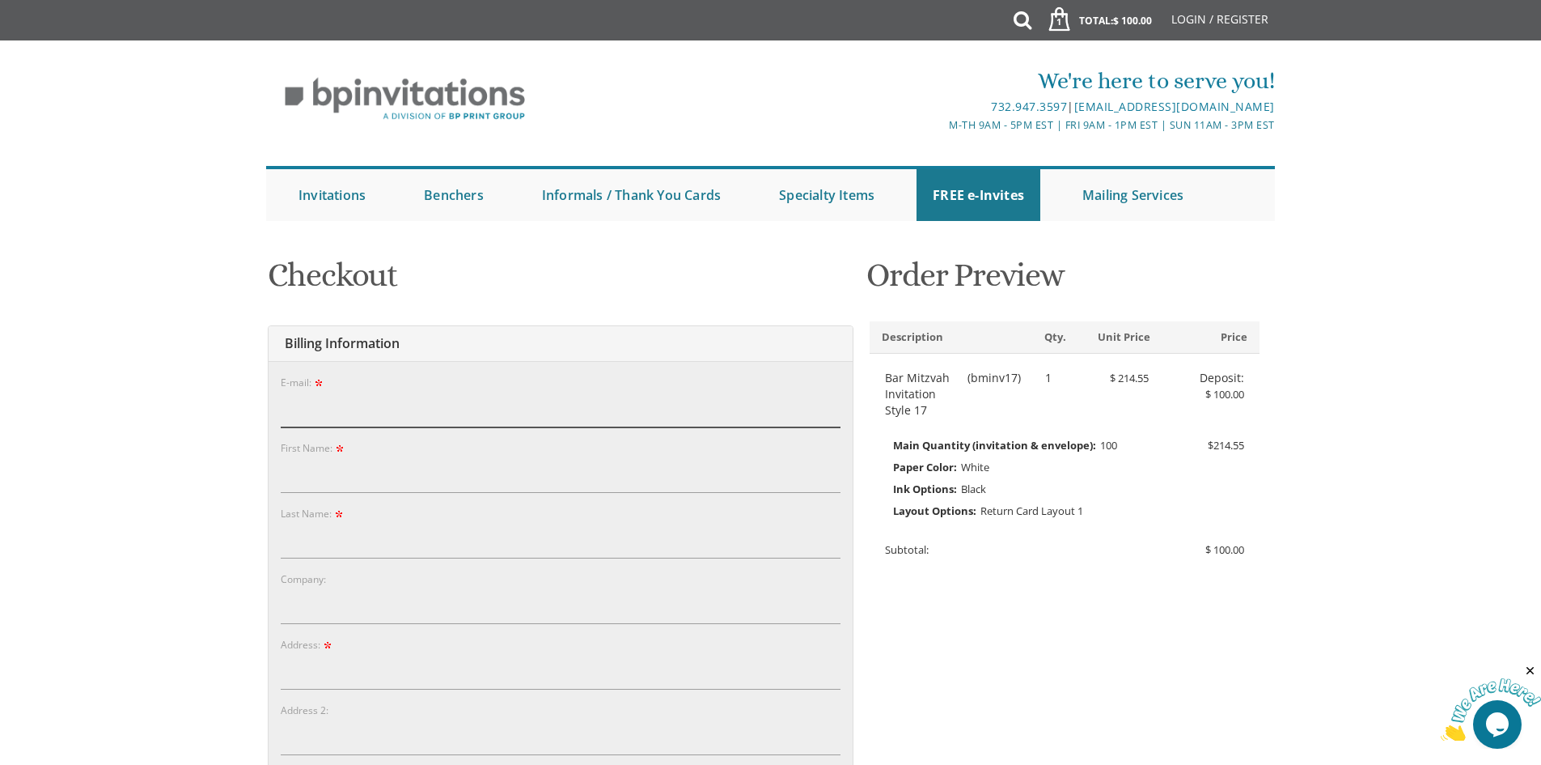
click at [587, 397] on input "E-mail:" at bounding box center [561, 408] width 560 height 37
type input "[EMAIL_ADDRESS][DOMAIN_NAME]"
click at [510, 462] on input "First Name:" at bounding box center [561, 474] width 560 height 37
type input "[PERSON_NAME]"
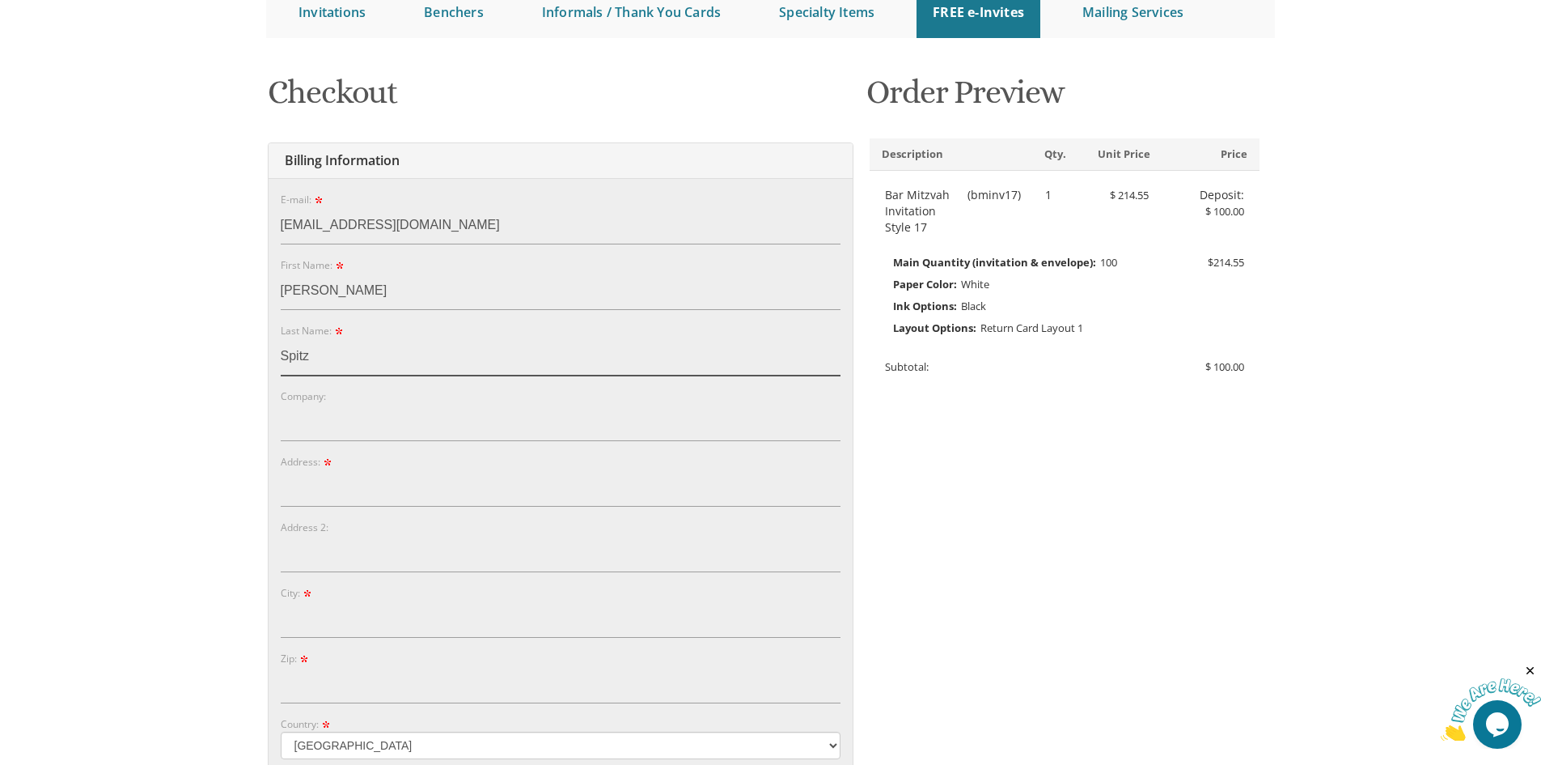
scroll to position [405, 0]
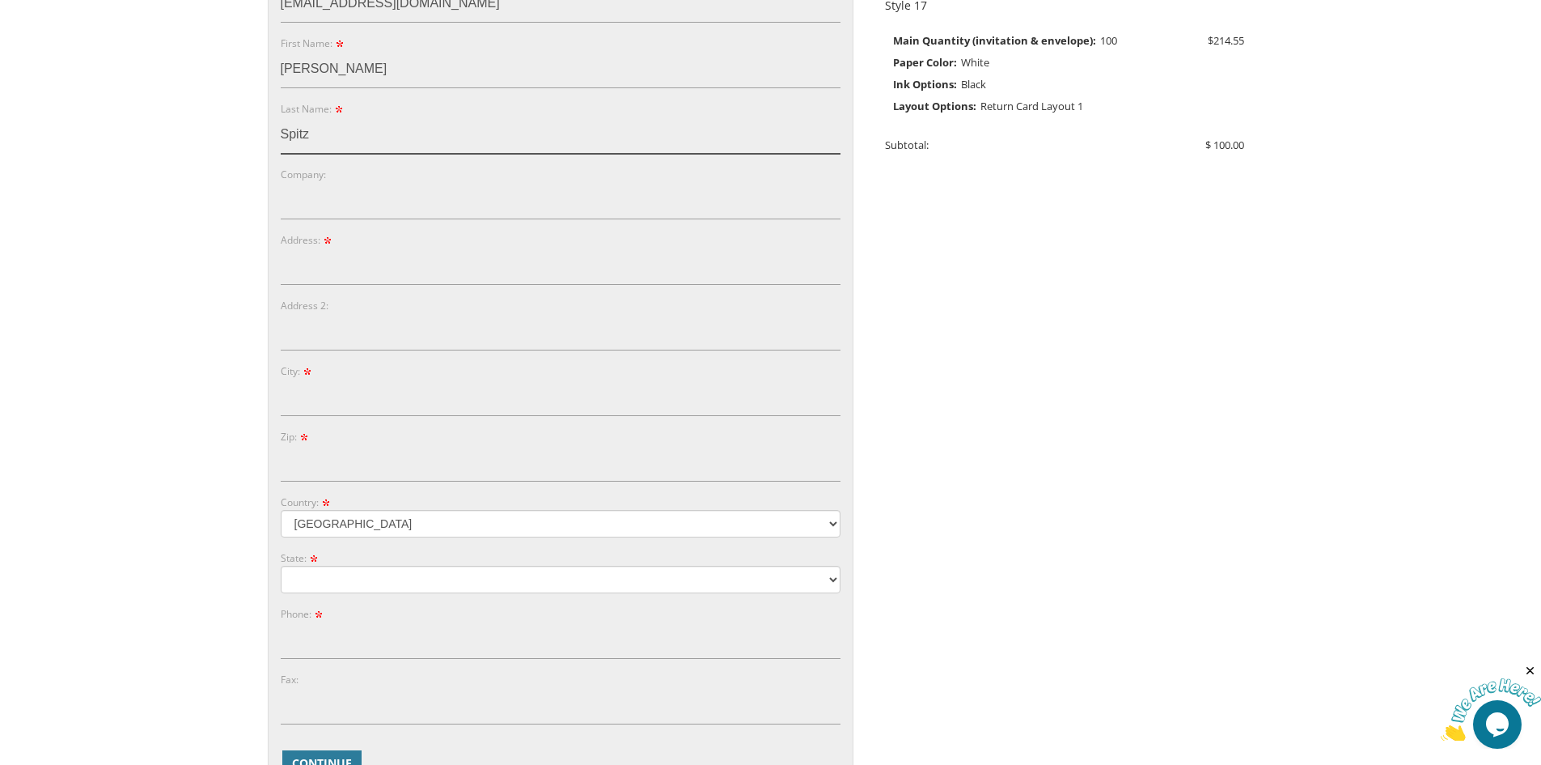
type input "Spitz"
click at [412, 263] on input "Address:" at bounding box center [561, 266] width 560 height 37
type input "[STREET_ADDRESS]"
type input "Lakewood"
type input "08701"
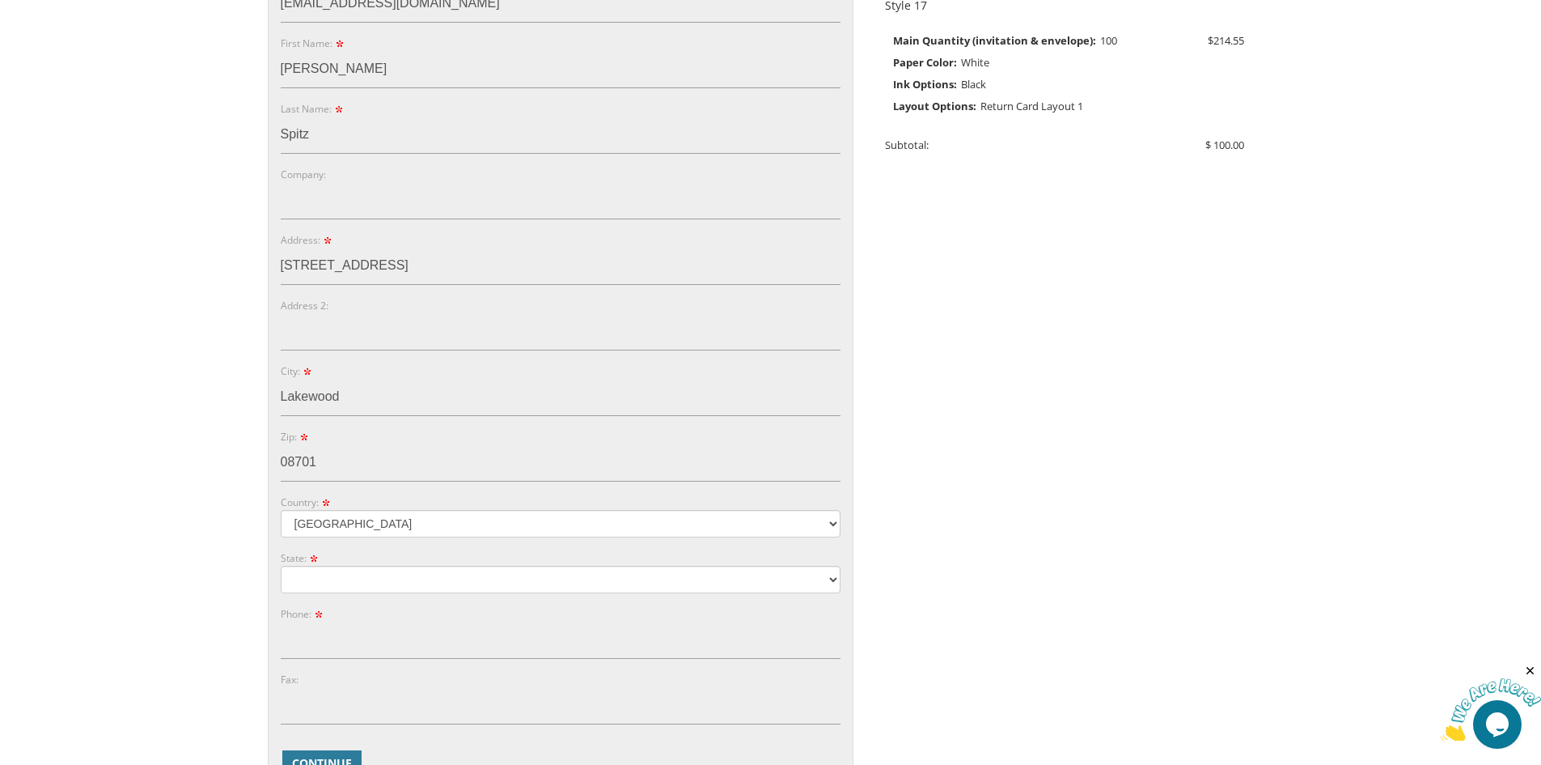
click at [1023, 443] on div "You are currently editing Order #. To place a new order you must exit editing m…" at bounding box center [770, 384] width 1011 height 1087
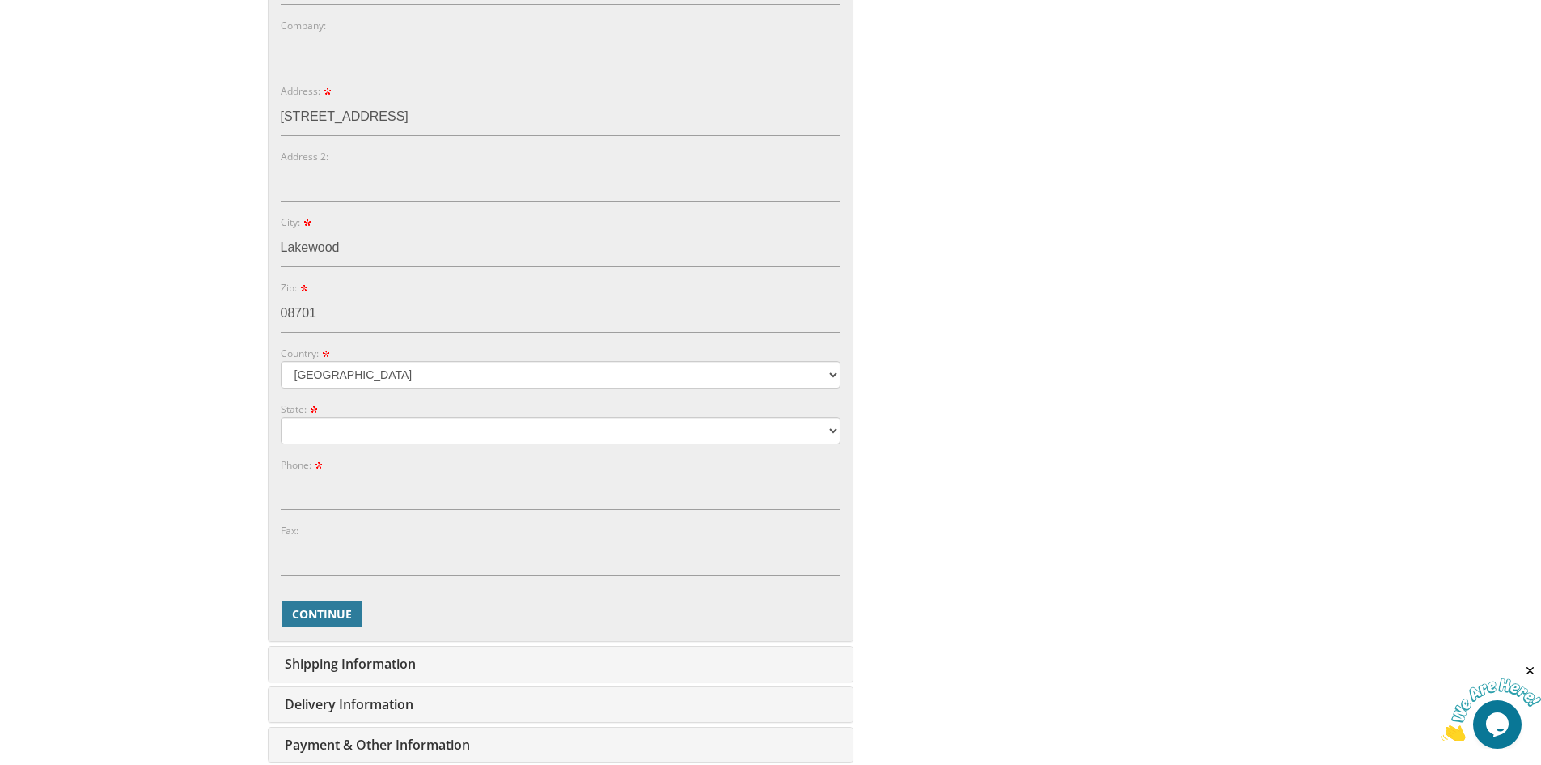
scroll to position [566, 0]
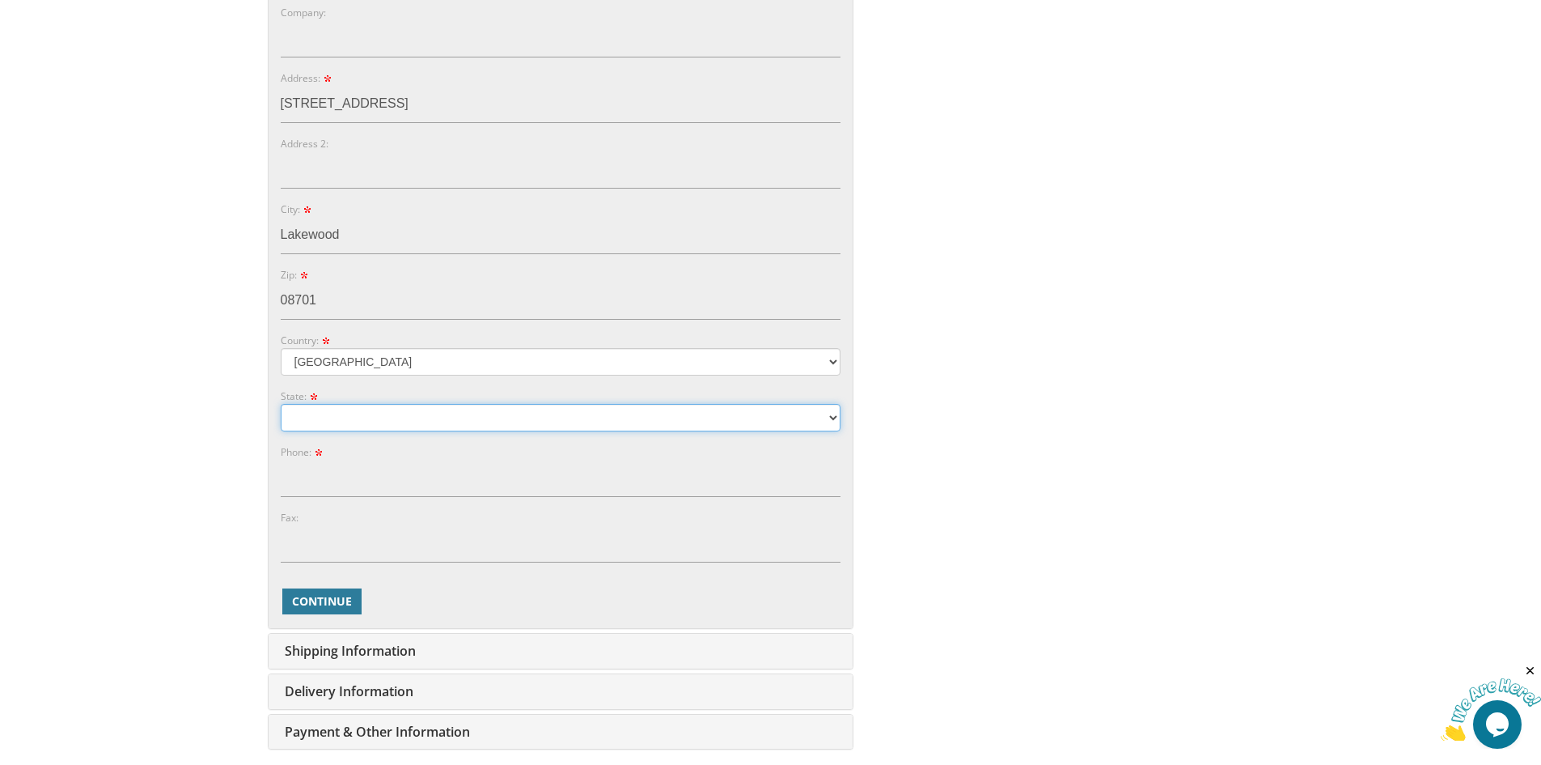
click at [651, 414] on select "[US_STATE] [US_STATE] [US_STATE]" at bounding box center [561, 418] width 560 height 28
click at [281, 404] on select "[US_STATE] [US_STATE] [US_STATE]" at bounding box center [561, 418] width 560 height 28
click at [454, 411] on select "[US_STATE] [US_STATE] [US_STATE]" at bounding box center [561, 418] width 560 height 28
select select "NJ"
click at [281, 404] on select "[US_STATE] [US_STATE] [US_STATE]" at bounding box center [561, 418] width 560 height 28
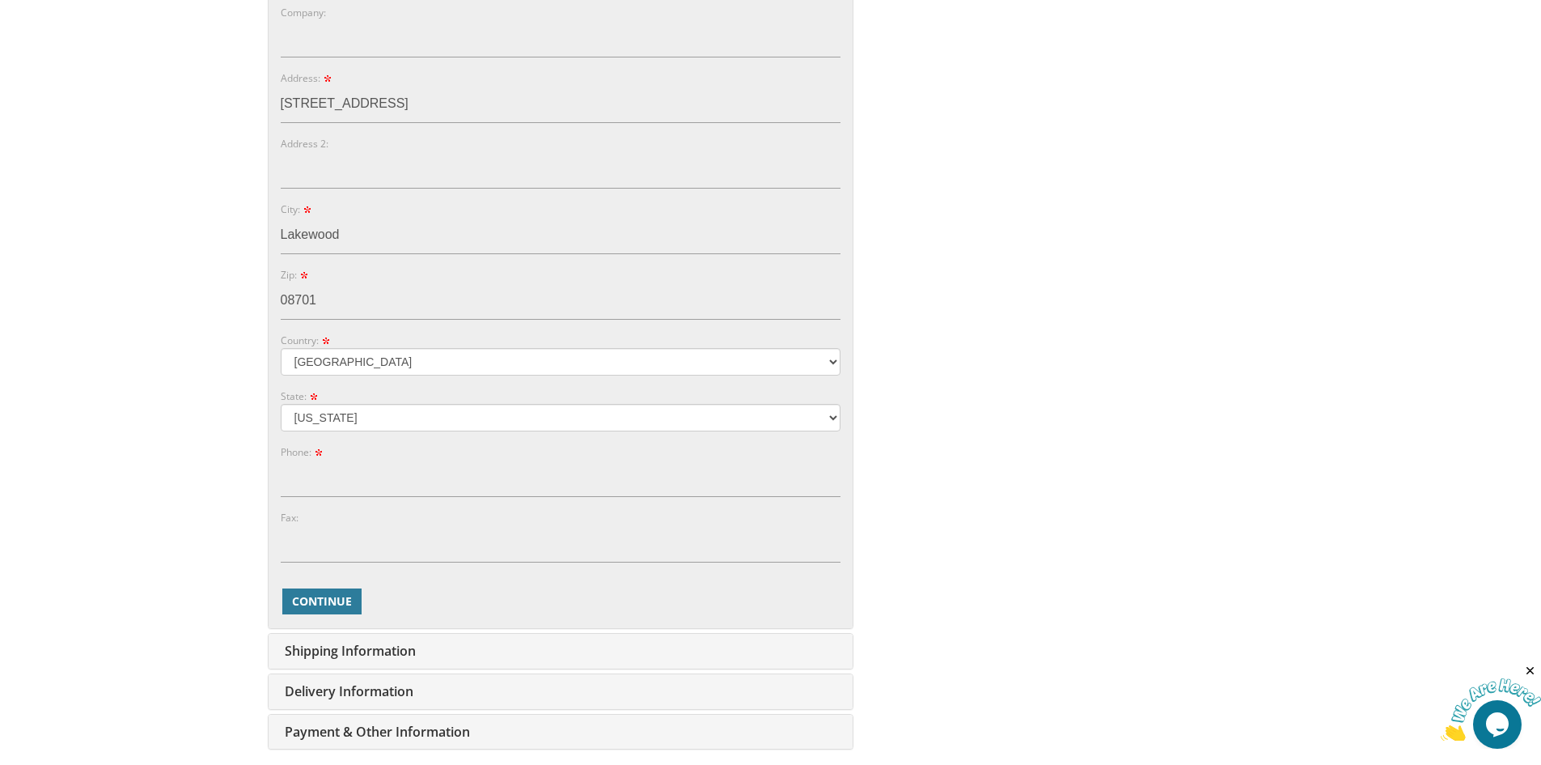
click at [1003, 465] on div "You are currently editing Order #. To place a new order you must exit editing m…" at bounding box center [770, 222] width 1011 height 1087
click at [764, 468] on input "Phone:" at bounding box center [561, 478] width 560 height 37
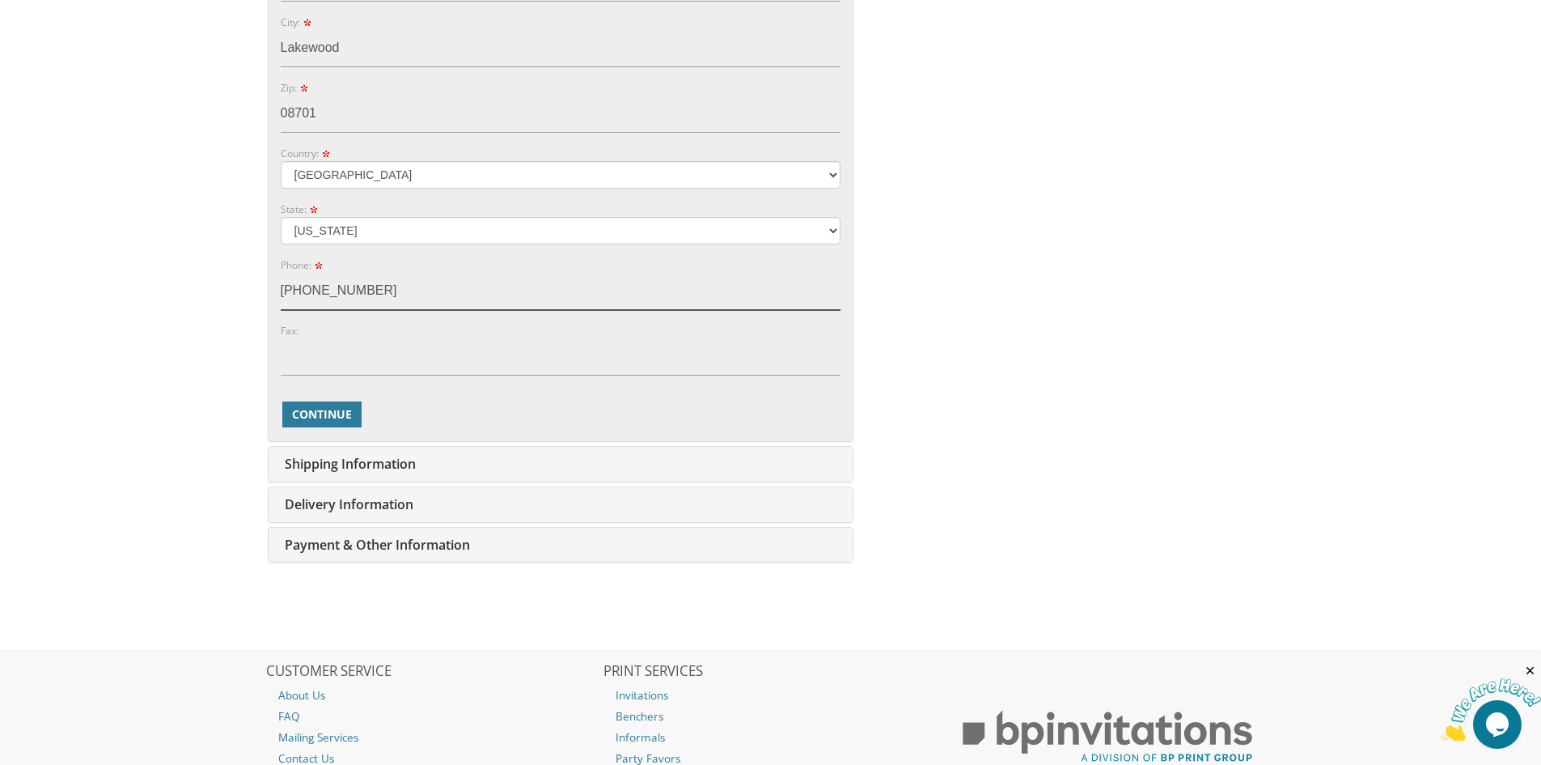
scroll to position [809, 0]
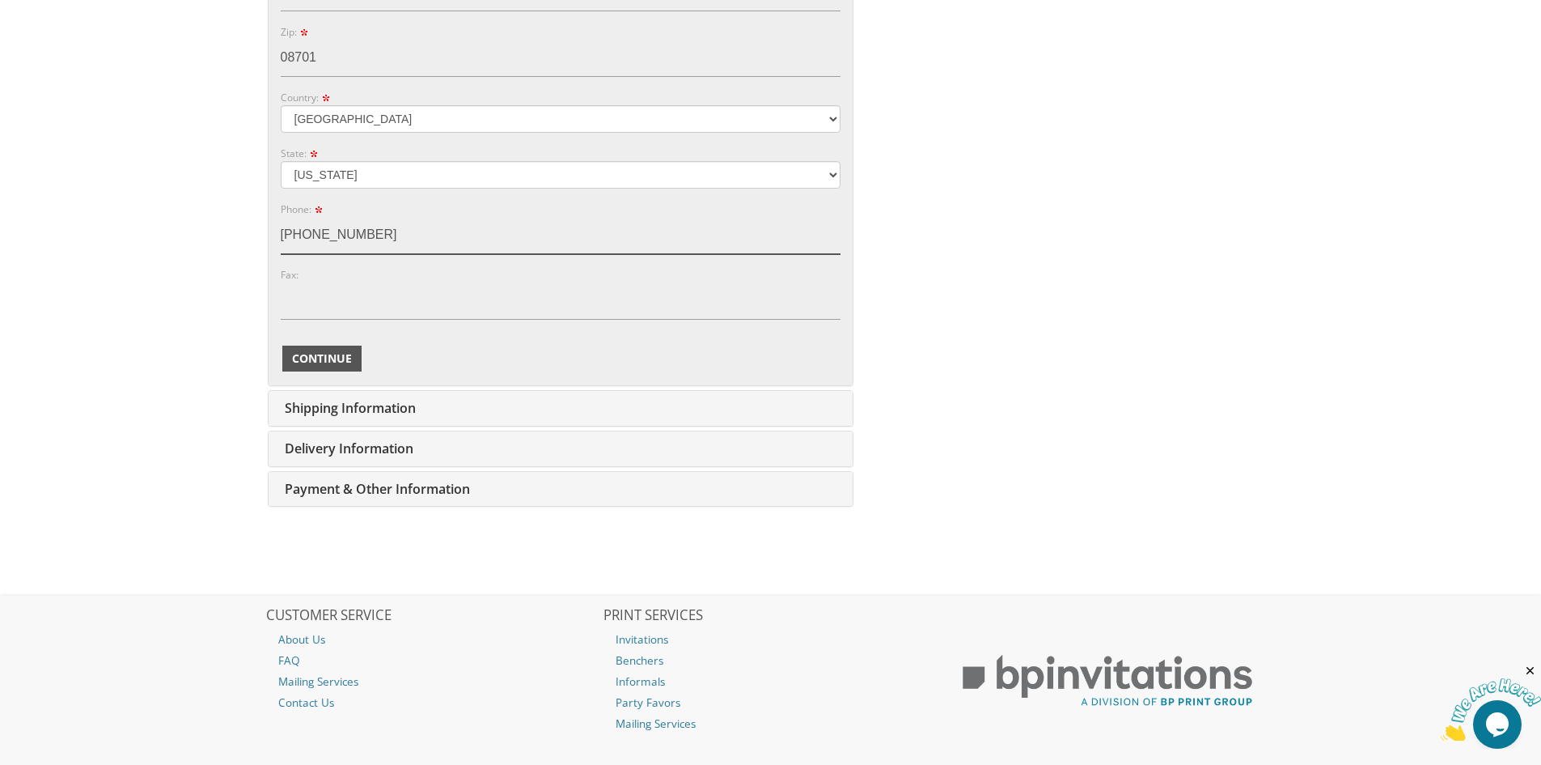
type input "[PHONE_NUMBER]"
click at [341, 370] on button "Continue" at bounding box center [321, 358] width 79 height 26
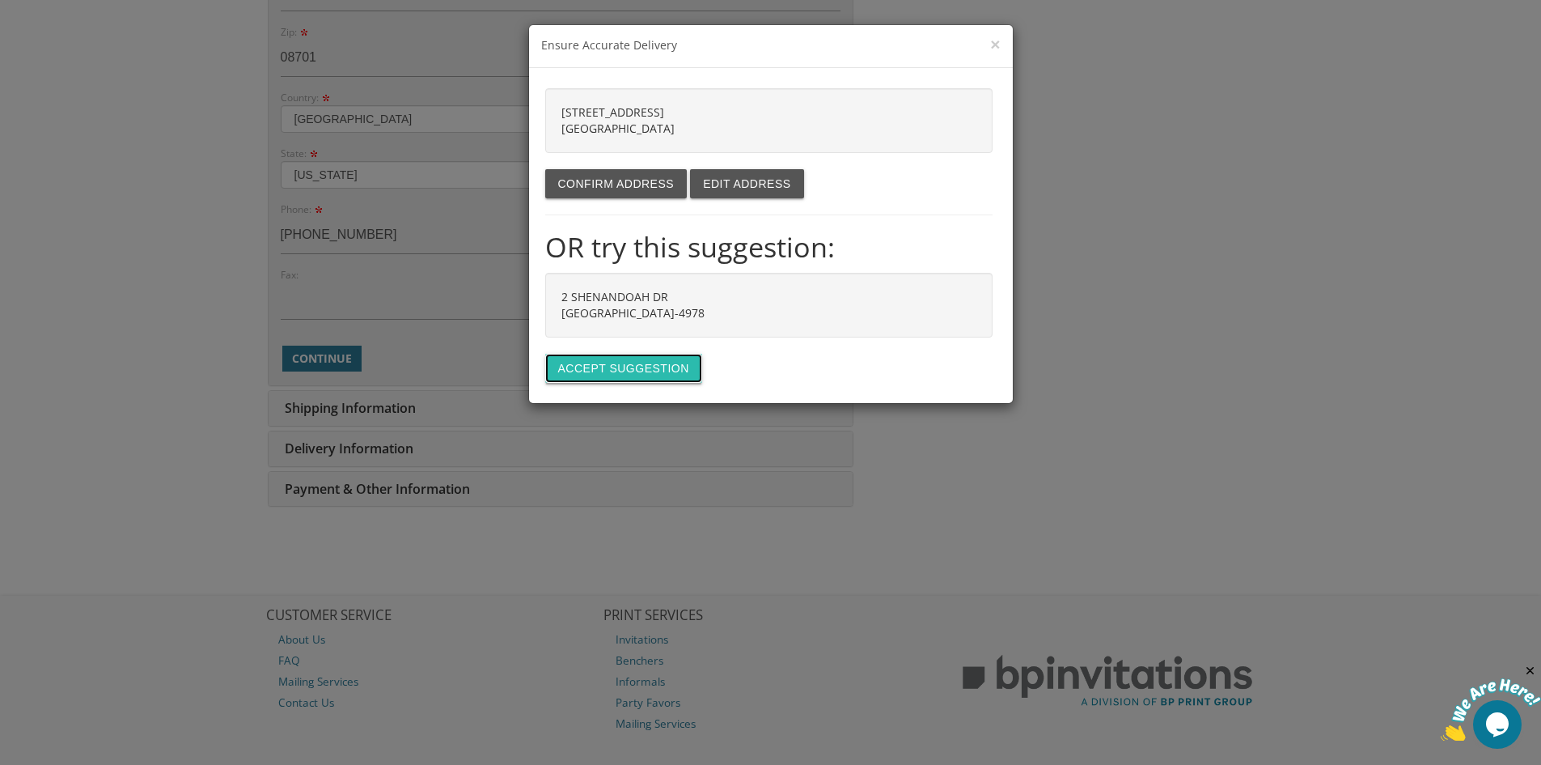
click at [621, 375] on button "Accept suggestion" at bounding box center [623, 368] width 157 height 29
type input "2 SHENANDOAH DR"
type input "LAKEWOOD"
type input "08701-4978"
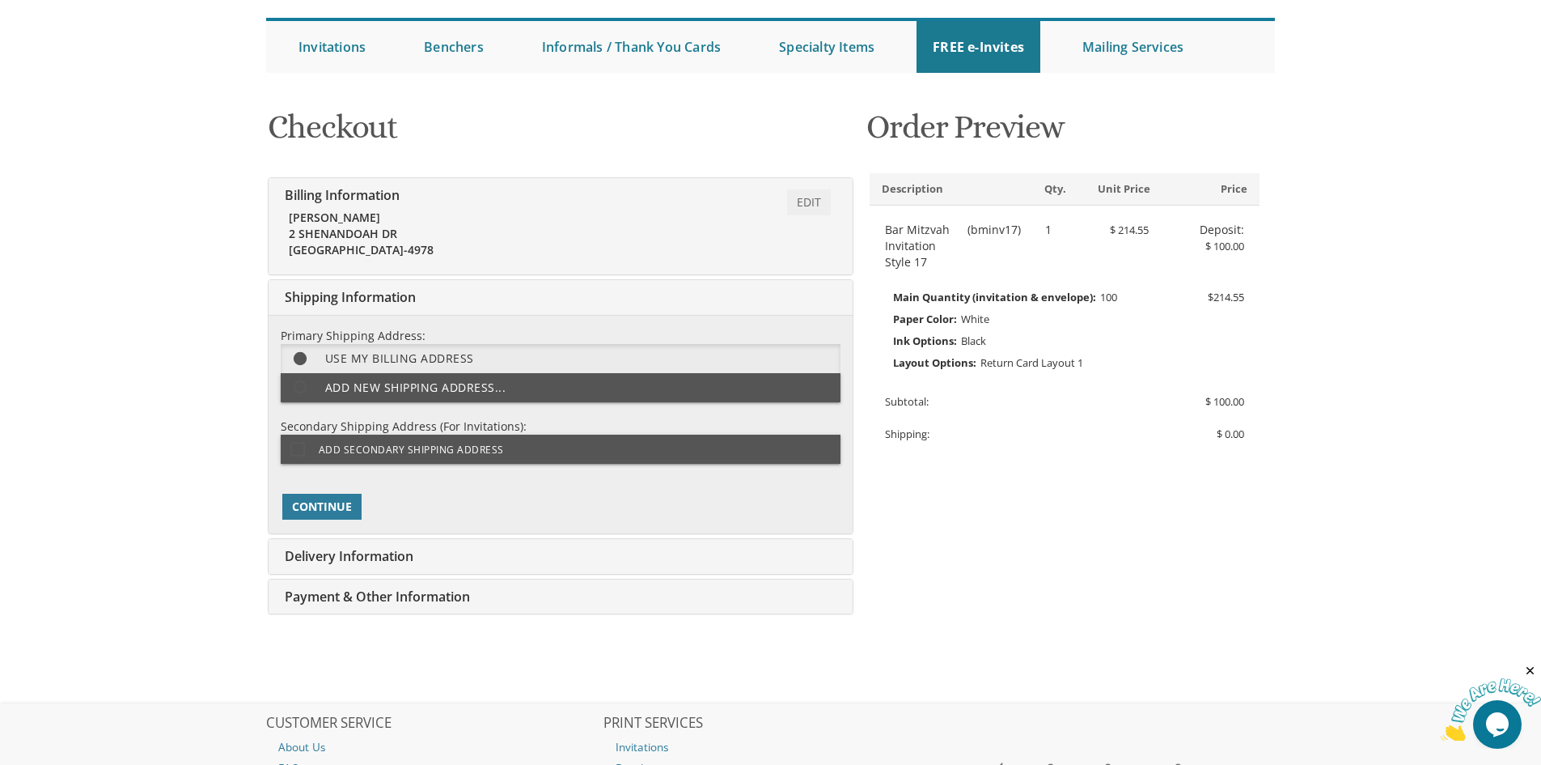
scroll to position [337, 0]
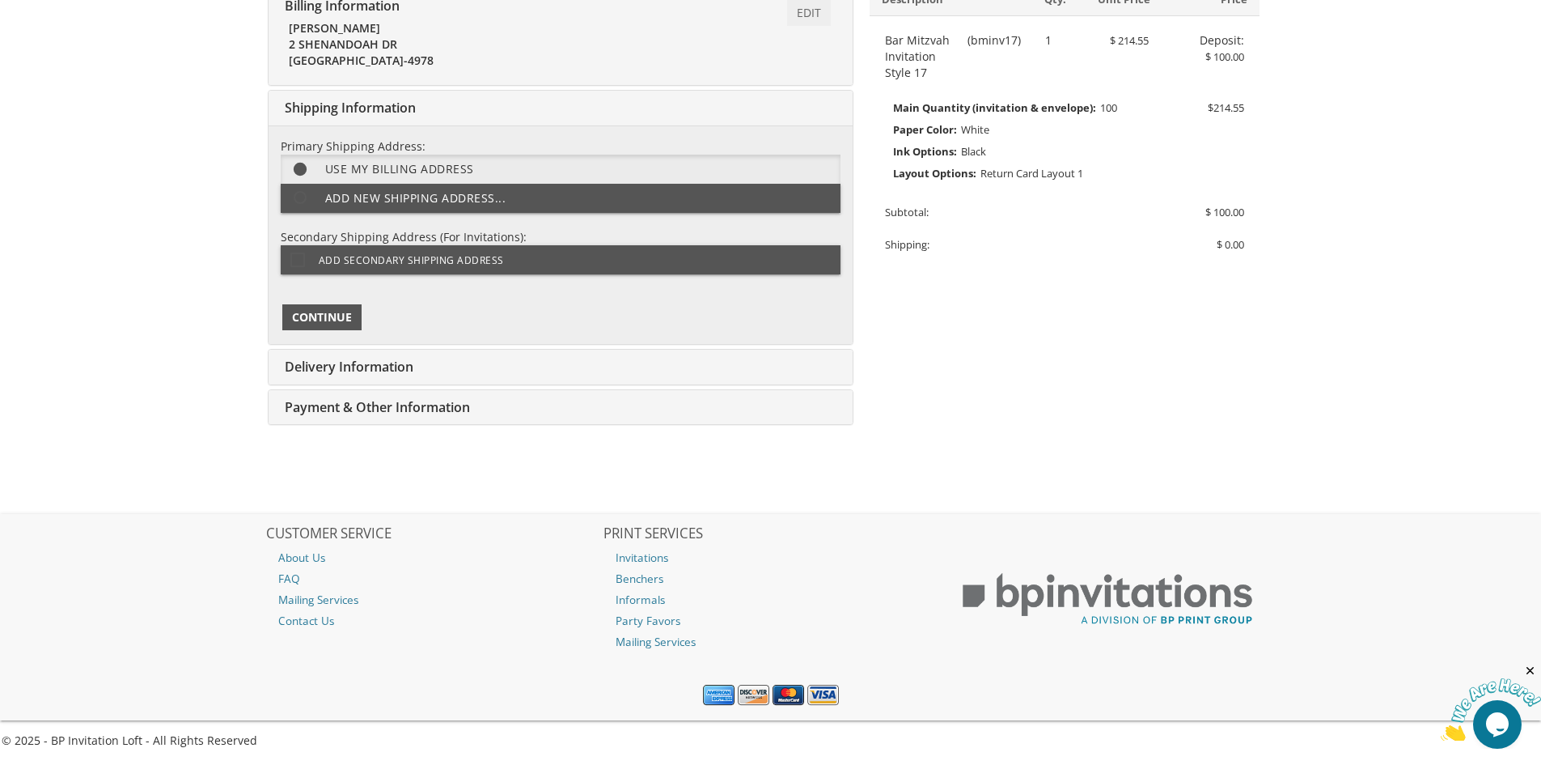
click at [329, 320] on span "Continue" at bounding box center [322, 317] width 60 height 16
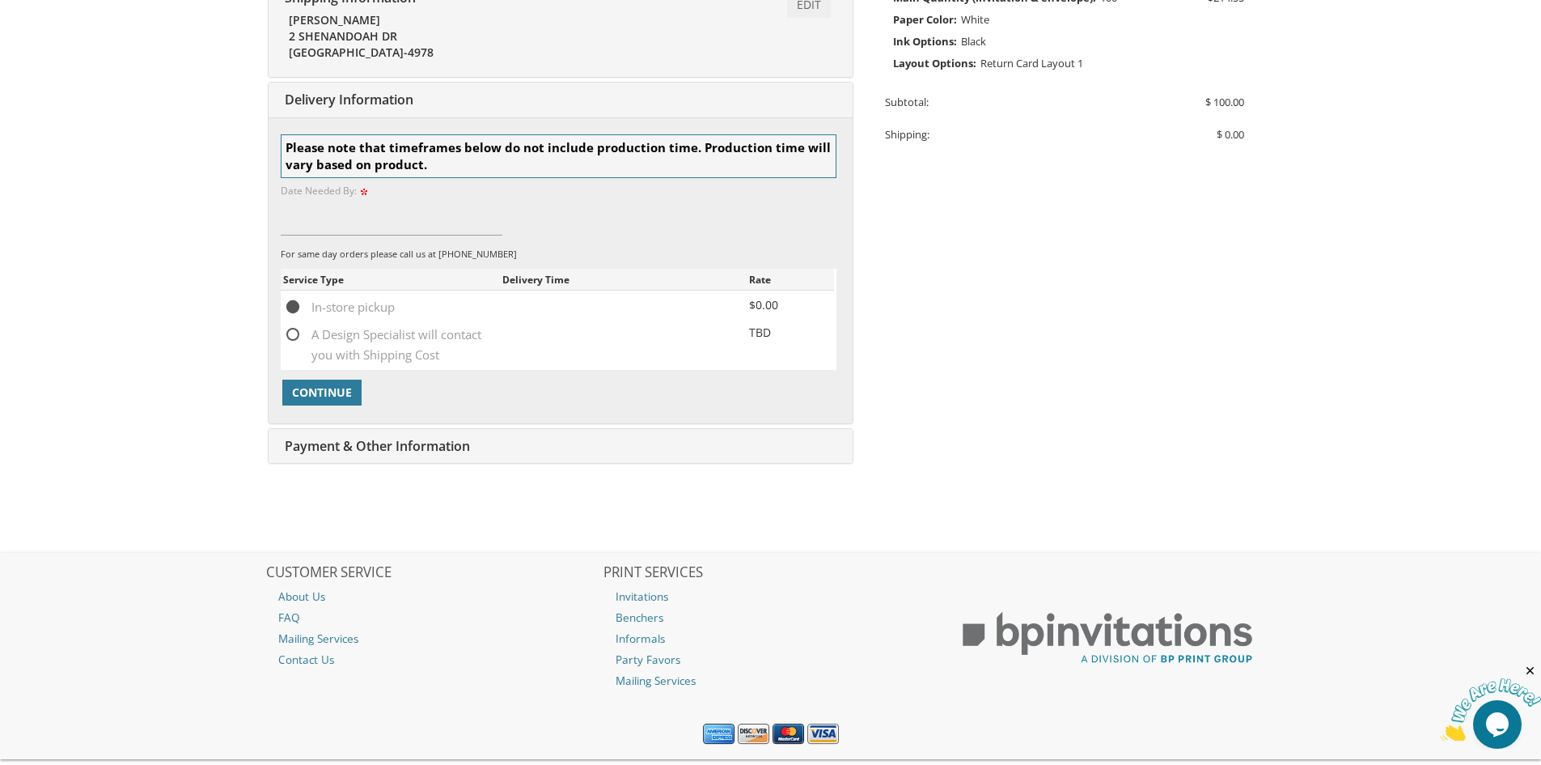
scroll to position [486, 0]
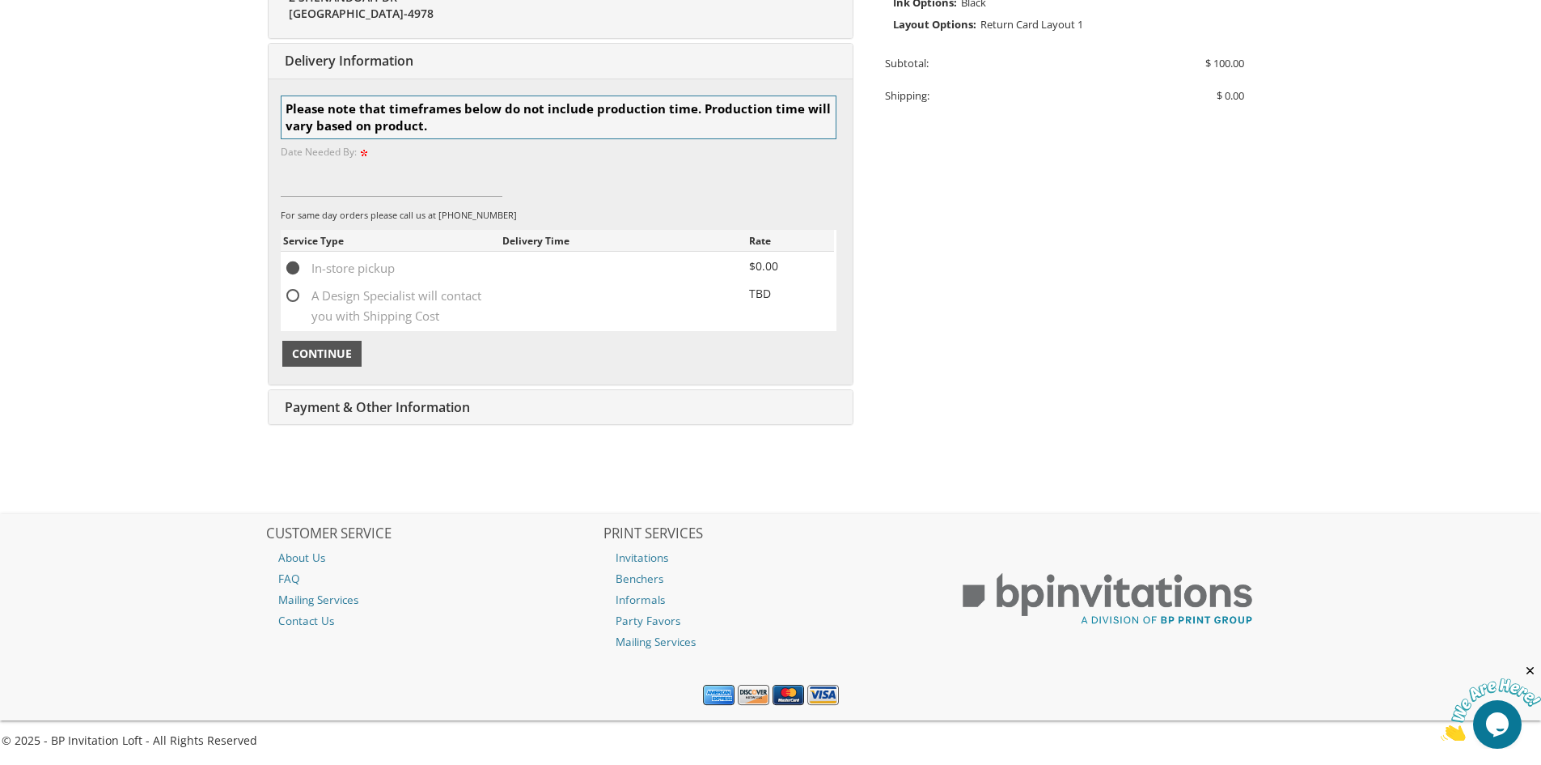
click at [321, 353] on span "Continue" at bounding box center [322, 353] width 60 height 16
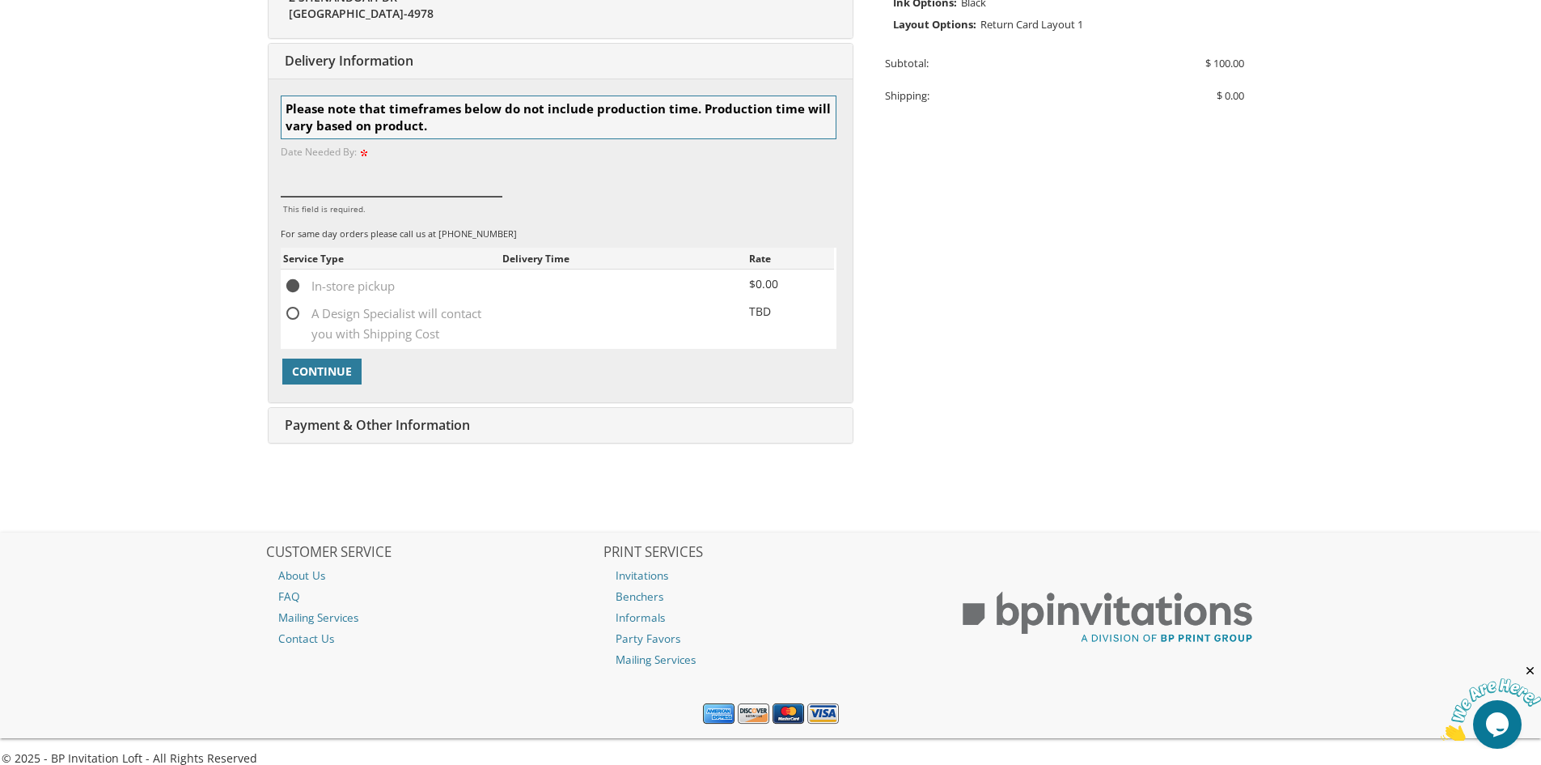
click at [403, 179] on input "This field is required." at bounding box center [392, 177] width 222 height 37
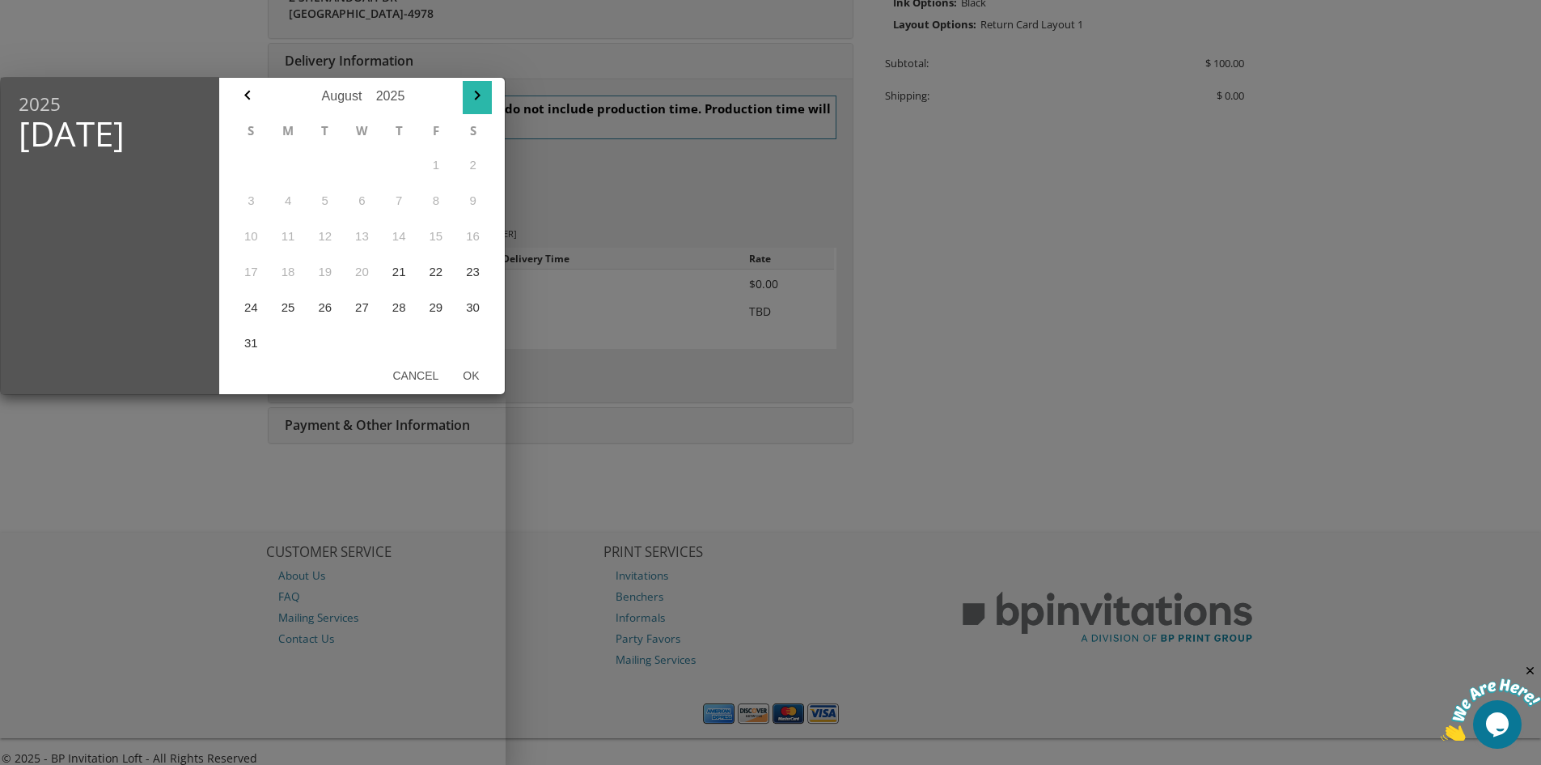
click at [482, 94] on icon "button" at bounding box center [477, 95] width 19 height 19
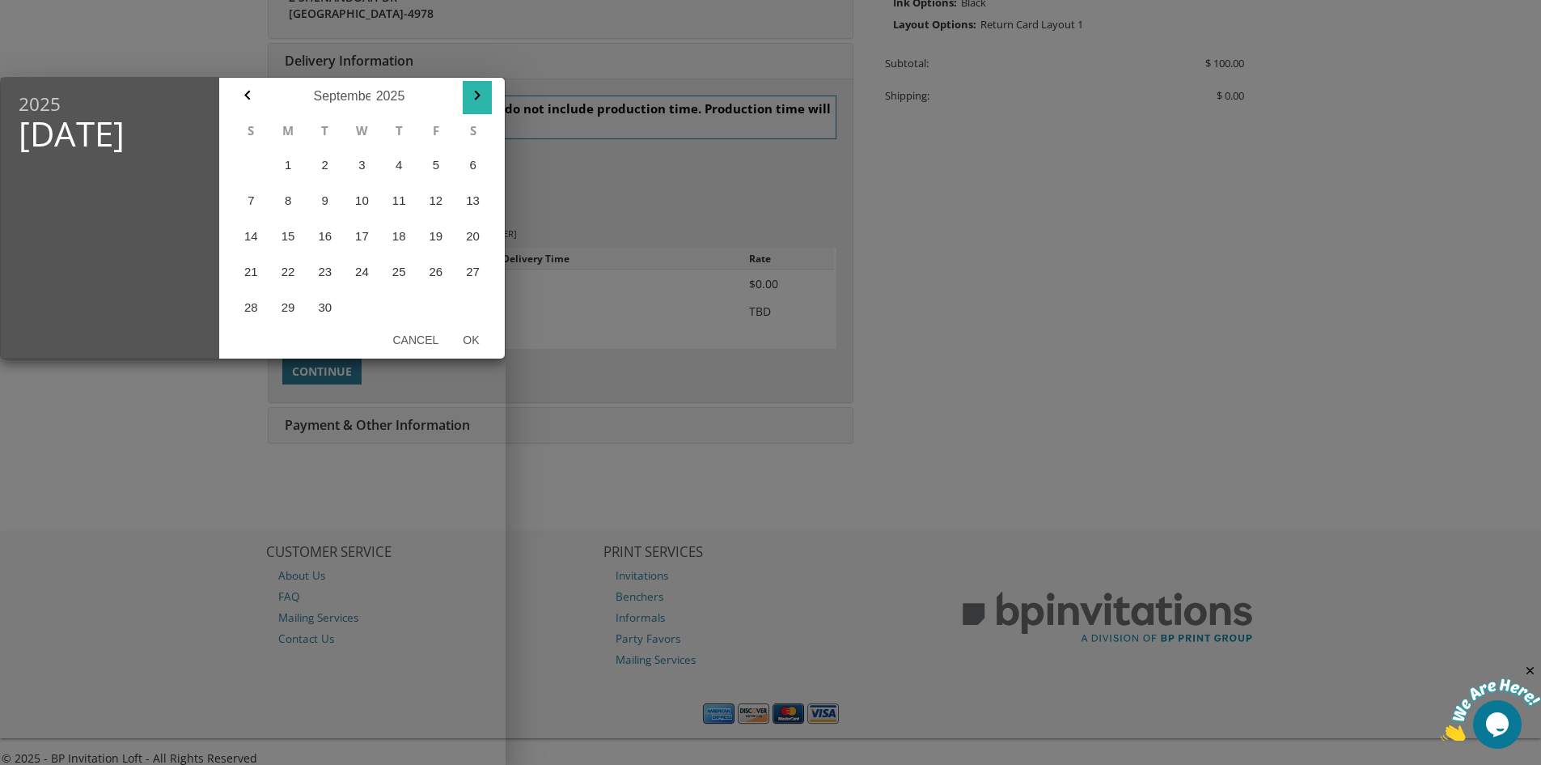
click at [475, 98] on icon "button" at bounding box center [477, 95] width 19 height 19
click at [251, 96] on icon "button" at bounding box center [247, 95] width 19 height 19
click at [289, 237] on button "15" at bounding box center [287, 236] width 37 height 36
click at [472, 334] on button "Ok" at bounding box center [471, 339] width 40 height 29
type input "[DATE]"
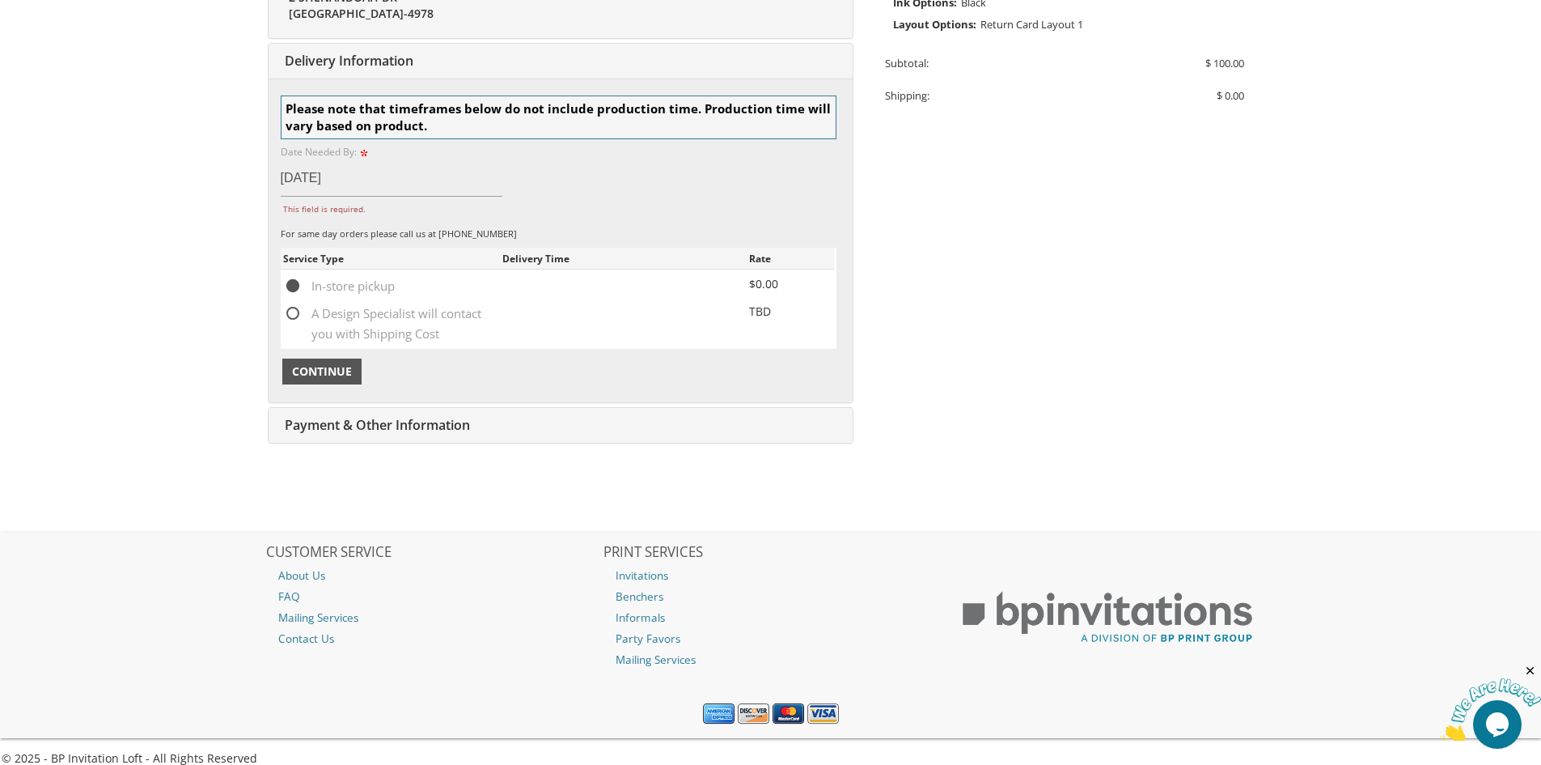
click at [333, 377] on span "Continue" at bounding box center [322, 371] width 60 height 16
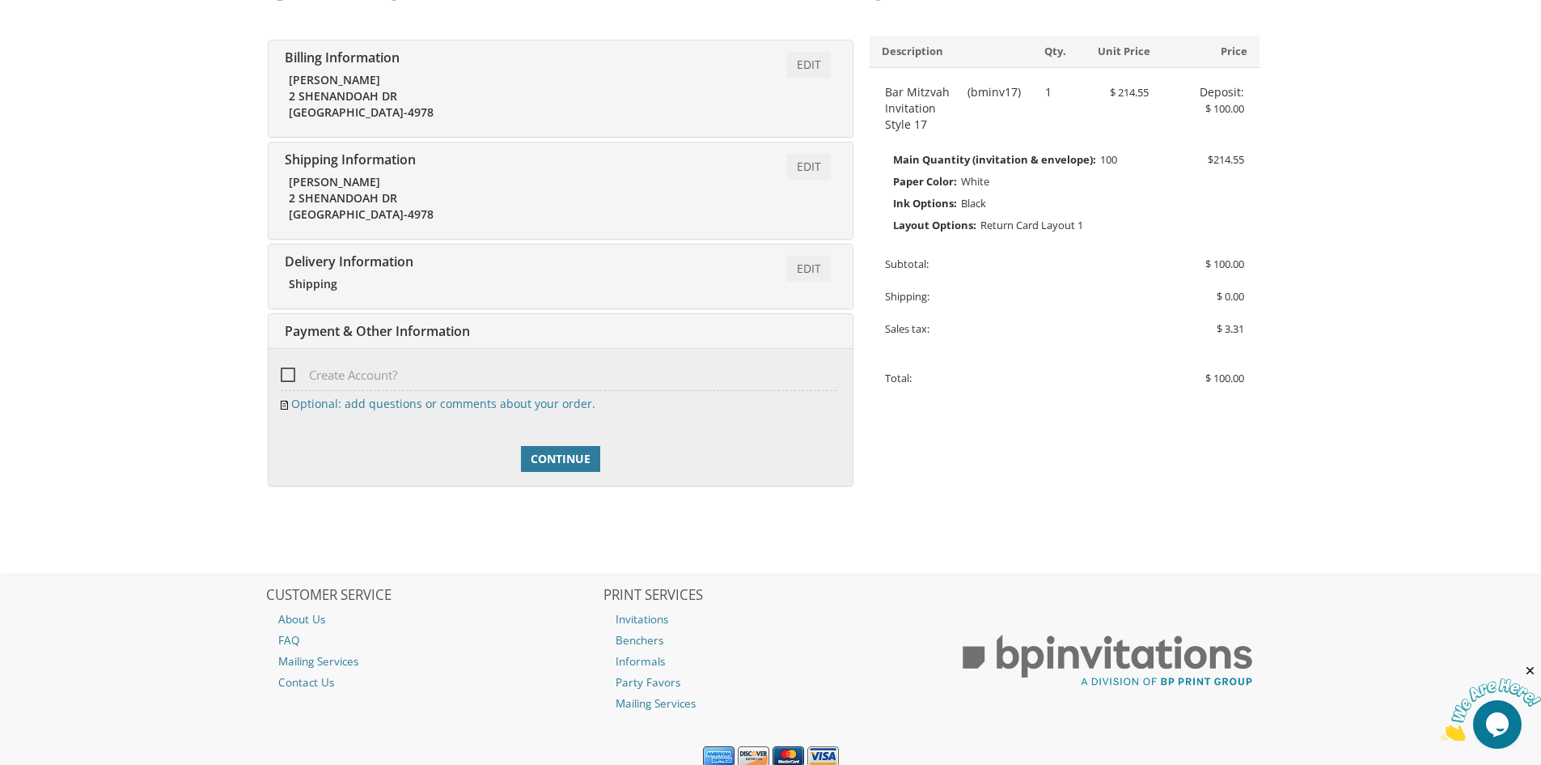
scroll to position [347, 0]
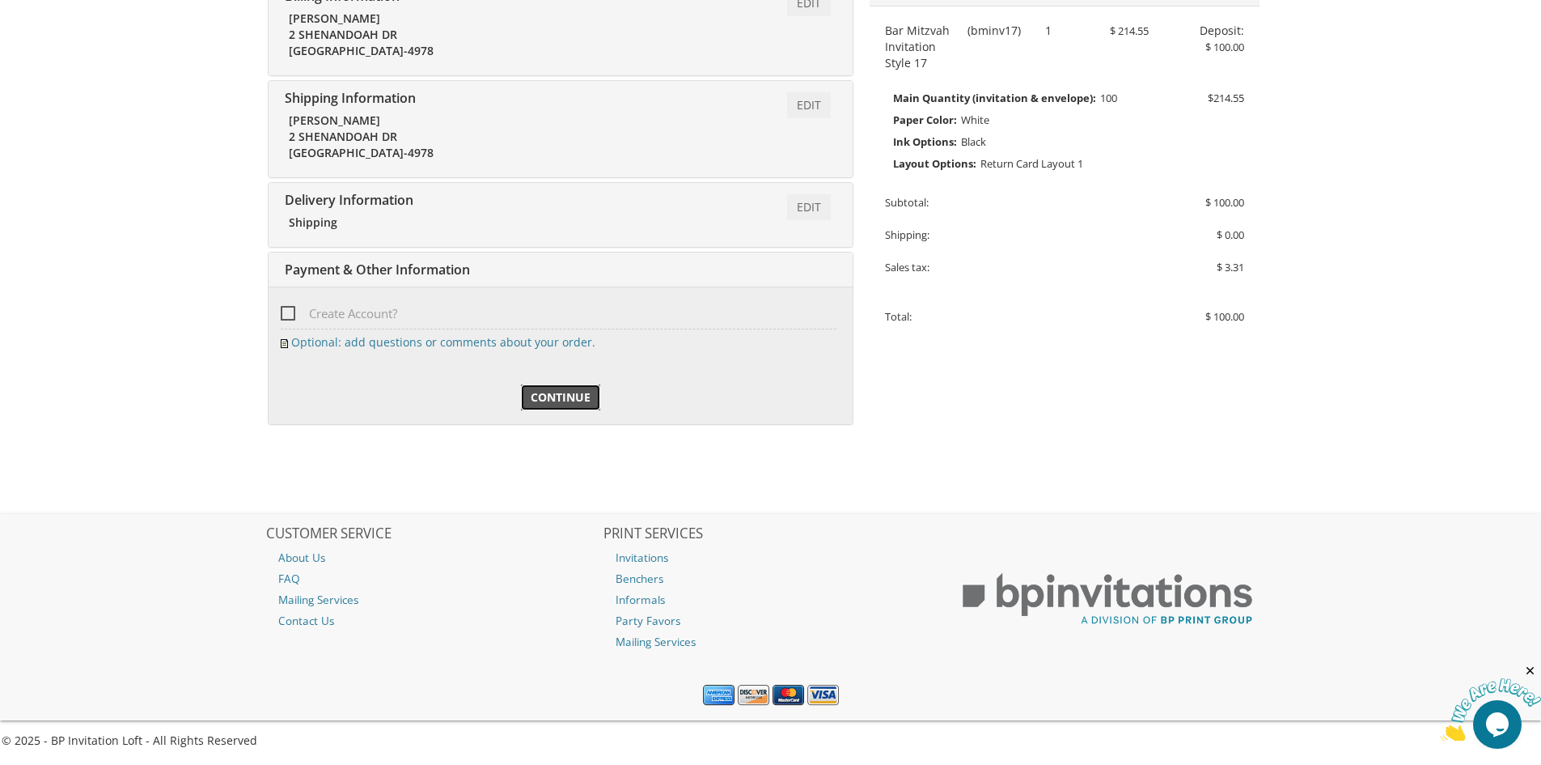
click at [550, 400] on span "Continue" at bounding box center [561, 397] width 60 height 16
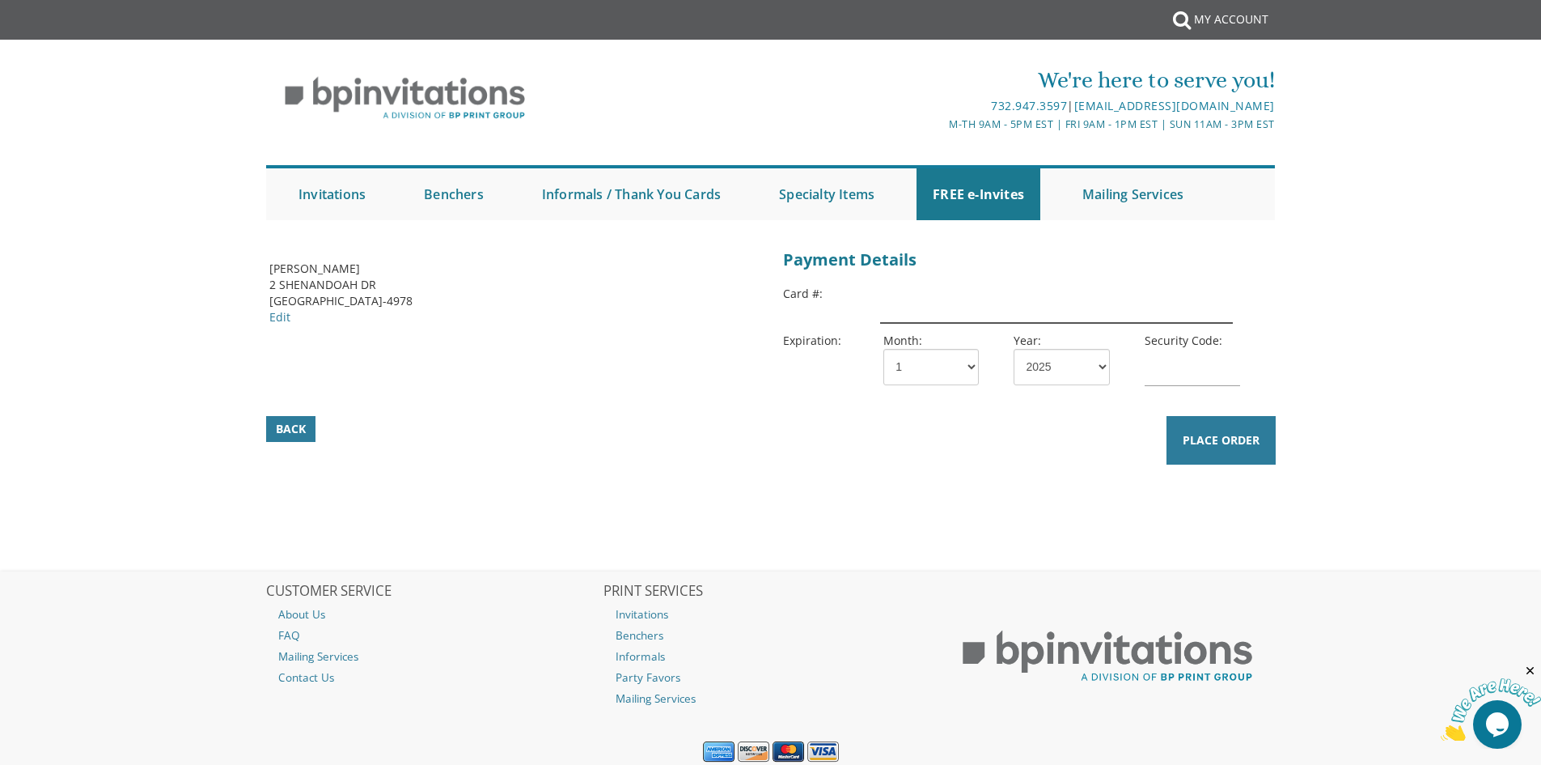
click at [935, 309] on input "text" at bounding box center [1056, 304] width 352 height 37
type input "[CREDIT_CARD_NUMBER]"
click at [919, 379] on select "1 2 3 4 5 6 7 8 9 10 11 12" at bounding box center [931, 367] width 95 height 36
select select "09"
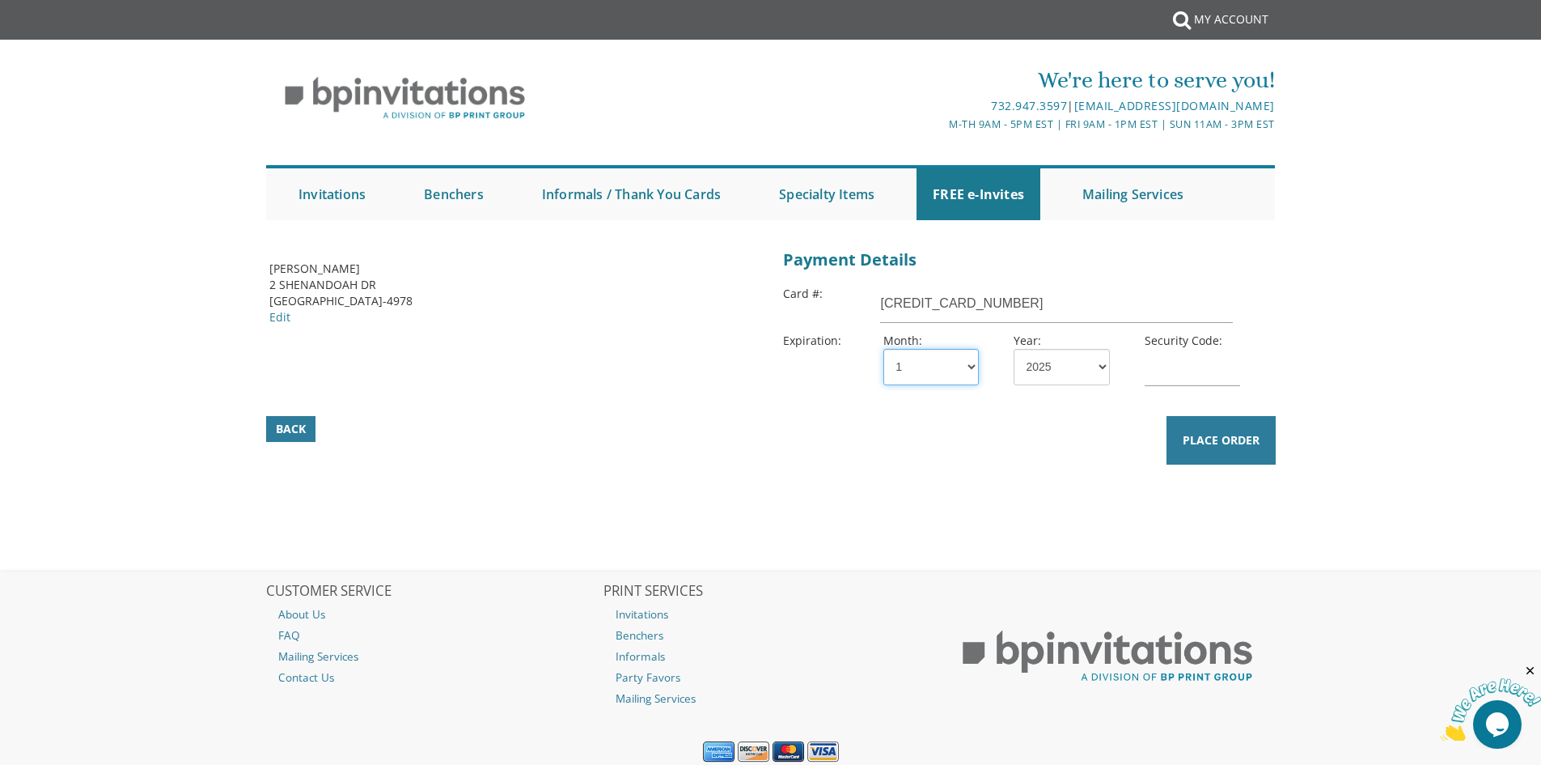
click at [884, 349] on select "1 2 3 4 5 6 7 8 9 10 11 12" at bounding box center [931, 367] width 95 height 36
click at [1039, 352] on select "2025 2026 2027 2028 2029 2030 2031 2032 2033 2034 2035" at bounding box center [1061, 367] width 95 height 36
select select "29"
click at [1014, 349] on select "2025 2026 2027 2028 2029 2030 2031 2032 2033 2034 2035" at bounding box center [1061, 367] width 95 height 36
click at [1180, 354] on input "text" at bounding box center [1192, 367] width 95 height 37
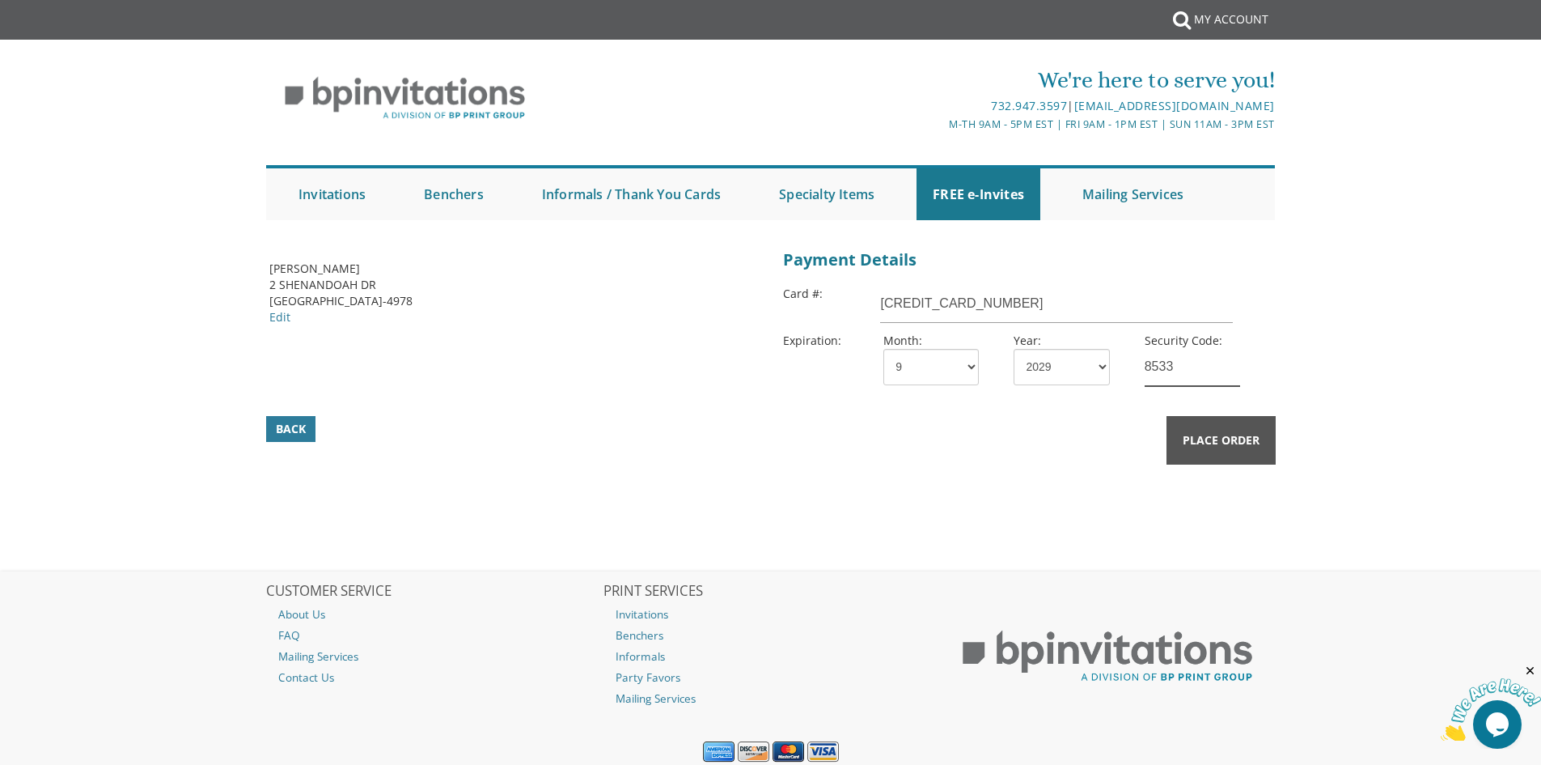
type input "8533"
click at [1203, 427] on button "Place Order" at bounding box center [1221, 440] width 109 height 49
